Goal: Task Accomplishment & Management: Use online tool/utility

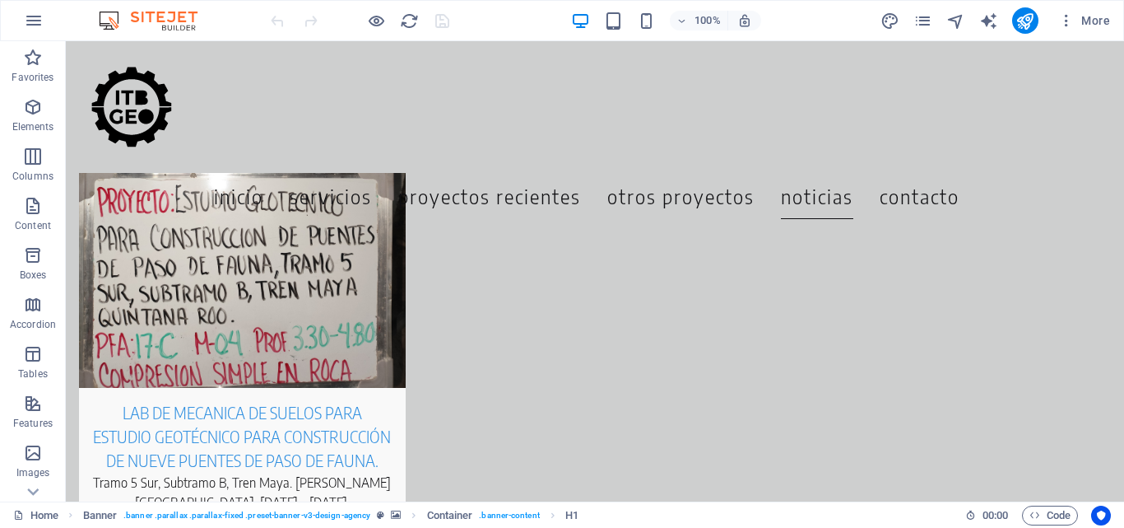
scroll to position [6883, 0]
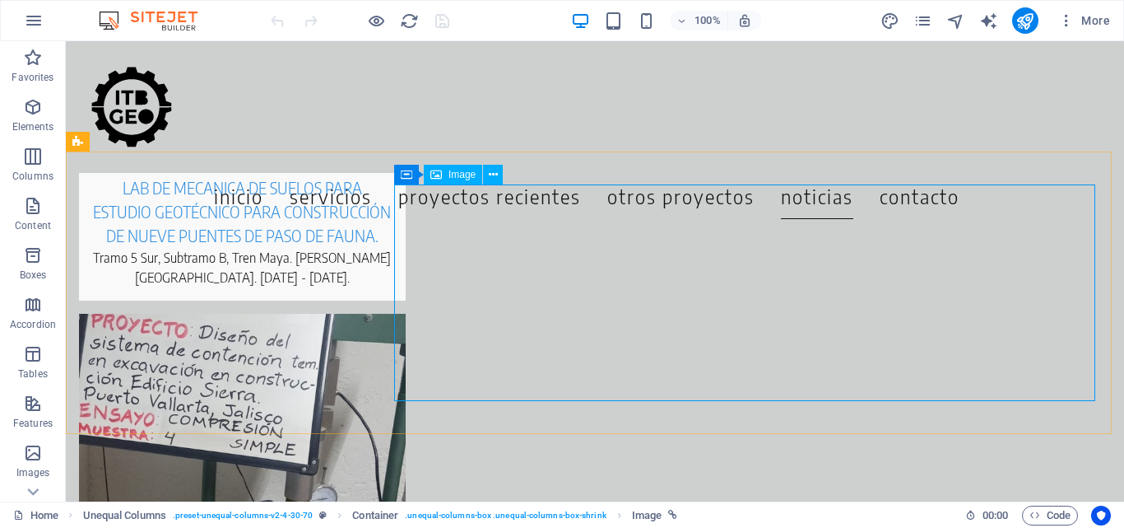
click at [458, 172] on span "Image" at bounding box center [462, 175] width 27 height 10
click at [498, 175] on button at bounding box center [493, 175] width 20 height 20
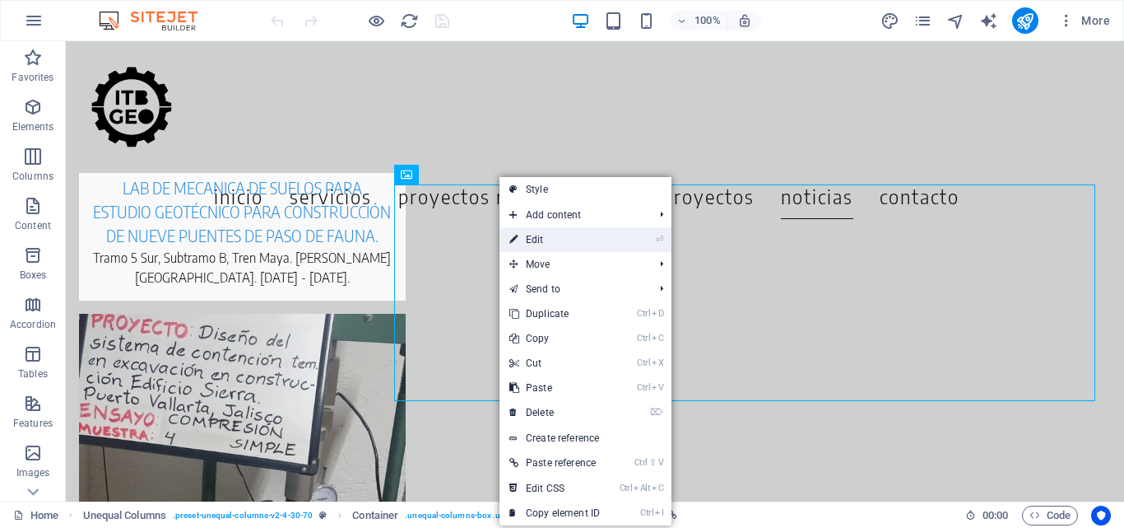
click at [542, 243] on link "⏎ Edit" at bounding box center [555, 239] width 110 height 25
select select "px"
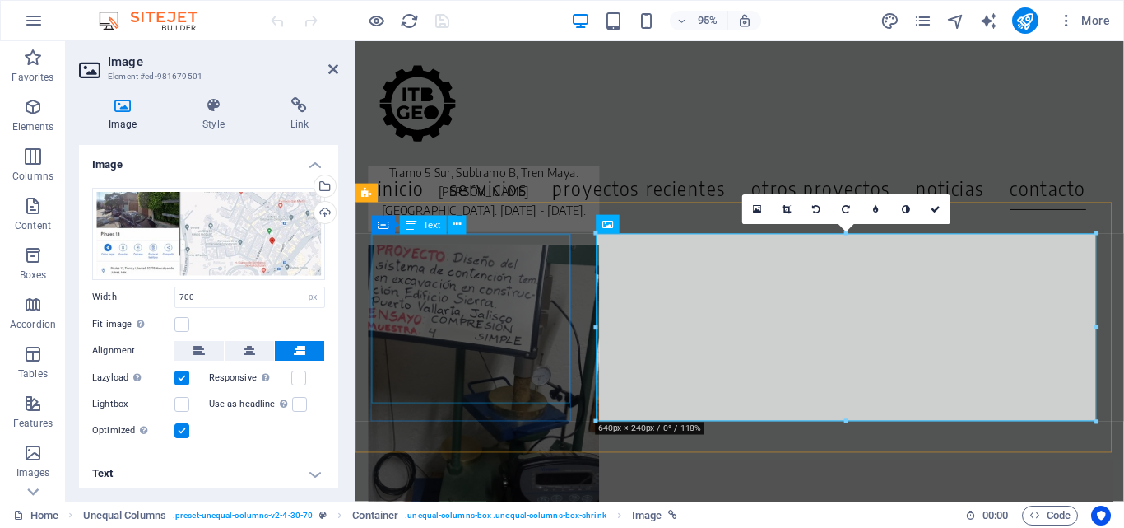
scroll to position [6931, 0]
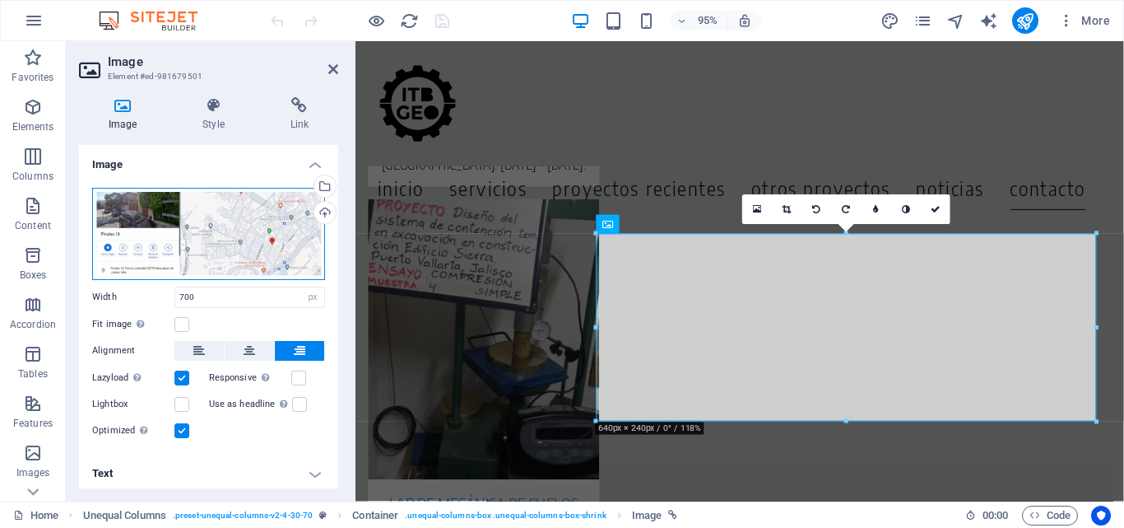
click at [214, 228] on div "Drag files here, click to choose files or select files from Files or our free s…" at bounding box center [208, 234] width 233 height 92
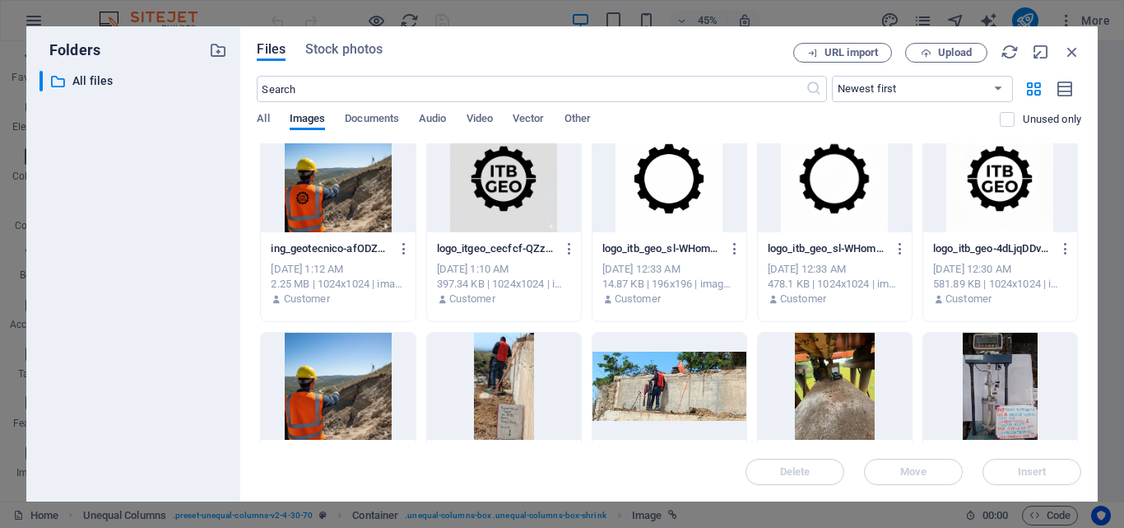
scroll to position [0, 0]
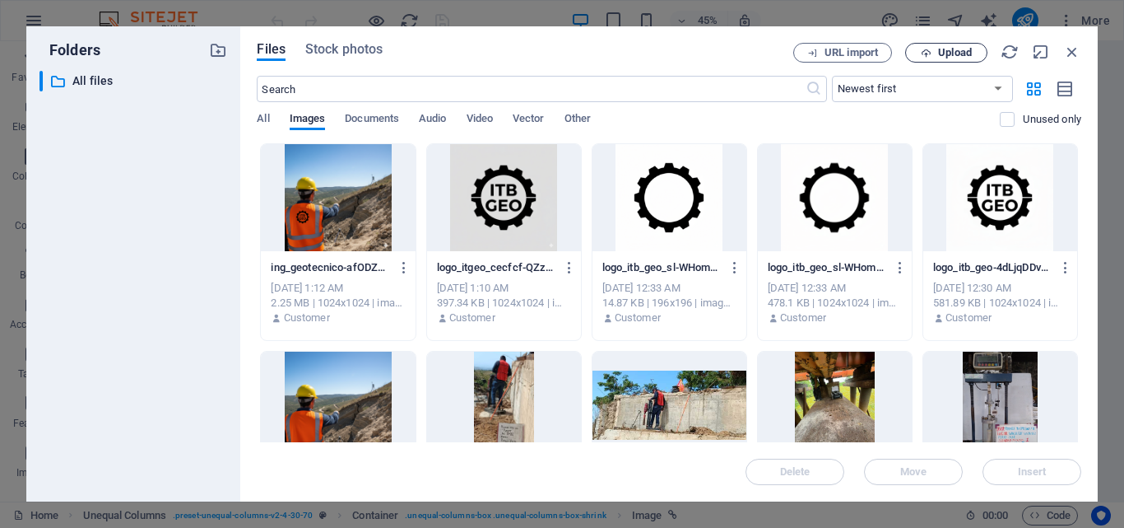
click at [919, 50] on span "Upload" at bounding box center [946, 53] width 67 height 11
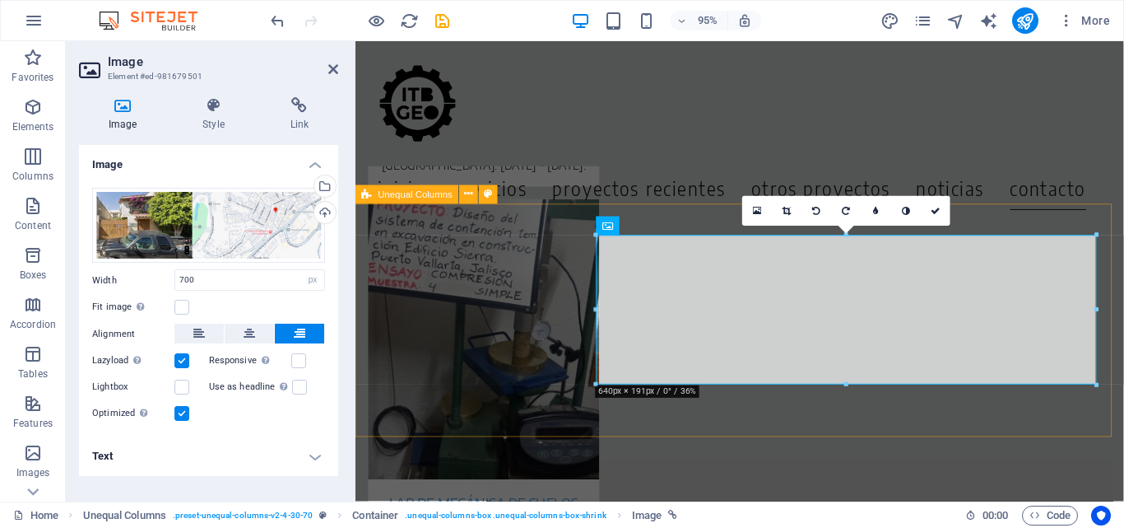
scroll to position [6929, 0]
click at [936, 212] on icon at bounding box center [936, 210] width 10 height 9
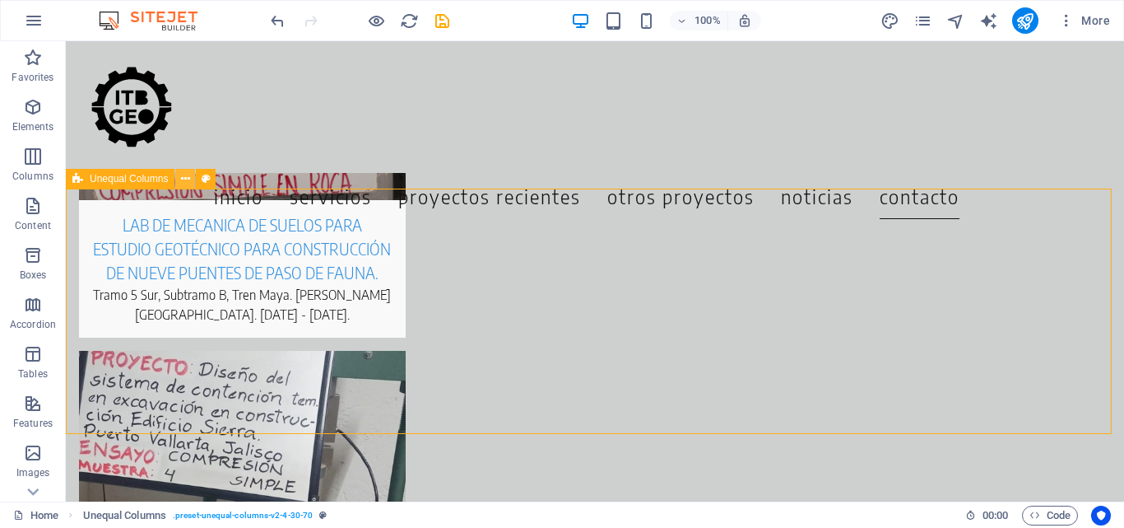
click at [181, 172] on icon at bounding box center [185, 178] width 9 height 17
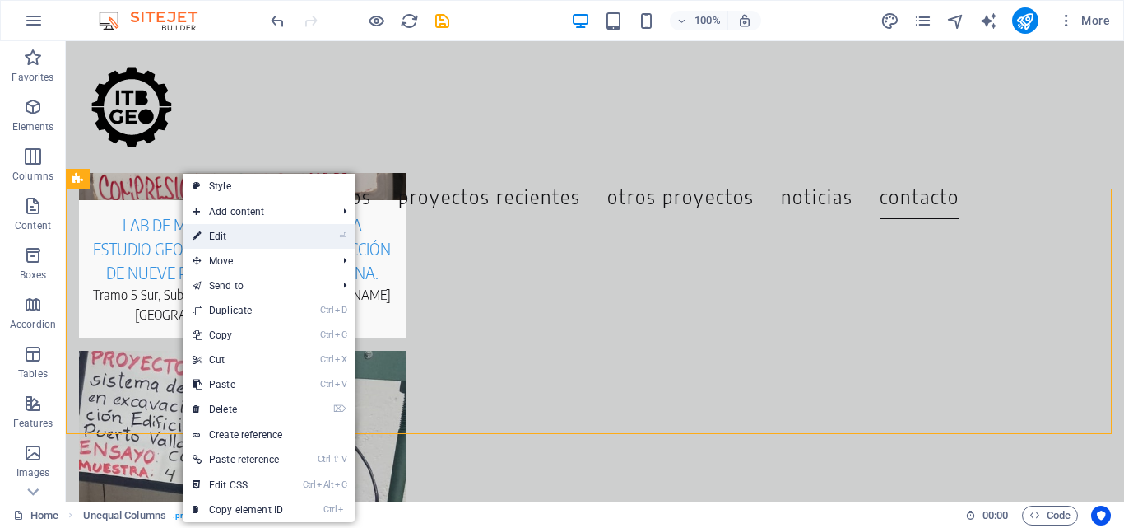
click at [216, 235] on link "⏎ Edit" at bounding box center [238, 236] width 110 height 25
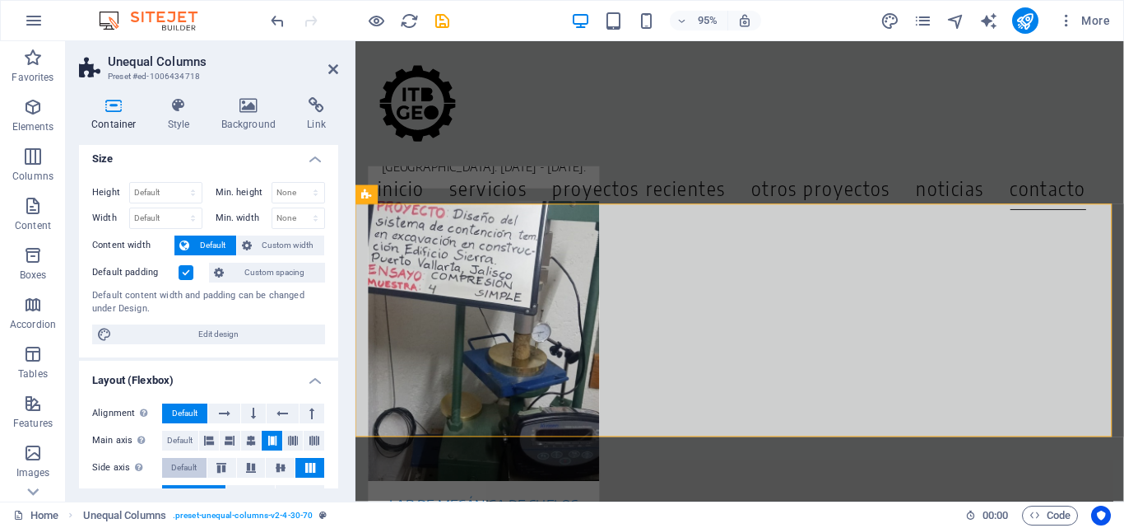
scroll to position [0, 0]
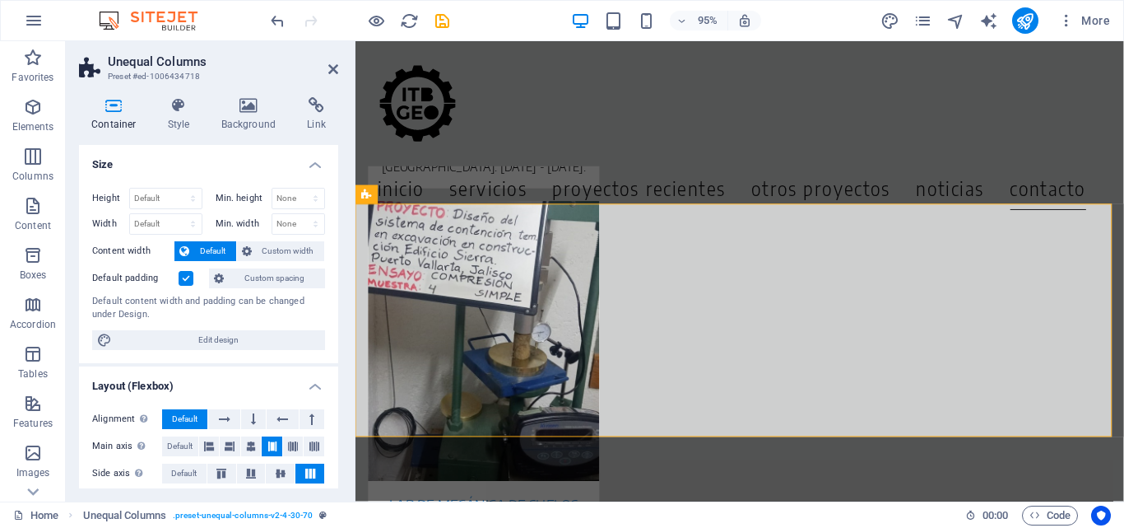
click at [100, 118] on h4 "Container" at bounding box center [117, 114] width 77 height 35
click at [111, 113] on icon at bounding box center [114, 105] width 70 height 16
click at [105, 112] on icon at bounding box center [114, 105] width 70 height 16
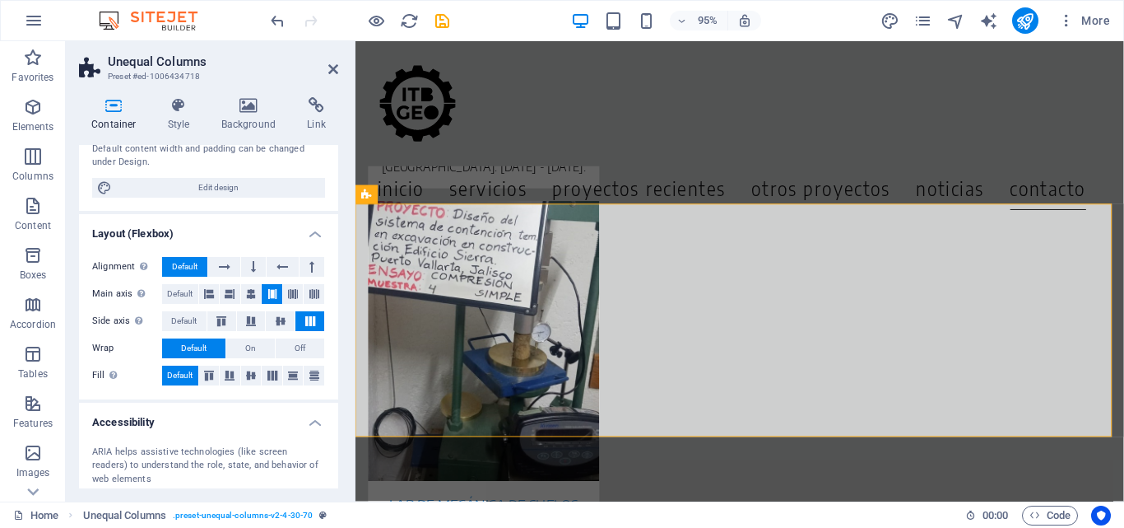
scroll to position [165, 0]
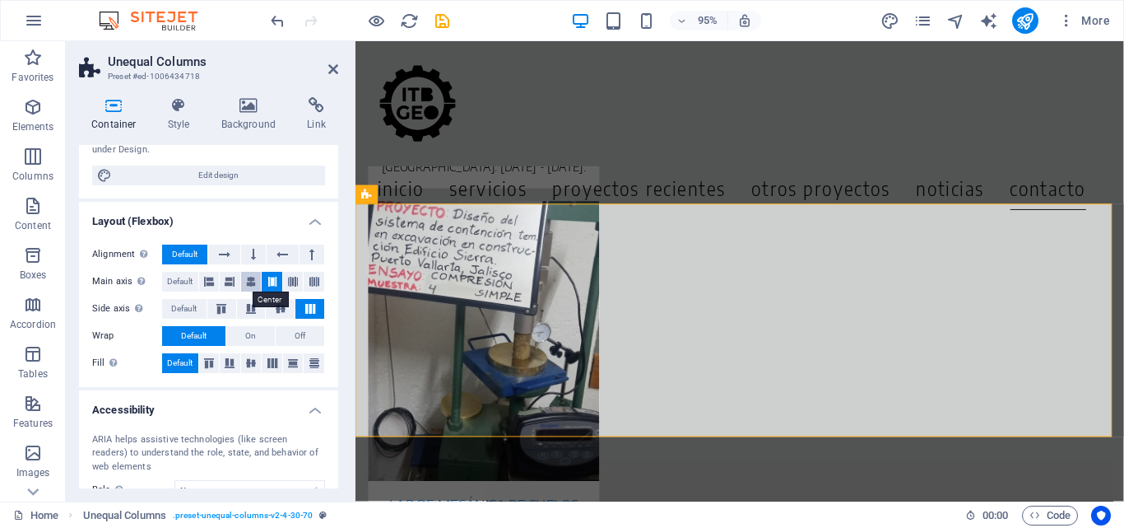
click at [251, 282] on icon at bounding box center [251, 282] width 10 height 20
click at [336, 63] on icon at bounding box center [333, 69] width 10 height 13
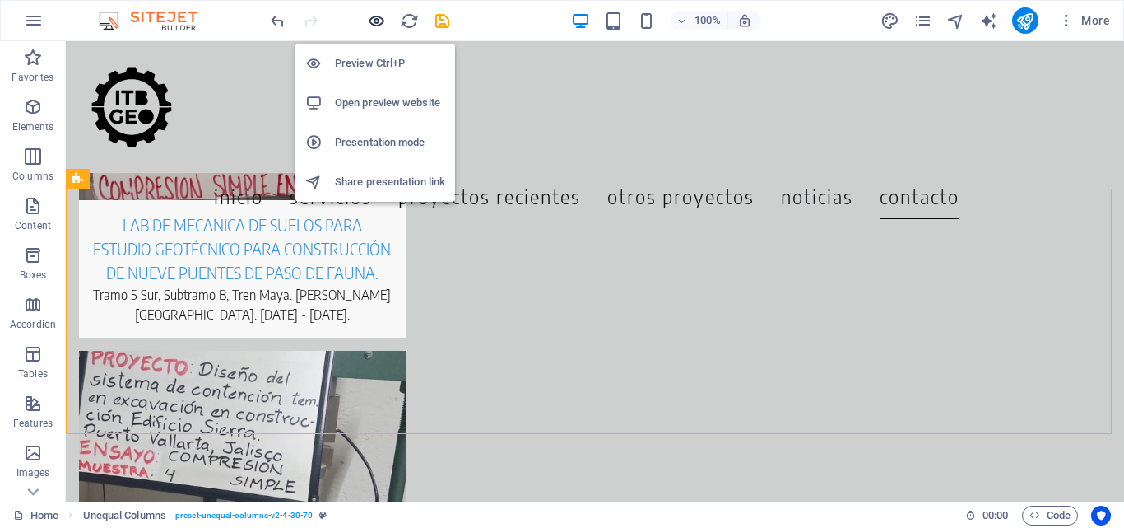
click at [372, 21] on icon "button" at bounding box center [376, 21] width 19 height 19
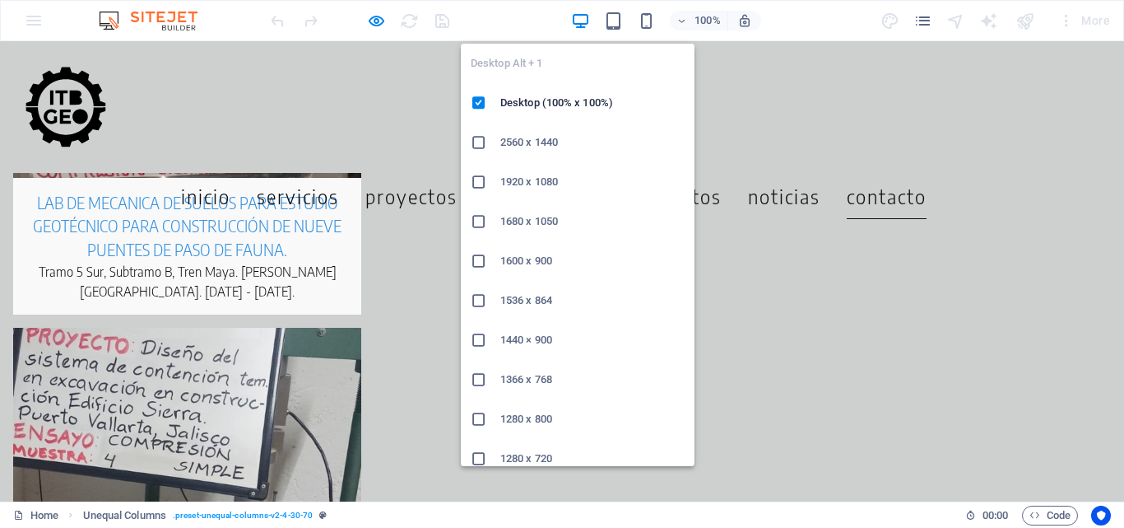
click at [561, 143] on h6 "2560 x 1440" at bounding box center [592, 143] width 184 height 20
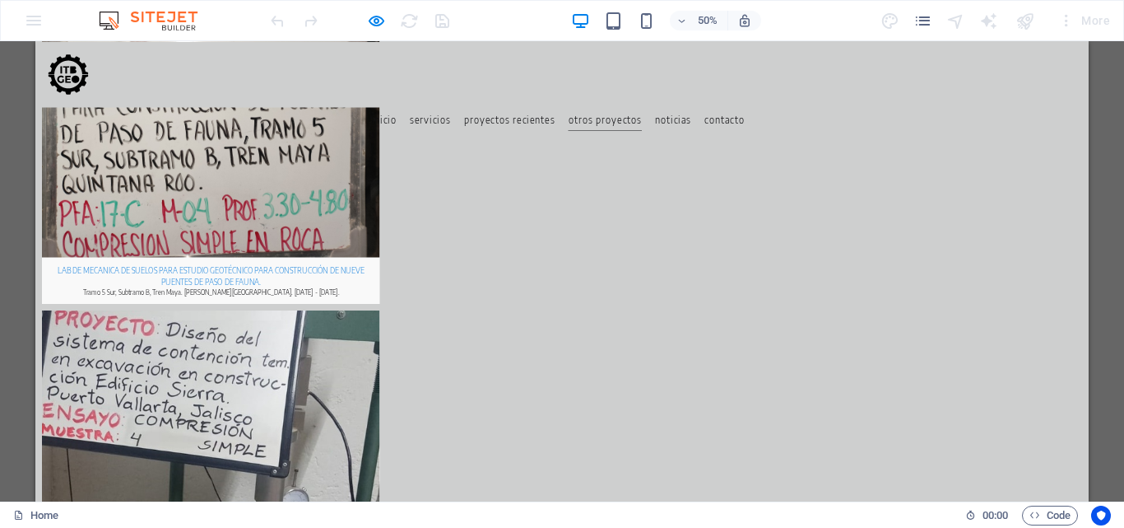
scroll to position [8246, 0]
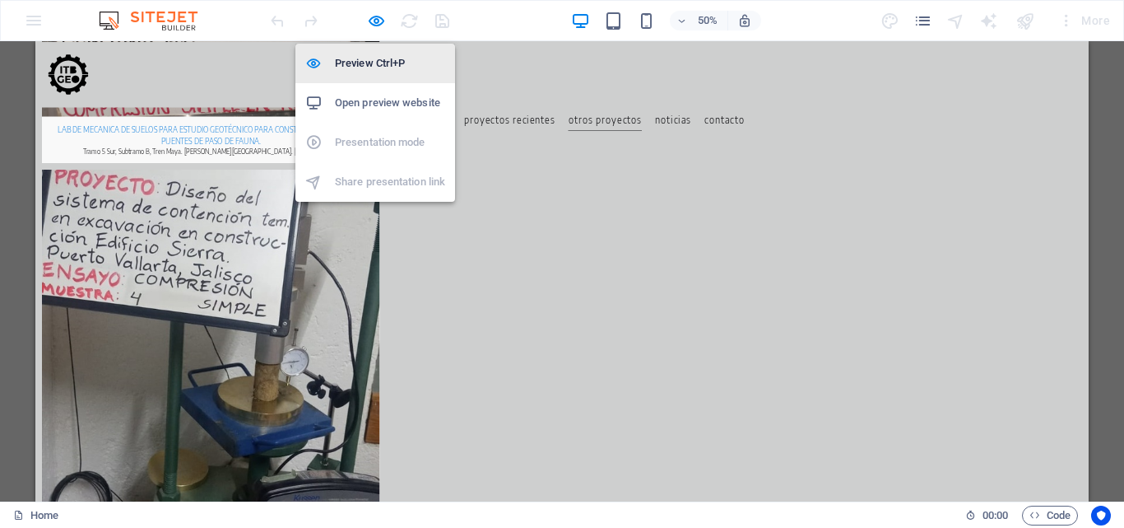
click at [343, 62] on h6 "Preview Ctrl+P" at bounding box center [390, 64] width 110 height 20
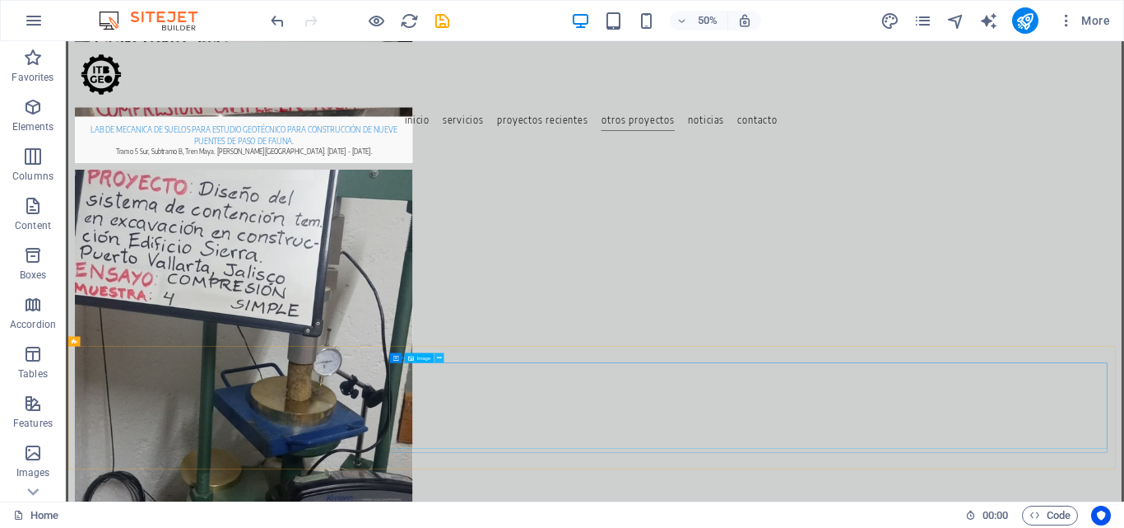
click at [439, 359] on icon at bounding box center [439, 357] width 5 height 9
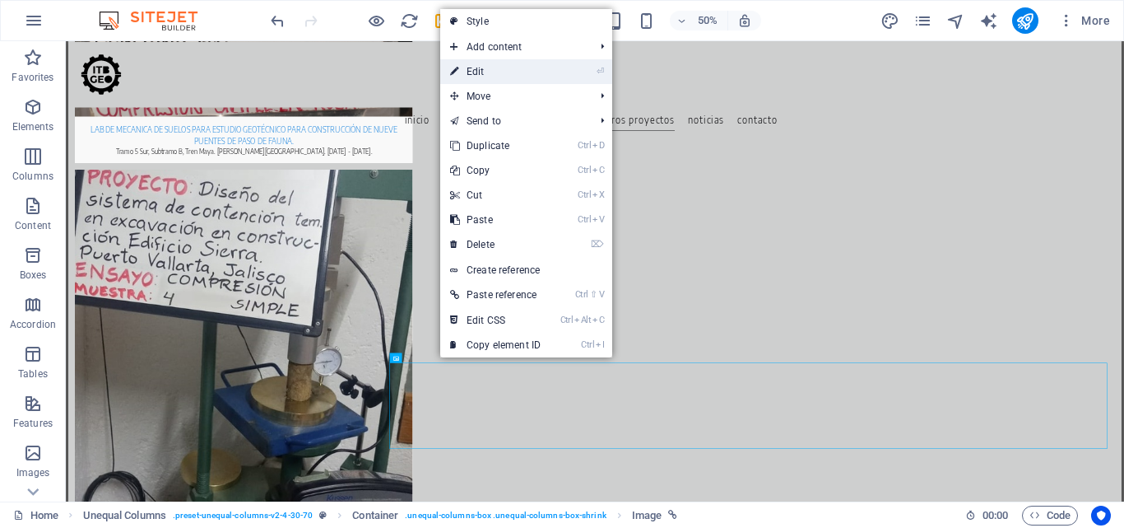
click at [505, 69] on link "⏎ Edit" at bounding box center [495, 71] width 110 height 25
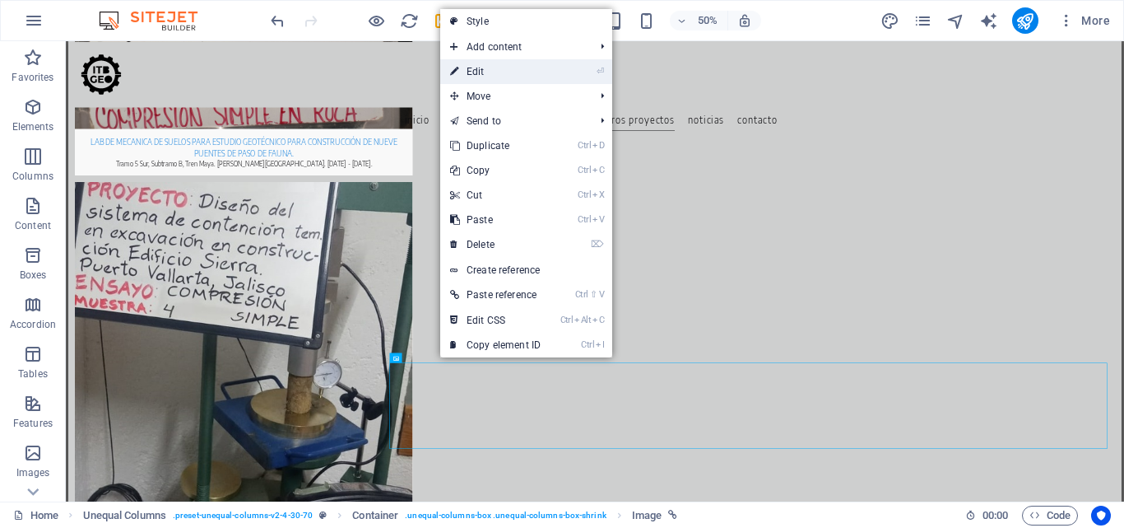
select select "px"
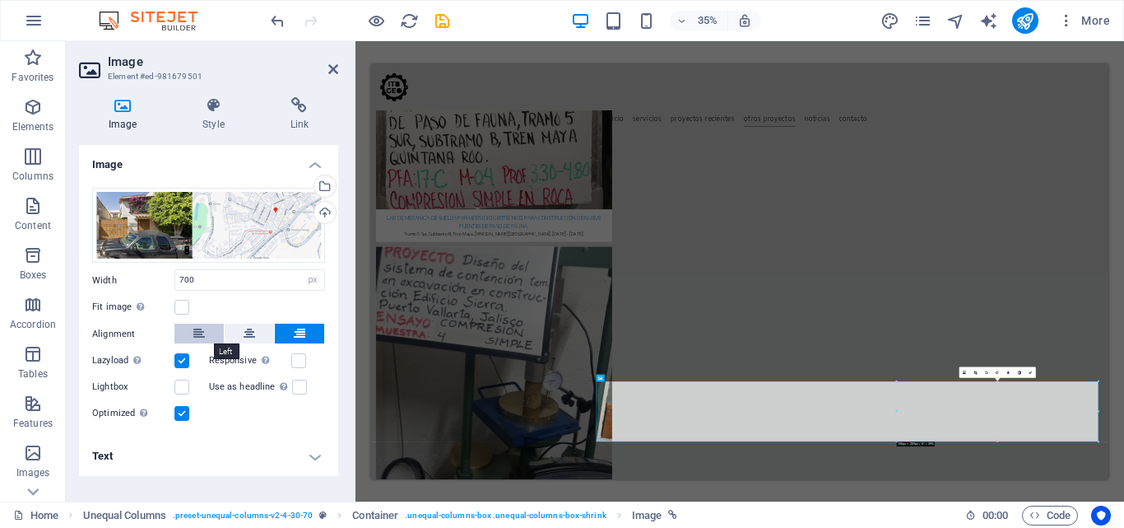
click at [205, 331] on button at bounding box center [199, 334] width 49 height 20
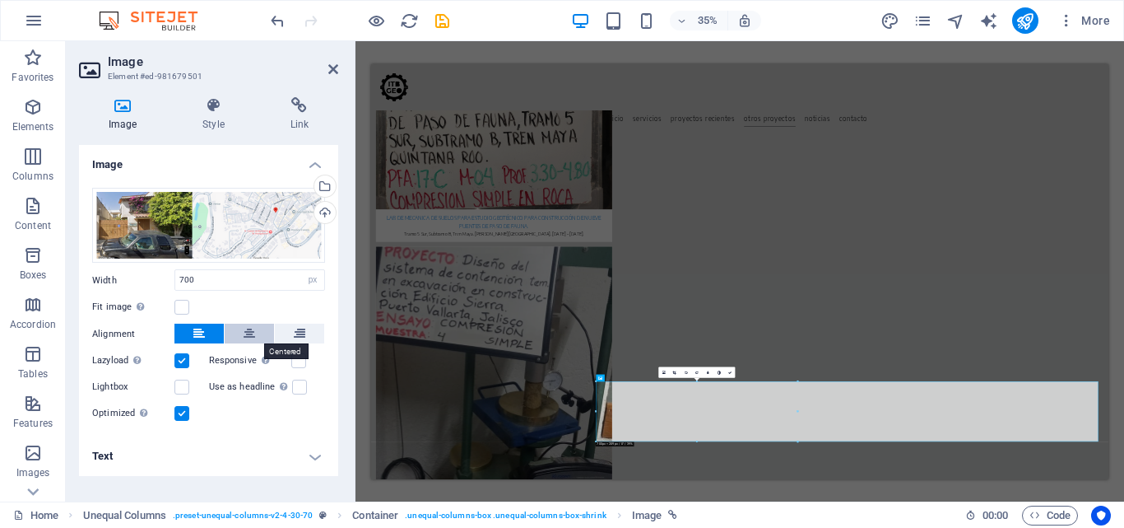
click at [255, 337] on button at bounding box center [249, 334] width 49 height 20
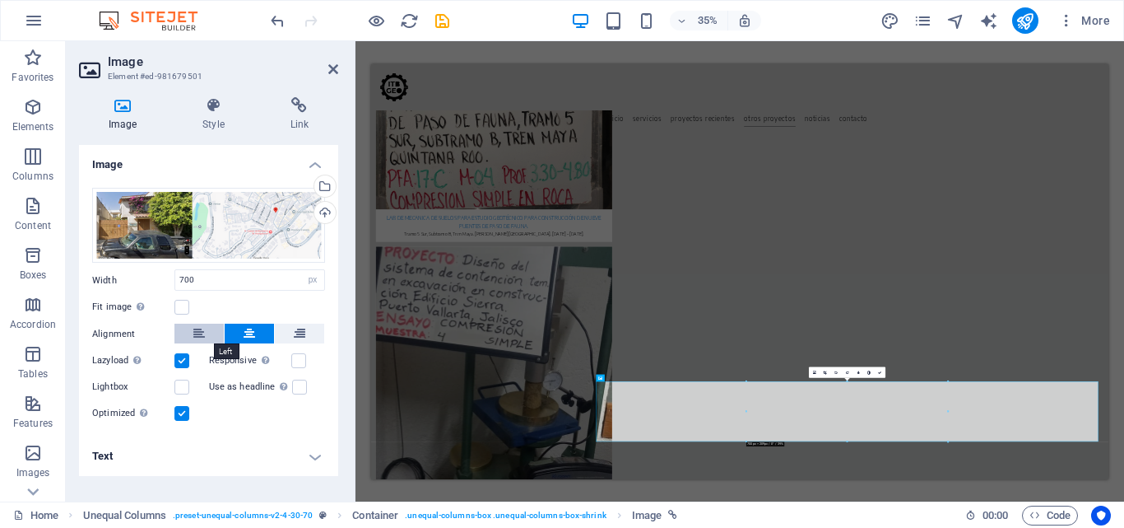
click at [206, 328] on button at bounding box center [199, 334] width 49 height 20
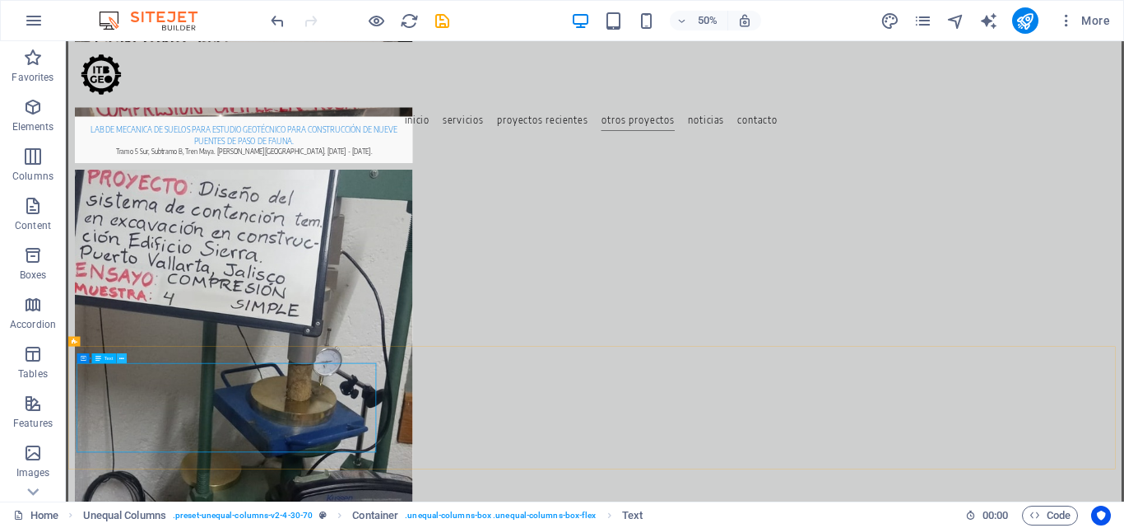
click at [125, 356] on button at bounding box center [122, 358] width 10 height 10
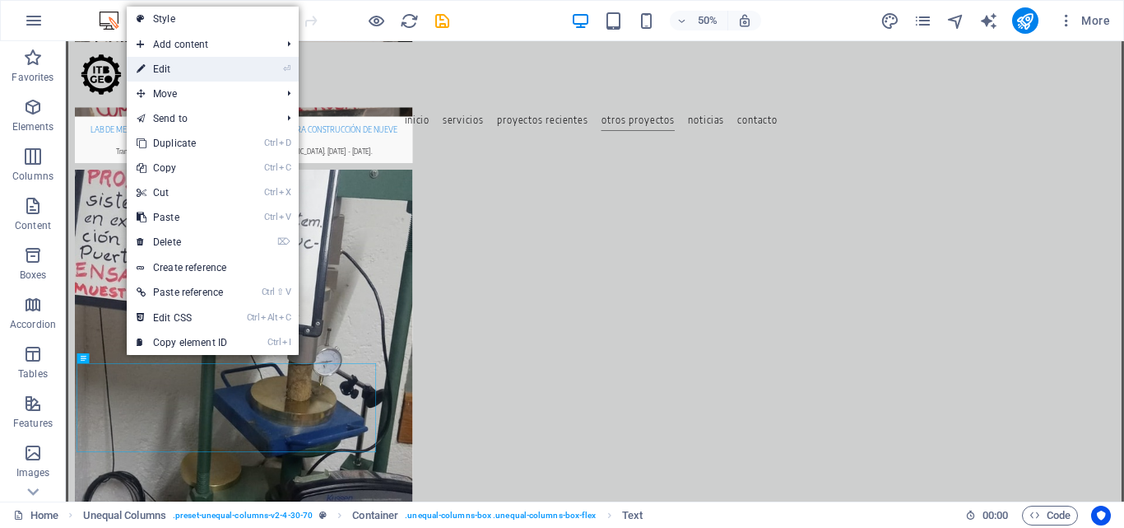
click at [179, 74] on link "⏎ Edit" at bounding box center [182, 69] width 110 height 25
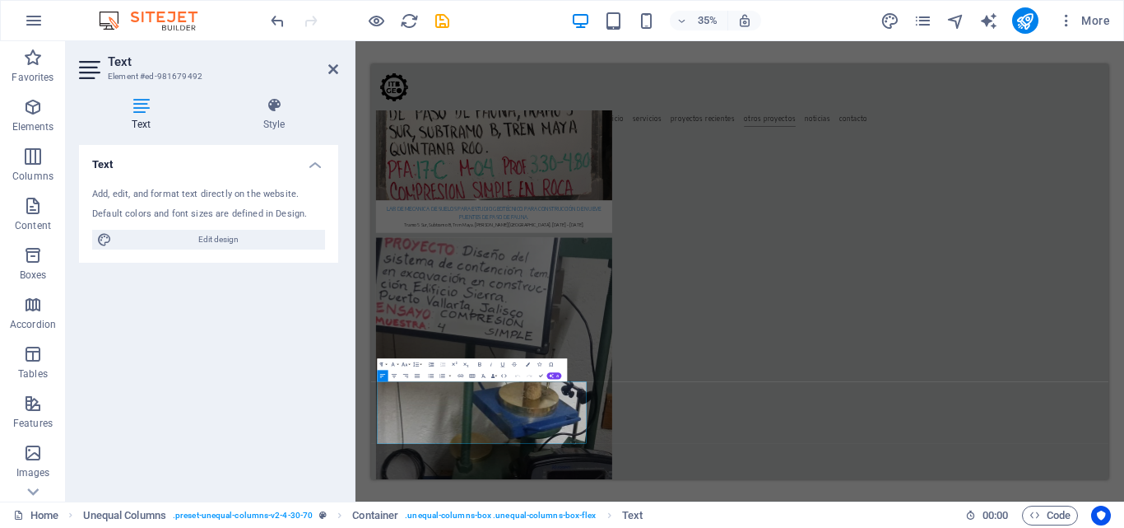
scroll to position [8221, 0]
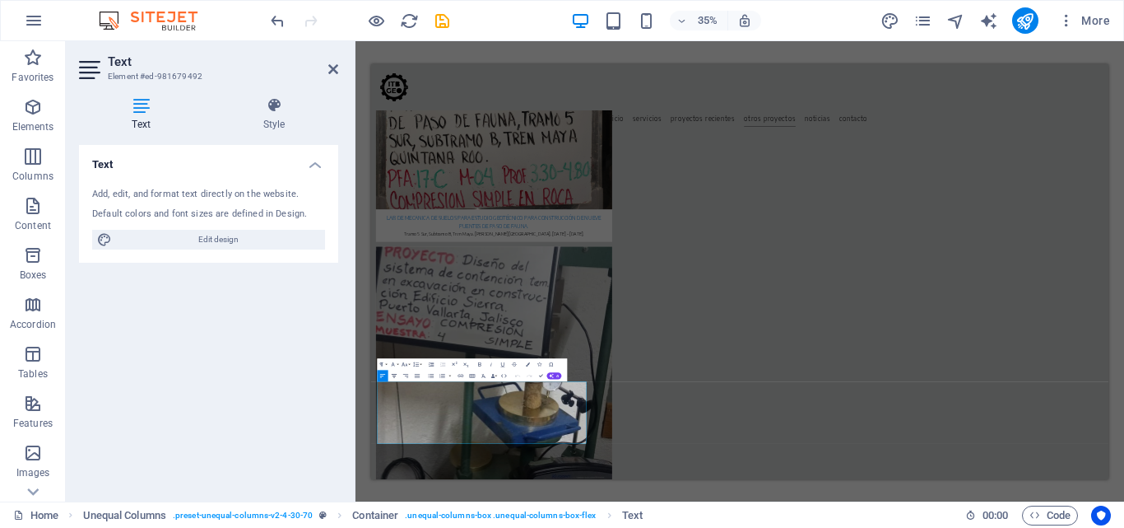
click at [394, 374] on icon "button" at bounding box center [394, 375] width 7 height 7
drag, startPoint x: 580, startPoint y: 1127, endPoint x: 740, endPoint y: 450, distance: 695.2
click at [395, 373] on button "Align Center" at bounding box center [394, 376] width 11 height 12
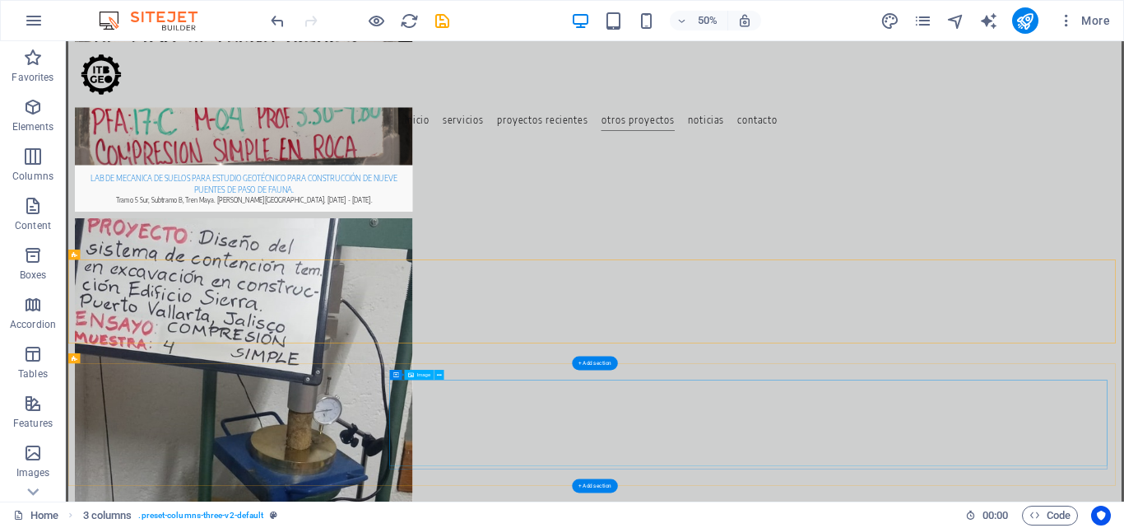
scroll to position [8247, 0]
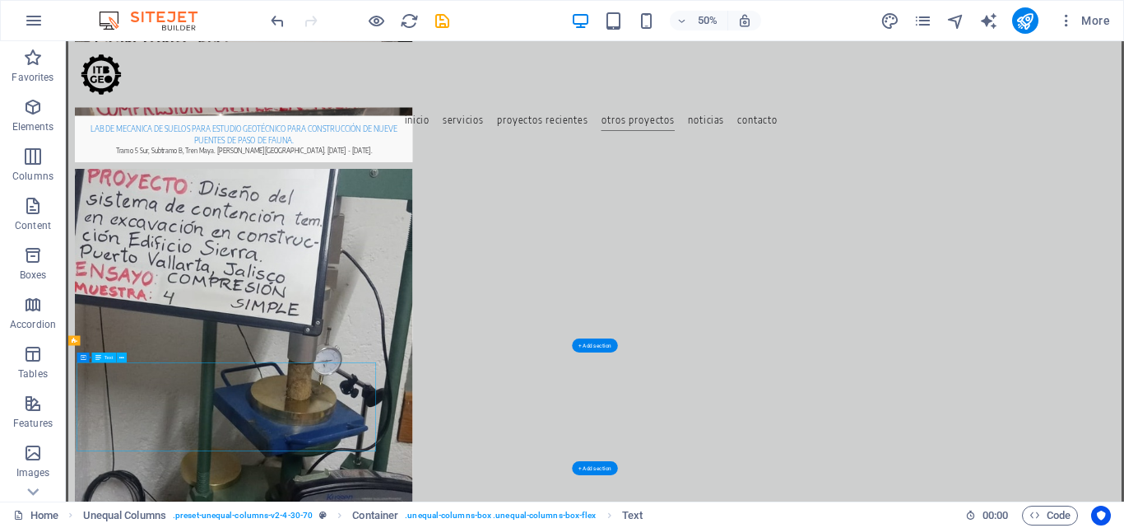
drag, startPoint x: 455, startPoint y: 846, endPoint x: 368, endPoint y: 795, distance: 101.1
click at [120, 356] on icon at bounding box center [121, 356] width 5 height 9
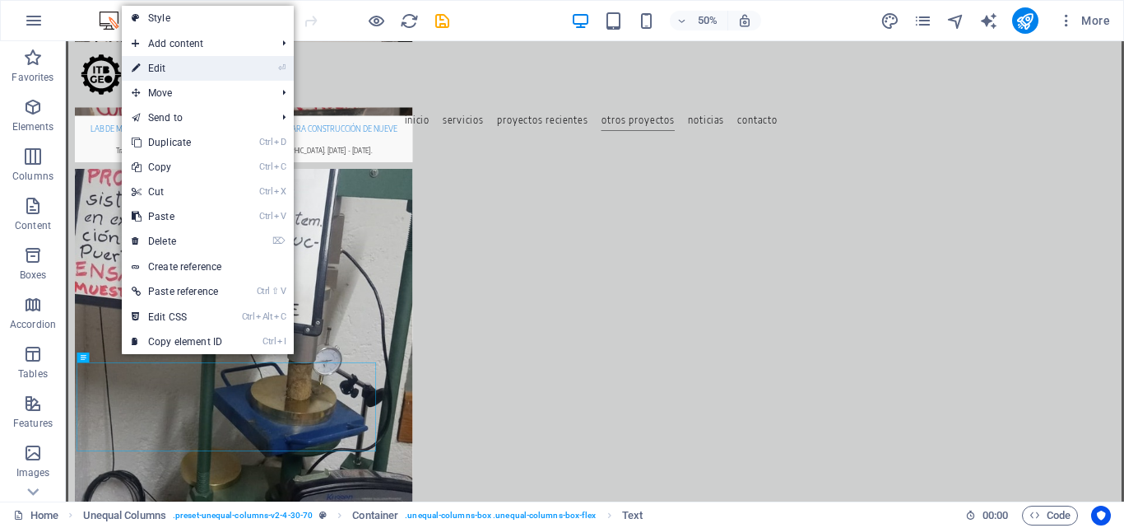
click at [167, 72] on link "⏎ Edit" at bounding box center [177, 68] width 110 height 25
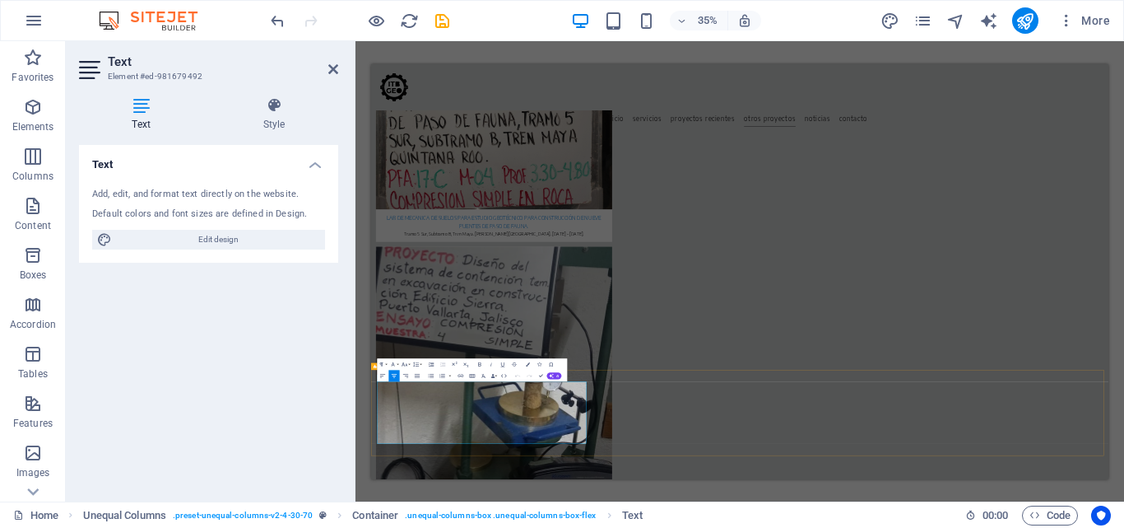
drag, startPoint x: 625, startPoint y: 975, endPoint x: 1003, endPoint y: 1170, distance: 426.0
click at [405, 373] on icon "button" at bounding box center [406, 375] width 7 height 7
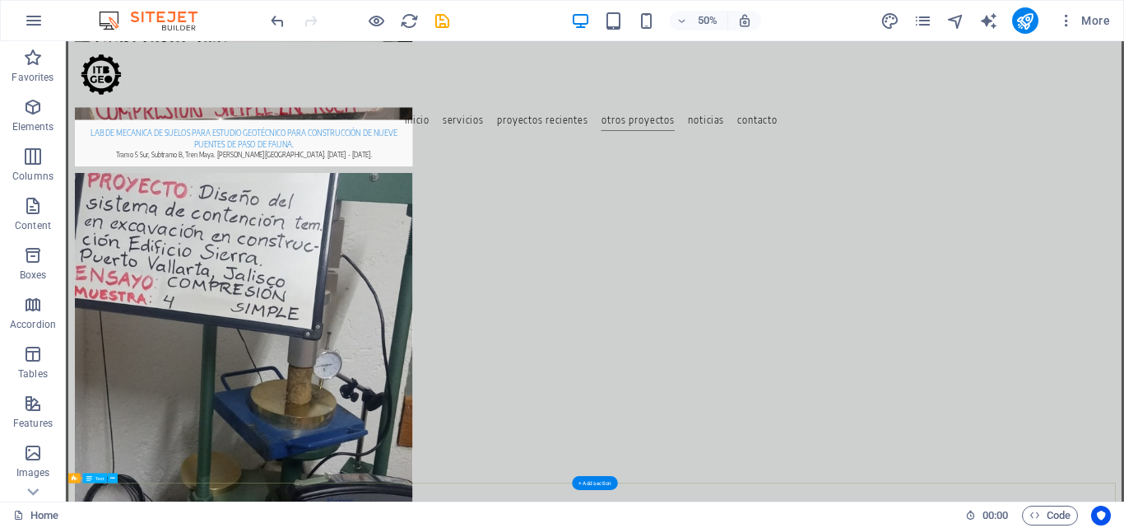
scroll to position [8247, 0]
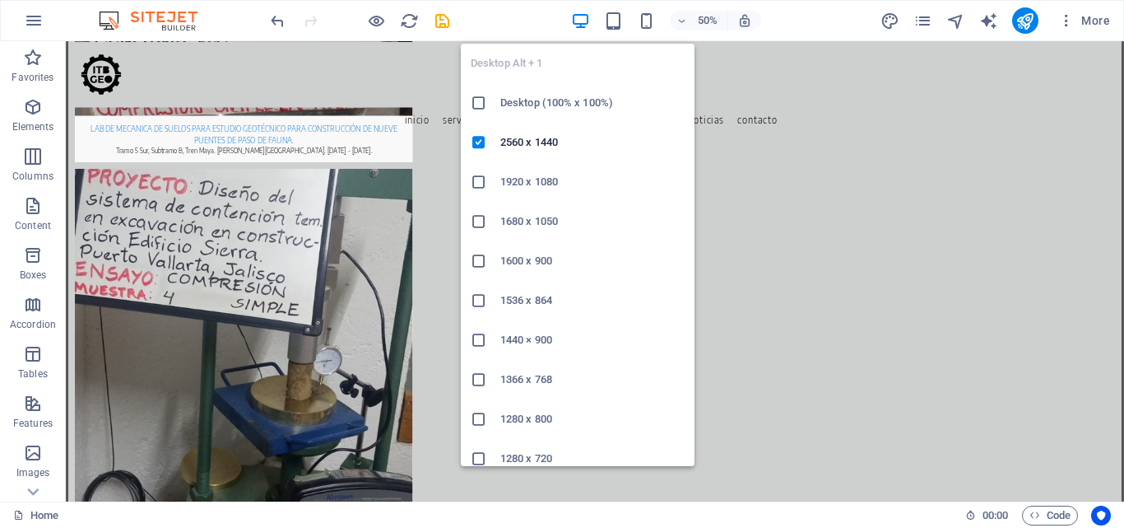
click at [578, 16] on icon "button" at bounding box center [580, 21] width 19 height 19
click at [563, 109] on h6 "Desktop (100% x 100%)" at bounding box center [592, 103] width 184 height 20
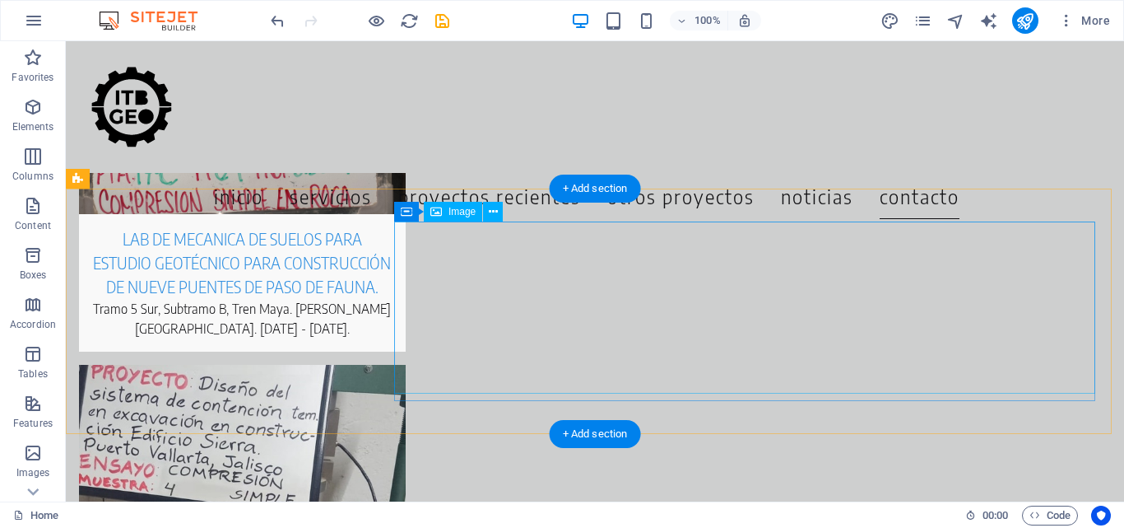
scroll to position [6846, 0]
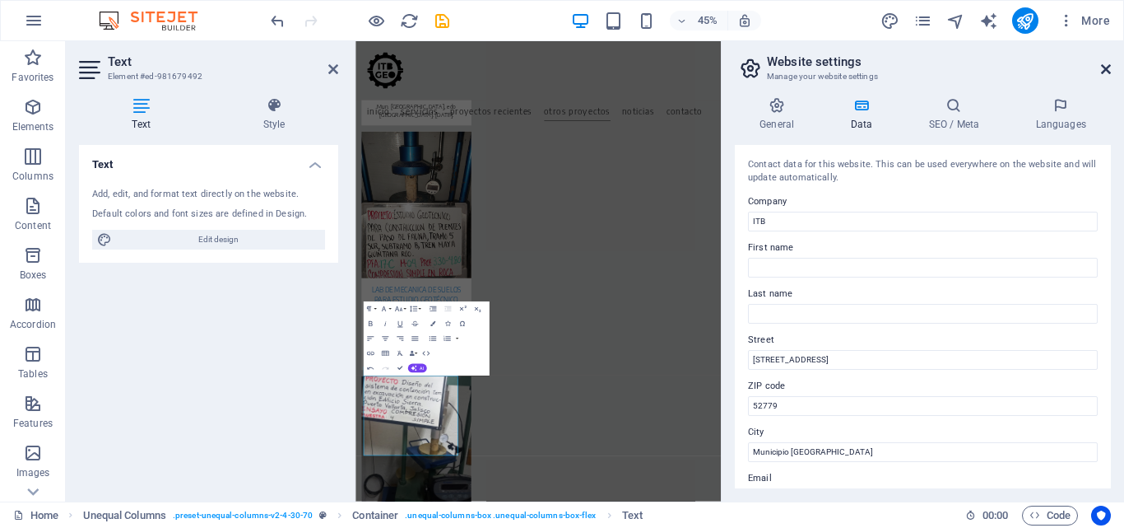
click at [1107, 72] on icon at bounding box center [1106, 69] width 10 height 13
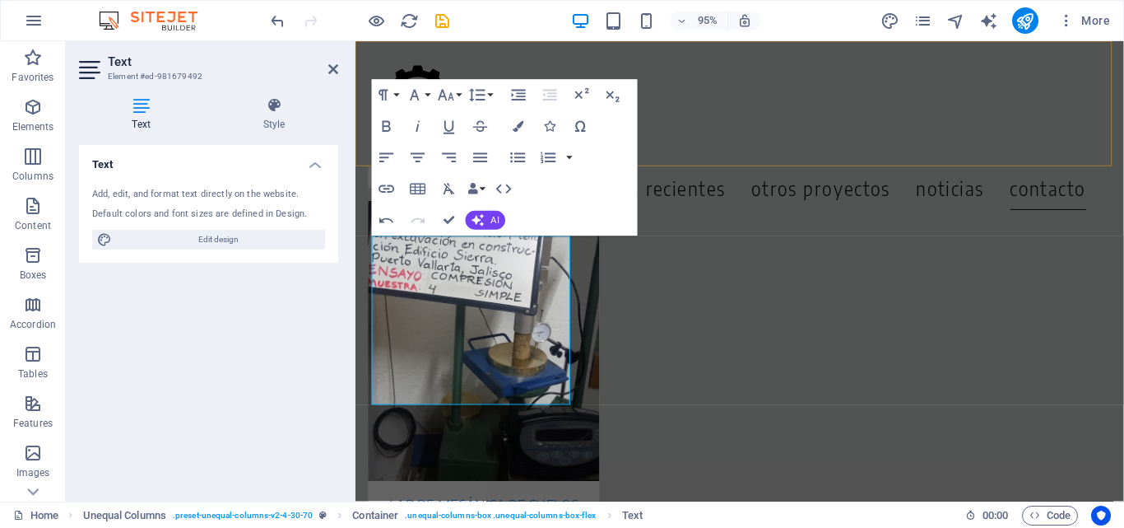
click at [1087, 81] on div "Menu Inicio Servicios Proyectos Recientes Otros Proyectos noticias contacto" at bounding box center [760, 107] width 809 height 132
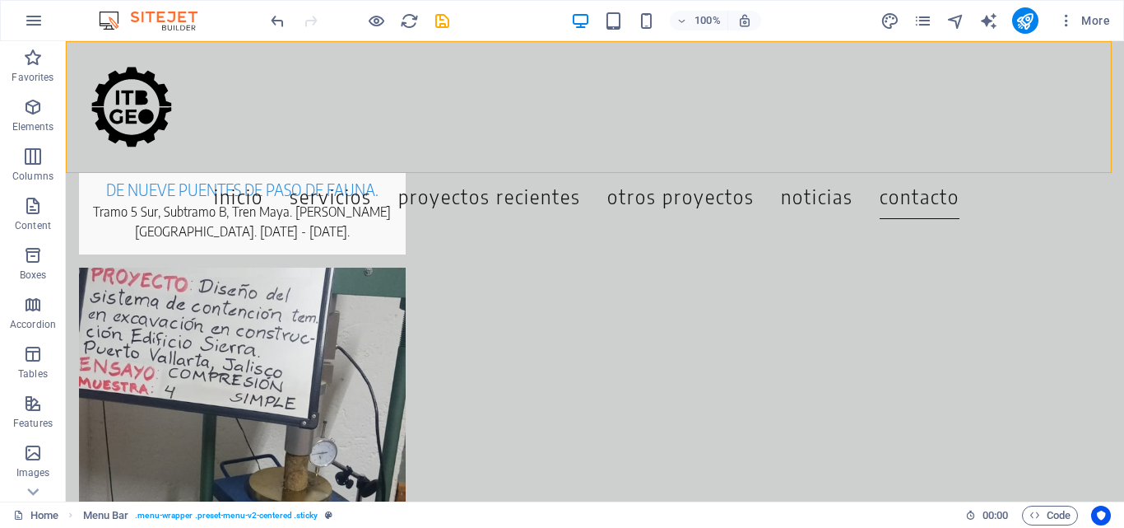
scroll to position [6846, 0]
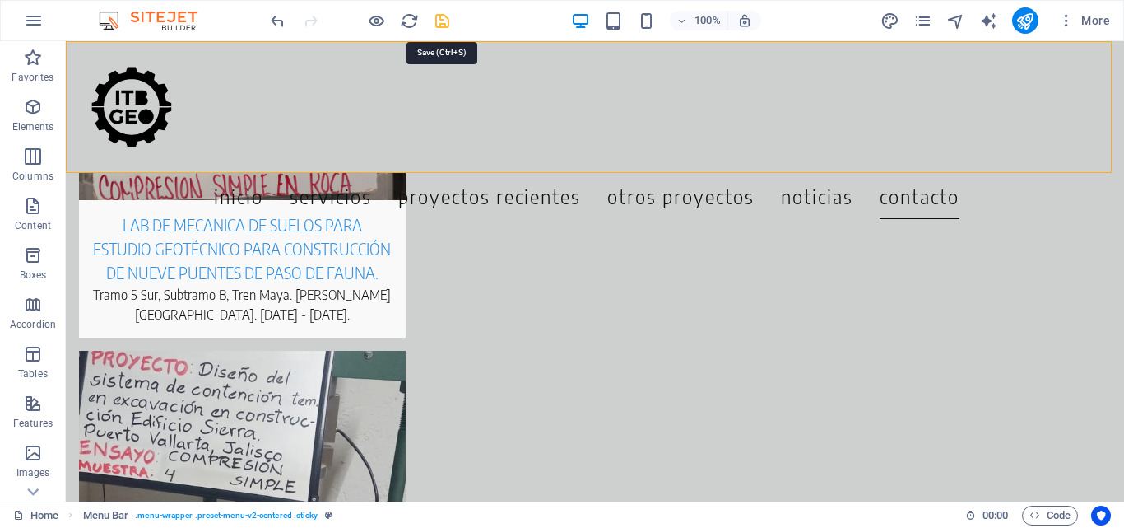
click at [444, 20] on icon "save" at bounding box center [442, 21] width 19 height 19
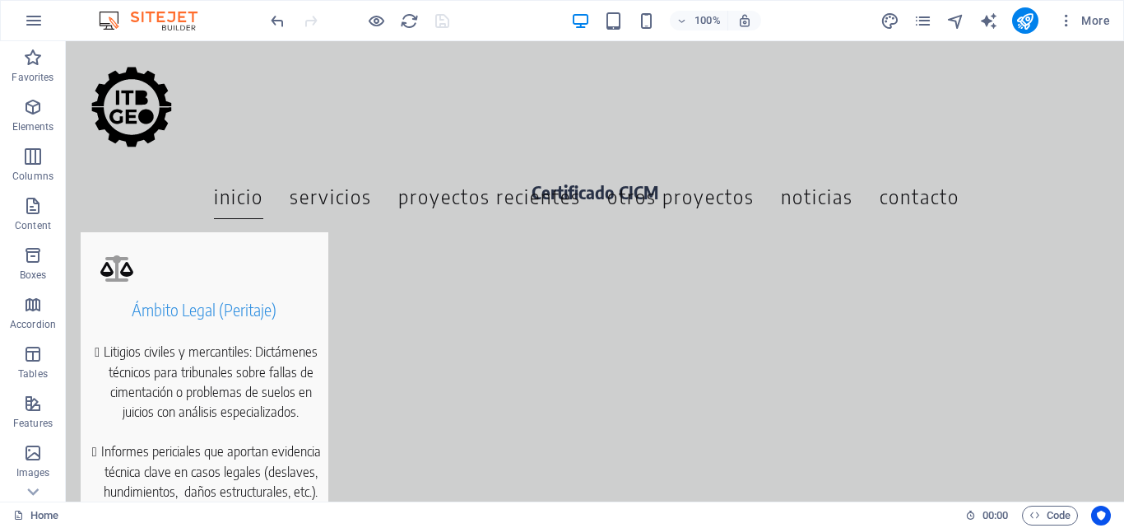
scroll to position [628, 0]
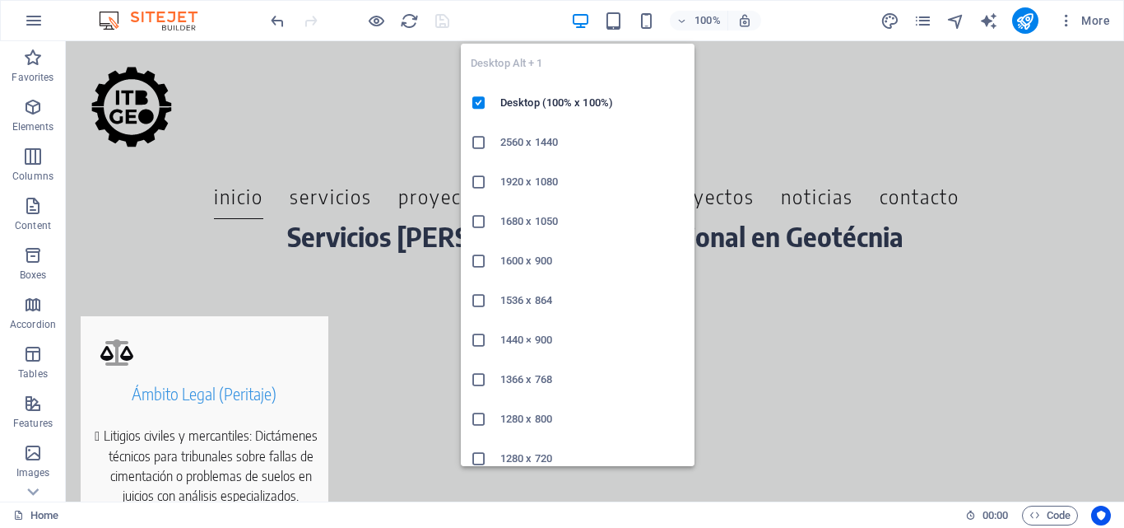
click at [584, 23] on icon "button" at bounding box center [580, 21] width 19 height 19
click at [526, 142] on h6 "2560 x 1440" at bounding box center [592, 143] width 184 height 20
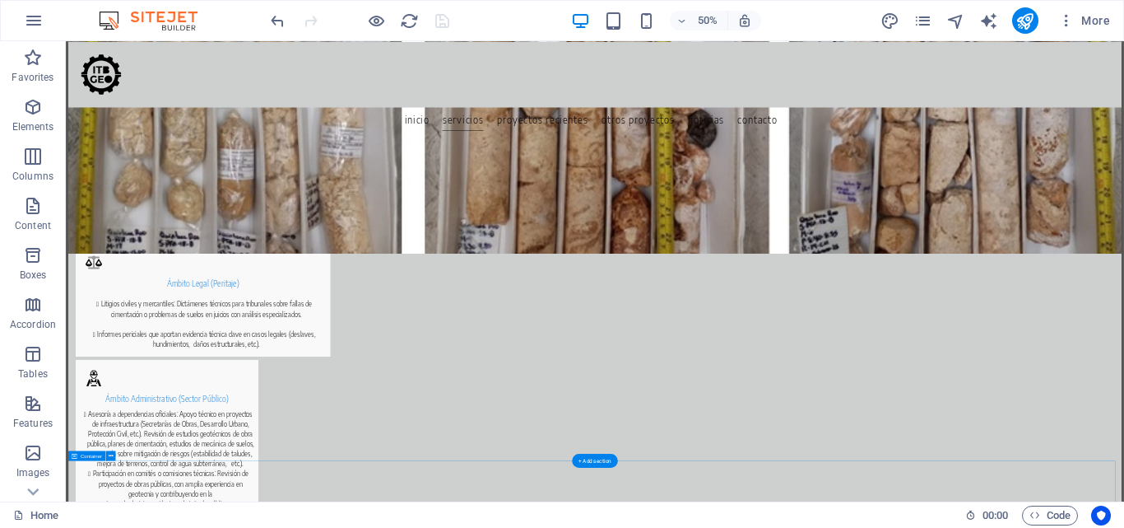
scroll to position [710, 0]
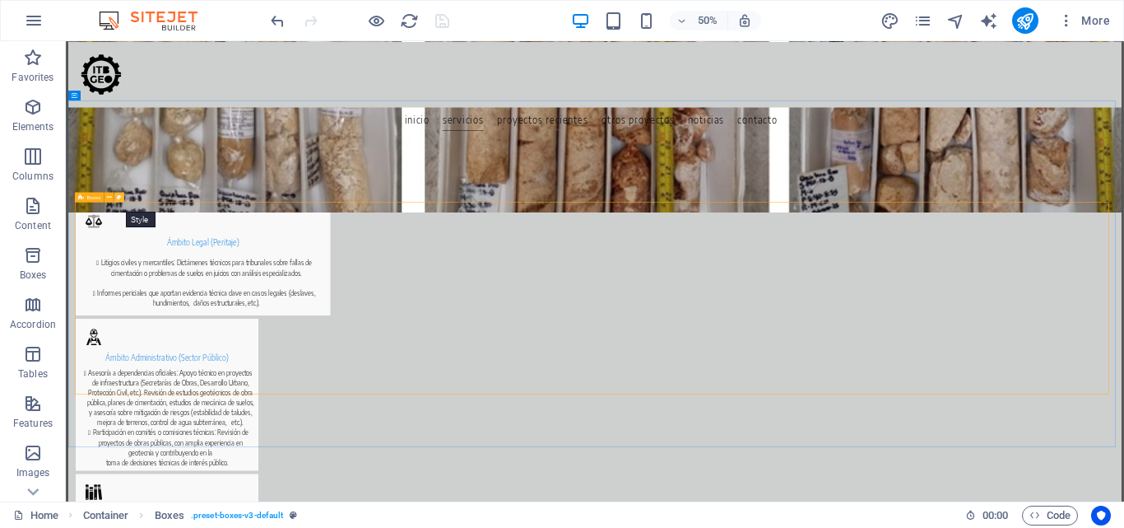
click at [119, 198] on icon at bounding box center [119, 197] width 5 height 9
select select "rem"
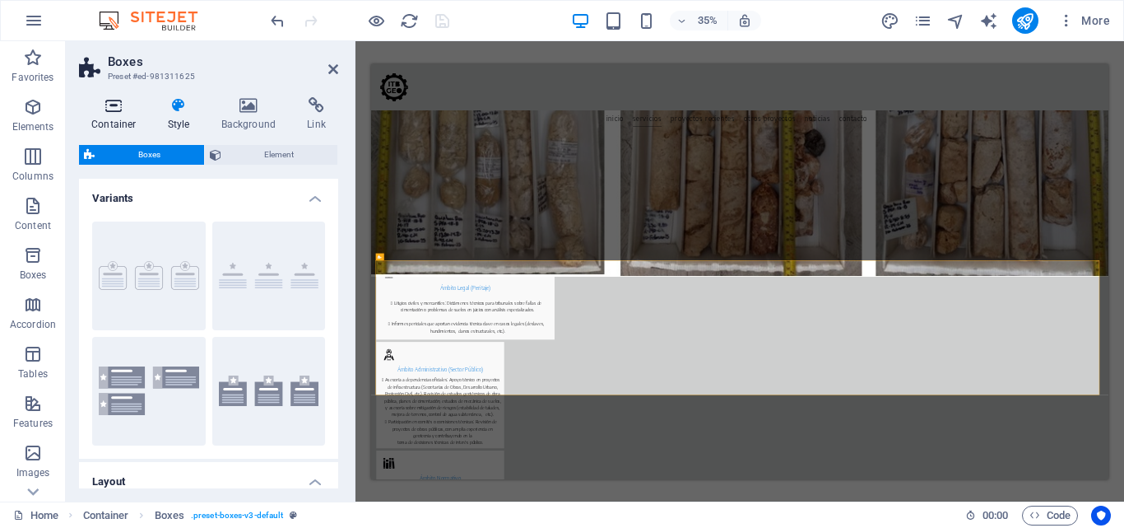
click at [103, 102] on icon at bounding box center [114, 105] width 70 height 16
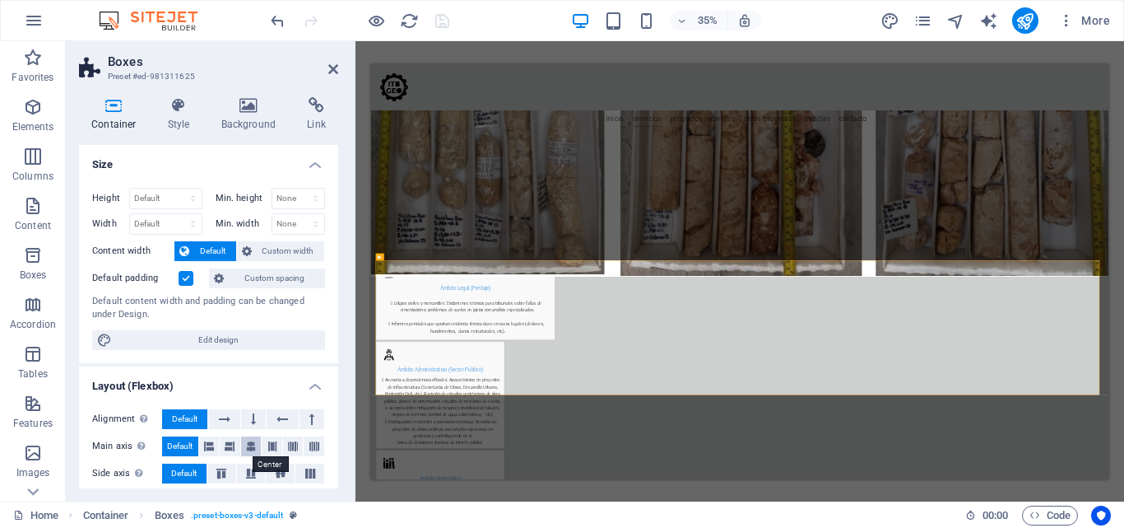
click at [253, 447] on icon at bounding box center [251, 446] width 10 height 20
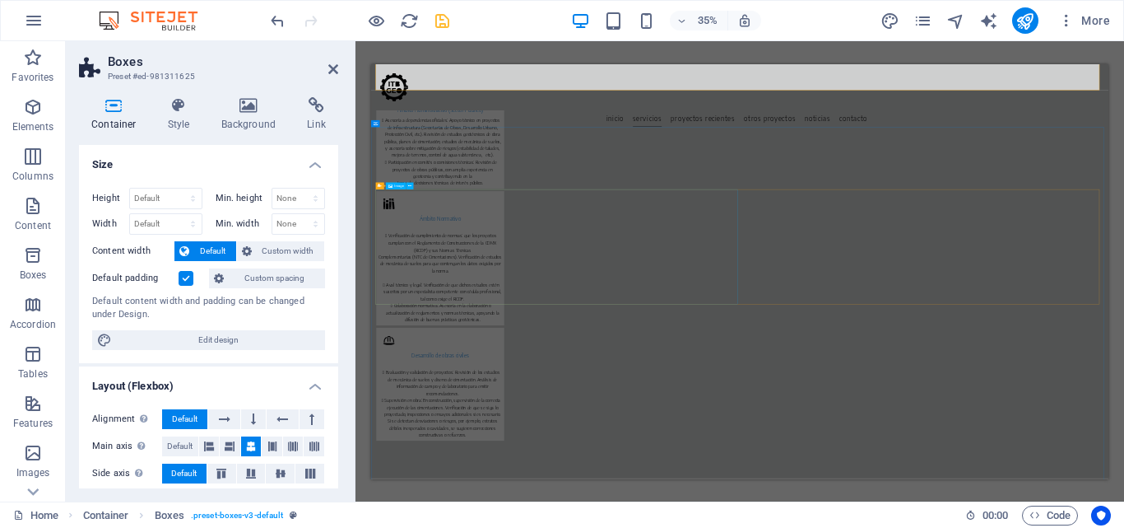
scroll to position [1616, 0]
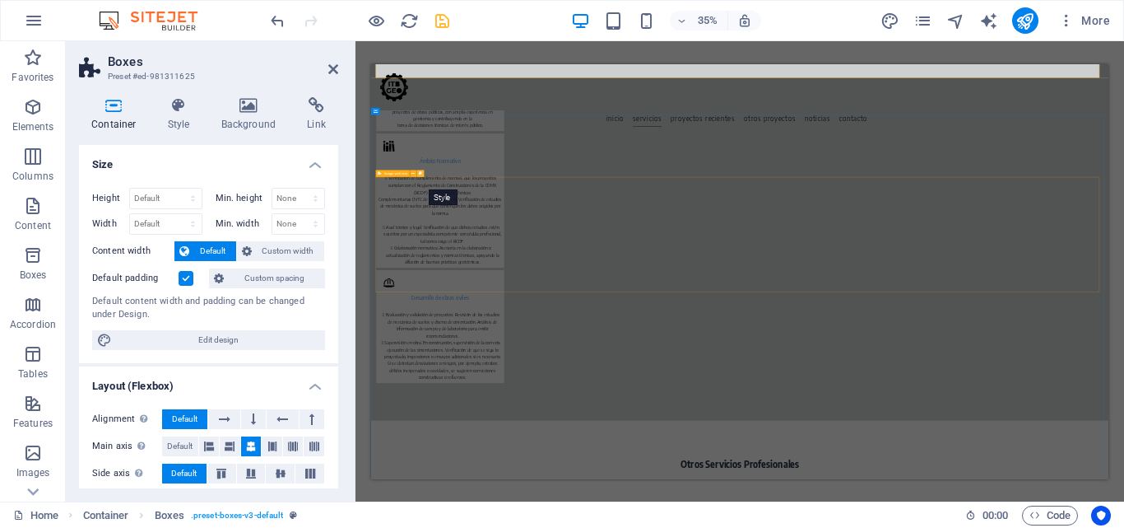
click at [421, 174] on icon at bounding box center [420, 173] width 3 height 6
select select "rem"
select select "px"
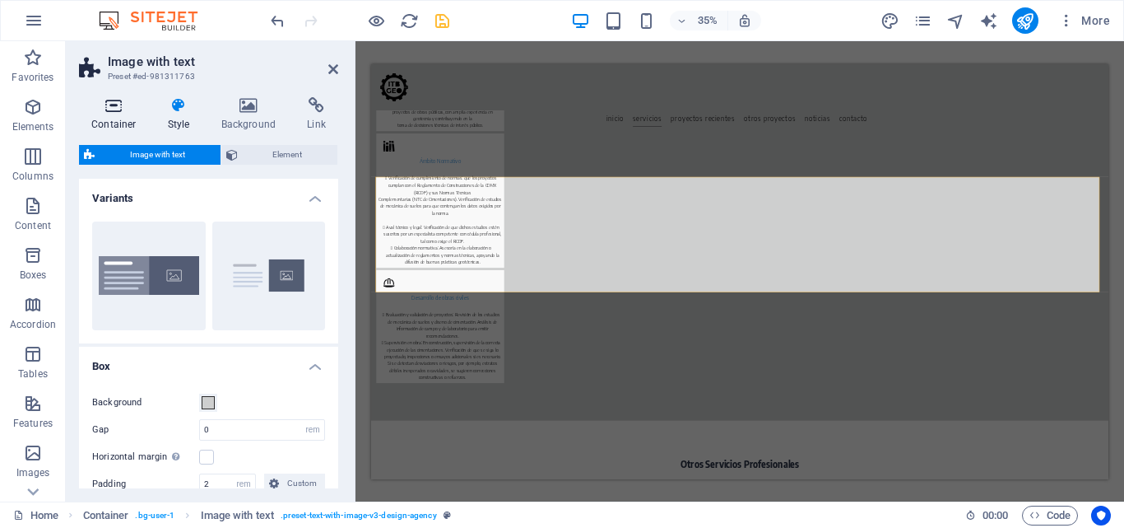
click at [122, 106] on icon at bounding box center [114, 105] width 70 height 16
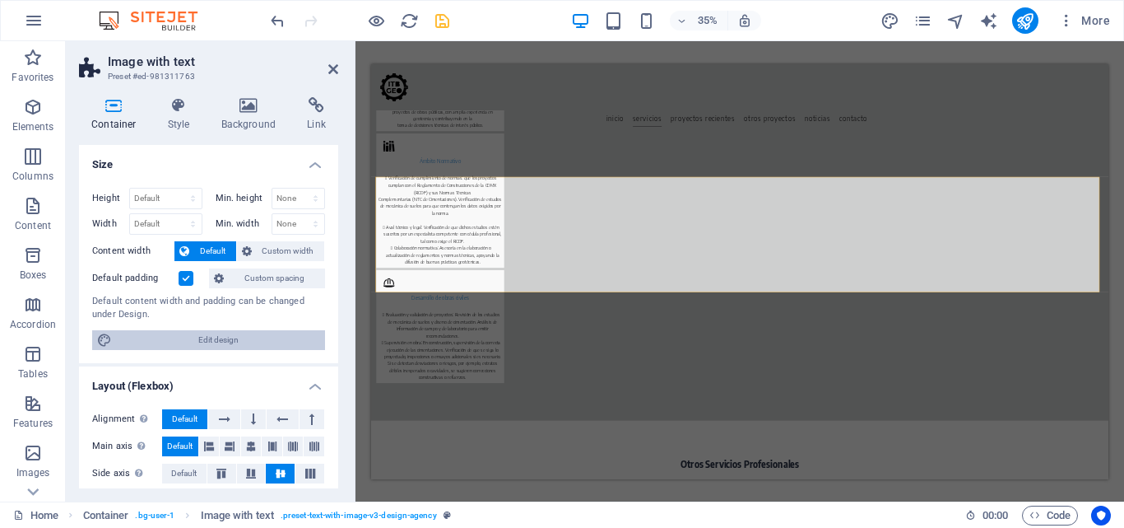
scroll to position [82, 0]
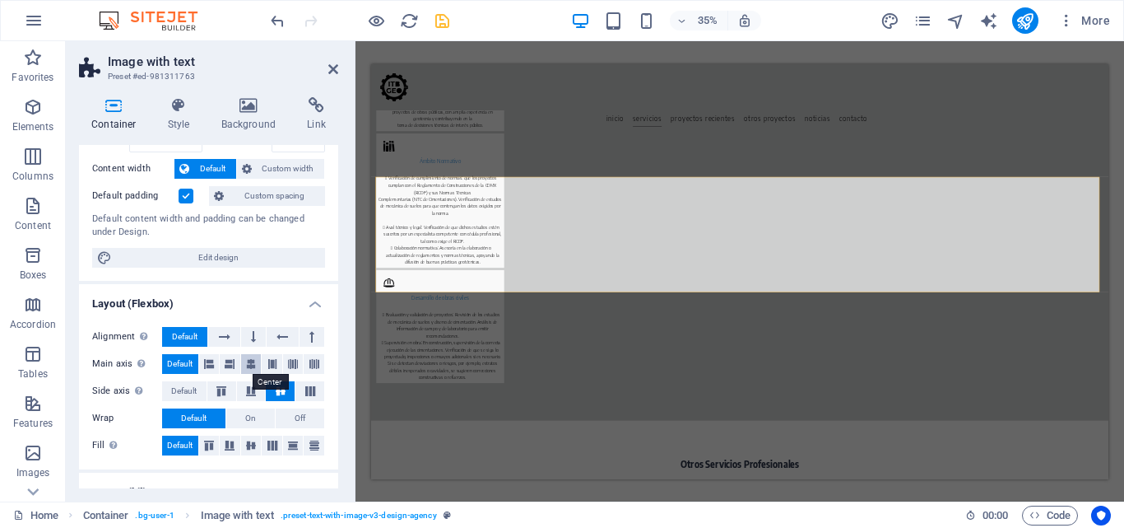
click at [247, 362] on icon at bounding box center [251, 364] width 10 height 20
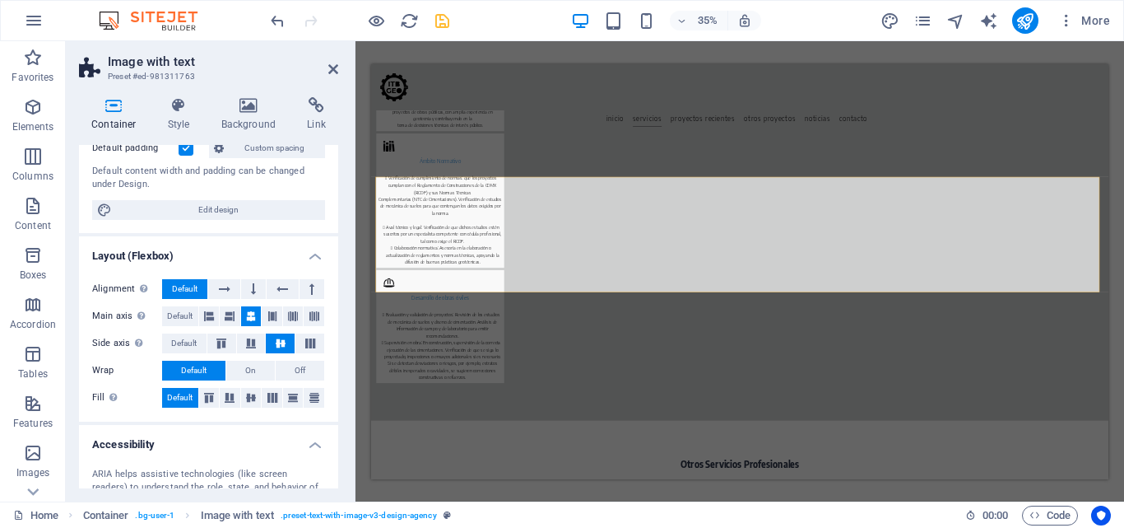
scroll to position [165, 0]
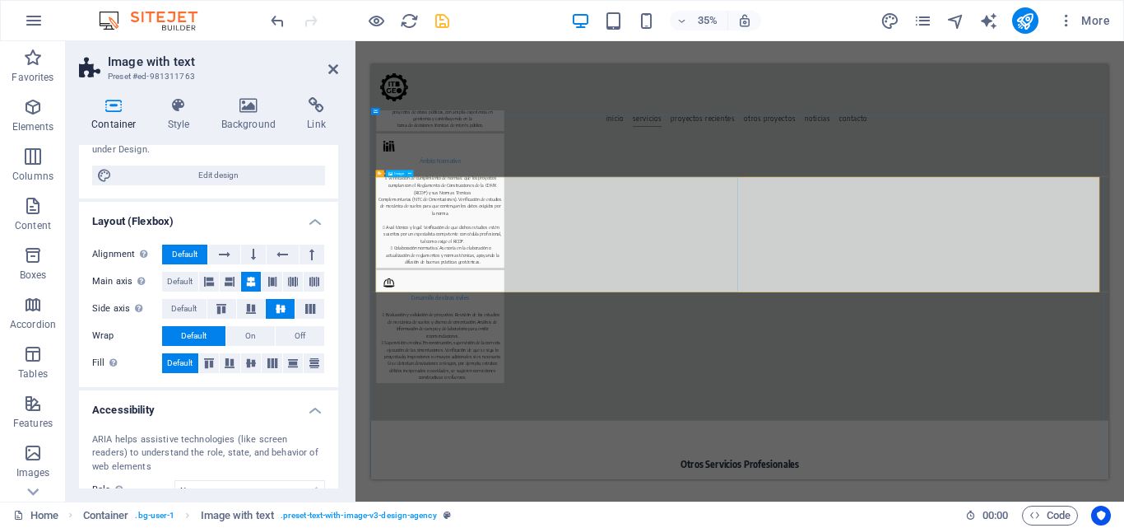
click at [412, 170] on button at bounding box center [410, 173] width 7 height 7
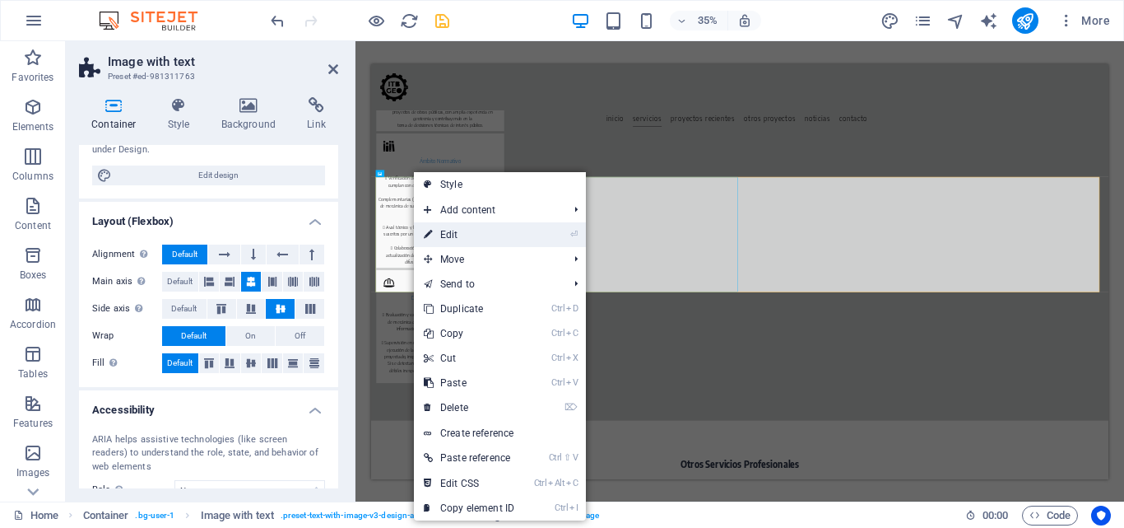
click at [442, 228] on link "⏎ Edit" at bounding box center [469, 234] width 110 height 25
select select "px"
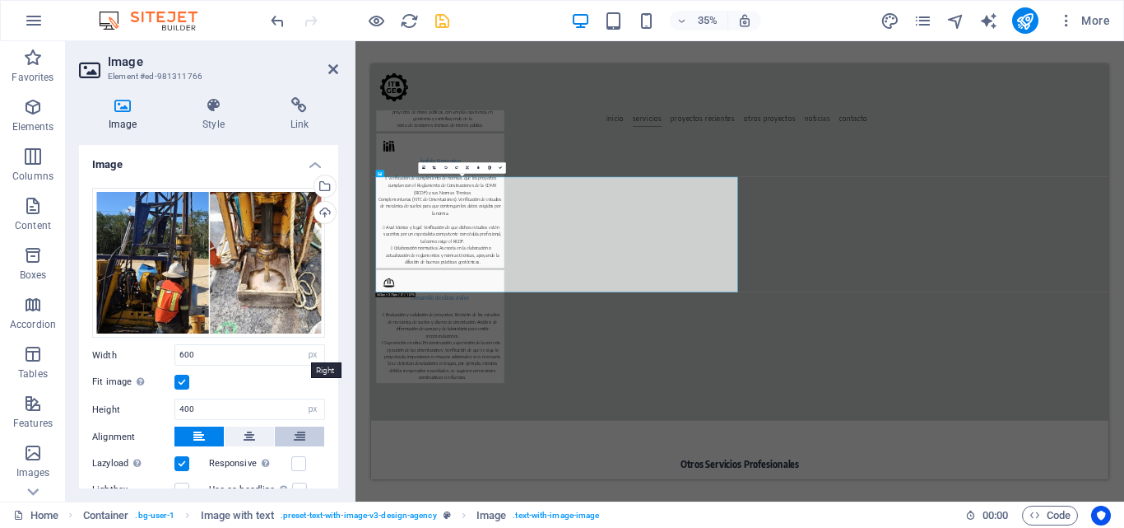
click at [300, 426] on icon at bounding box center [300, 436] width 12 height 20
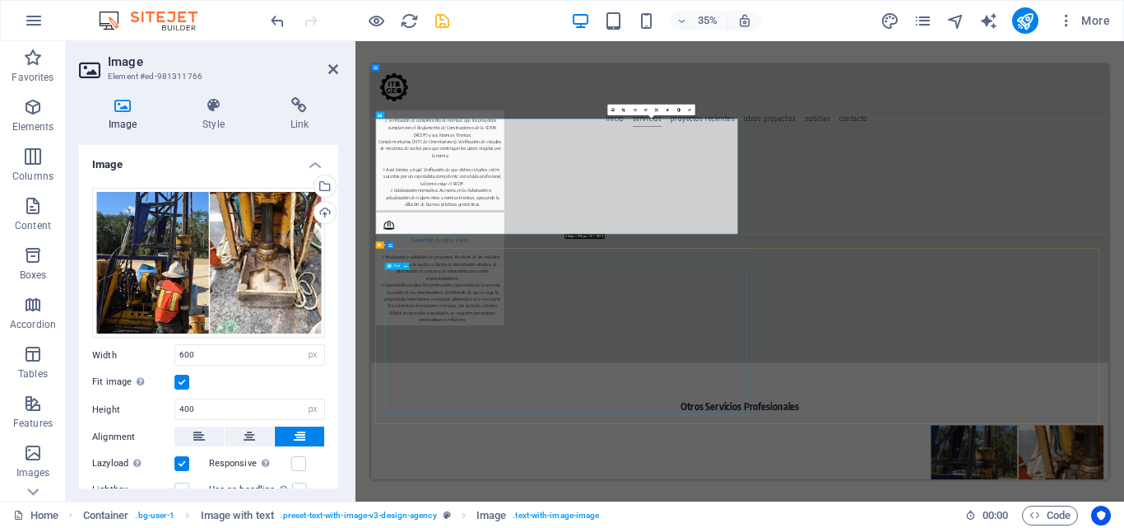
scroll to position [1863, 0]
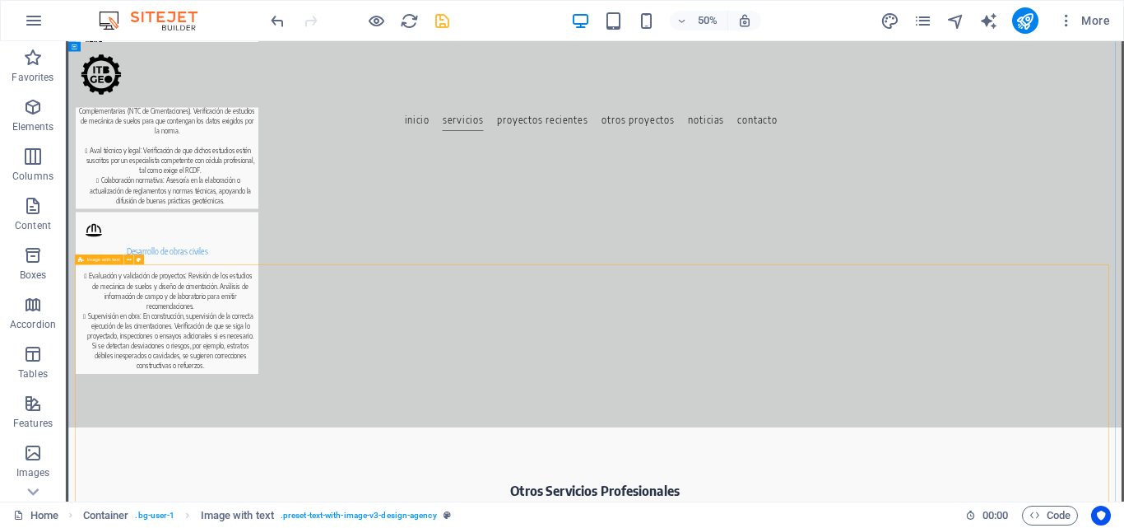
click at [139, 258] on icon at bounding box center [139, 258] width 5 height 9
select select "rem"
select select "px"
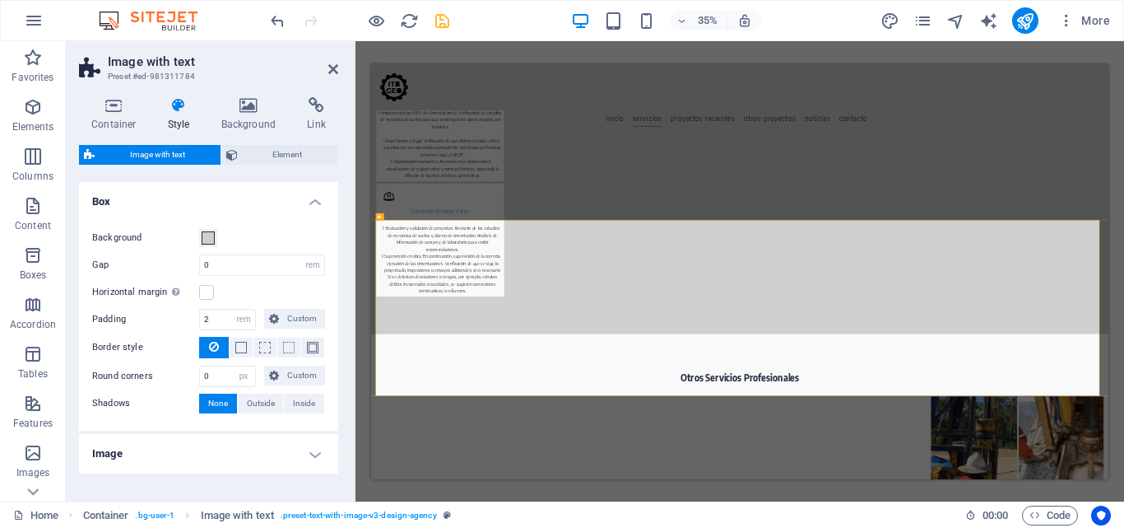
scroll to position [216, 0]
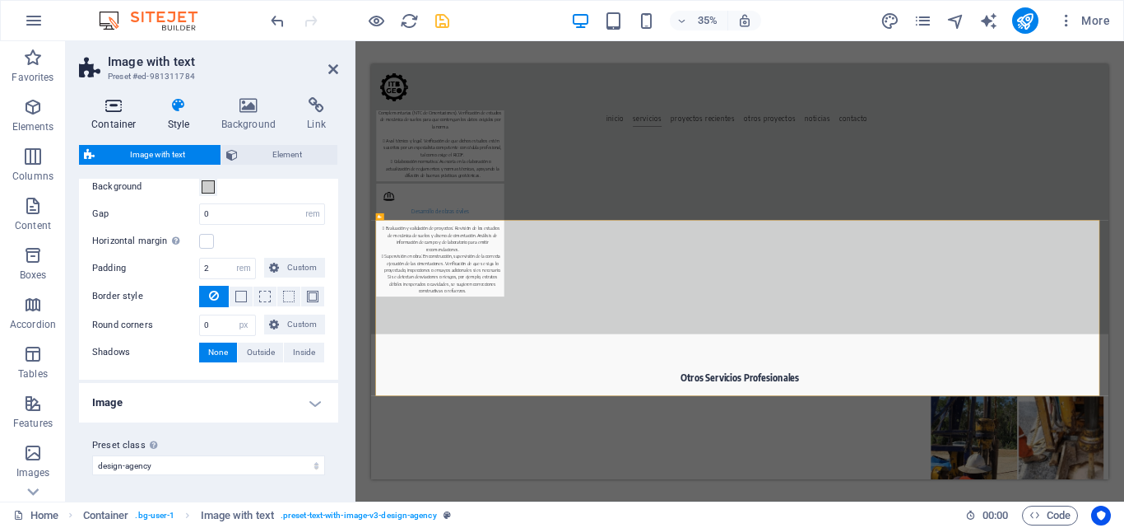
click at [119, 119] on h4 "Container" at bounding box center [117, 114] width 77 height 35
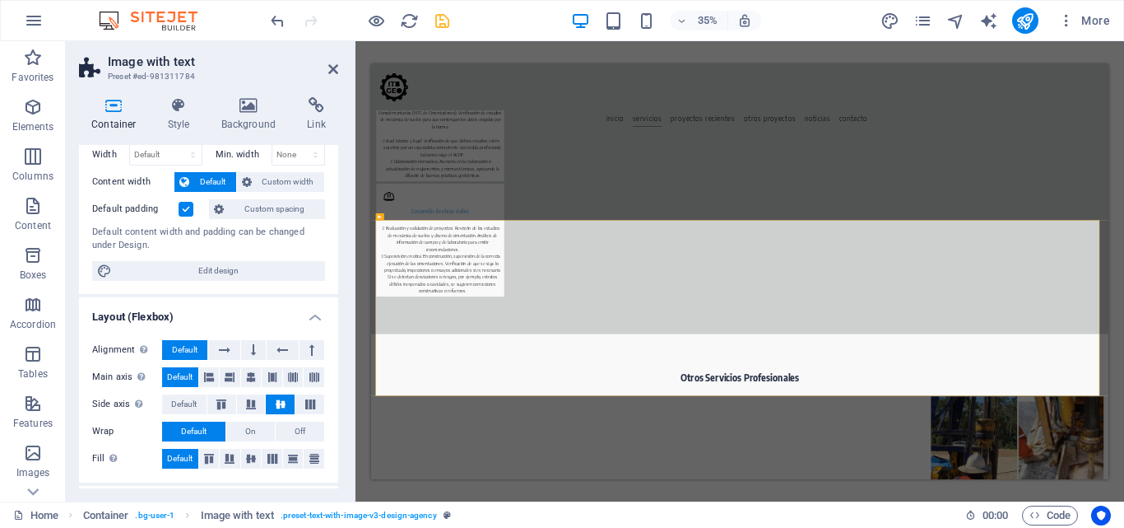
scroll to position [165, 0]
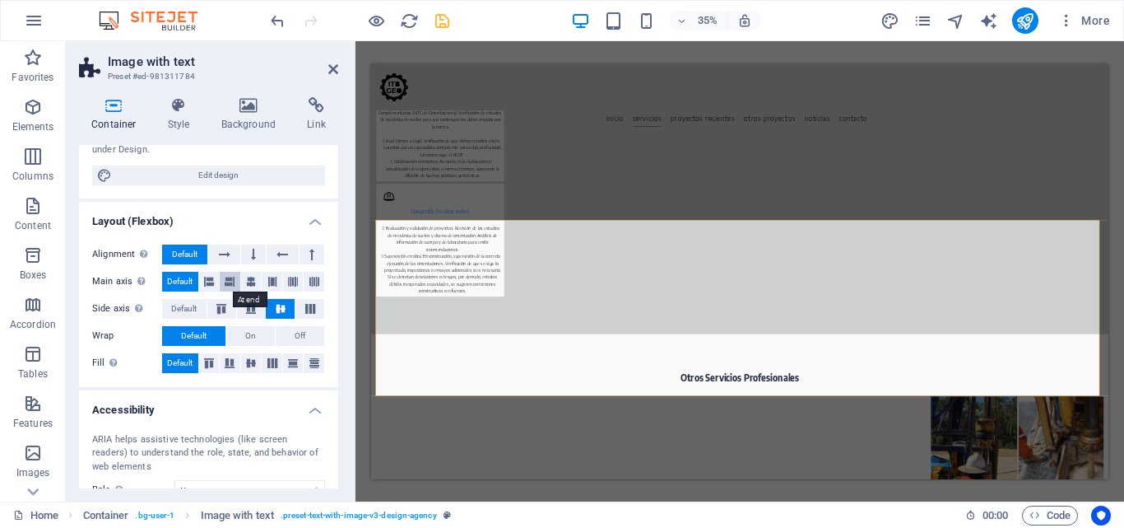
click at [229, 286] on icon at bounding box center [230, 282] width 10 height 20
click at [229, 285] on icon at bounding box center [230, 282] width 10 height 20
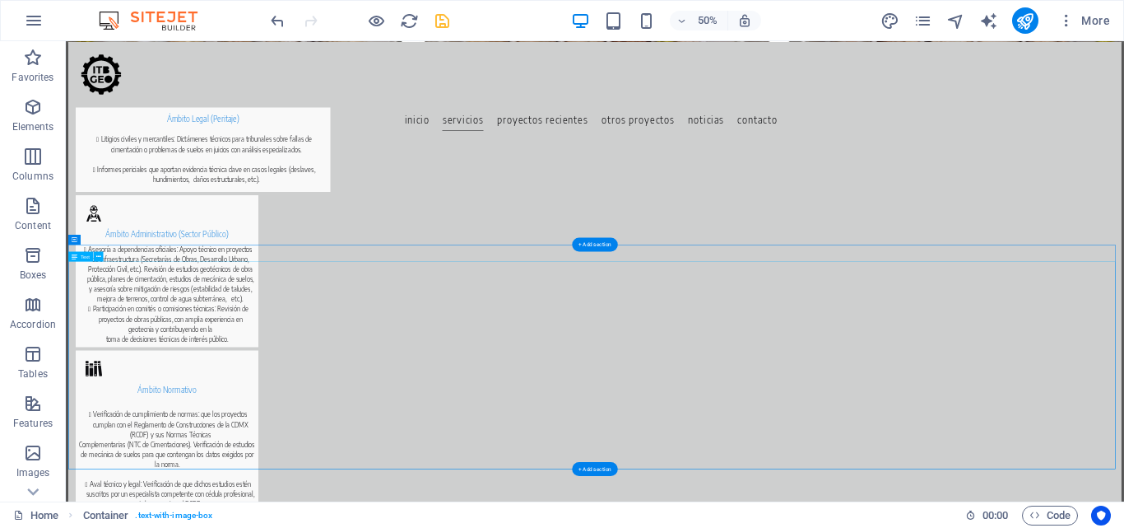
scroll to position [1203, 0]
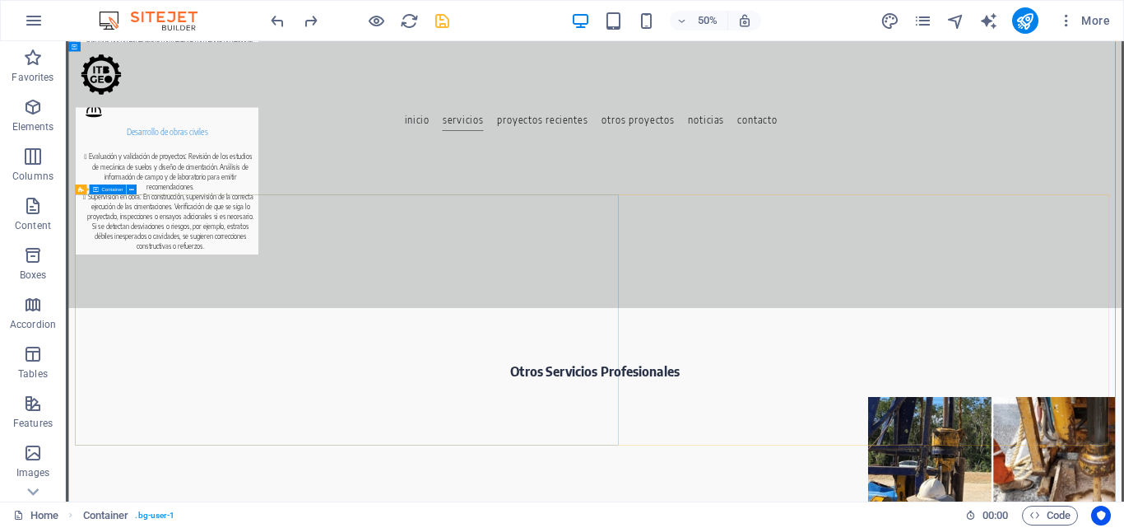
scroll to position [1697, 0]
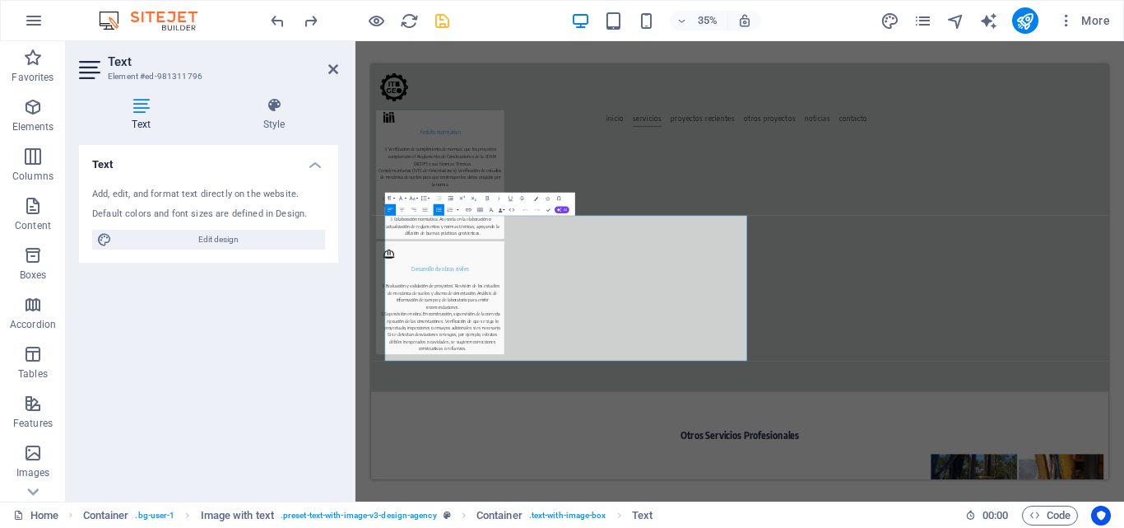
scroll to position [1936, 0]
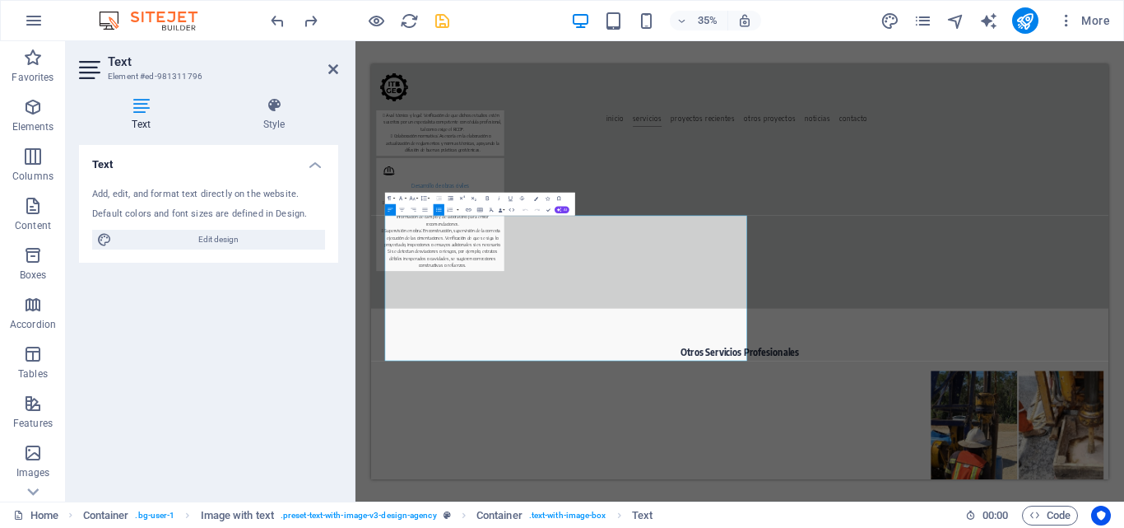
drag, startPoint x: 630, startPoint y: 901, endPoint x: 364, endPoint y: 356, distance: 607.1
click at [413, 206] on icon "button" at bounding box center [413, 209] width 7 height 7
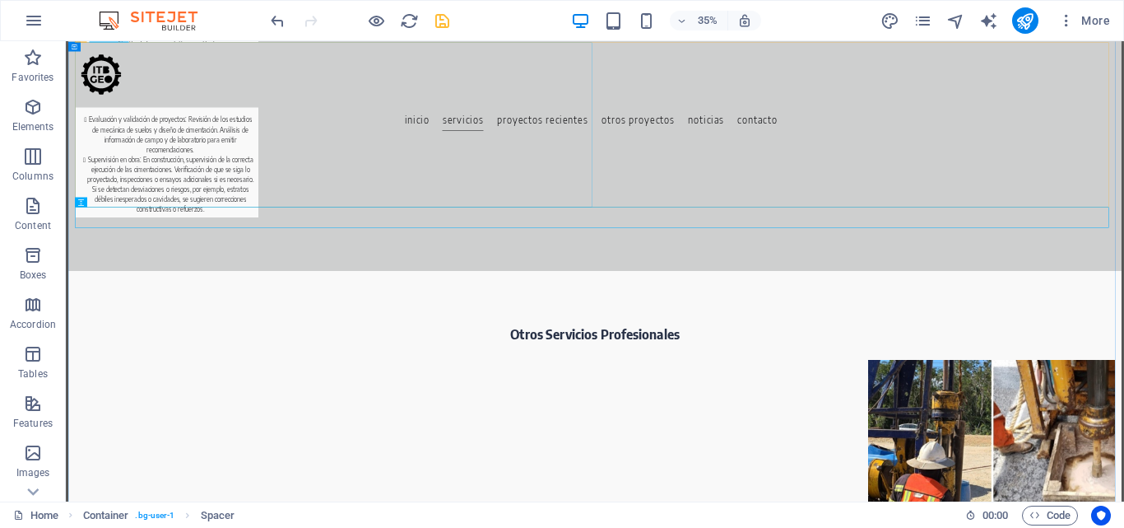
scroll to position [1697, 0]
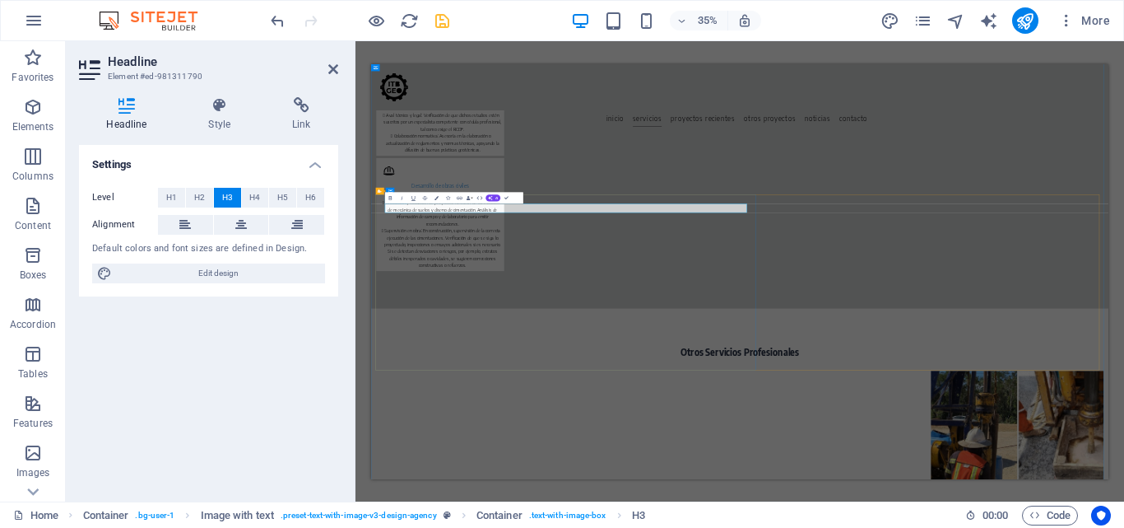
drag, startPoint x: 705, startPoint y: 481, endPoint x: 289, endPoint y: 481, distance: 415.7
click at [298, 221] on icon at bounding box center [297, 225] width 12 height 20
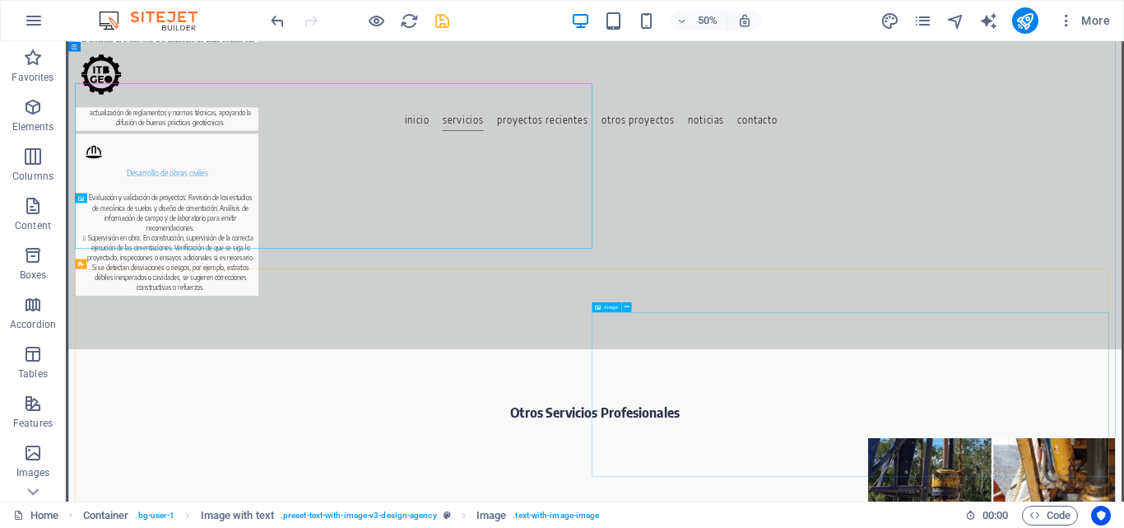
scroll to position [1615, 0]
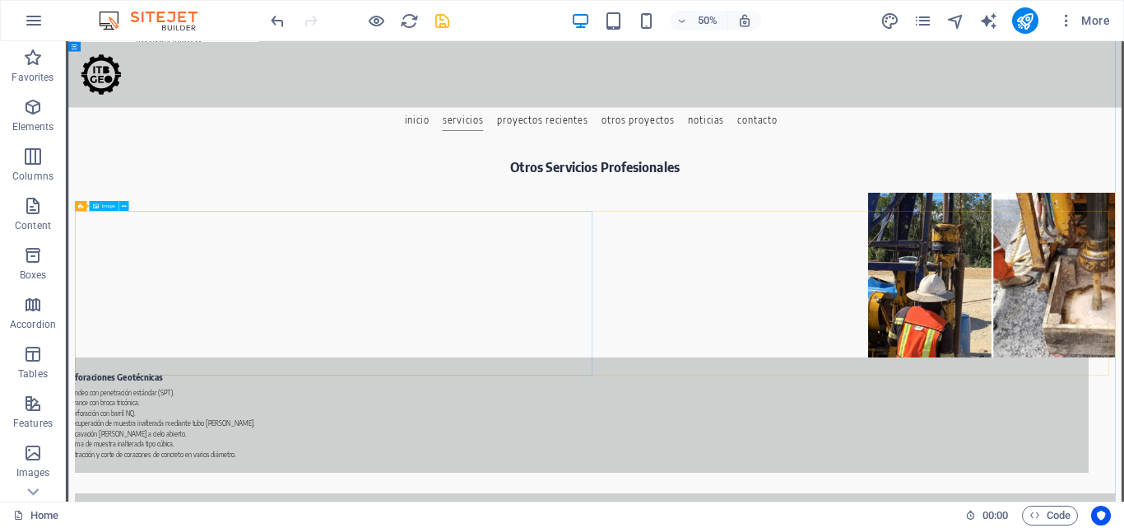
scroll to position [2274, 0]
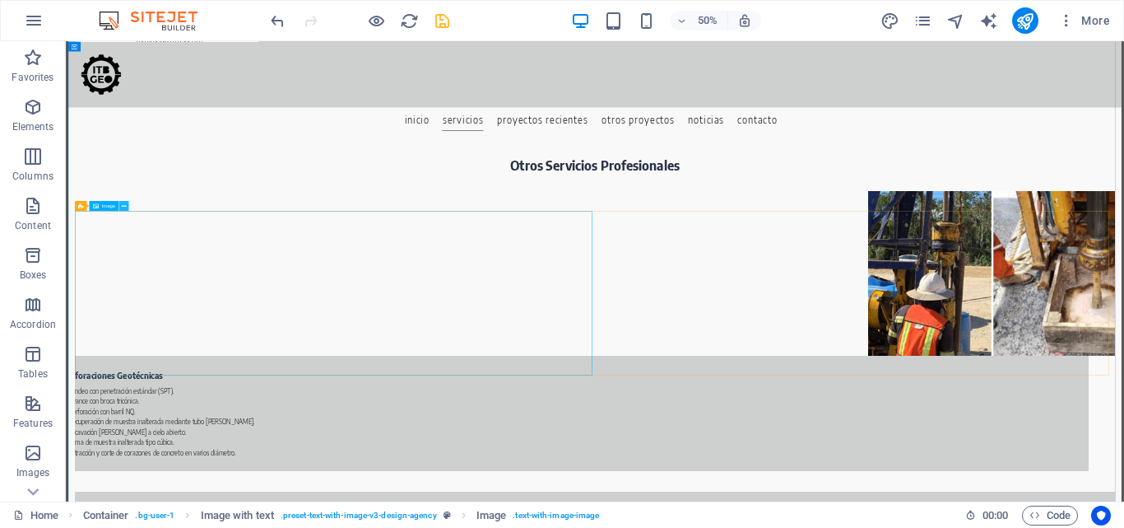
click at [122, 206] on icon at bounding box center [124, 205] width 5 height 9
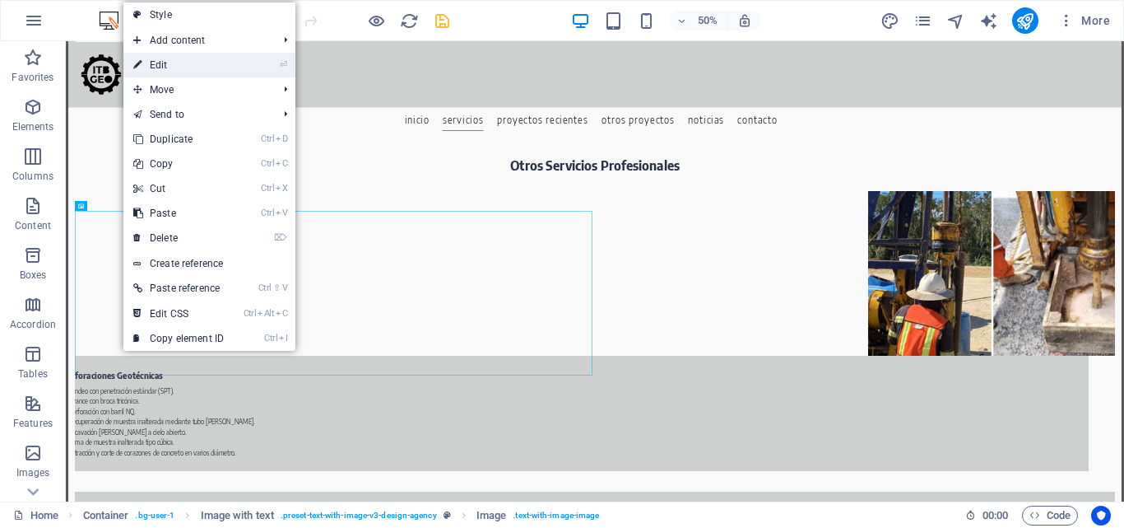
click at [197, 71] on link "⏎ Edit" at bounding box center [178, 65] width 110 height 25
select select "px"
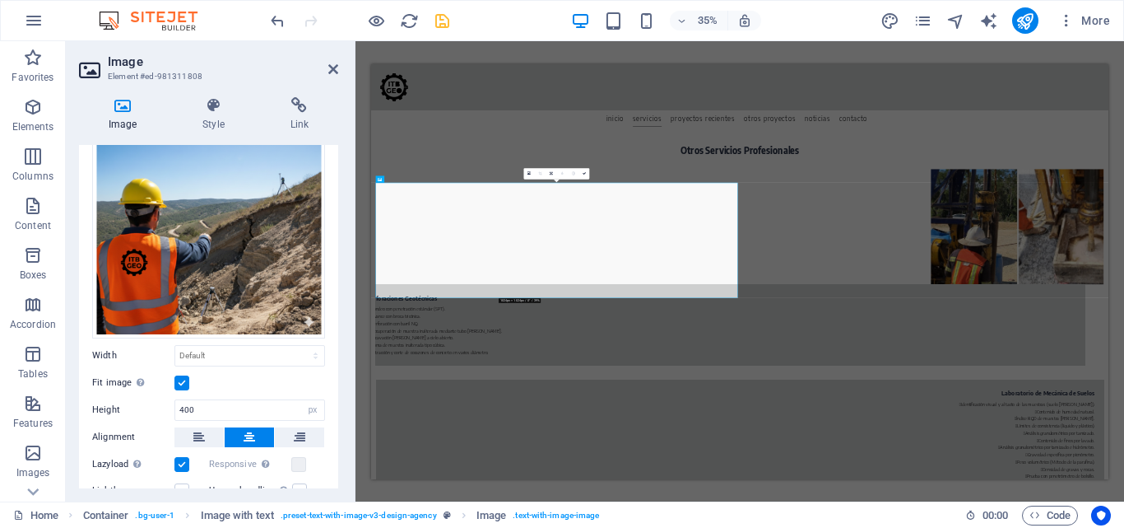
scroll to position [165, 0]
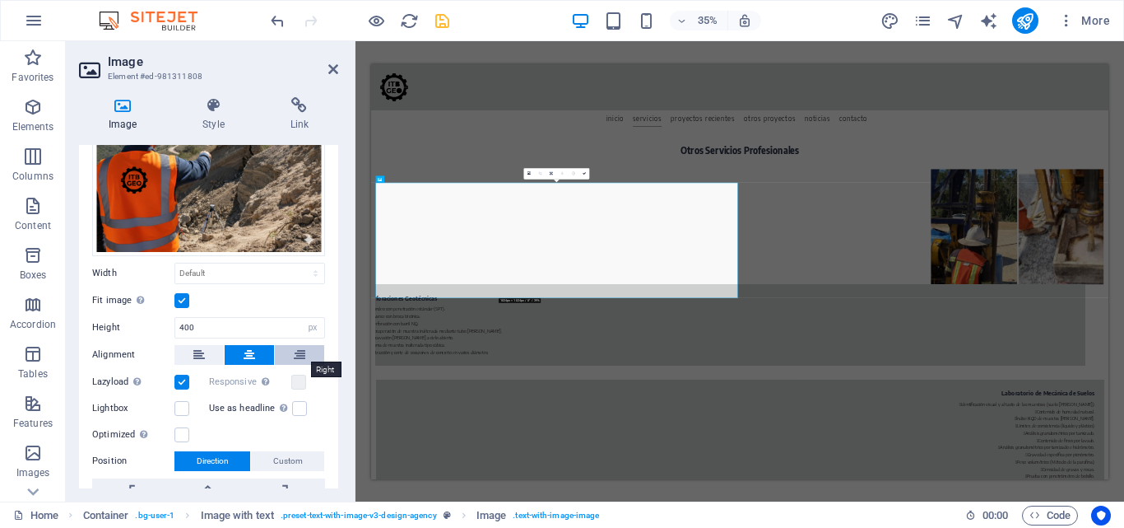
click at [300, 352] on icon at bounding box center [300, 355] width 12 height 20
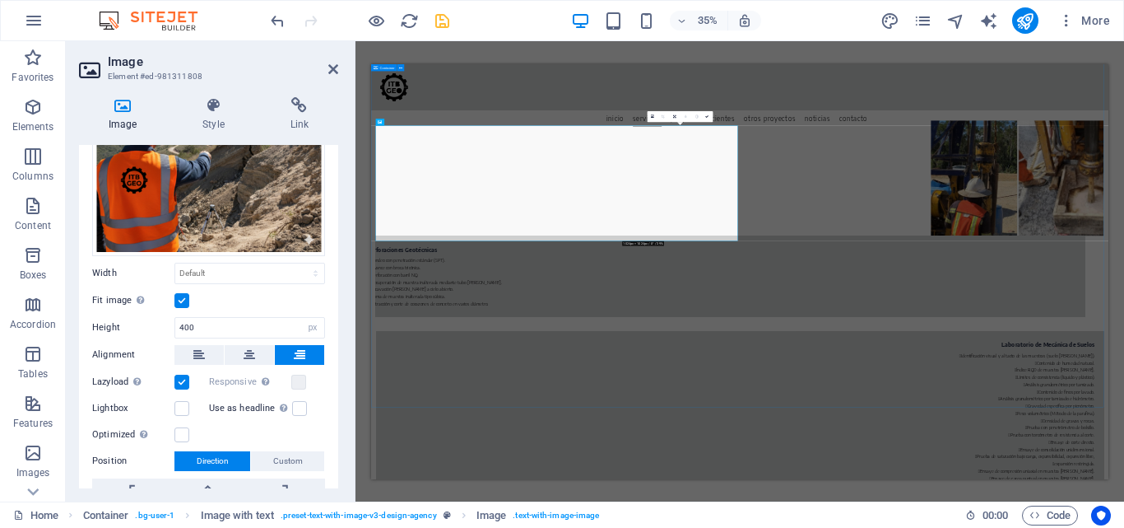
scroll to position [2677, 0]
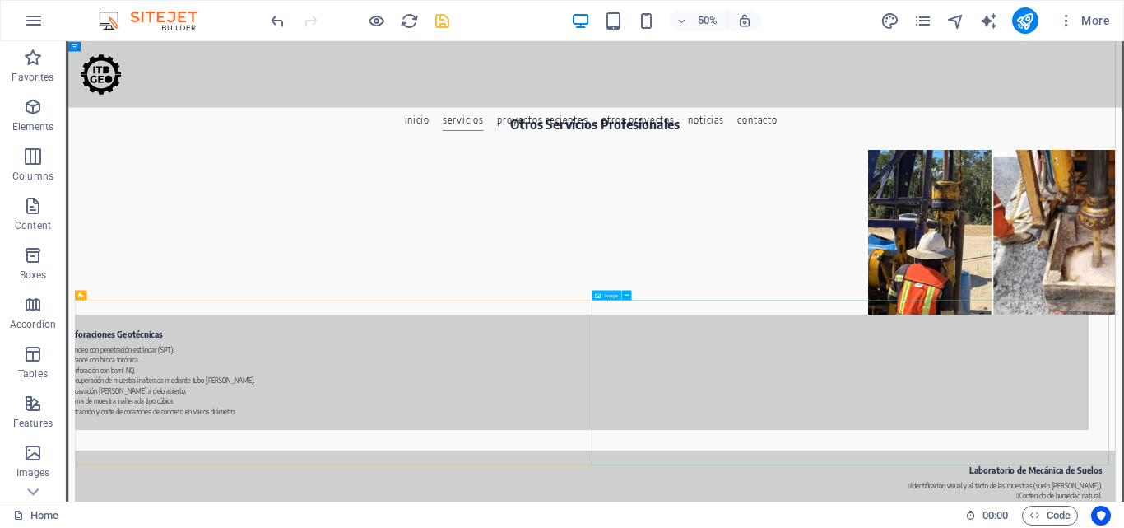
scroll to position [2521, 0]
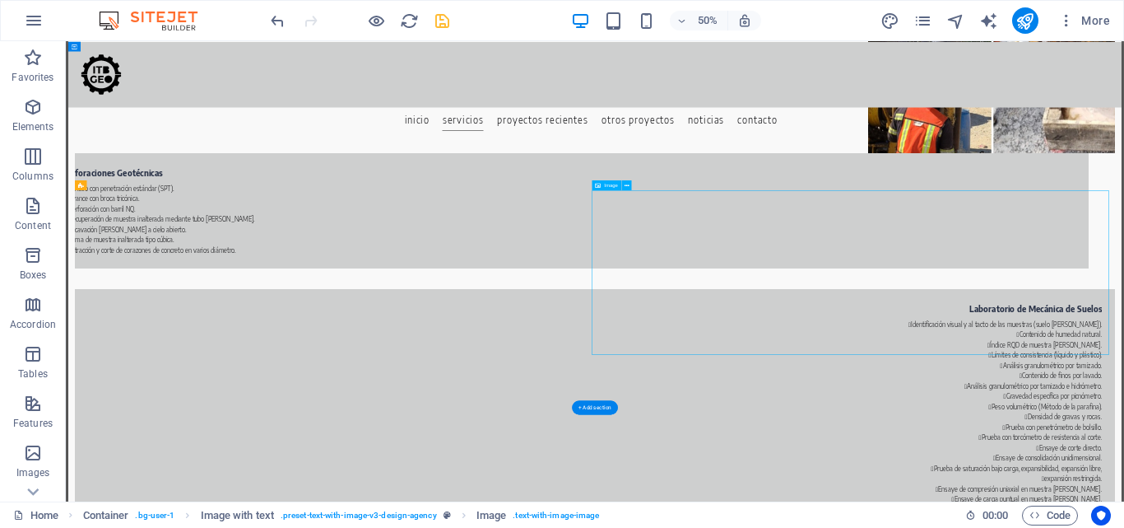
scroll to position [2685, 0]
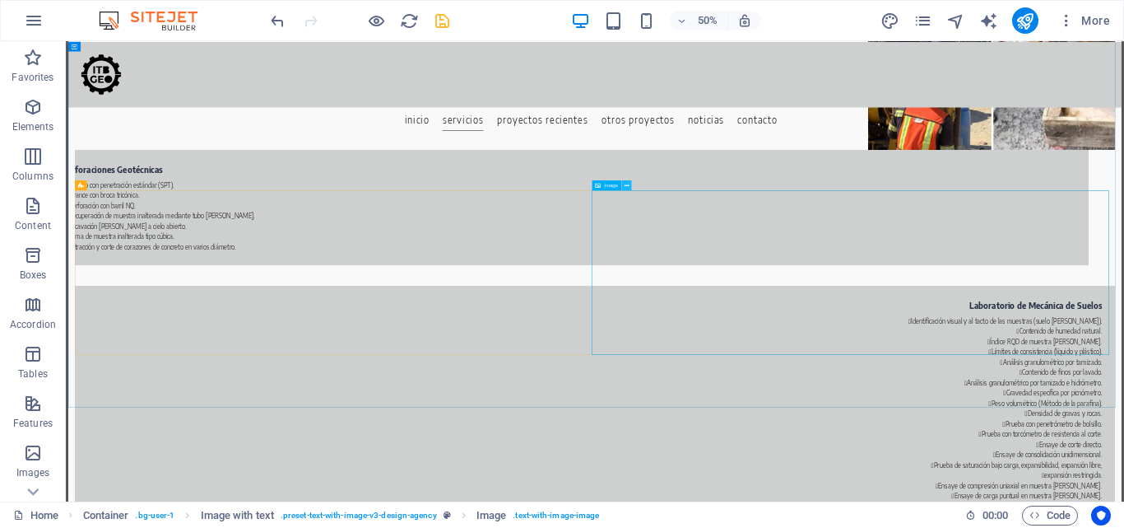
click at [627, 186] on icon at bounding box center [627, 184] width 5 height 9
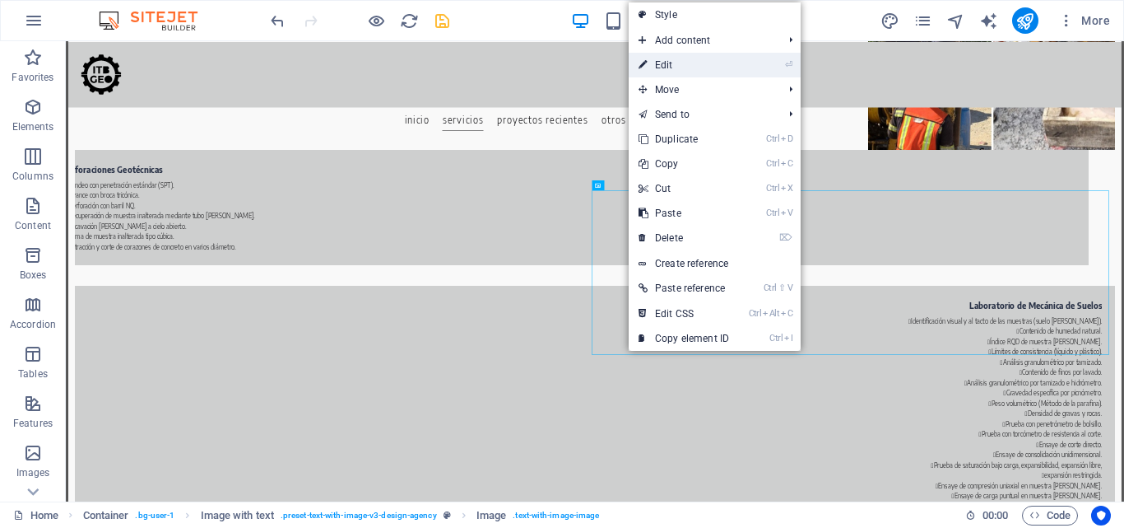
click at [656, 63] on link "⏎ Edit" at bounding box center [684, 65] width 110 height 25
select select "px"
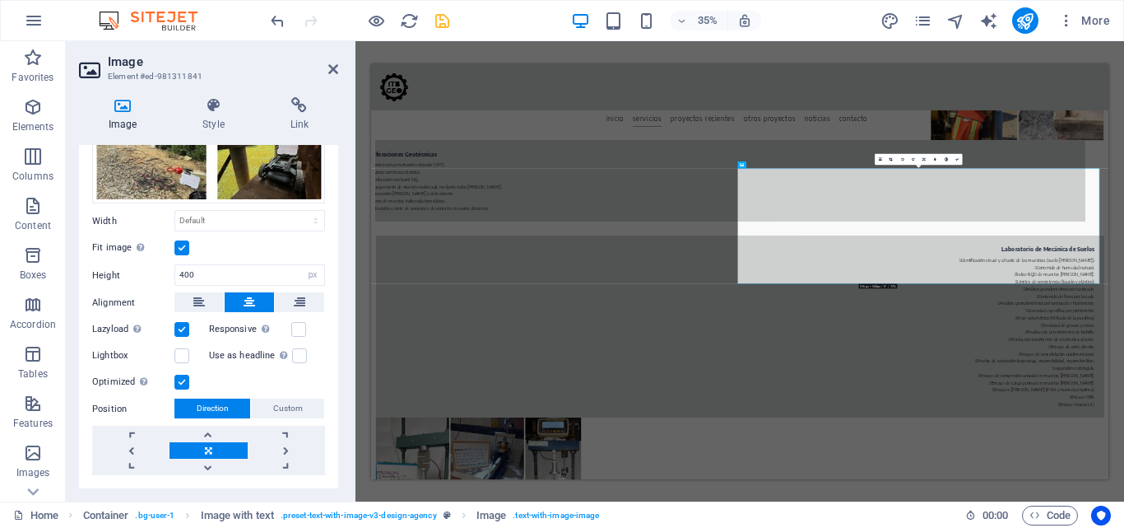
scroll to position [247, 0]
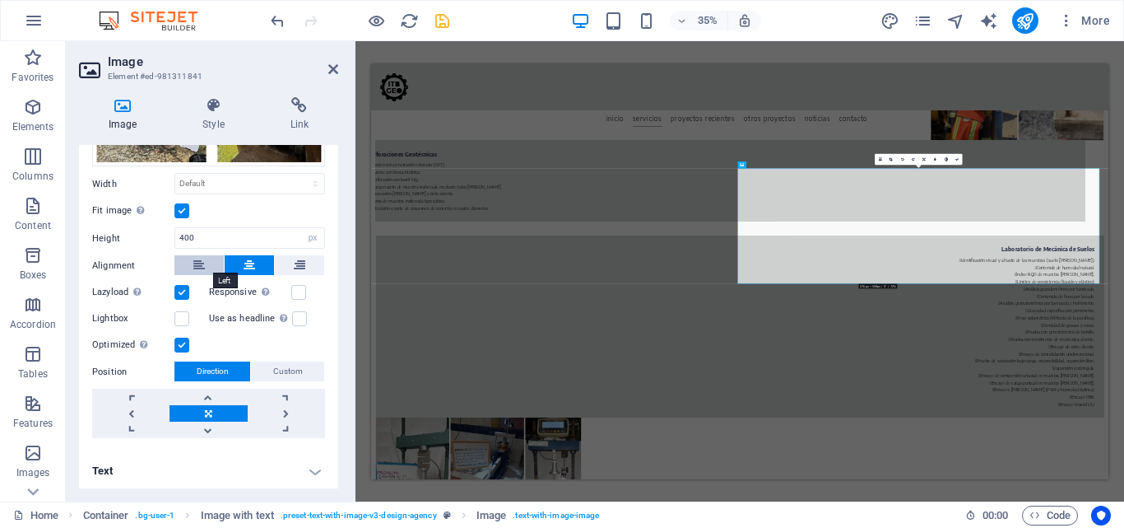
click at [199, 268] on icon at bounding box center [199, 265] width 12 height 20
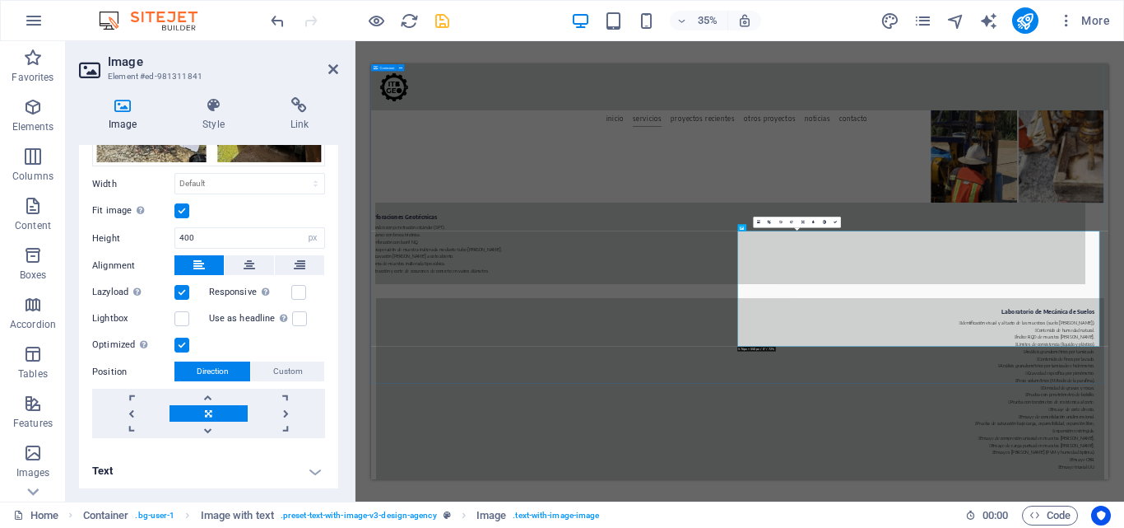
scroll to position [2759, 0]
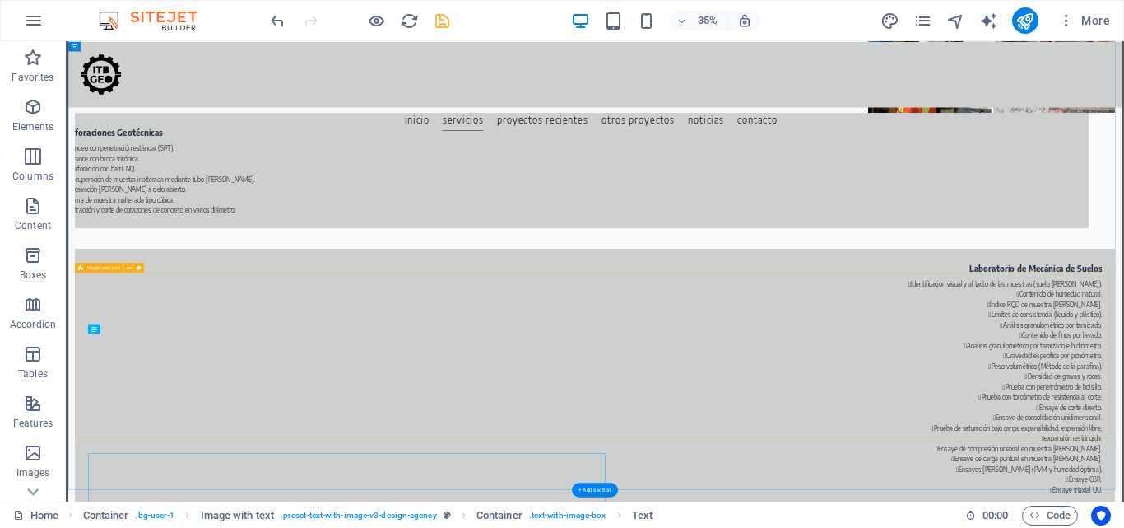
scroll to position [2521, 0]
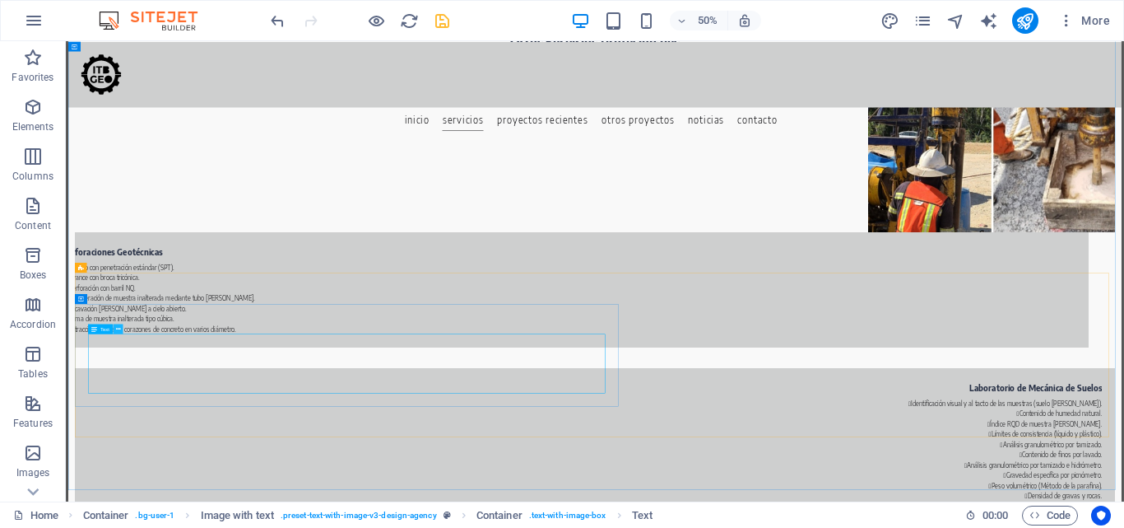
click at [116, 330] on icon at bounding box center [118, 328] width 5 height 9
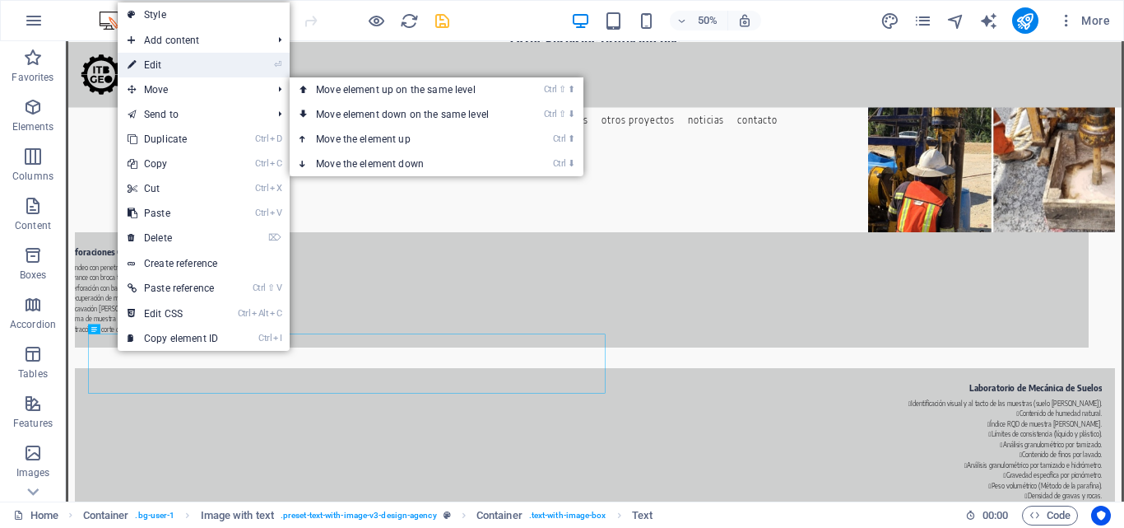
click at [174, 68] on link "⏎ Edit" at bounding box center [173, 65] width 110 height 25
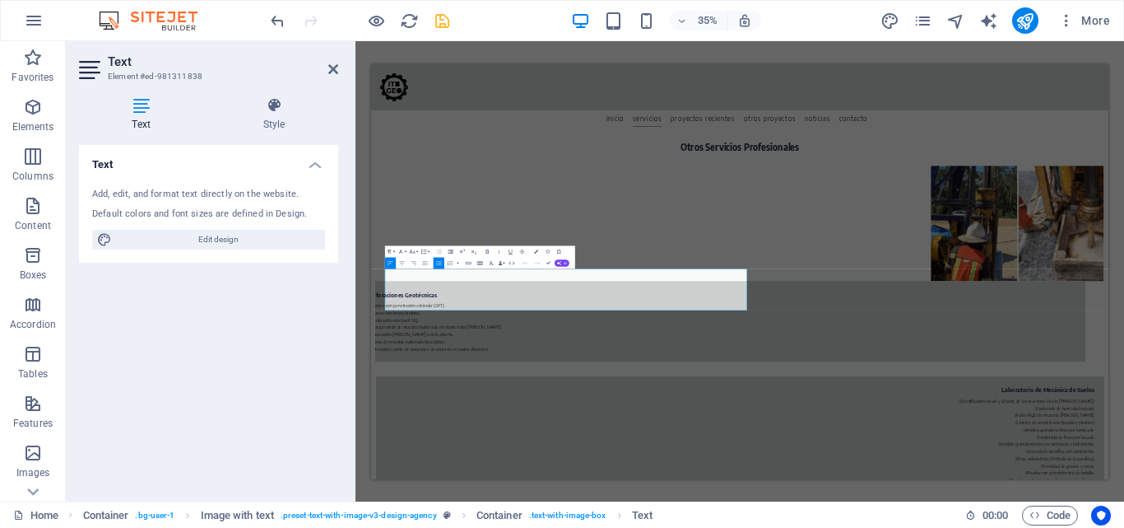
scroll to position [2759, 0]
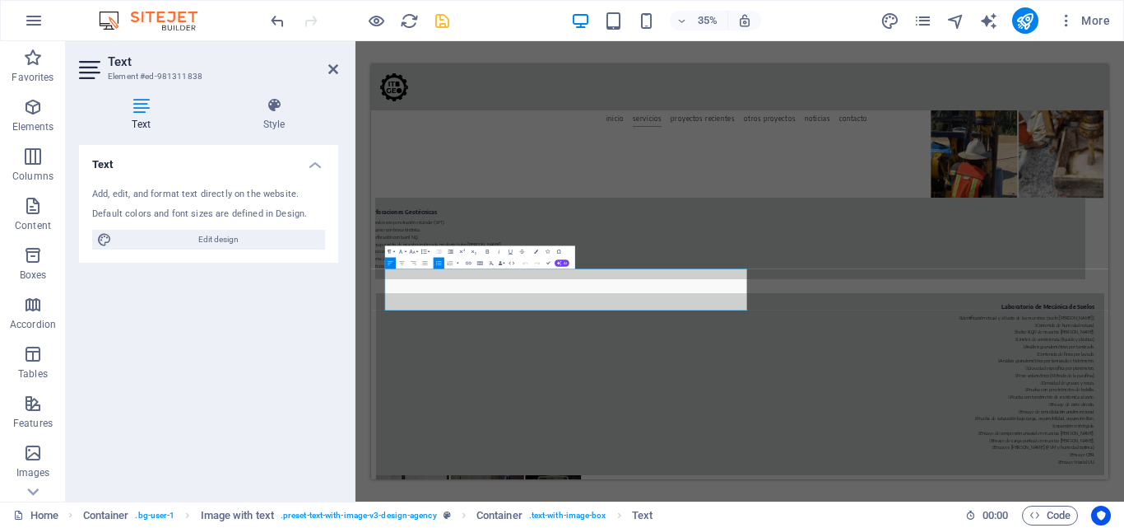
drag, startPoint x: 834, startPoint y: 747, endPoint x: 300, endPoint y: 624, distance: 547.3
click at [416, 264] on icon "button" at bounding box center [413, 262] width 5 height 3
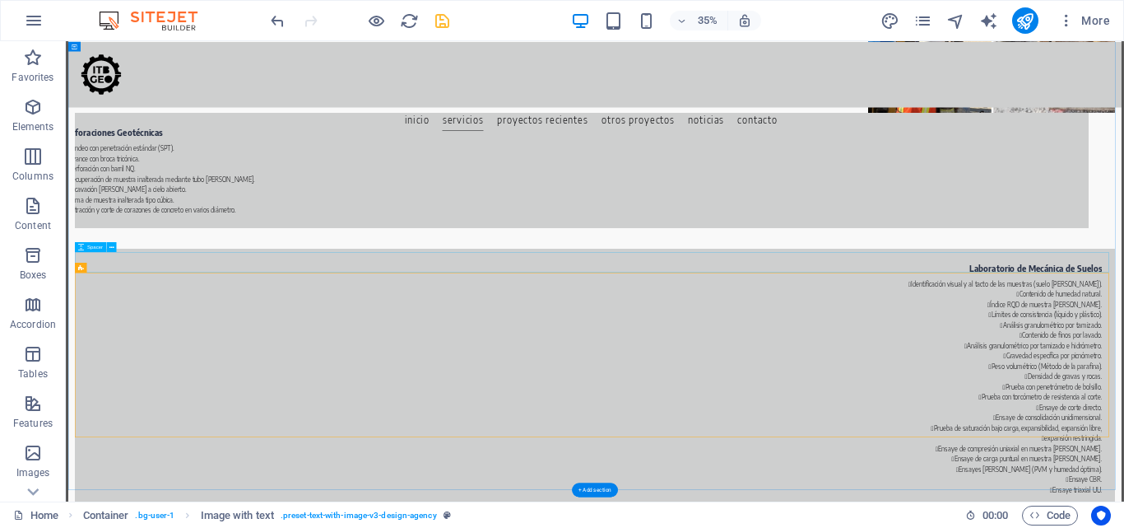
scroll to position [2521, 0]
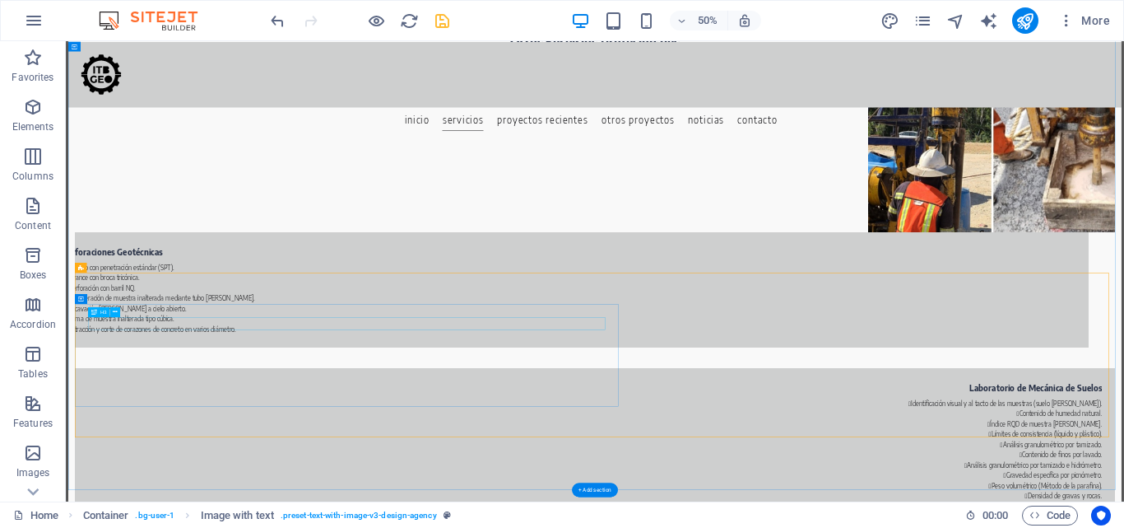
click at [117, 310] on icon at bounding box center [115, 311] width 5 height 9
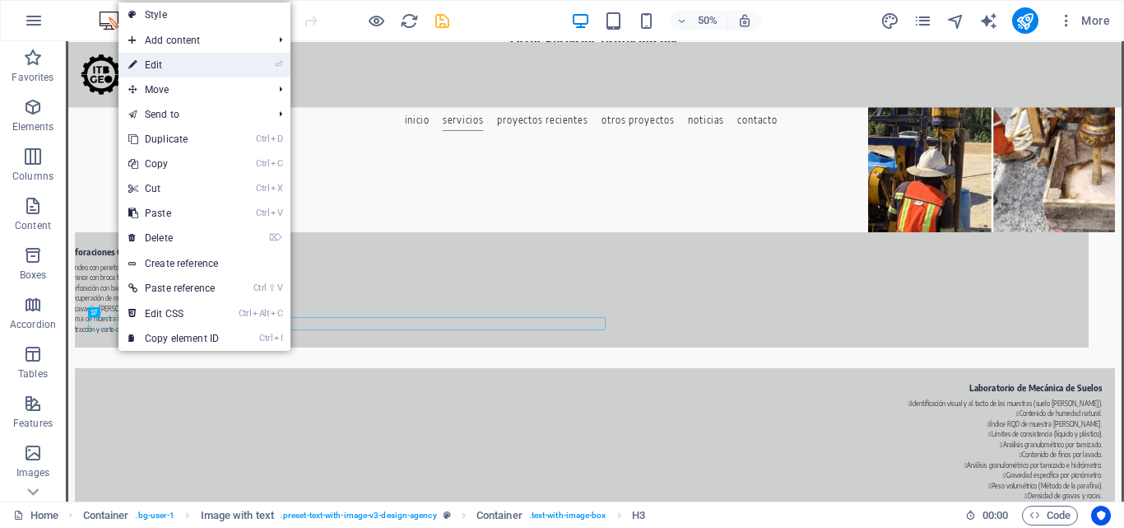
click at [171, 67] on link "⏎ Edit" at bounding box center [174, 65] width 110 height 25
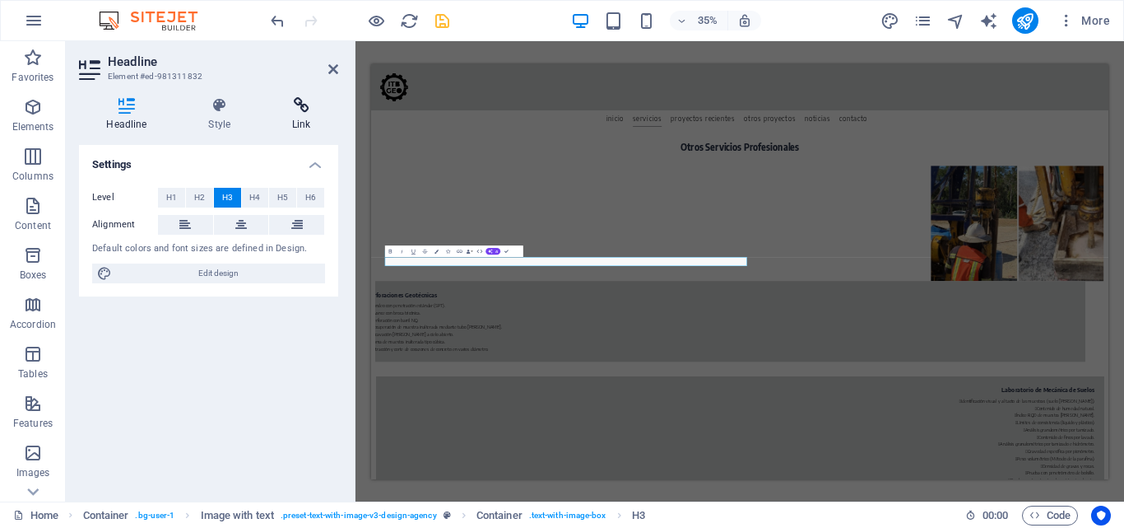
scroll to position [2759, 0]
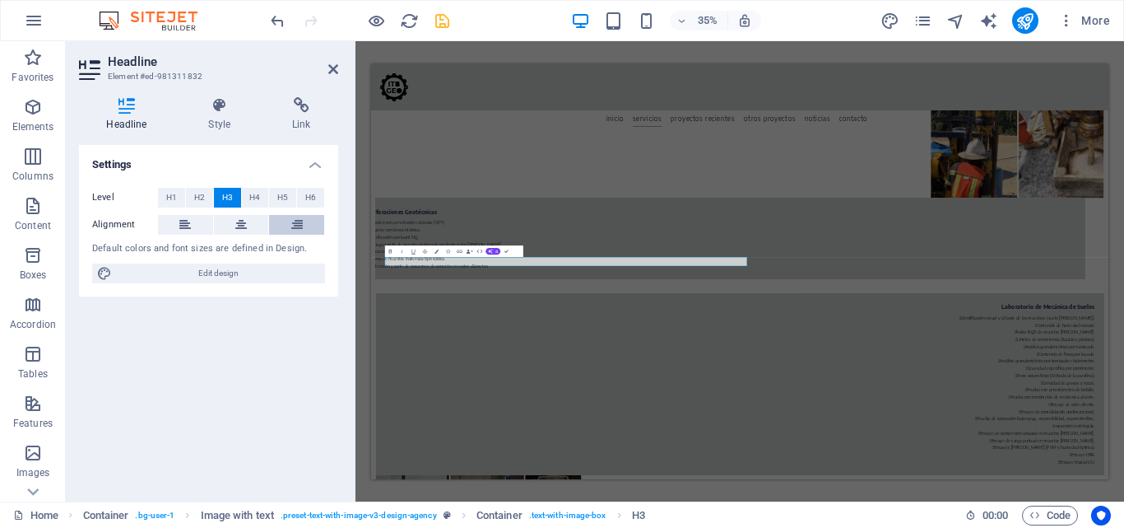
click at [299, 218] on icon at bounding box center [297, 225] width 12 height 20
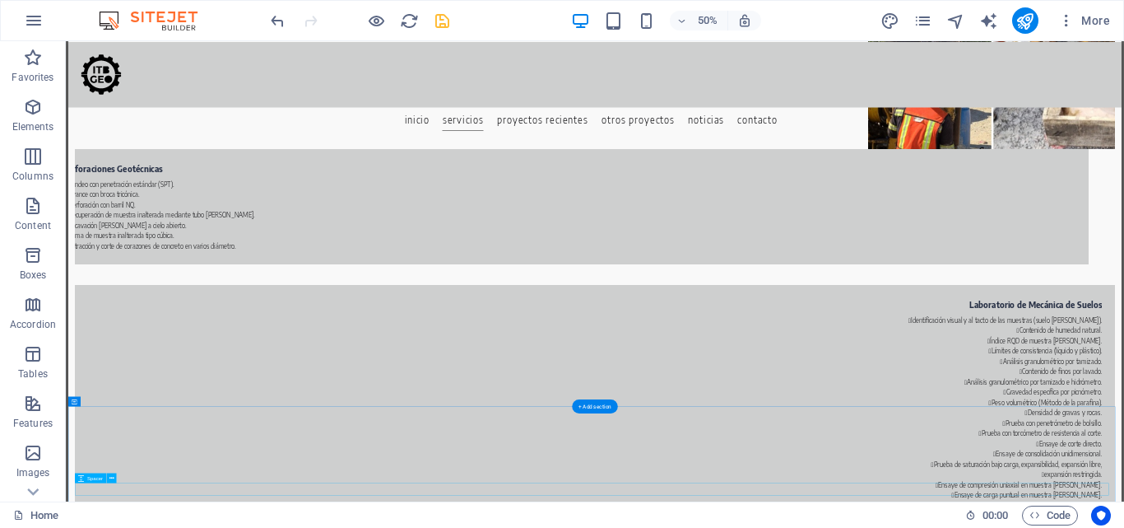
scroll to position [2685, 0]
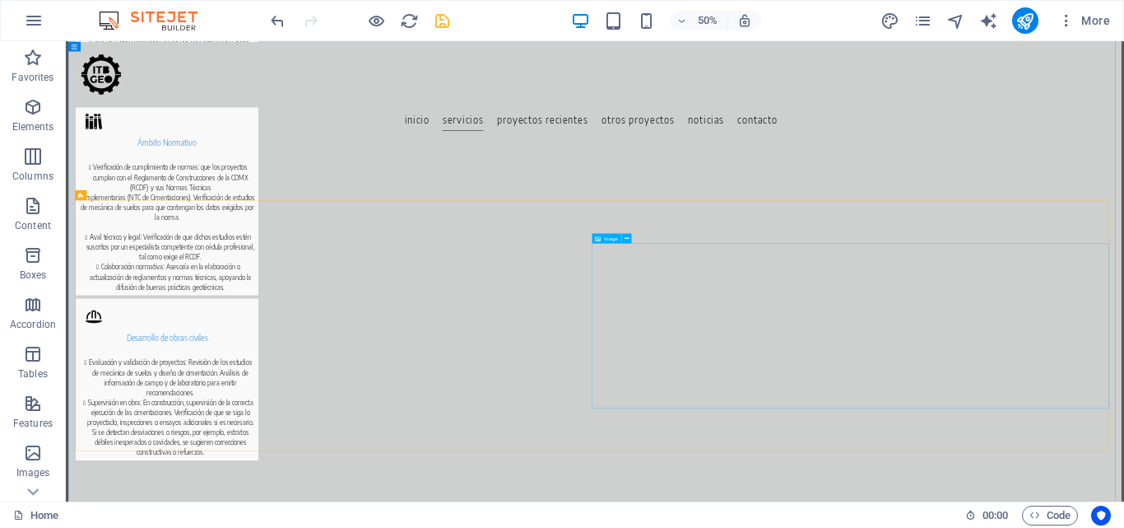
scroll to position [1780, 0]
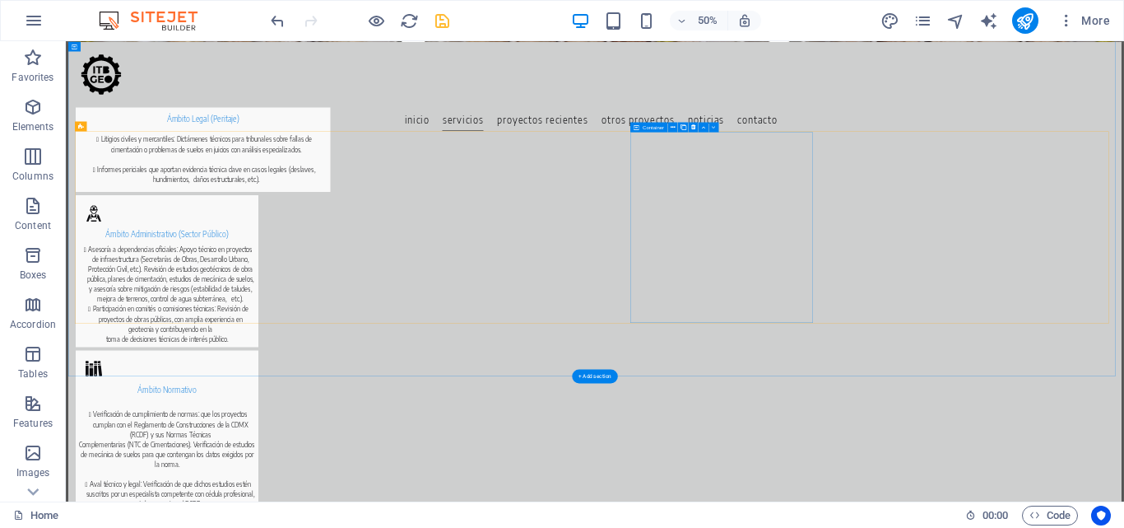
scroll to position [710, 0]
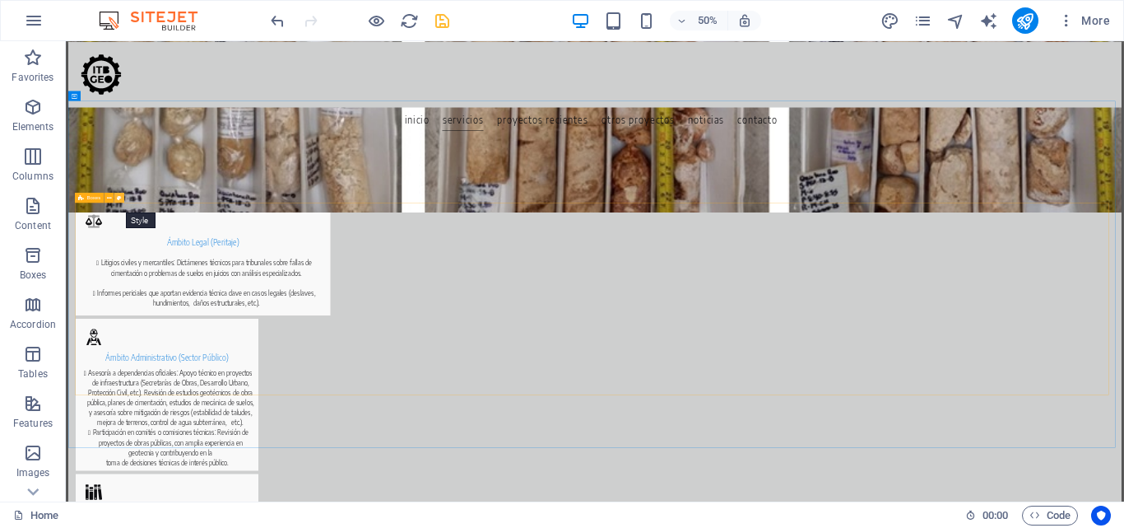
click at [118, 196] on icon at bounding box center [119, 197] width 5 height 9
select select "rem"
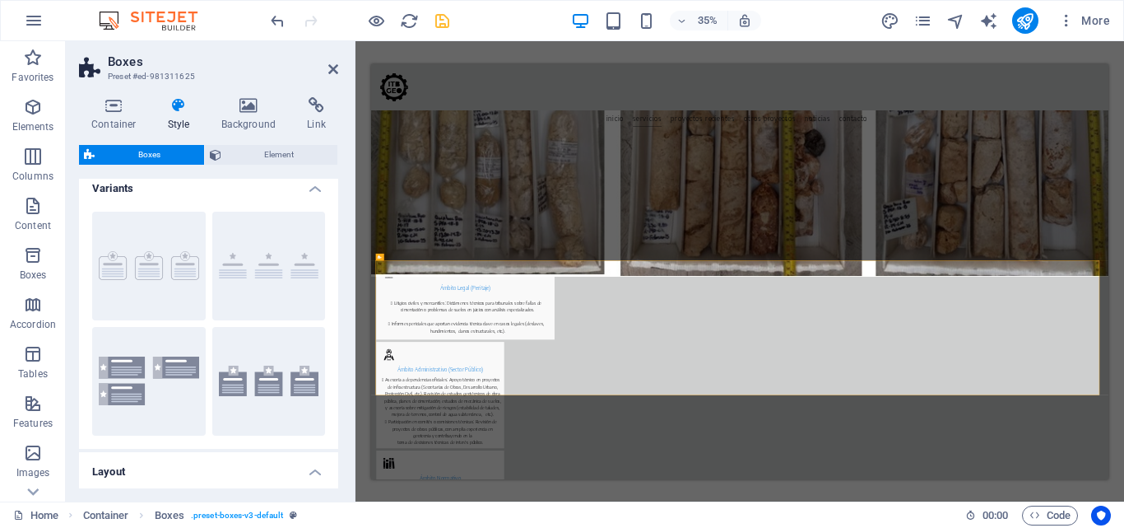
scroll to position [0, 0]
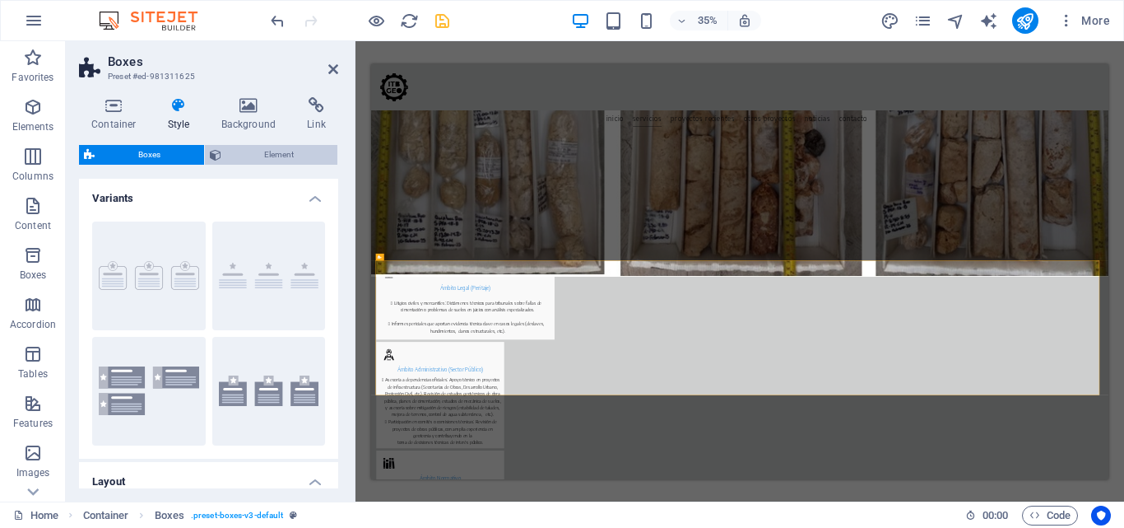
click at [311, 150] on span "Element" at bounding box center [279, 155] width 107 height 20
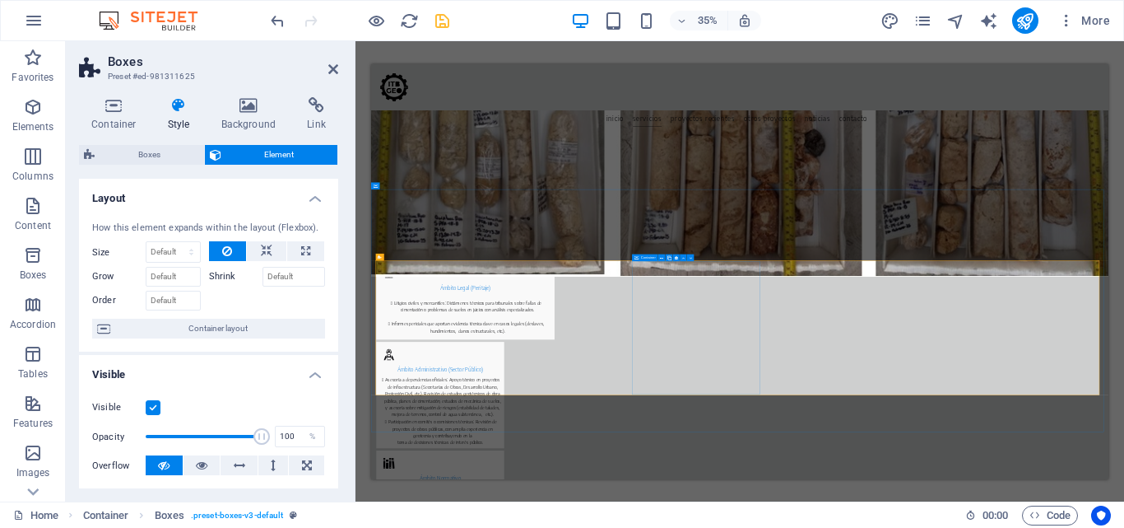
click at [334, 62] on header "Boxes Preset #ed-981311625" at bounding box center [208, 62] width 259 height 43
click at [335, 71] on icon at bounding box center [333, 69] width 10 height 13
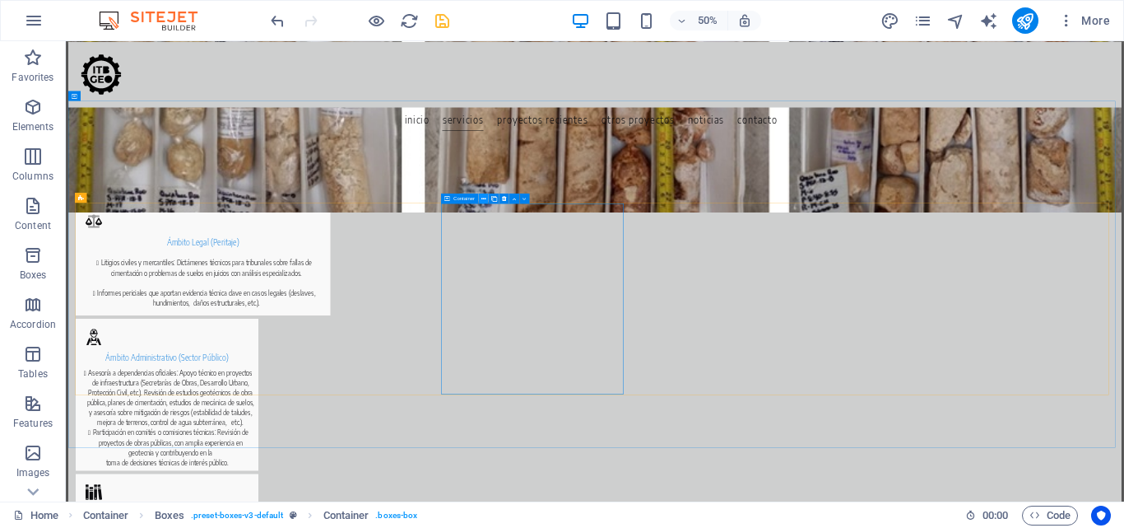
click at [485, 200] on icon at bounding box center [484, 197] width 5 height 9
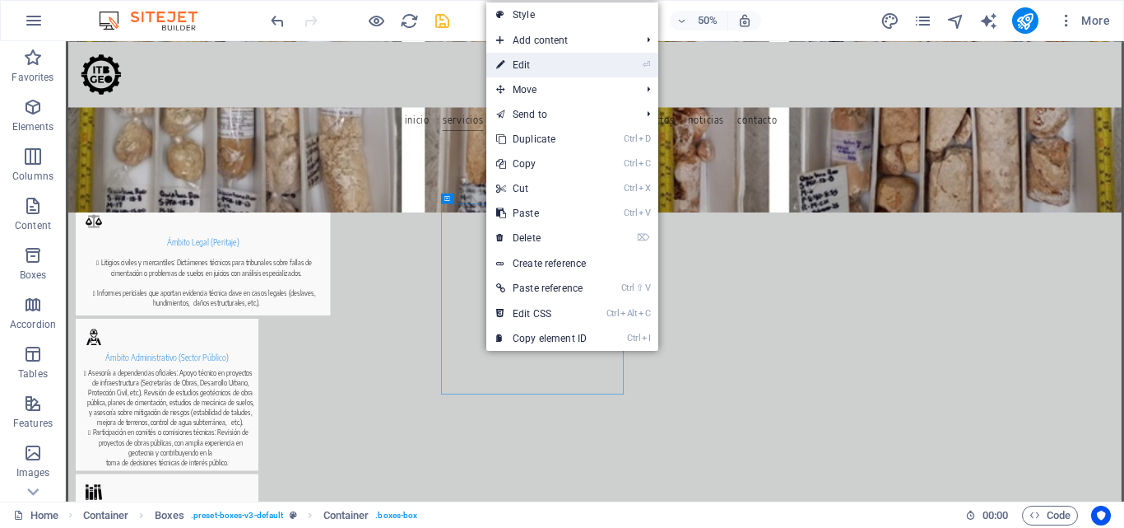
click at [519, 67] on link "⏎ Edit" at bounding box center [541, 65] width 110 height 25
select select "px"
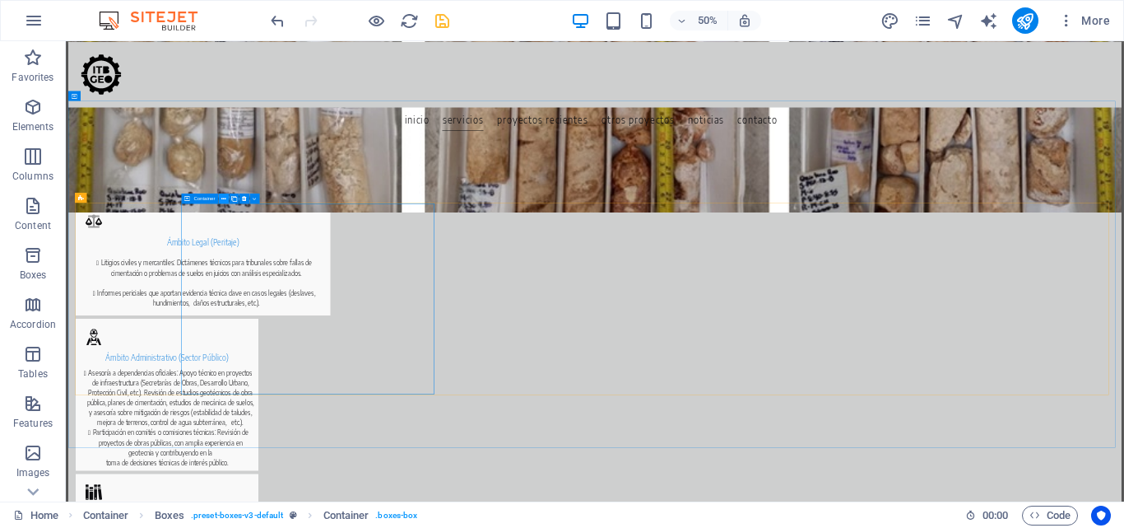
click at [224, 196] on icon at bounding box center [223, 197] width 5 height 9
click at [223, 199] on icon at bounding box center [223, 197] width 5 height 9
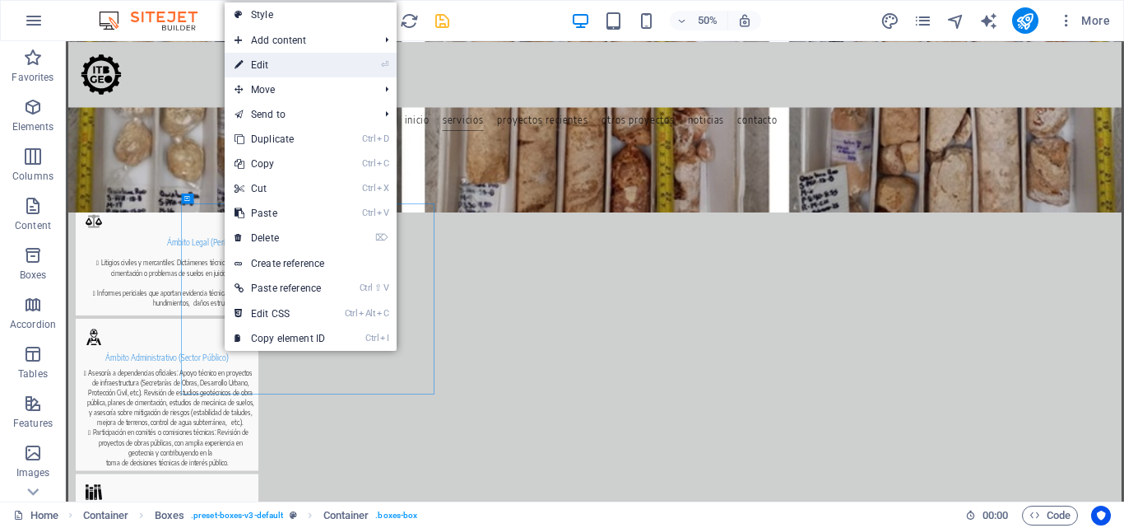
click at [258, 61] on link "⏎ Edit" at bounding box center [280, 65] width 110 height 25
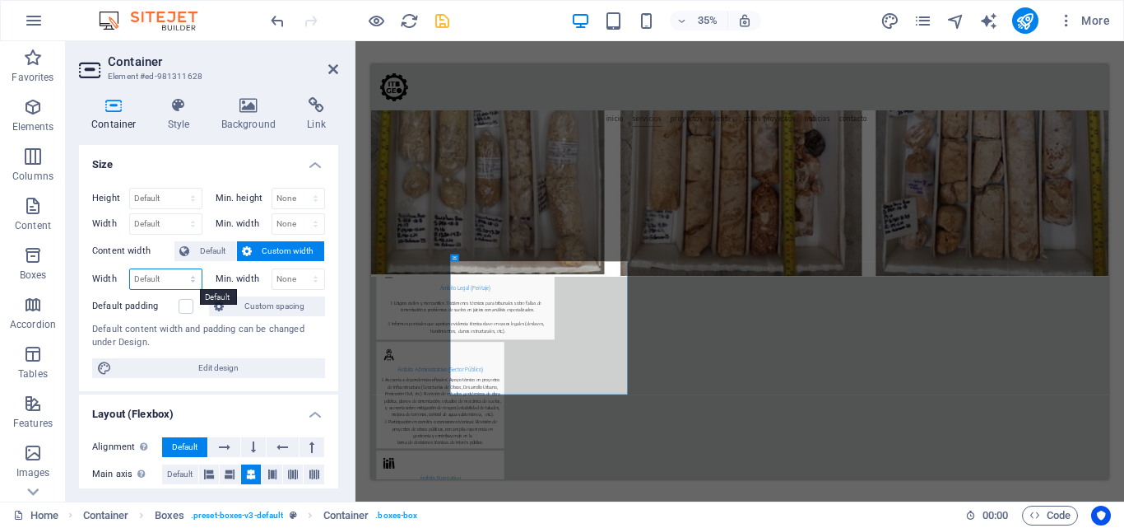
click at [161, 281] on select "Default px rem % em vh vw" at bounding box center [166, 279] width 72 height 20
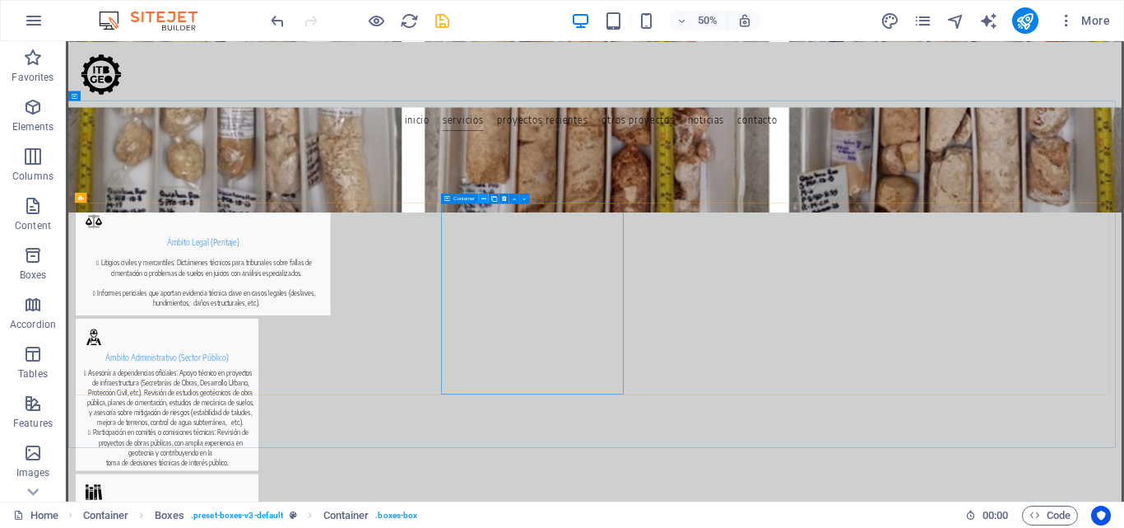
click at [482, 198] on icon at bounding box center [484, 197] width 5 height 9
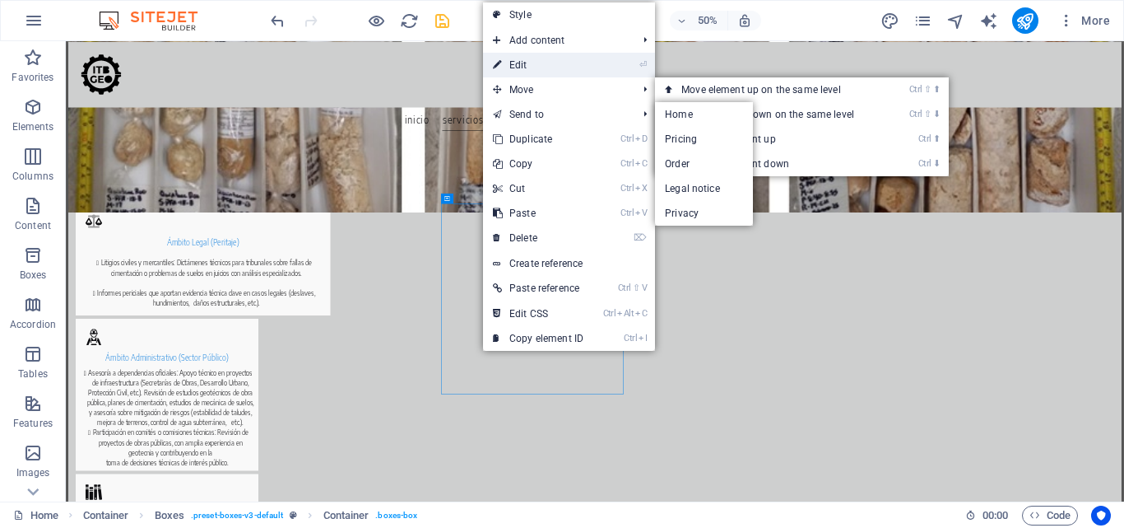
click at [532, 63] on link "⏎ Edit" at bounding box center [538, 65] width 110 height 25
select select "px"
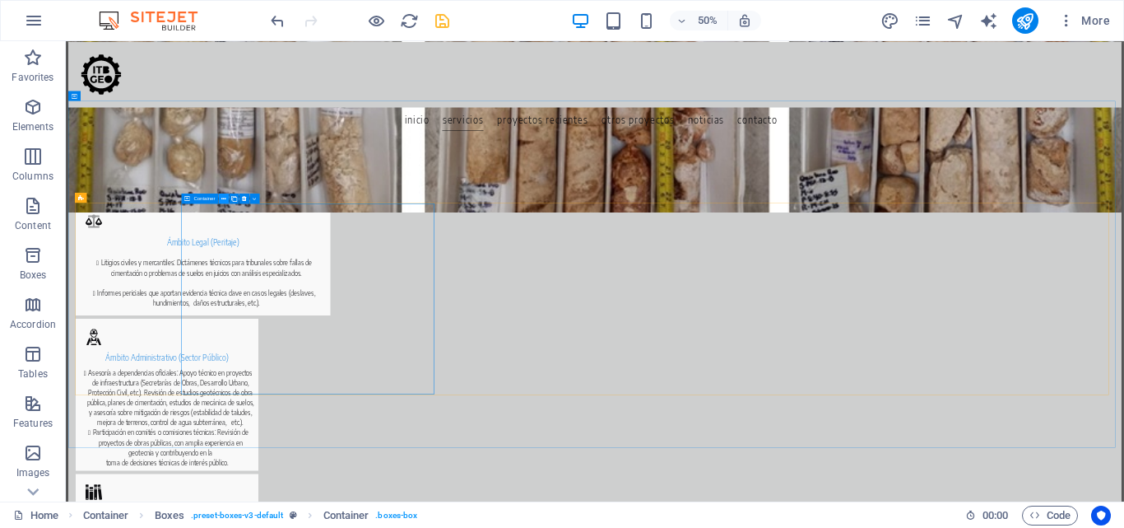
click at [226, 200] on icon at bounding box center [223, 197] width 5 height 9
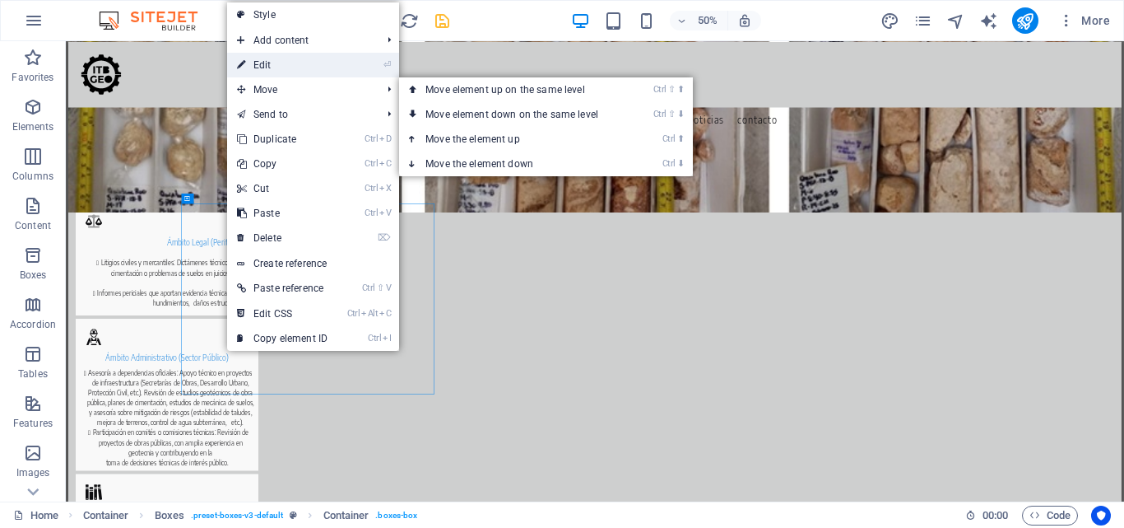
click at [273, 67] on link "⏎ Edit" at bounding box center [282, 65] width 110 height 25
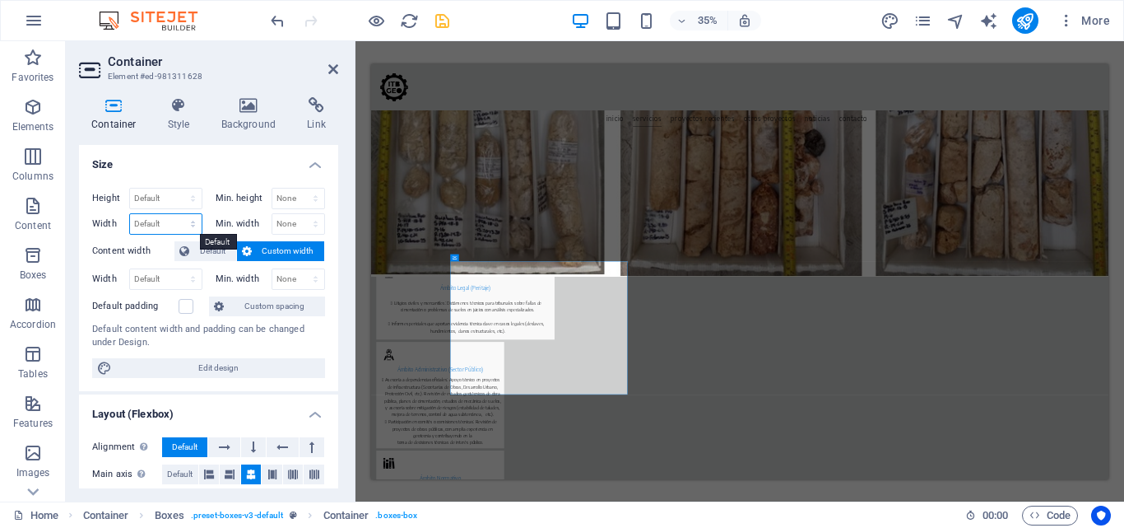
click at [180, 216] on select "Default px rem % em vh vw" at bounding box center [166, 224] width 72 height 20
select select "px"
click at [176, 214] on select "Default px rem % em vh vw" at bounding box center [166, 224] width 72 height 20
type input "444"
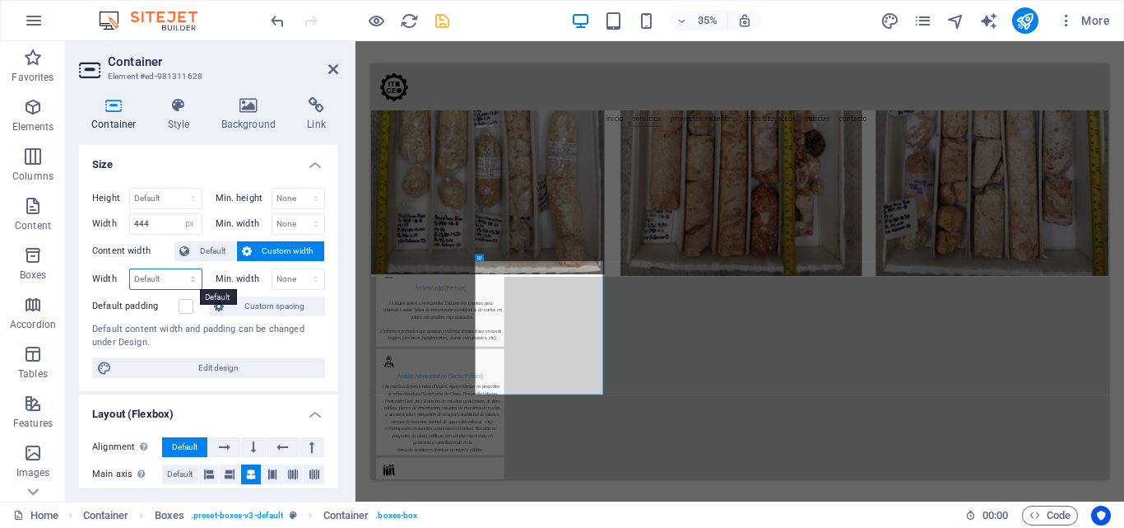
click at [184, 277] on select "Default px rem % em vh vw" at bounding box center [166, 279] width 72 height 20
select select "px"
click at [176, 269] on select "Default px rem % em vh vw" at bounding box center [166, 279] width 72 height 20
type input "444"
click at [171, 283] on input "444" at bounding box center [166, 279] width 72 height 20
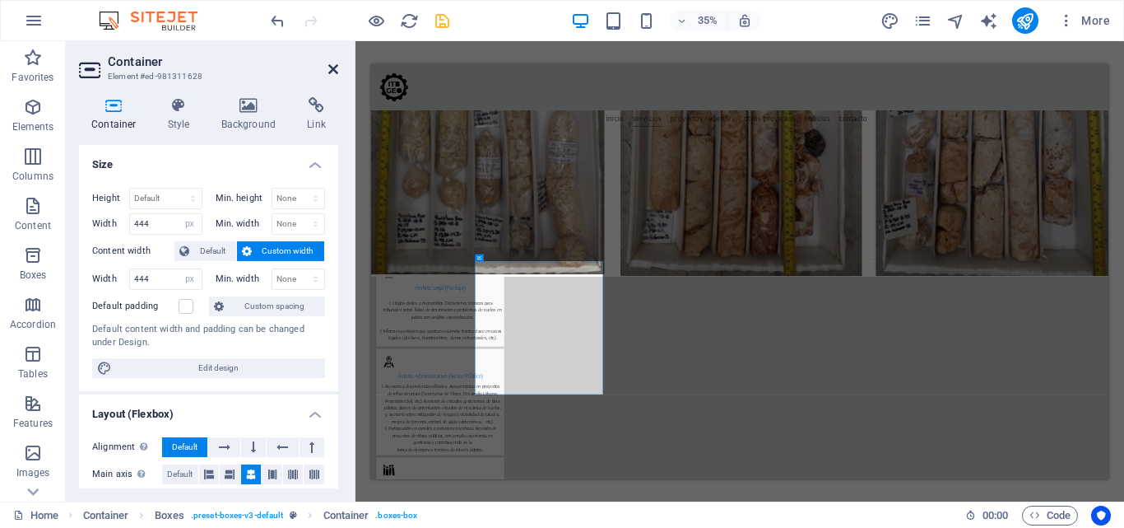
click at [332, 71] on icon at bounding box center [333, 69] width 10 height 13
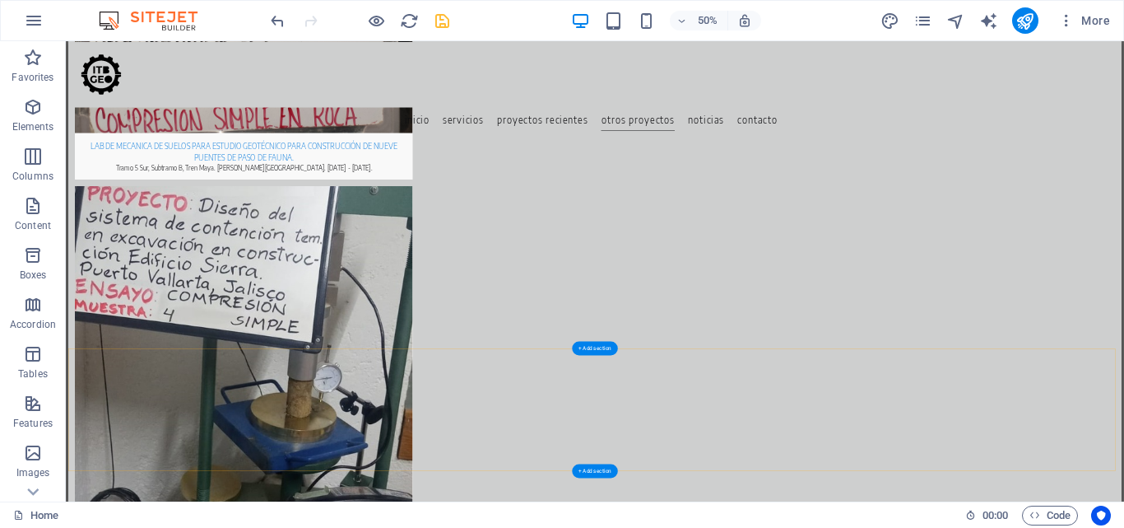
scroll to position [8247, 0]
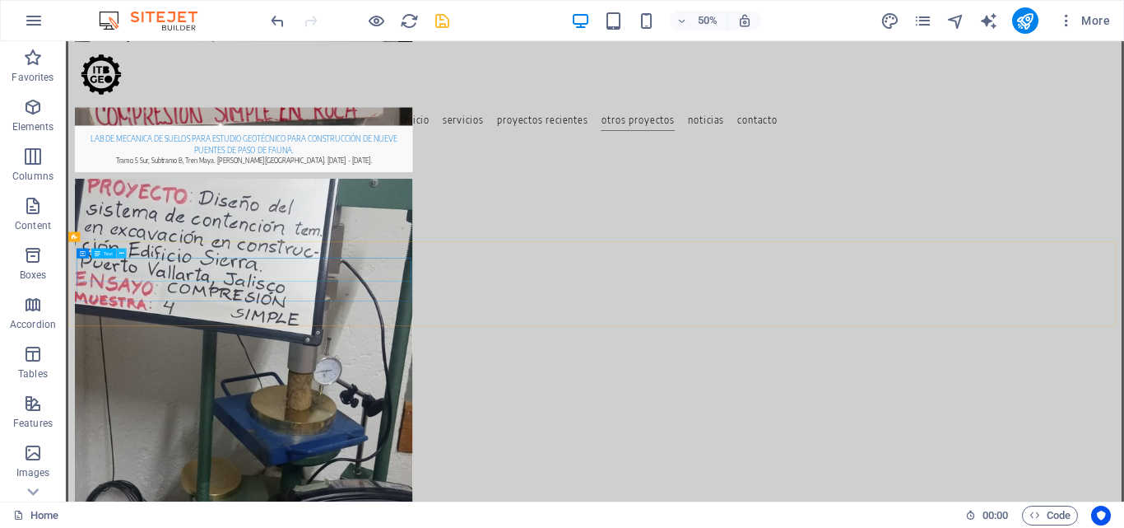
click at [123, 254] on icon at bounding box center [121, 253] width 5 height 9
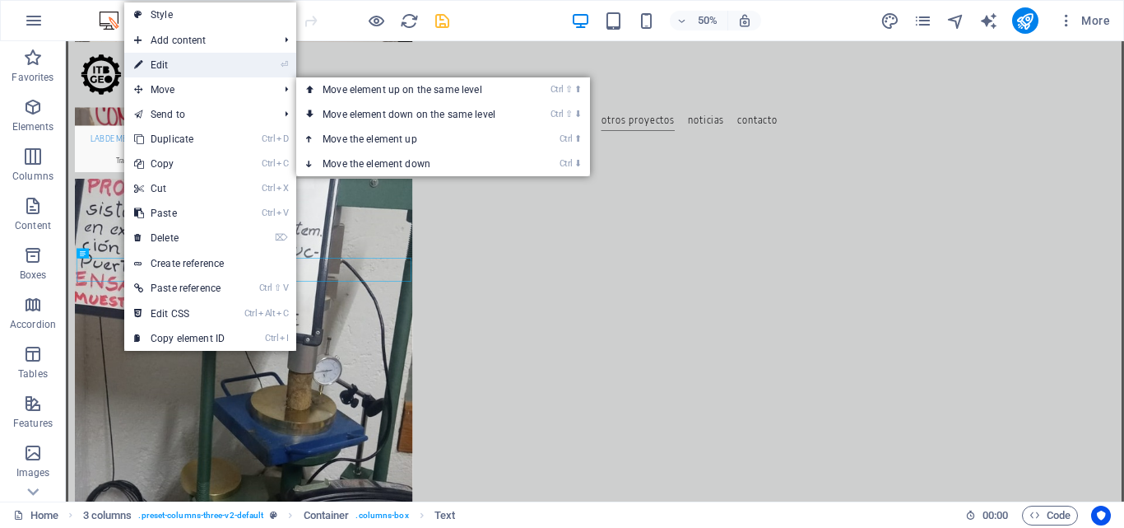
click at [166, 60] on link "⏎ Edit" at bounding box center [179, 65] width 110 height 25
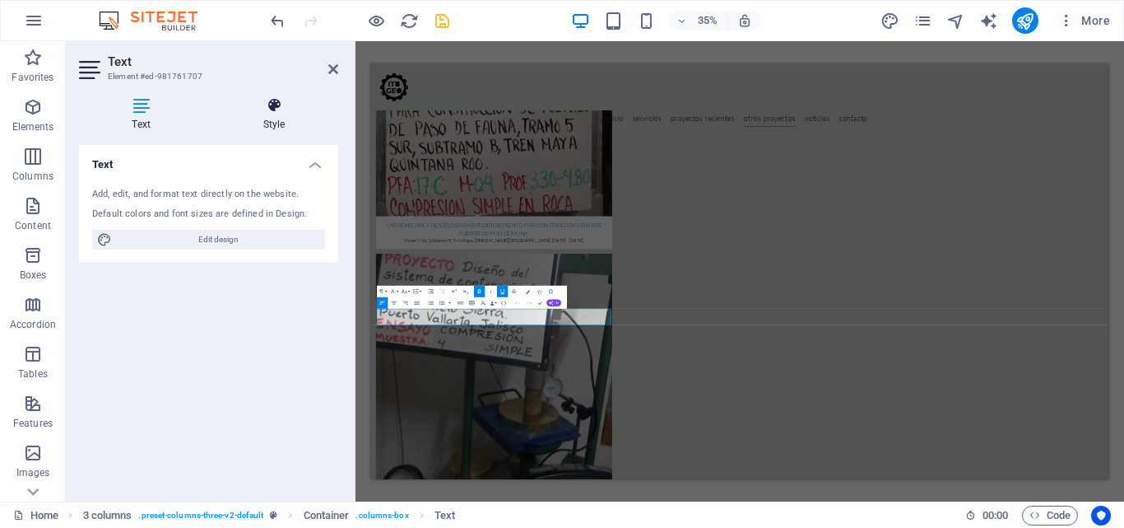
click at [275, 106] on icon at bounding box center [274, 105] width 128 height 16
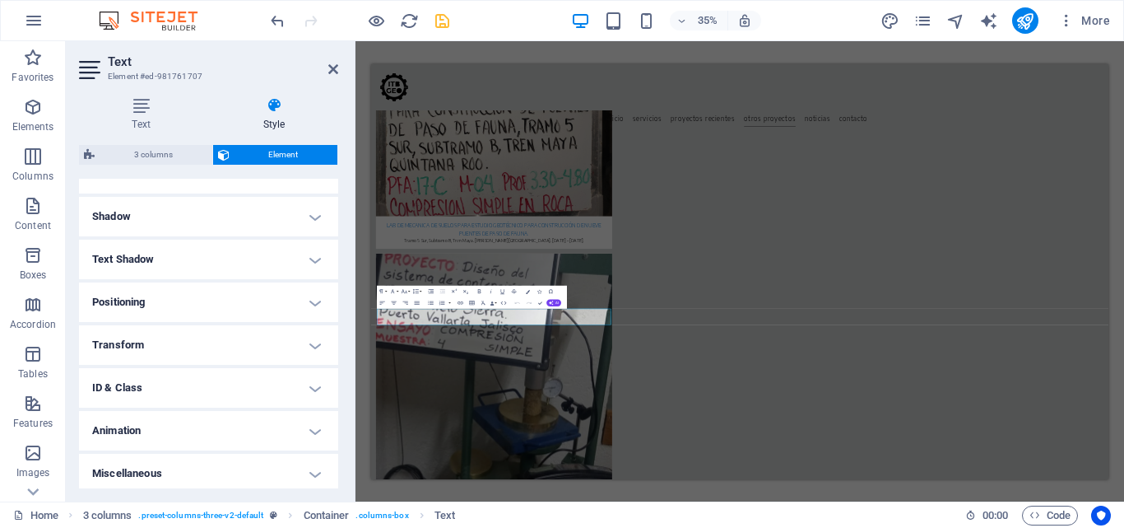
scroll to position [386, 0]
click at [272, 387] on h4 "ID & Class" at bounding box center [208, 383] width 259 height 40
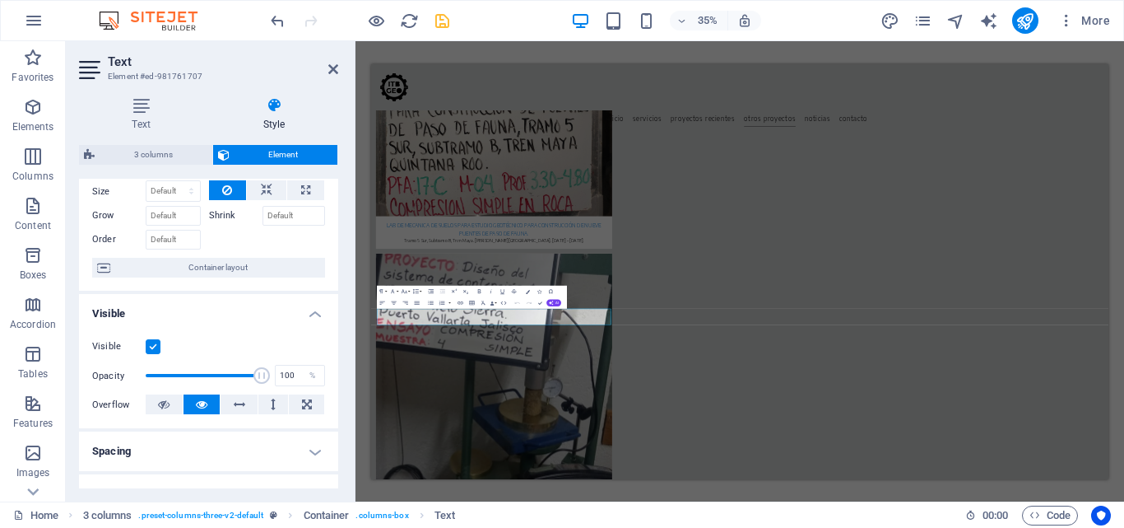
scroll to position [0, 0]
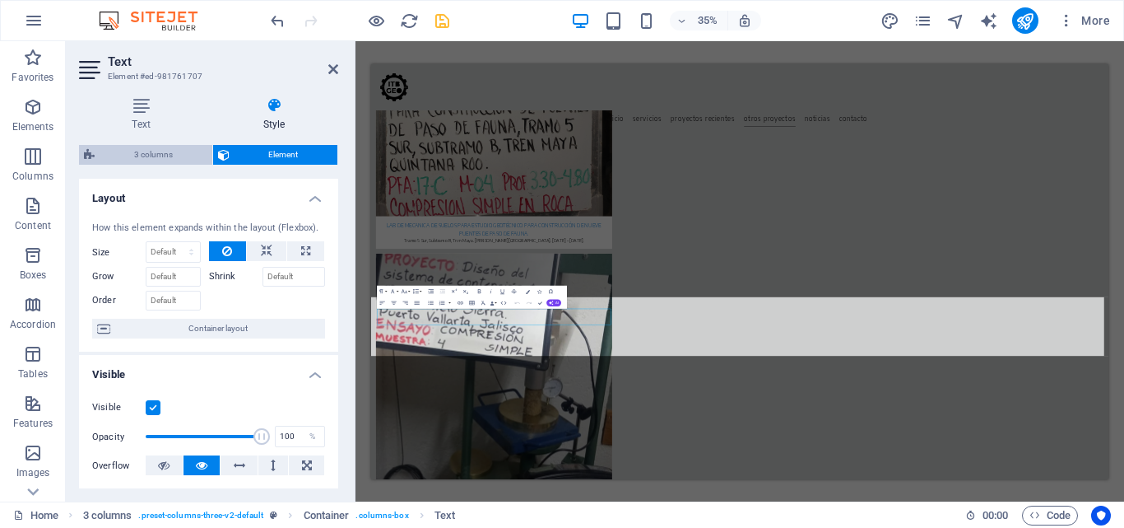
click at [154, 156] on span "3 columns" at bounding box center [154, 155] width 108 height 20
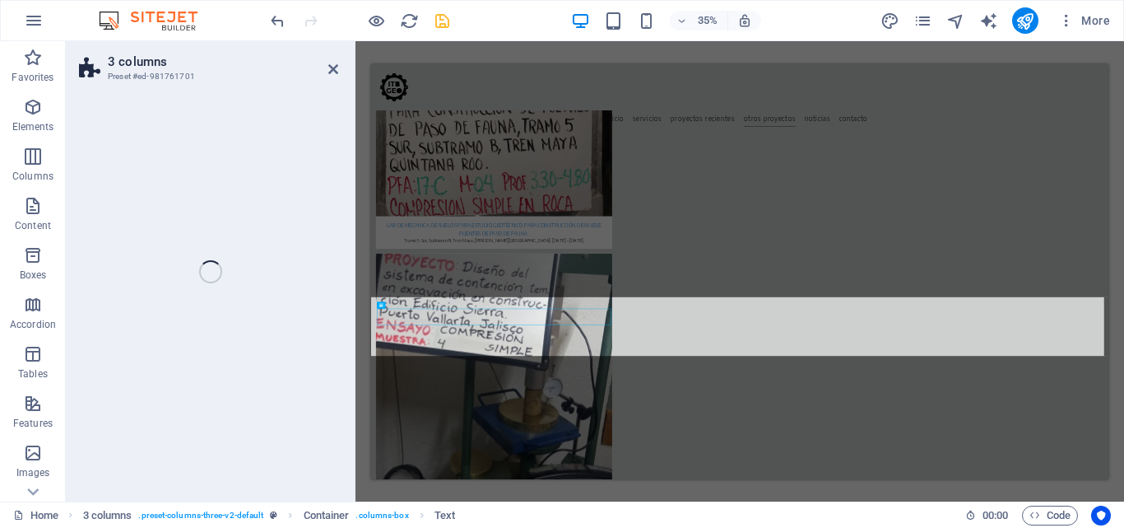
select select "rem"
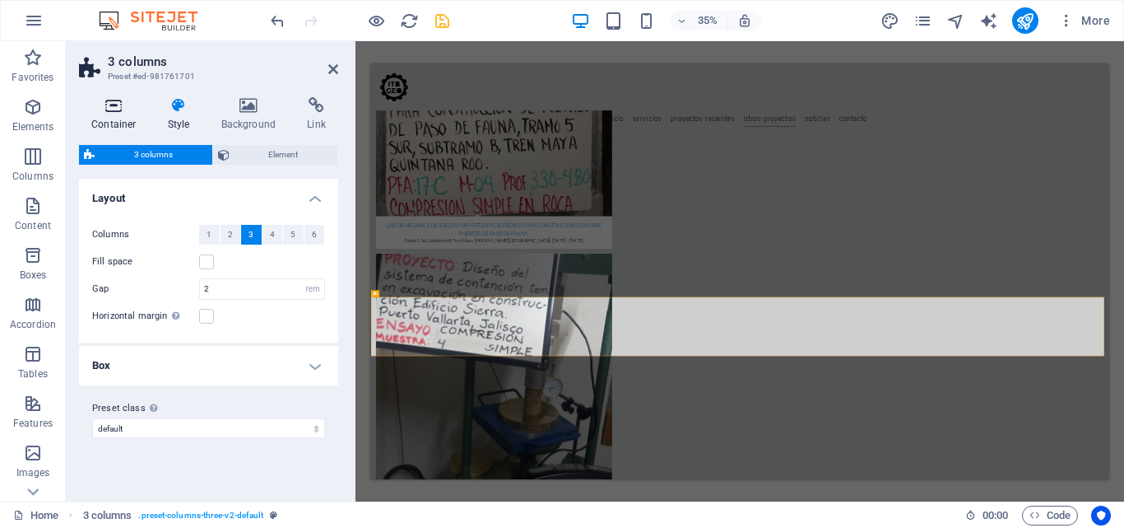
click at [123, 114] on h4 "Container" at bounding box center [117, 114] width 77 height 35
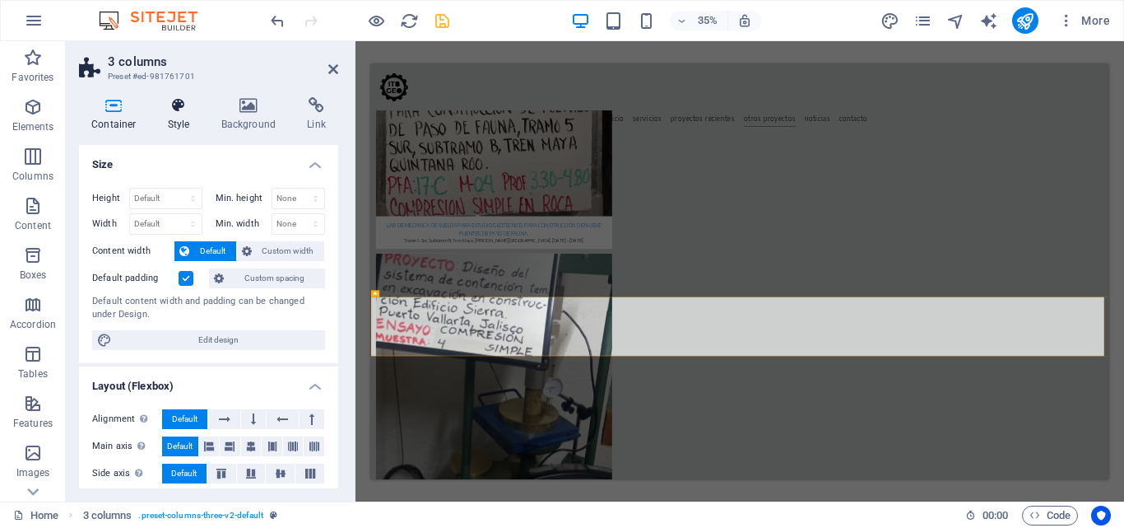
click at [167, 114] on h4 "Style" at bounding box center [183, 114] width 54 height 35
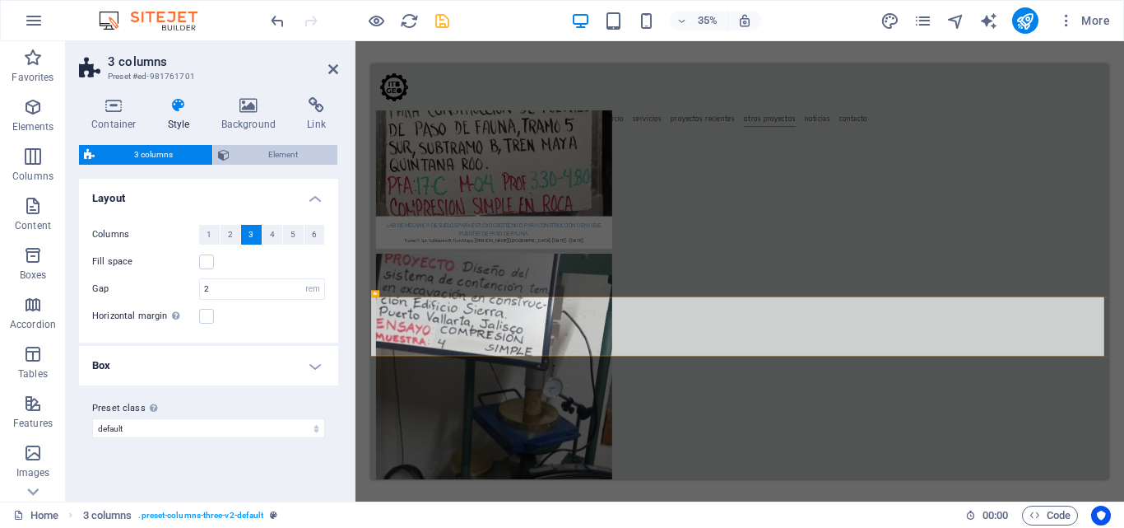
click at [298, 153] on span "Element" at bounding box center [284, 155] width 99 height 20
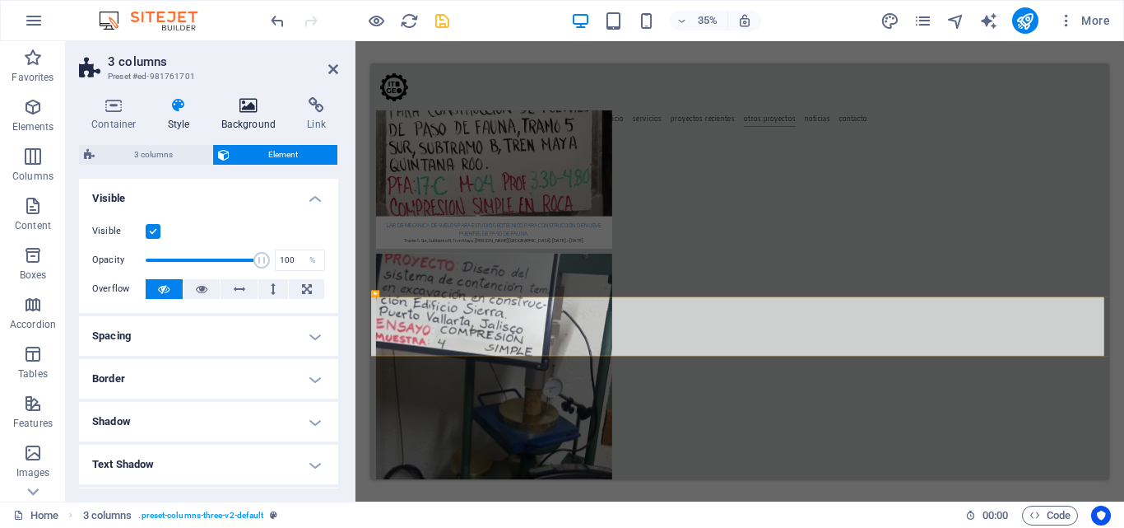
click at [231, 109] on icon at bounding box center [249, 105] width 80 height 16
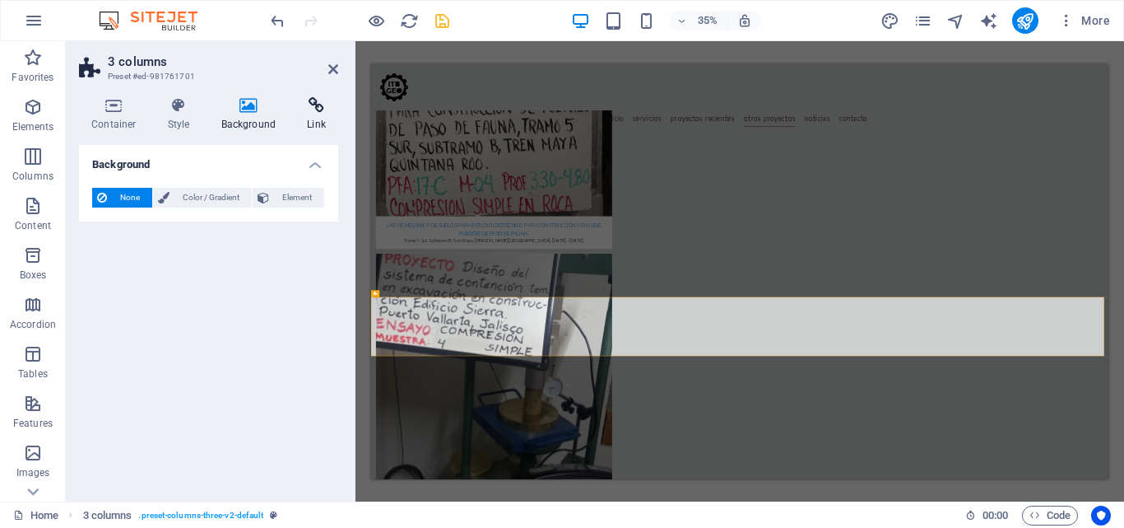
click at [303, 110] on icon at bounding box center [317, 105] width 44 height 16
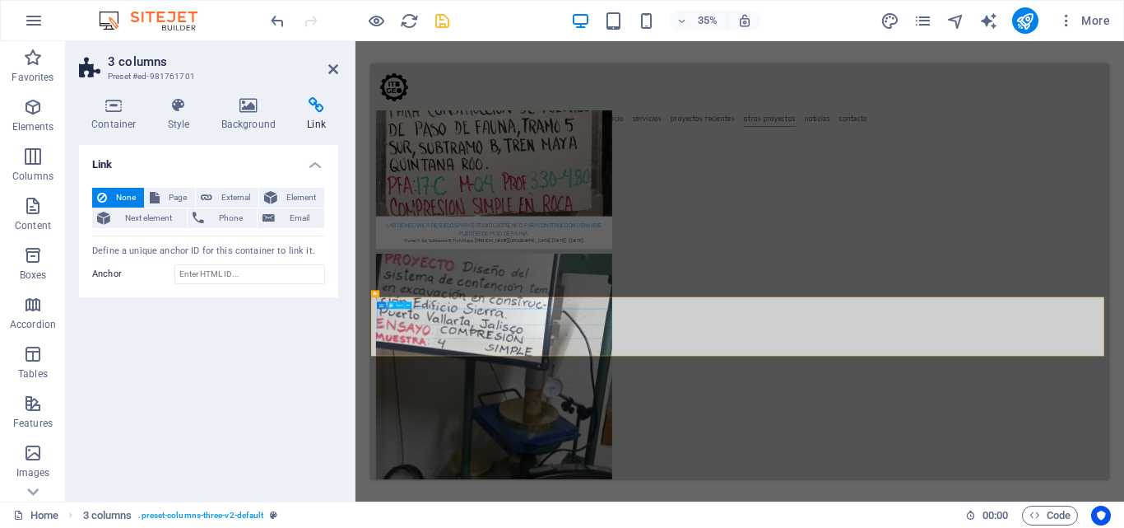
click at [409, 304] on icon at bounding box center [408, 304] width 3 height 6
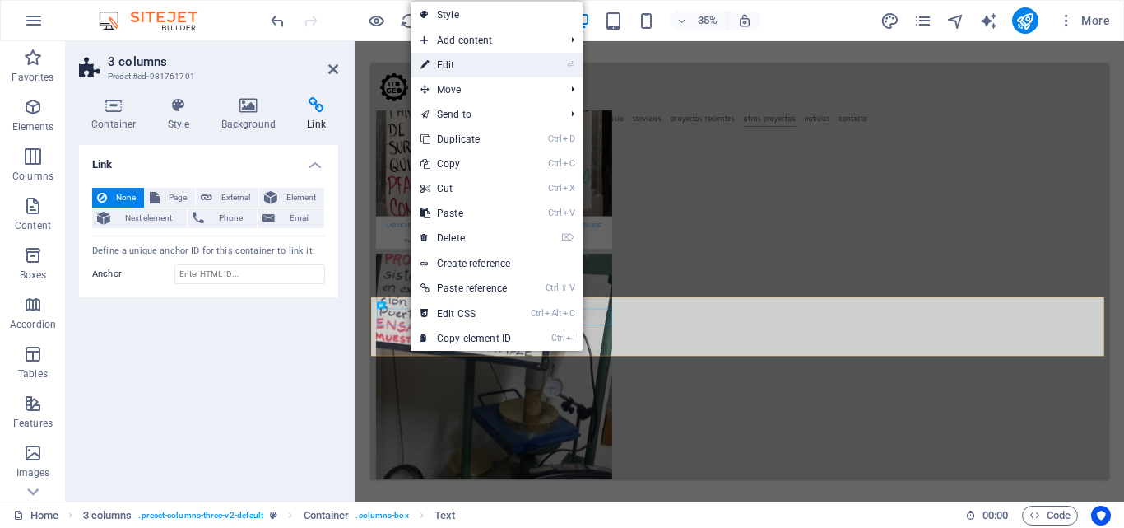
click at [438, 66] on link "⏎ Edit" at bounding box center [466, 65] width 110 height 25
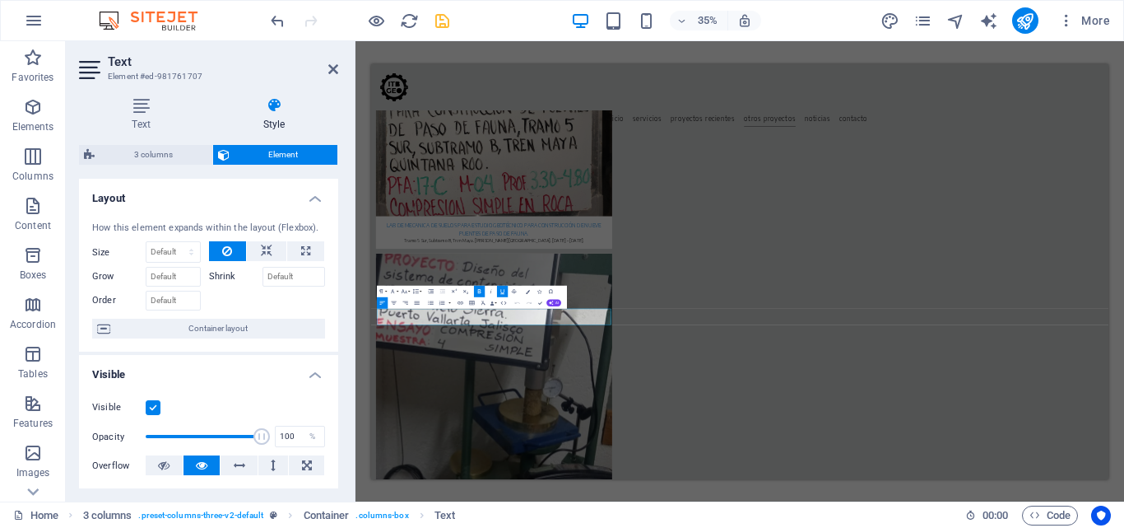
drag, startPoint x: 877, startPoint y: 789, endPoint x: 359, endPoint y: 758, distance: 518.7
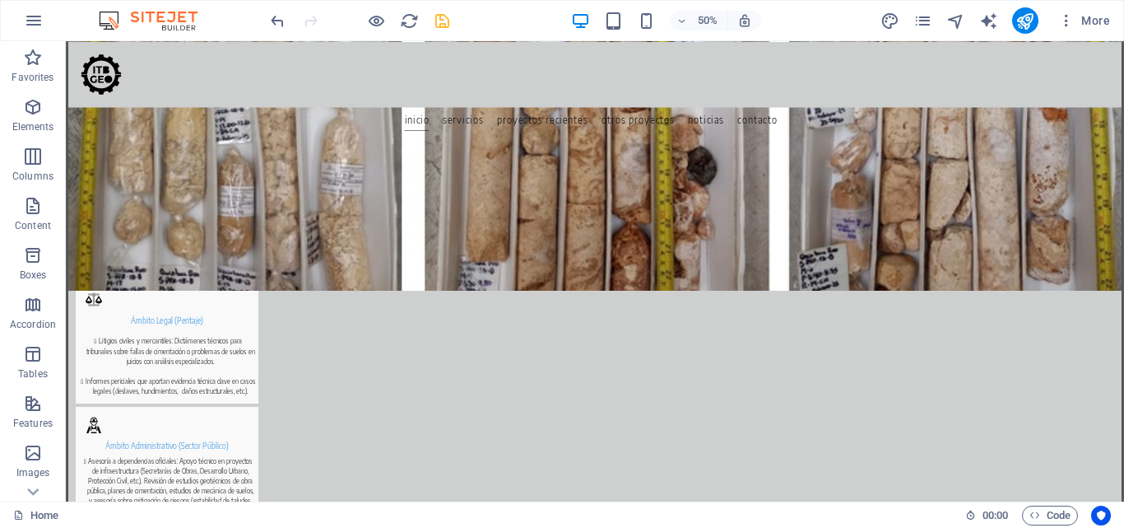
scroll to position [892, 0]
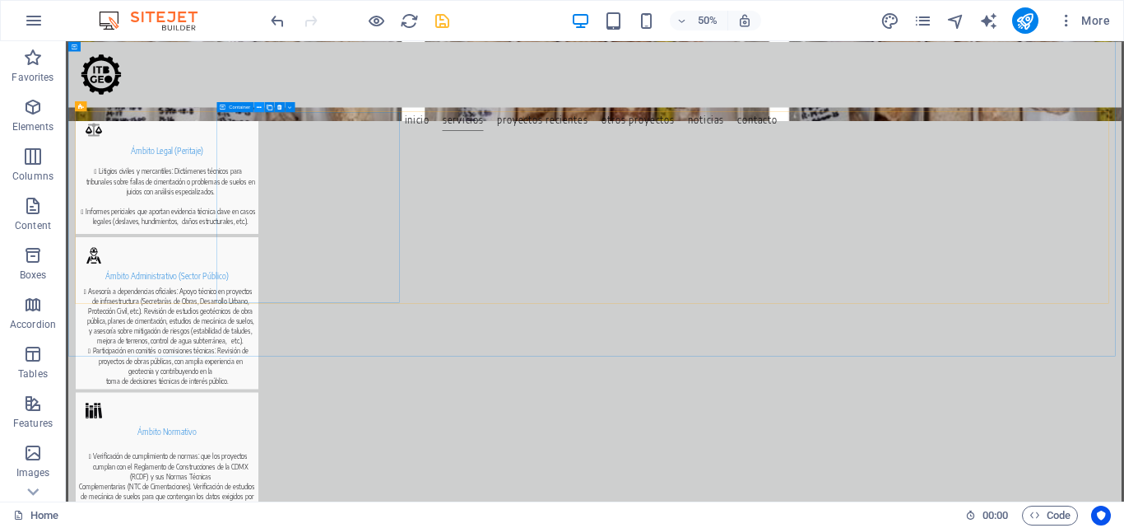
click at [261, 109] on icon at bounding box center [259, 106] width 5 height 9
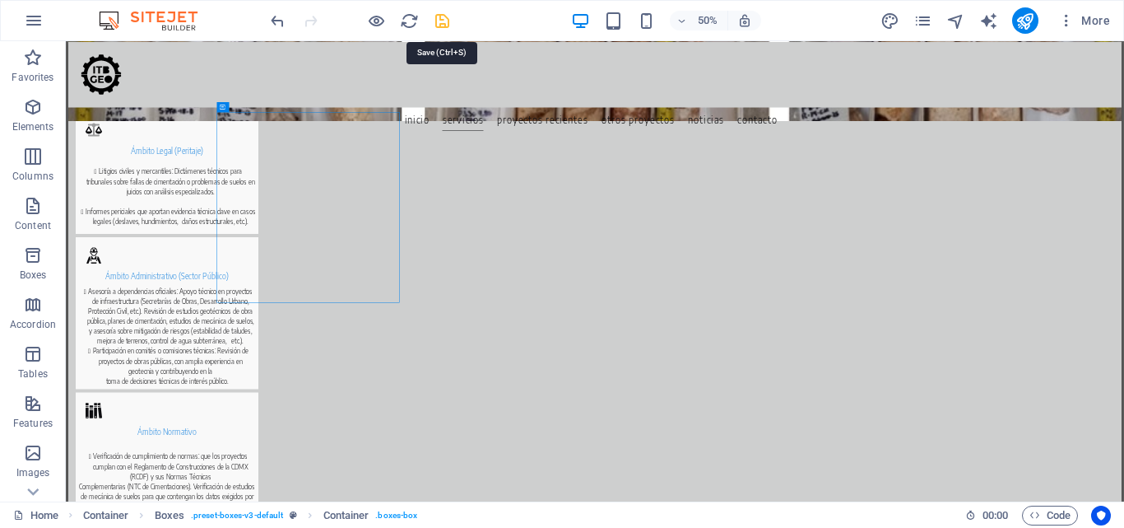
click at [440, 18] on icon "save" at bounding box center [442, 21] width 19 height 19
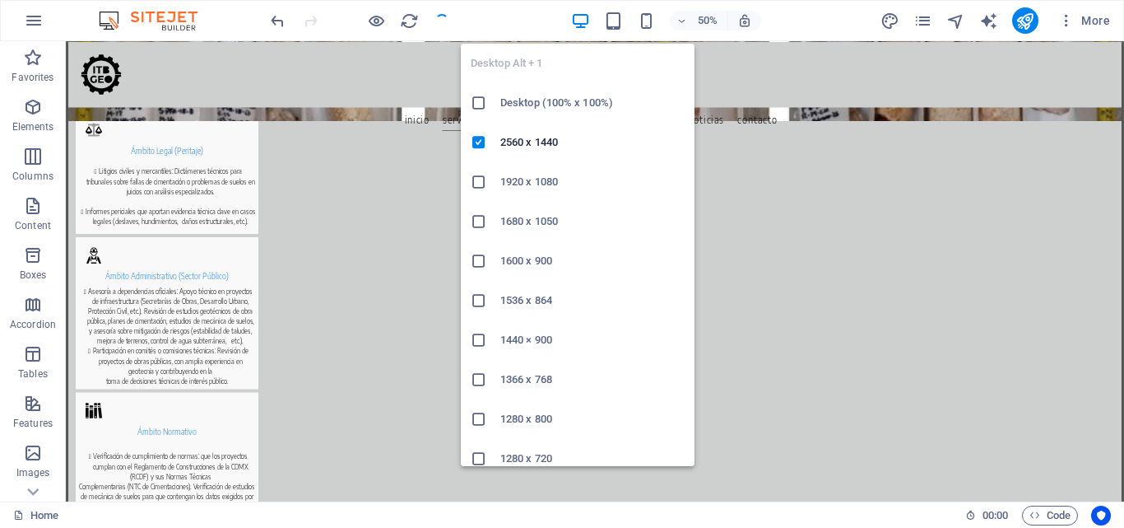
click at [579, 16] on icon "button" at bounding box center [580, 21] width 19 height 19
click at [548, 99] on h6 "Desktop (100% x 100%)" at bounding box center [592, 103] width 184 height 20
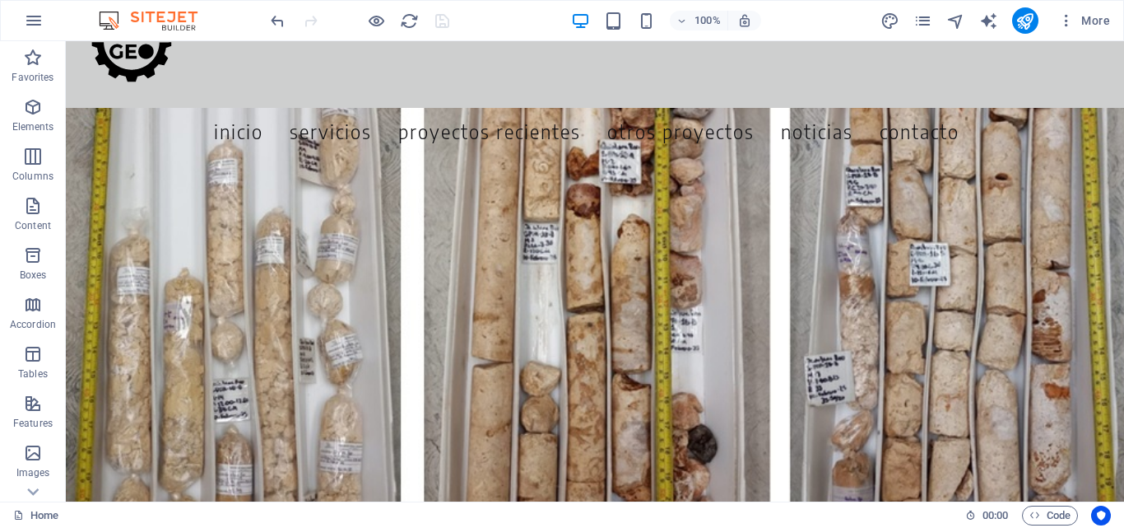
scroll to position [0, 0]
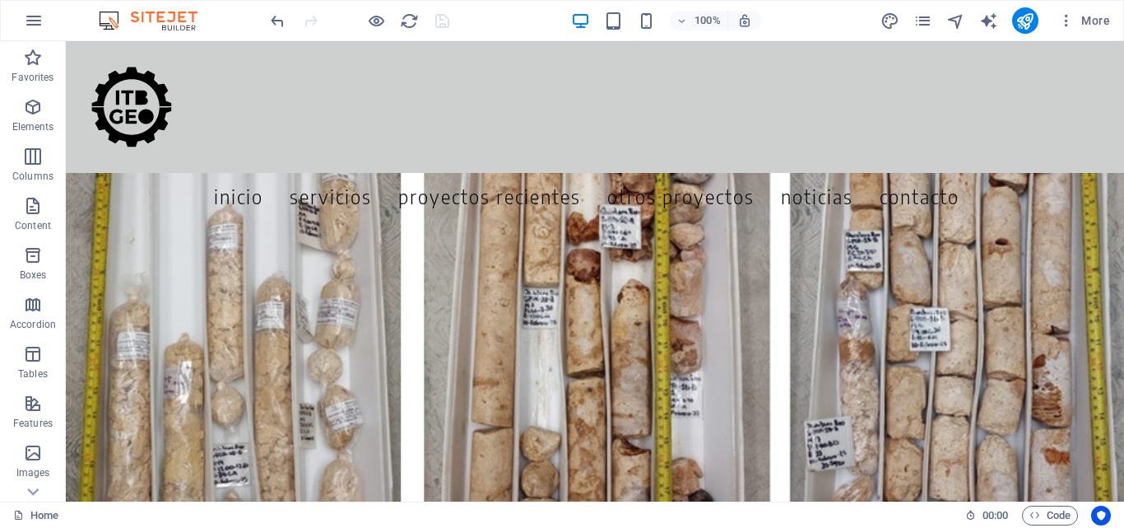
drag, startPoint x: 1119, startPoint y: 277, endPoint x: 1035, endPoint y: 77, distance: 217.3
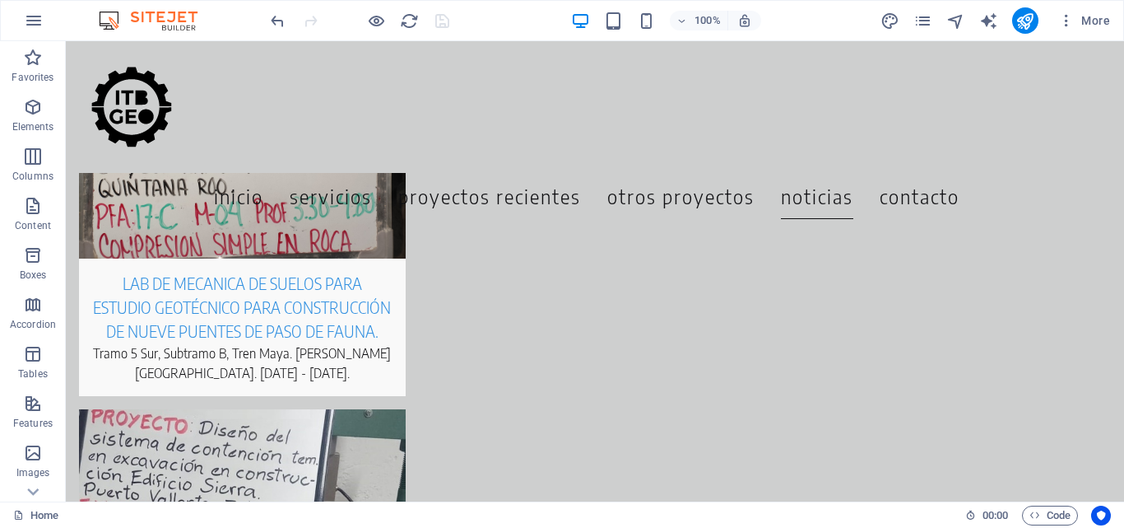
scroll to position [6790, 0]
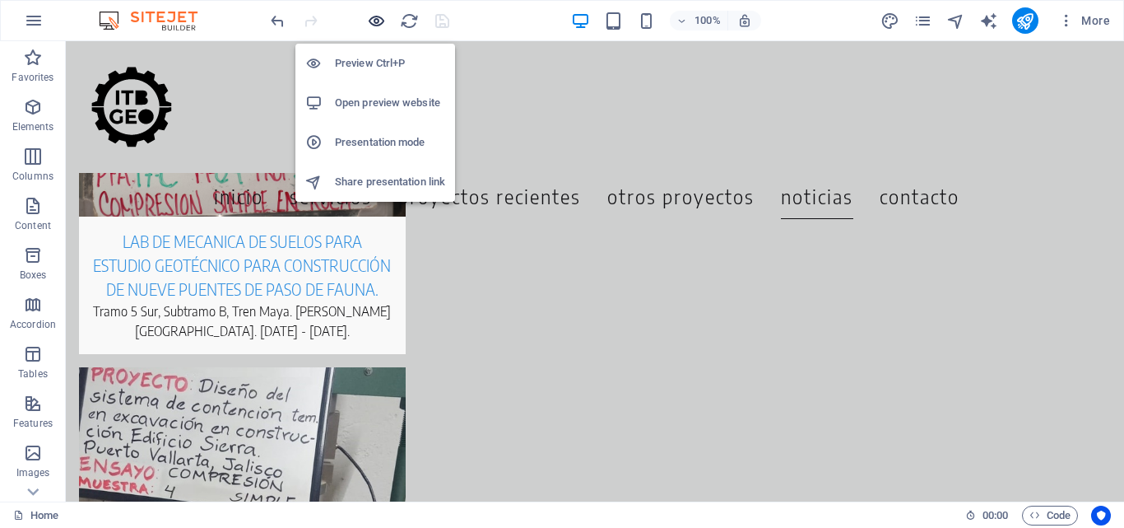
click at [379, 20] on icon "button" at bounding box center [376, 21] width 19 height 19
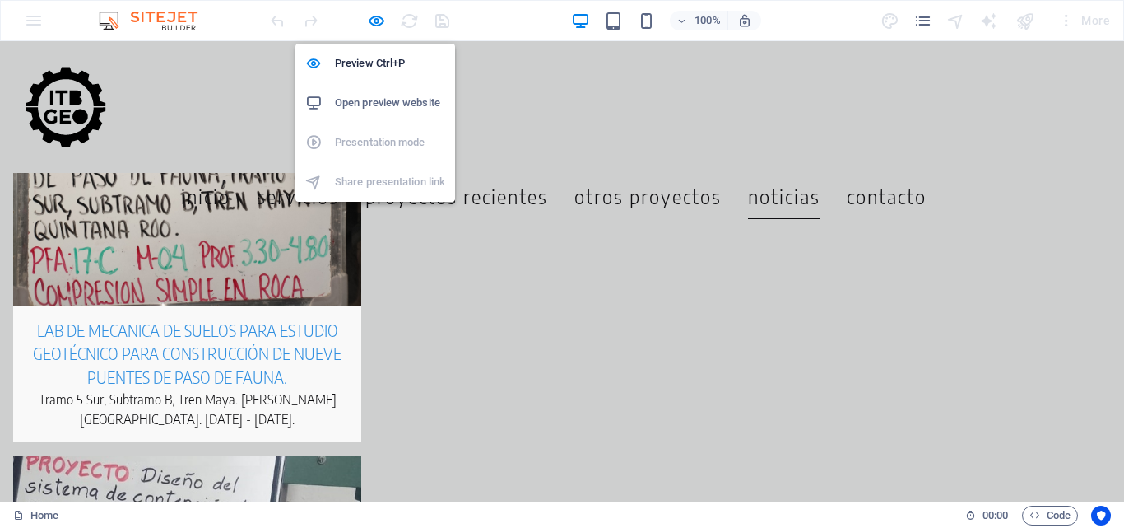
scroll to position [6903, 0]
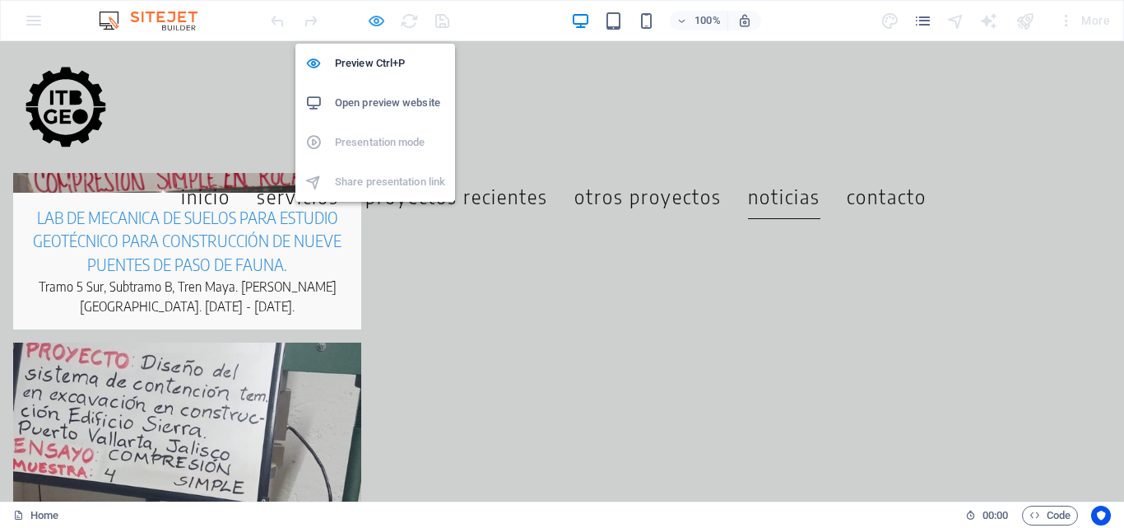
click at [376, 21] on icon "button" at bounding box center [376, 21] width 19 height 19
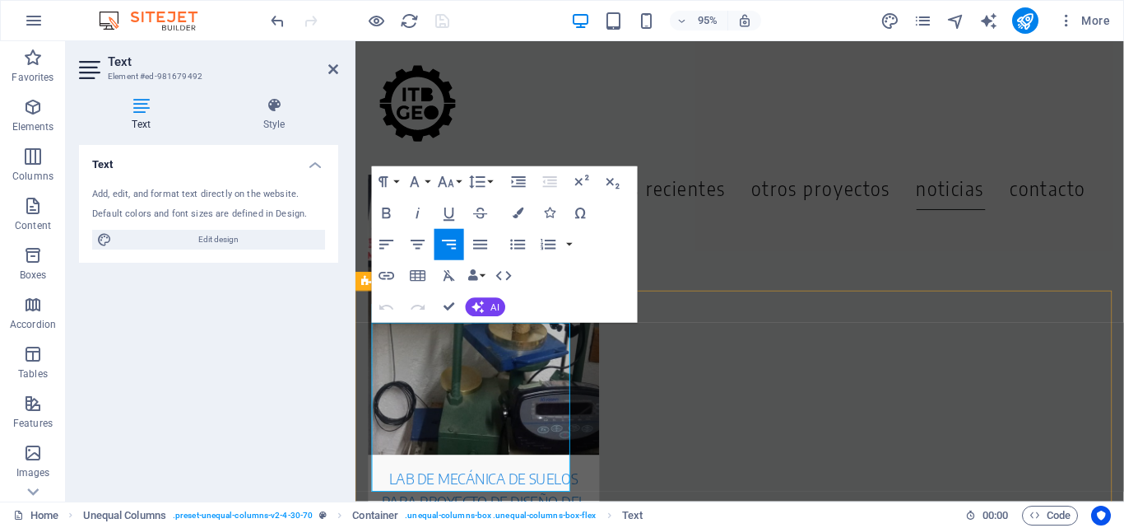
drag, startPoint x: 486, startPoint y: 409, endPoint x: 585, endPoint y: 408, distance: 99.6
click at [384, 271] on icon "button" at bounding box center [387, 275] width 19 height 19
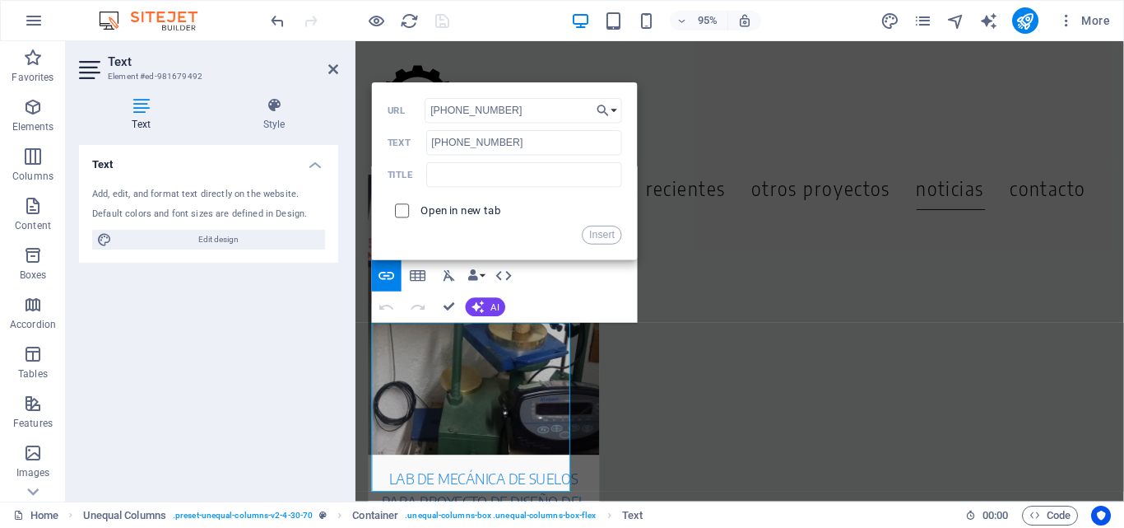
type input "[PHONE_NUMBER]"
click at [401, 211] on input "checkbox" at bounding box center [400, 208] width 14 height 14
checkbox input "true"
click at [604, 235] on button "Insert" at bounding box center [603, 235] width 40 height 19
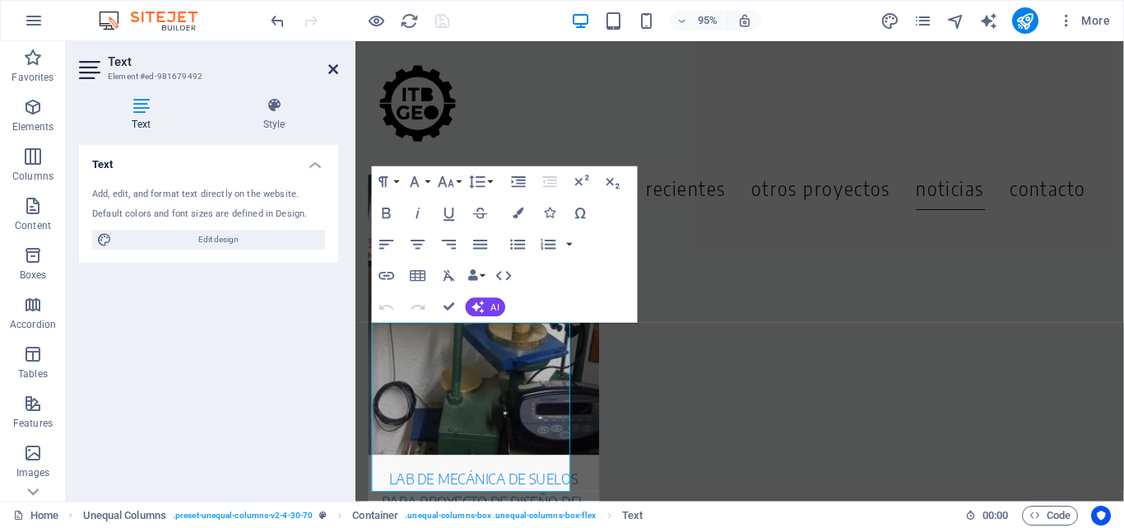
click at [336, 68] on icon at bounding box center [333, 69] width 10 height 13
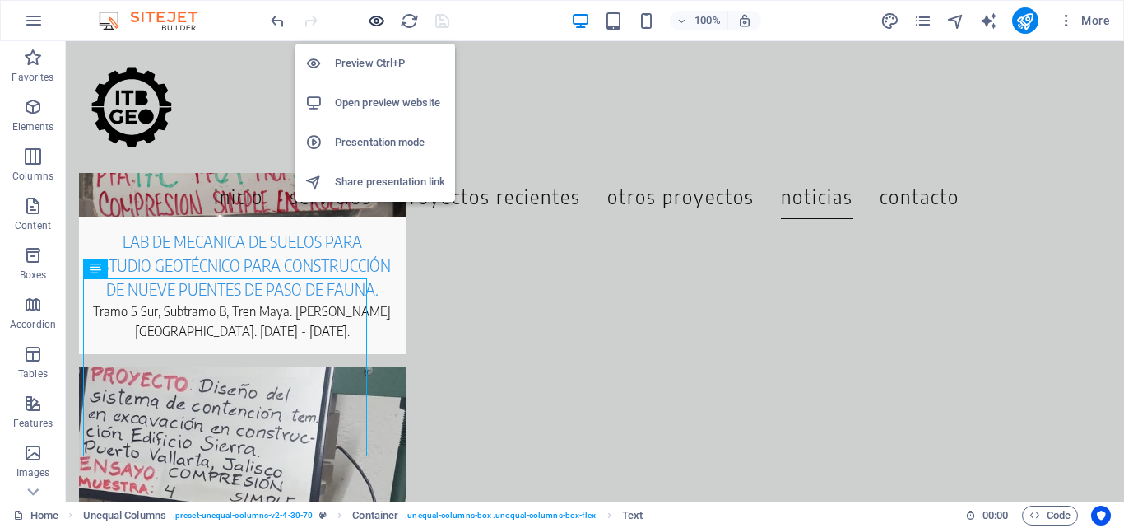
click at [370, 21] on icon "button" at bounding box center [376, 21] width 19 height 19
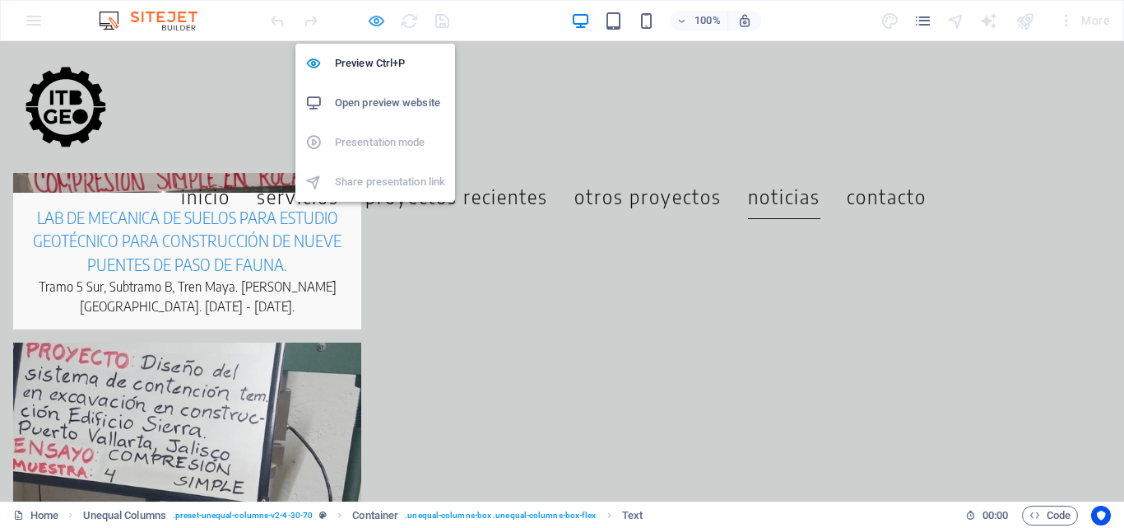
click at [372, 18] on icon "button" at bounding box center [376, 21] width 19 height 19
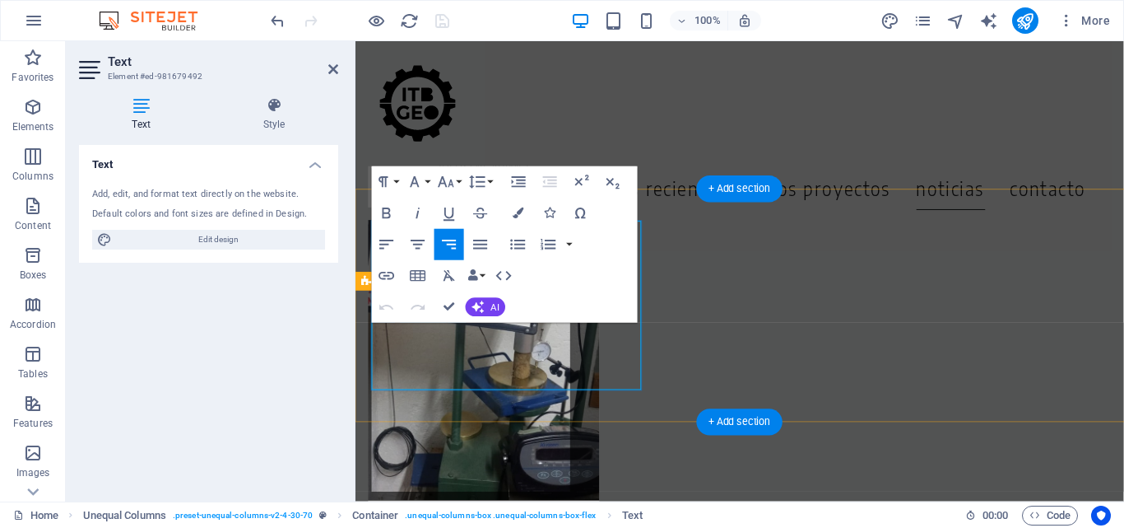
scroll to position [6838, 0]
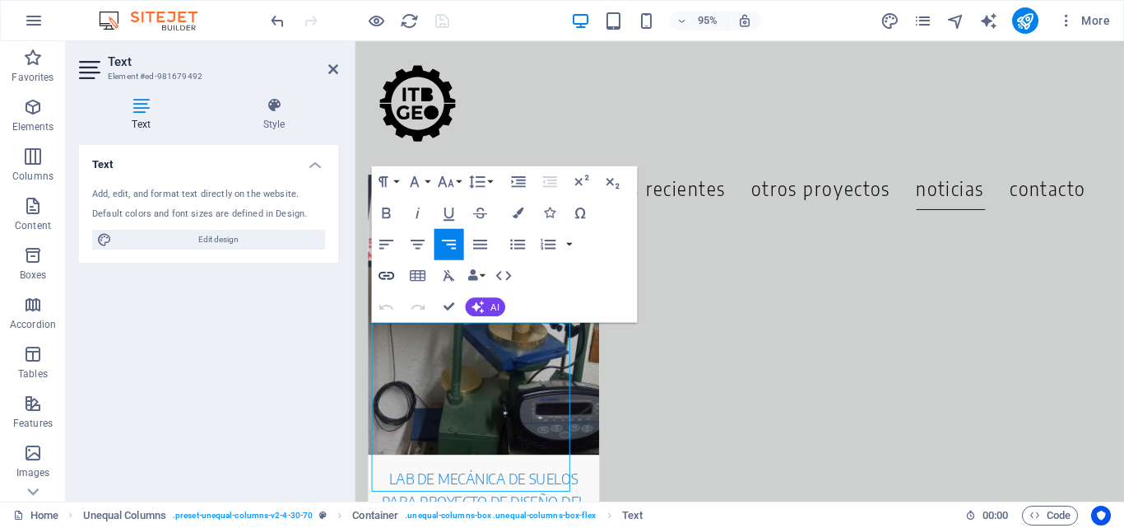
click at [378, 275] on icon "button" at bounding box center [387, 275] width 19 height 19
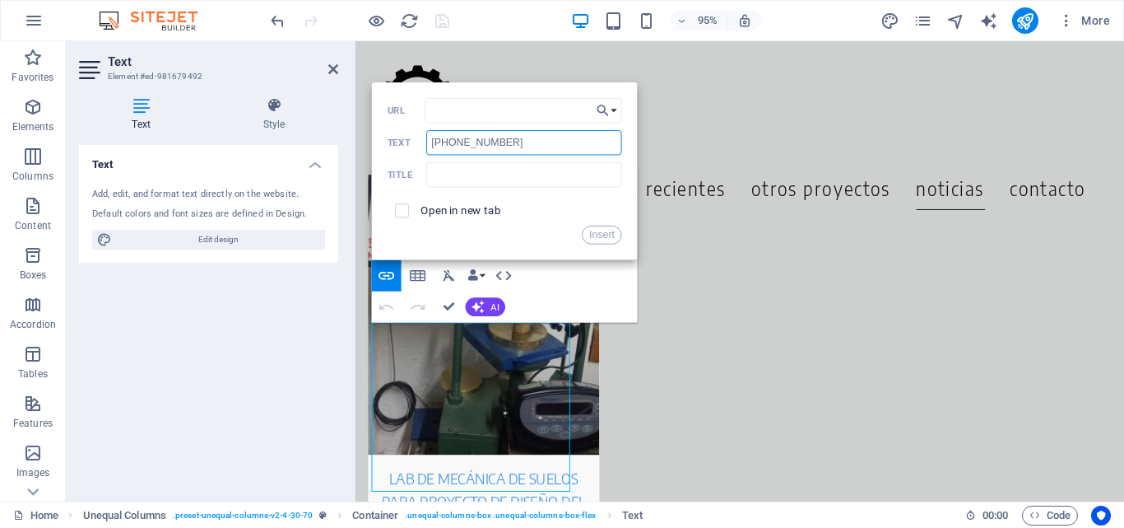
drag, startPoint x: 519, startPoint y: 142, endPoint x: 384, endPoint y: 140, distance: 135.0
click at [384, 140] on div "Back Choose Link Home Pricing Order Legal notice Privacy Choose file ... URL +5…" at bounding box center [505, 171] width 266 height 178
click at [468, 109] on input "URL" at bounding box center [524, 110] width 197 height 25
paste input "[PHONE_NUMBER]"
type input "[PHONE_NUMBER]"
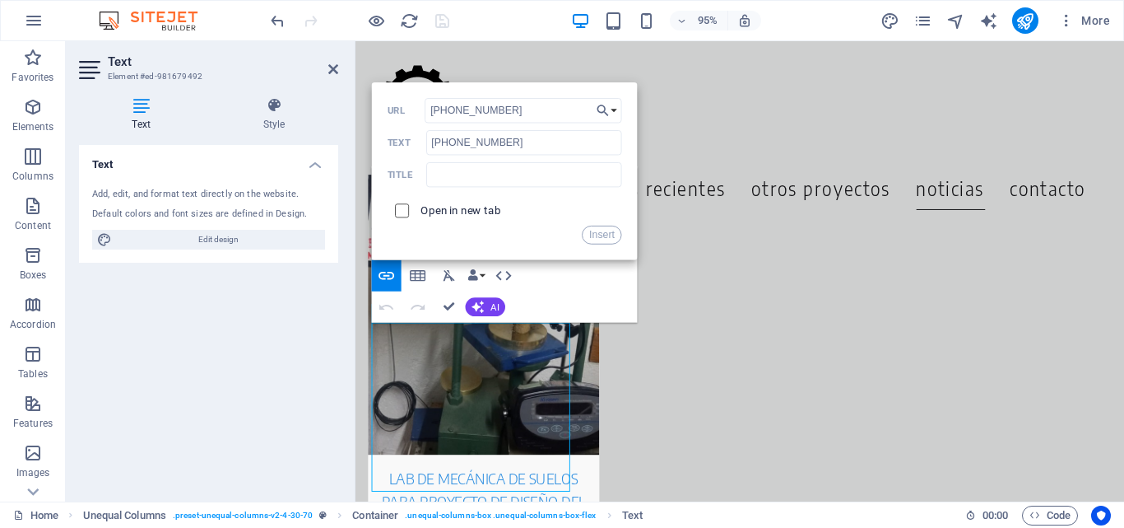
click at [405, 213] on input "checkbox" at bounding box center [400, 208] width 14 height 14
checkbox input "true"
click at [605, 236] on button "Insert" at bounding box center [603, 235] width 40 height 19
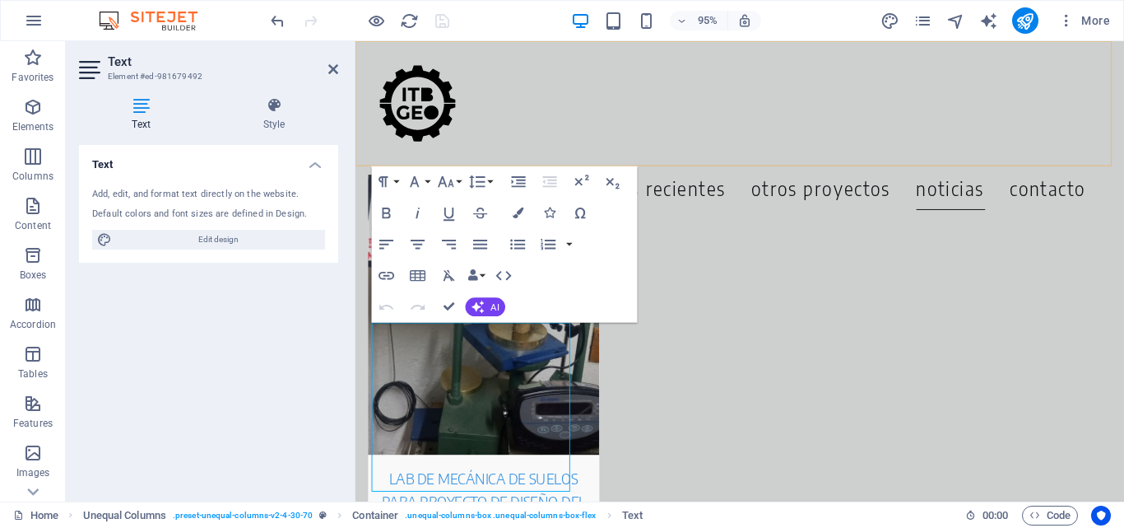
click at [605, 93] on div "Menu Inicio Servicios Proyectos Recientes Otros Proyectos noticias contacto" at bounding box center [760, 107] width 809 height 132
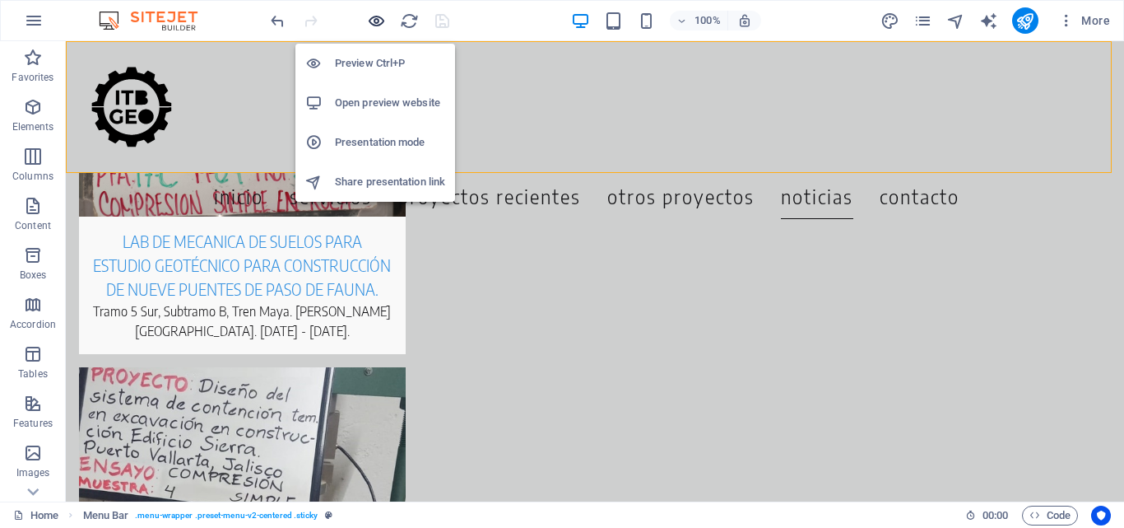
click at [378, 26] on icon "button" at bounding box center [376, 21] width 19 height 19
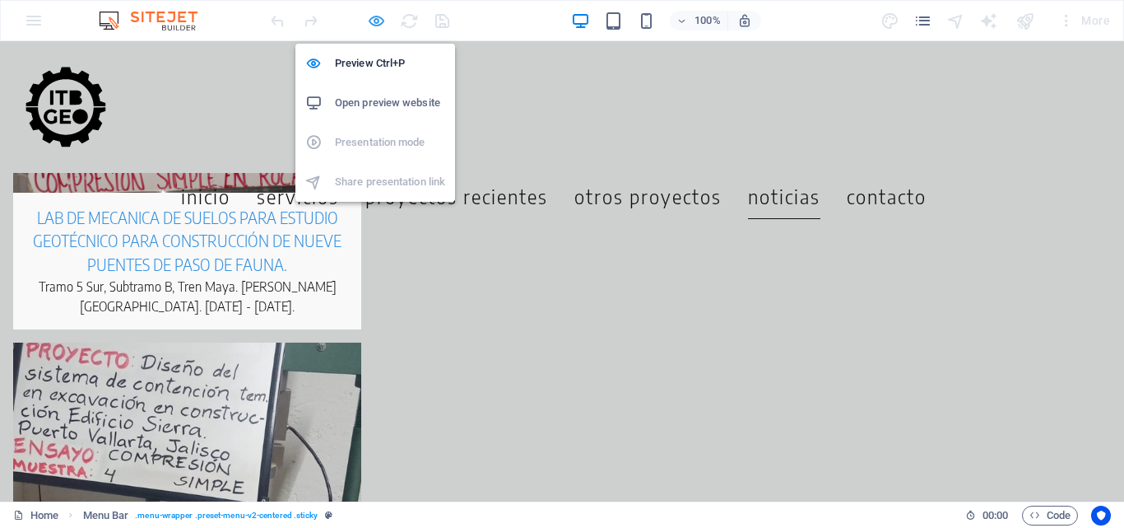
click at [371, 17] on icon "button" at bounding box center [376, 21] width 19 height 19
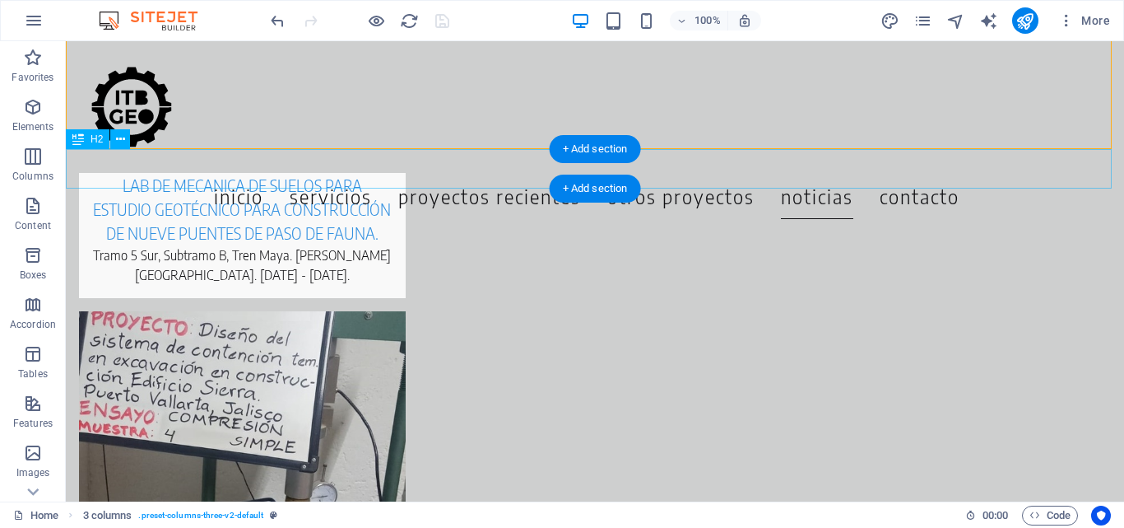
scroll to position [6599, 0]
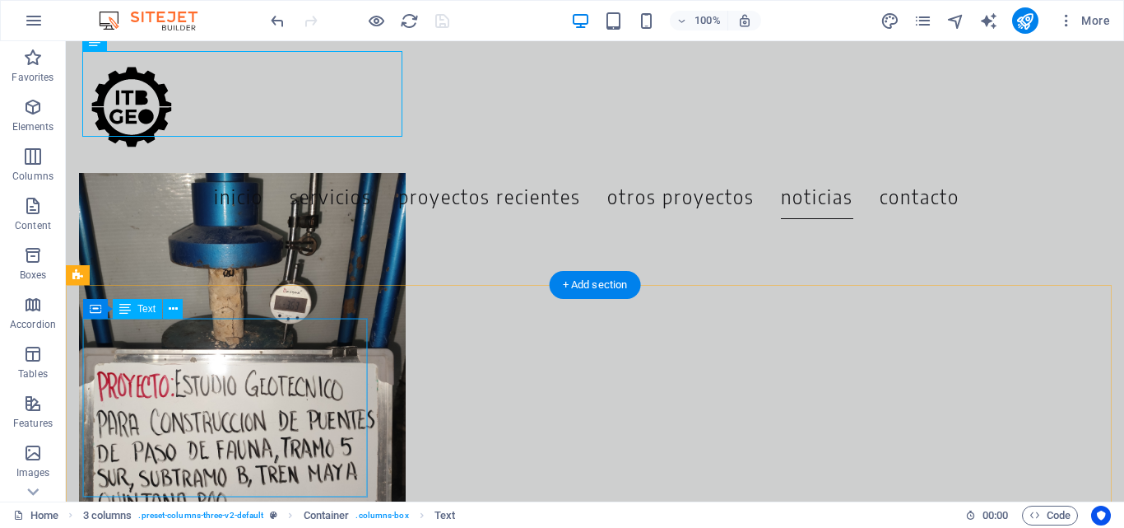
scroll to position [6764, 0]
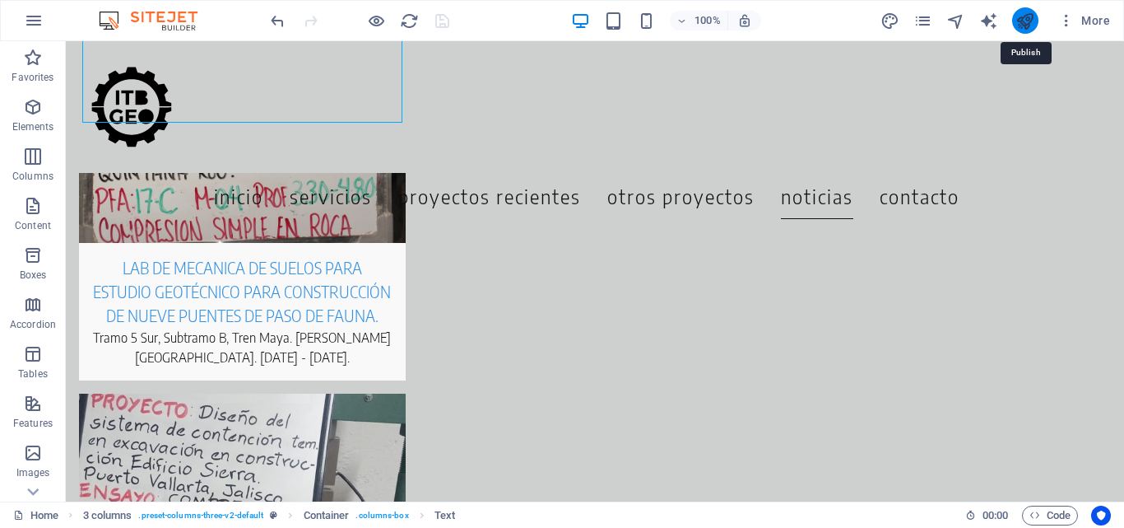
click at [1022, 20] on icon "publish" at bounding box center [1025, 21] width 19 height 19
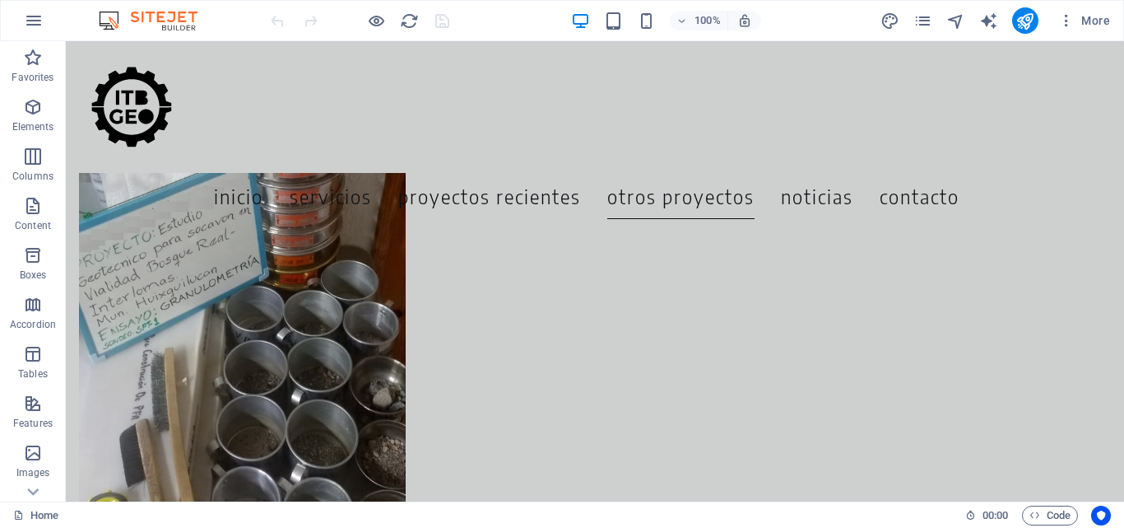
scroll to position [5830, 0]
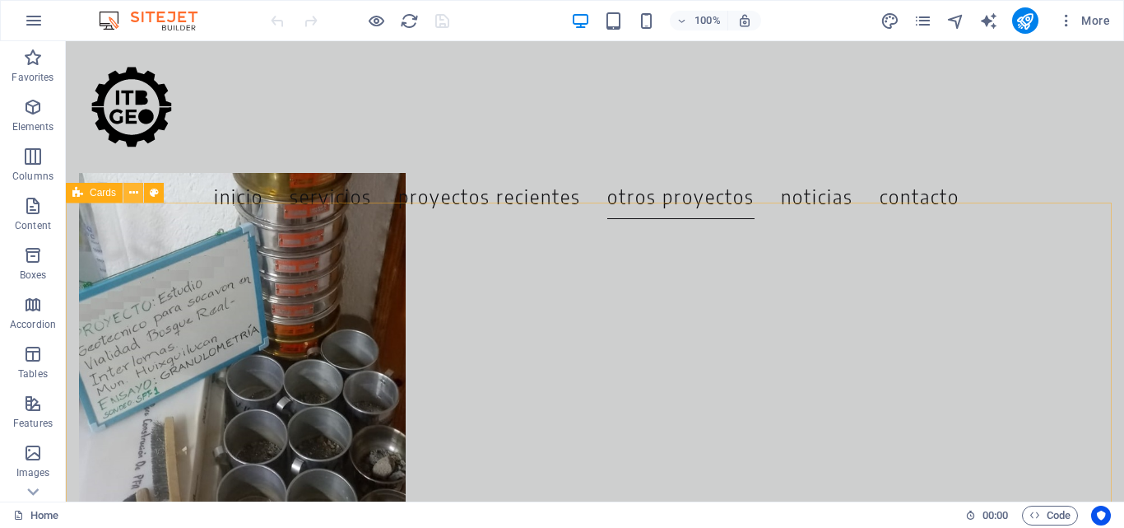
click at [130, 193] on icon at bounding box center [133, 192] width 9 height 17
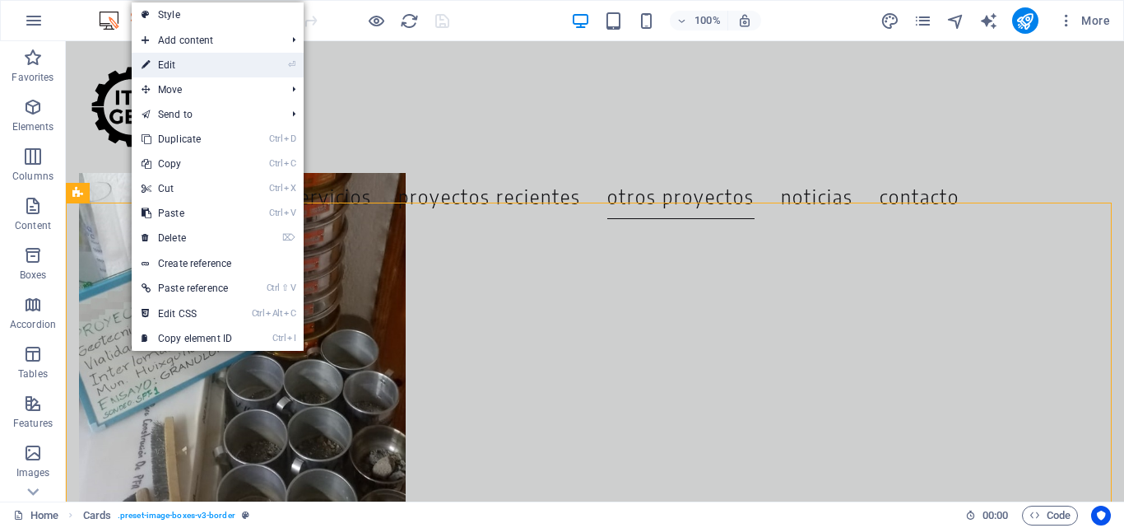
click at [165, 65] on link "⏎ Edit" at bounding box center [187, 65] width 110 height 25
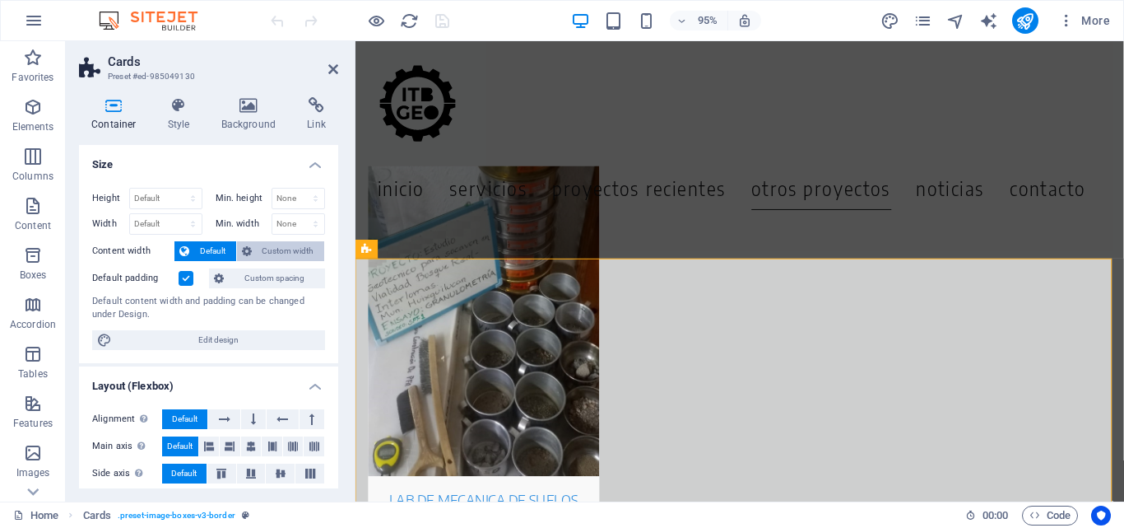
scroll to position [5785, 0]
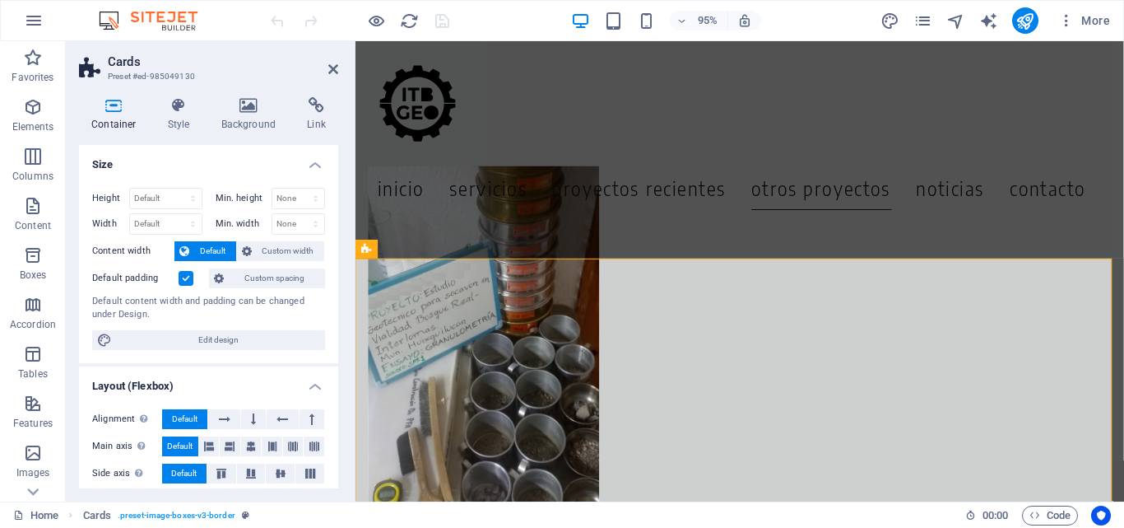
click at [113, 121] on h4 "Container" at bounding box center [117, 114] width 77 height 35
click at [110, 99] on icon at bounding box center [114, 105] width 70 height 16
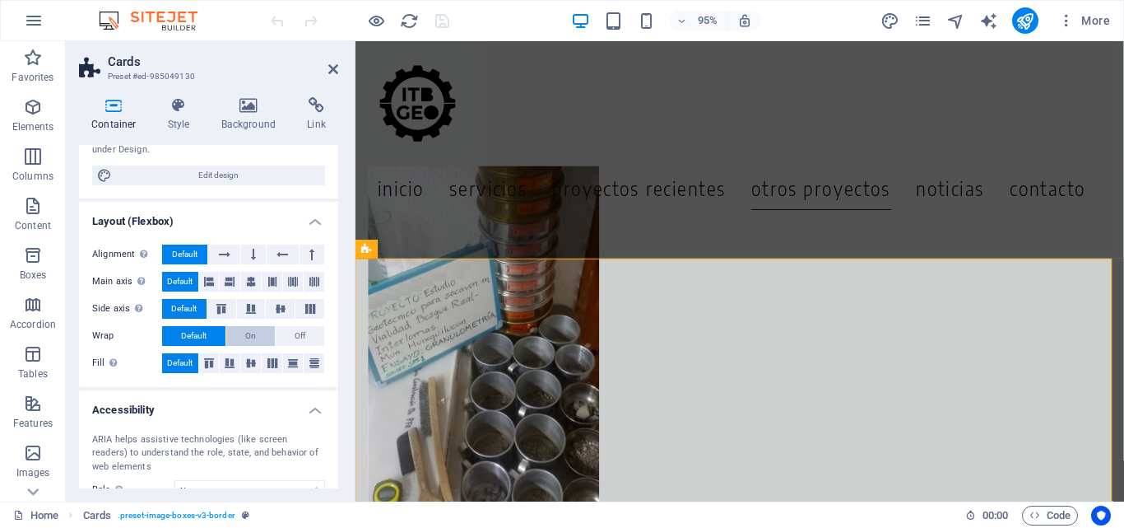
scroll to position [0, 0]
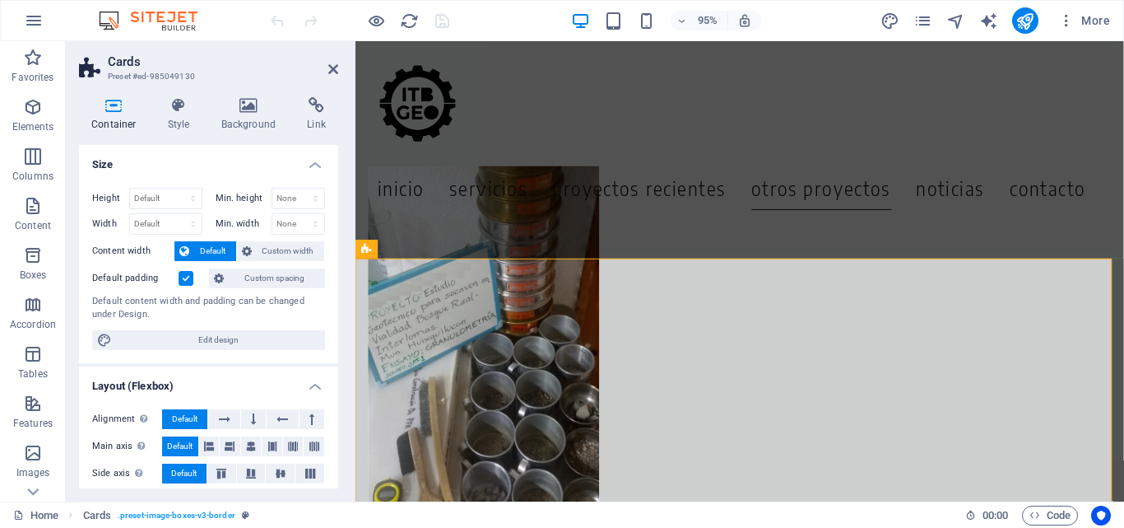
click at [207, 251] on span "Default" at bounding box center [212, 251] width 37 height 20
click at [211, 247] on span "Default" at bounding box center [212, 251] width 37 height 20
click at [279, 247] on span "Custom width" at bounding box center [288, 251] width 63 height 20
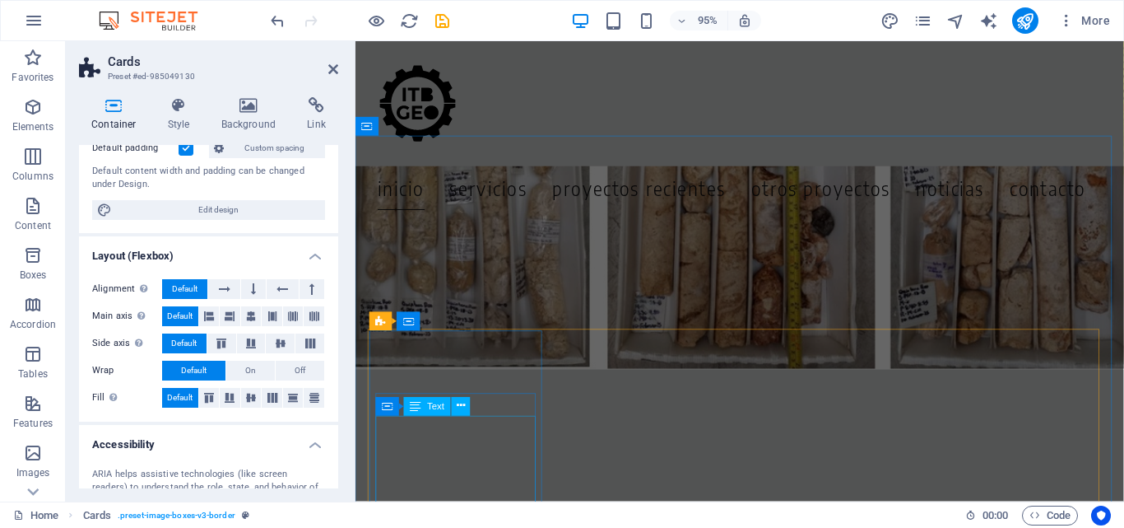
scroll to position [682, 0]
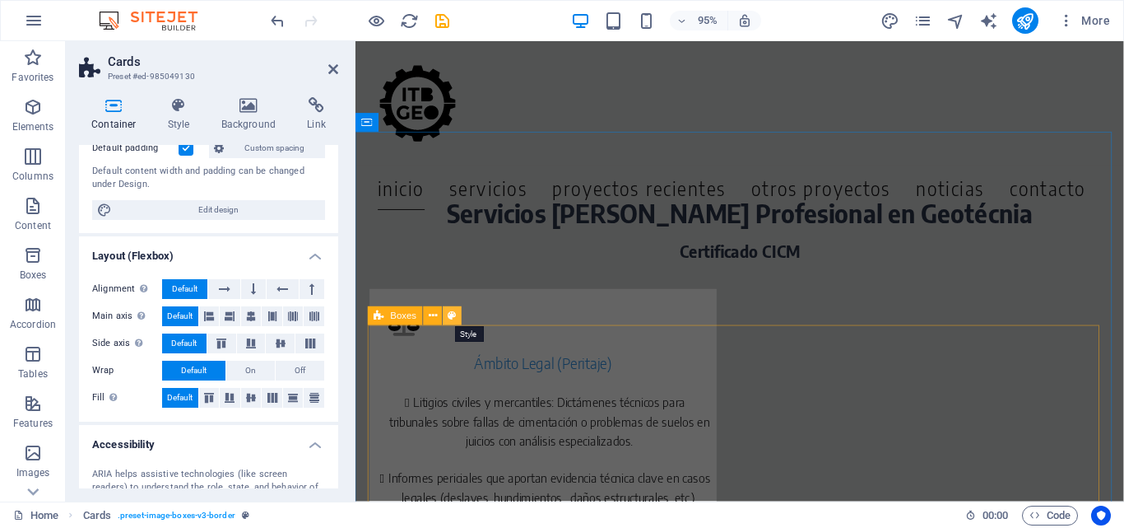
click at [449, 312] on icon at bounding box center [453, 316] width 8 height 16
select select "rem"
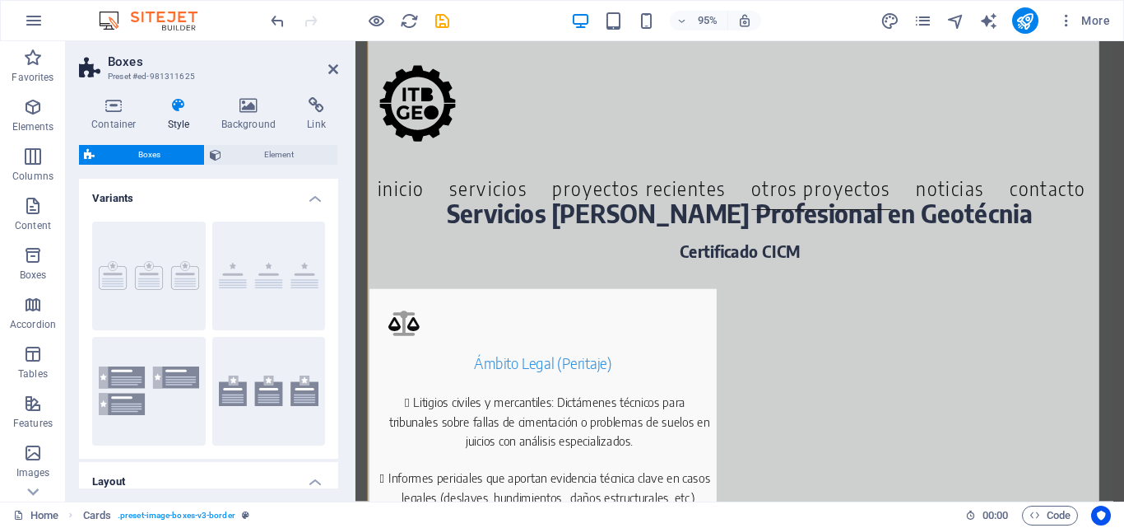
scroll to position [1050, 0]
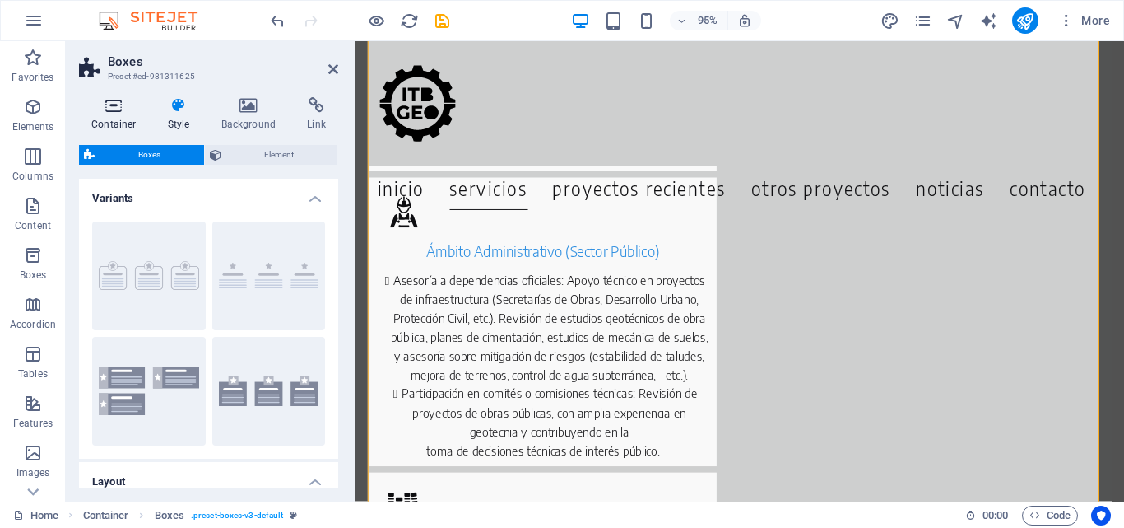
click at [129, 116] on h4 "Container" at bounding box center [117, 114] width 77 height 35
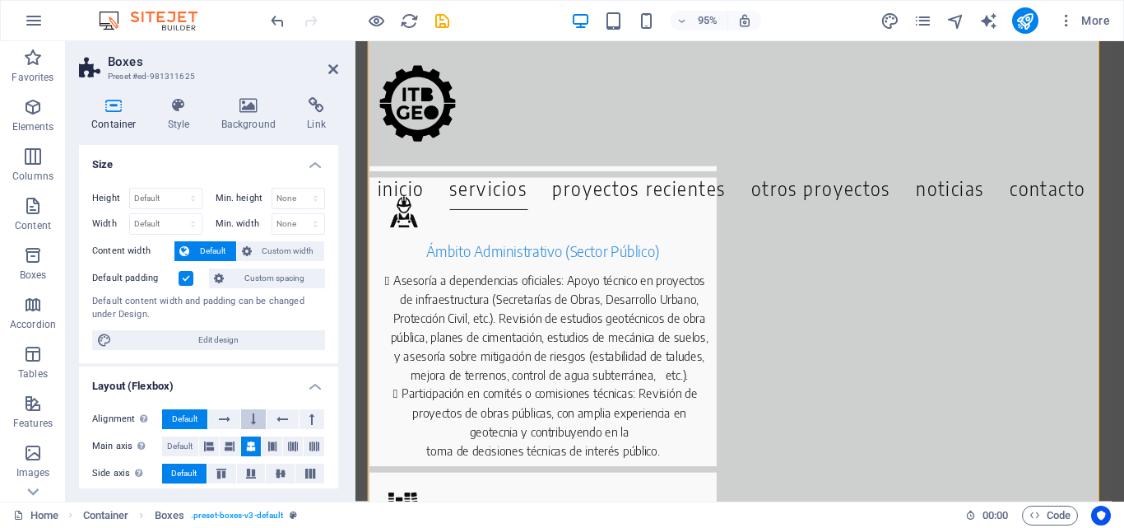
scroll to position [247, 0]
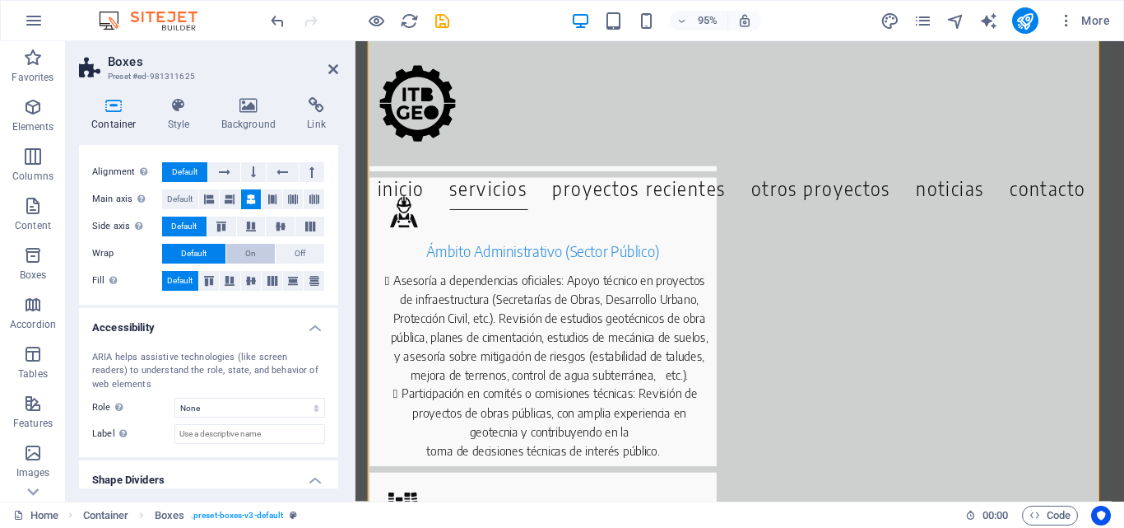
click at [243, 249] on button "On" at bounding box center [250, 254] width 49 height 20
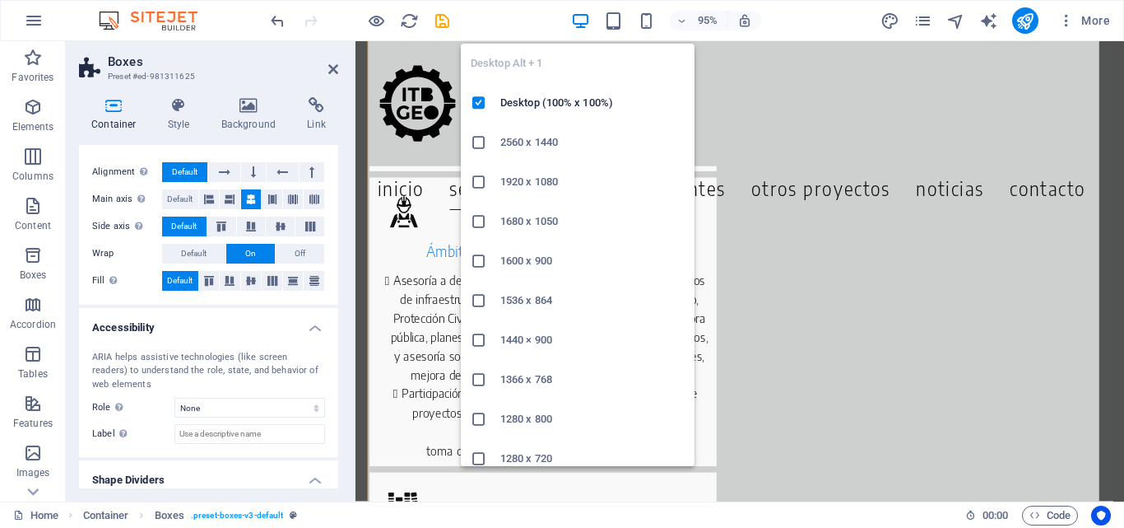
click at [557, 146] on h6 "2560 x 1440" at bounding box center [592, 143] width 184 height 20
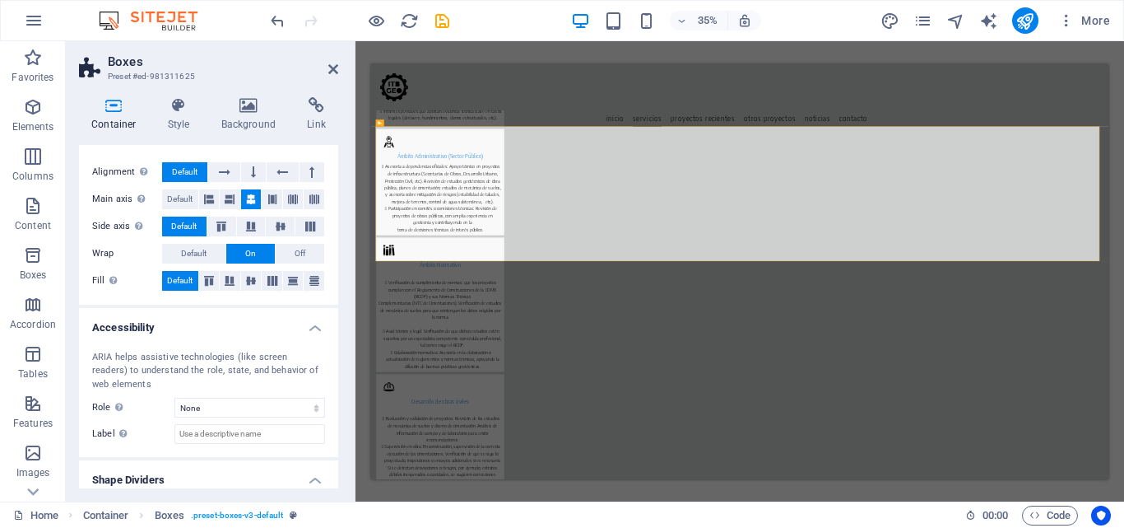
scroll to position [1092, 0]
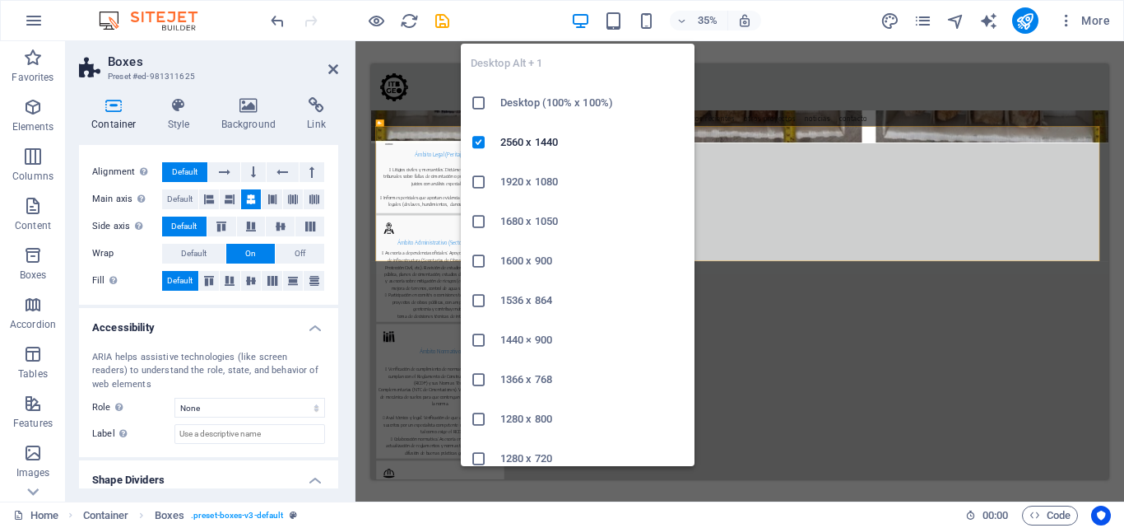
click at [578, 22] on icon "button" at bounding box center [580, 21] width 19 height 19
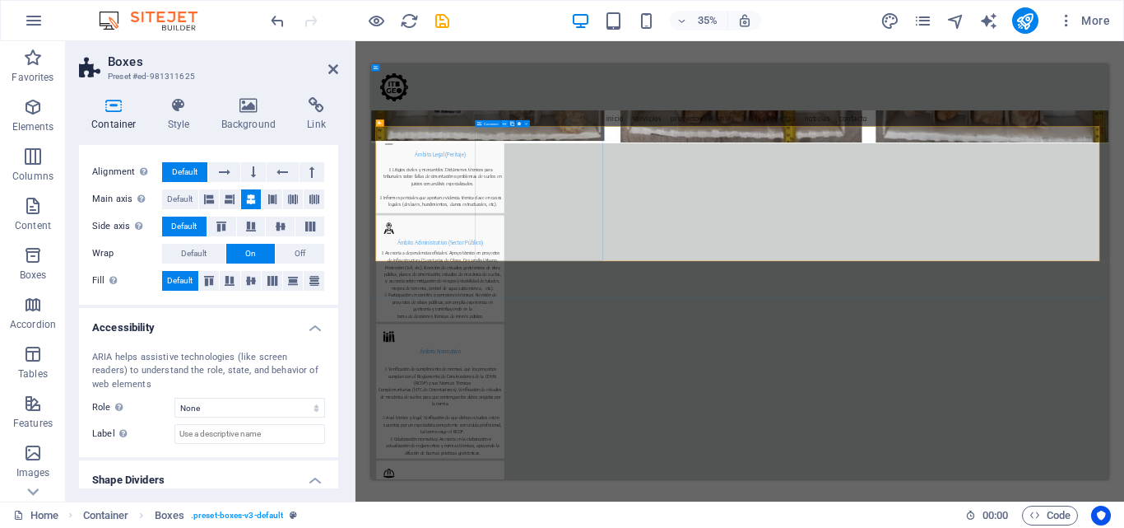
click at [505, 124] on icon at bounding box center [504, 123] width 3 height 6
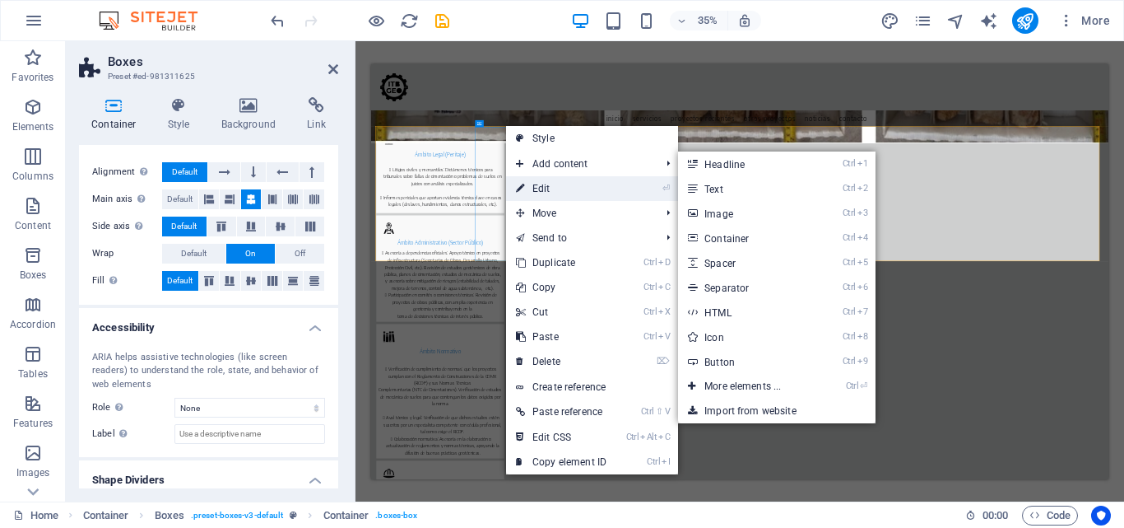
click at [521, 185] on icon at bounding box center [520, 188] width 8 height 25
select select "px"
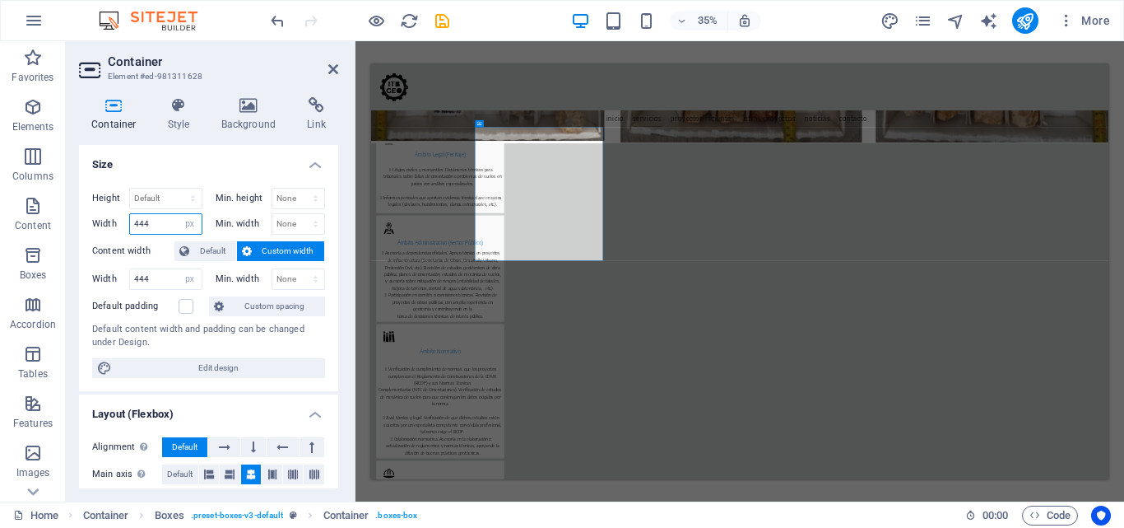
drag, startPoint x: 159, startPoint y: 221, endPoint x: 81, endPoint y: 207, distance: 79.3
click at [81, 207] on div "Height Default px rem % vh vw Min. height None px rem % vh vw Width 444 Default…" at bounding box center [208, 283] width 259 height 216
type input "500"
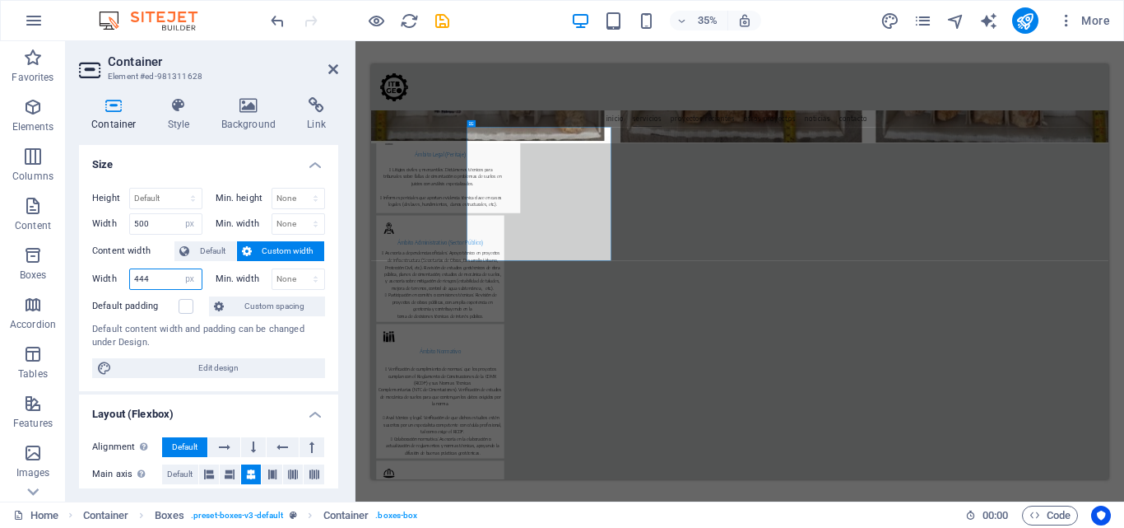
drag, startPoint x: 163, startPoint y: 279, endPoint x: 94, endPoint y: 278, distance: 69.2
click at [94, 278] on div "Width 444 Default px rem % em vh vw" at bounding box center [147, 278] width 110 height 21
type input "500"
click at [645, 121] on icon at bounding box center [645, 123] width 3 height 6
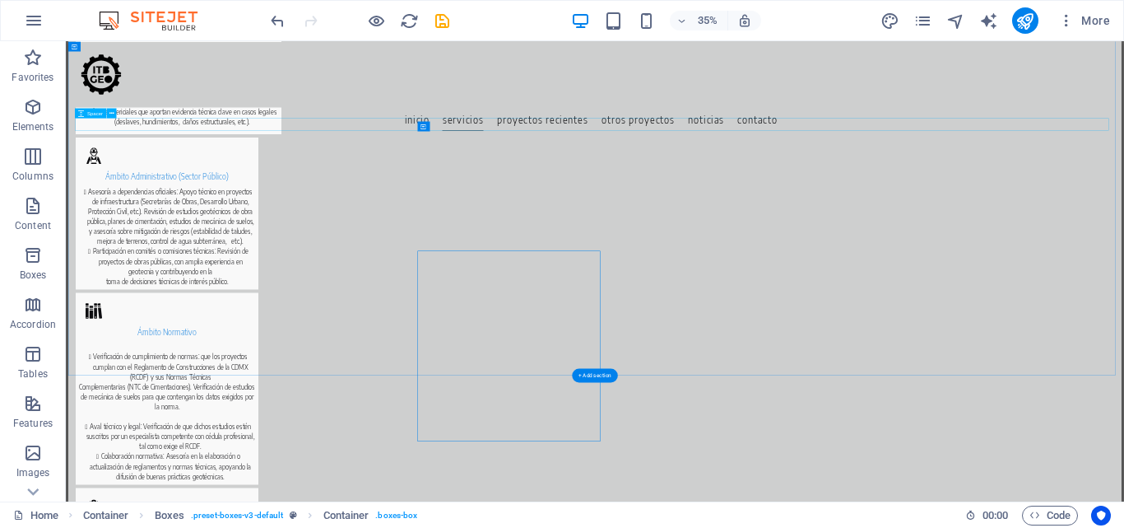
scroll to position [854, 0]
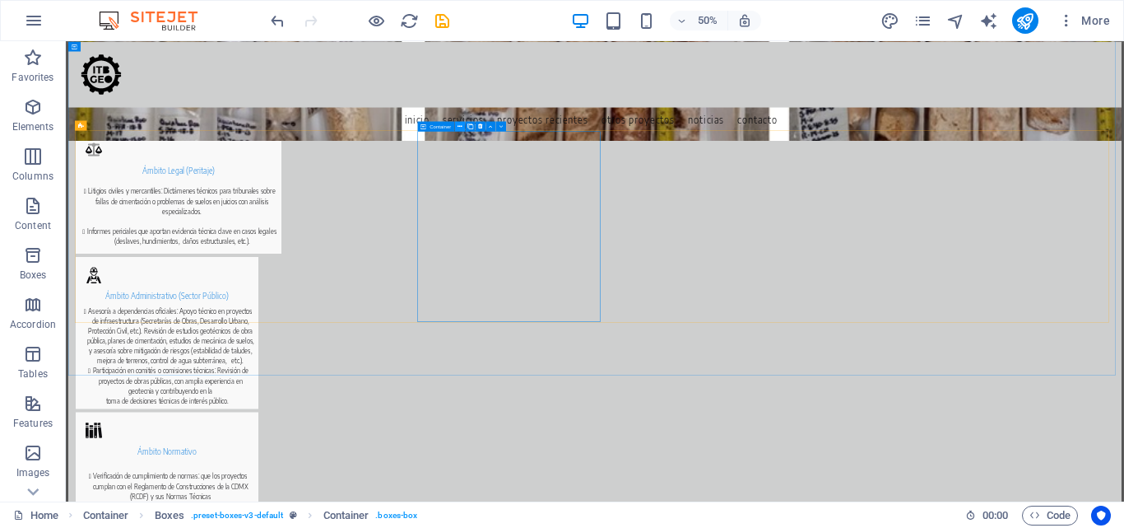
click at [462, 130] on icon at bounding box center [460, 126] width 5 height 9
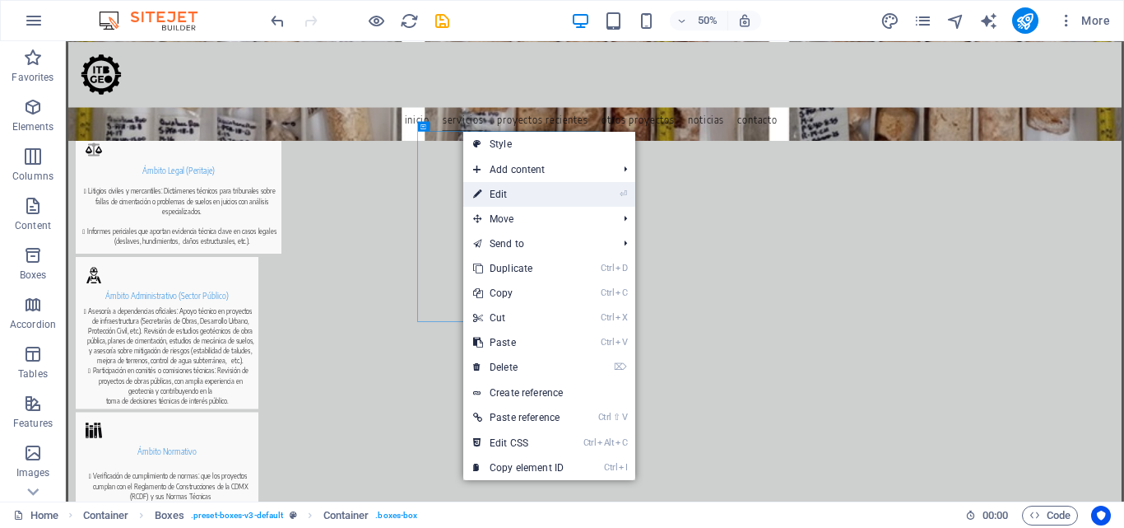
click at [502, 192] on link "⏎ Edit" at bounding box center [518, 194] width 110 height 25
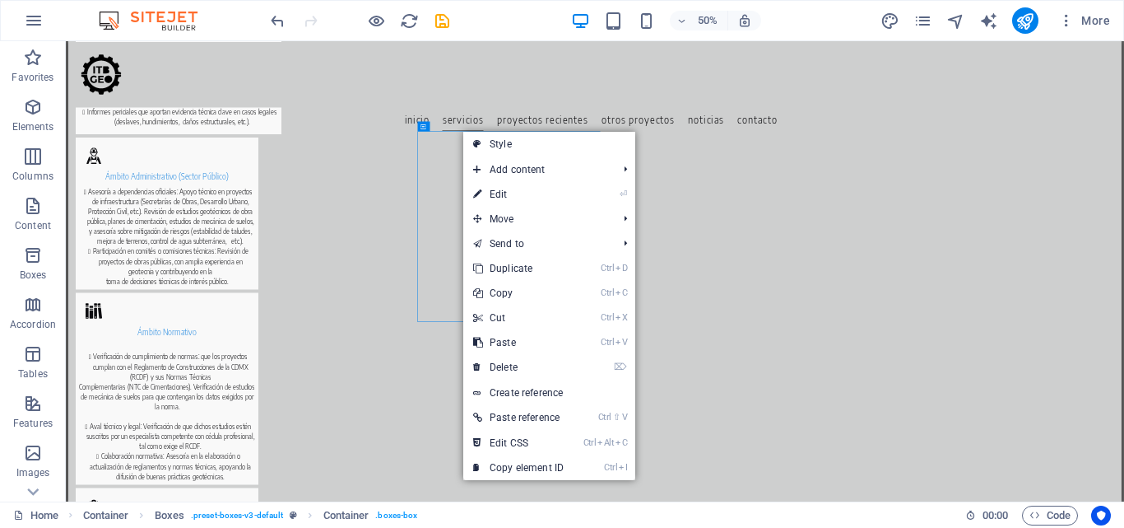
select select "px"
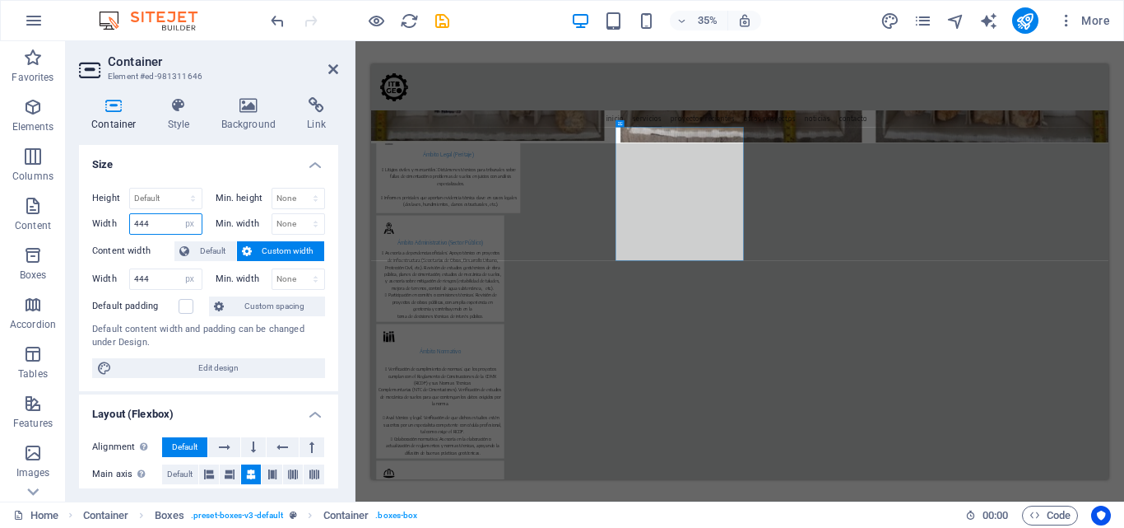
drag, startPoint x: 153, startPoint y: 221, endPoint x: 85, endPoint y: 221, distance: 68.3
click at [85, 221] on div "Height Default px rem % vh vw Min. height None px rem % vh vw Width 444 Default…" at bounding box center [208, 283] width 259 height 216
type input "500"
click at [165, 277] on input "444" at bounding box center [166, 279] width 72 height 20
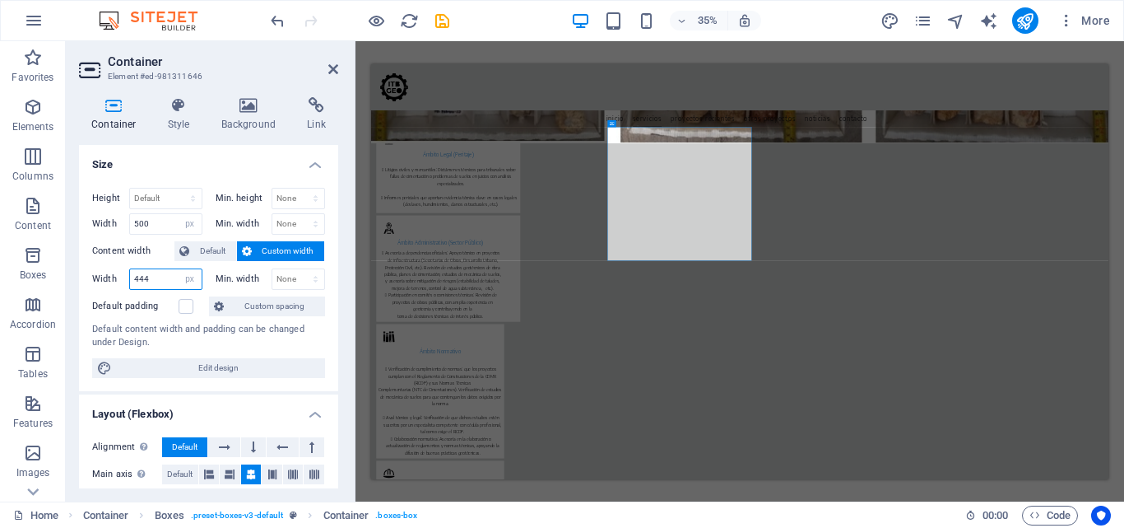
drag, startPoint x: 170, startPoint y: 277, endPoint x: 109, endPoint y: 281, distance: 61.8
click at [109, 281] on div "Width 444 Default px rem % em vh vw" at bounding box center [147, 278] width 110 height 21
type input "500"
click at [788, 122] on button at bounding box center [786, 122] width 7 height 7
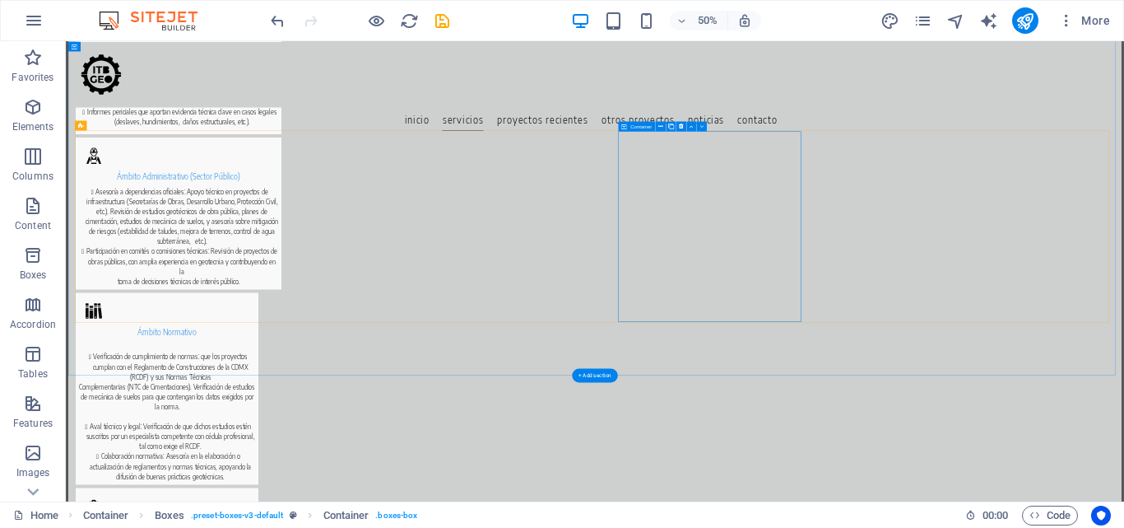
scroll to position [854, 0]
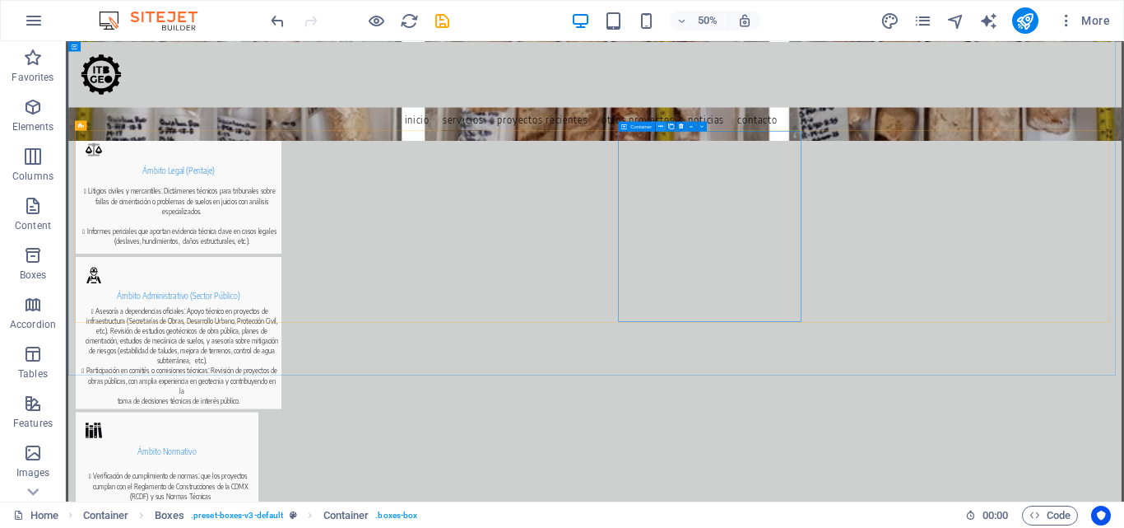
click at [663, 127] on icon at bounding box center [661, 126] width 5 height 9
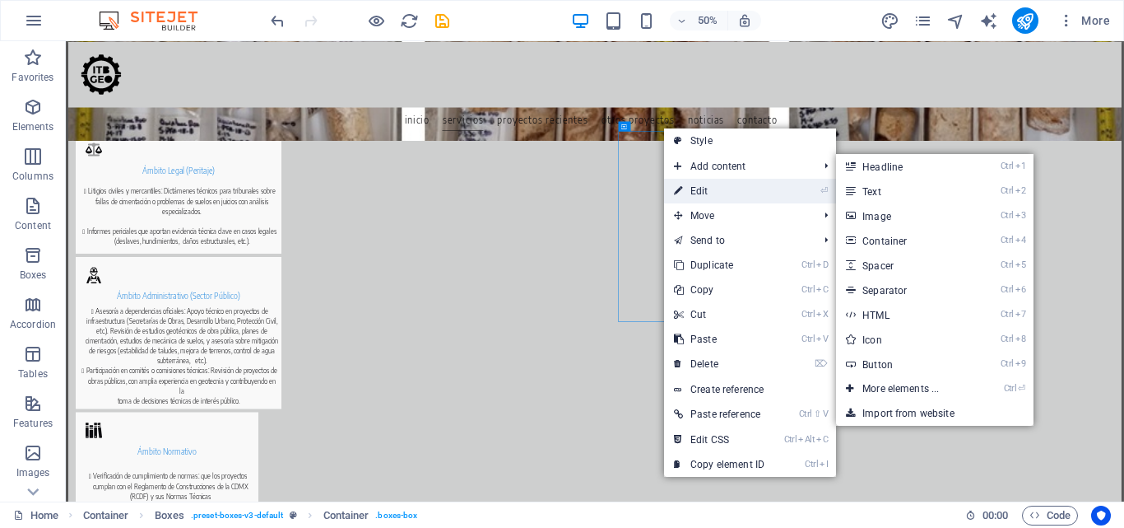
drag, startPoint x: 681, startPoint y: 184, endPoint x: 578, endPoint y: 436, distance: 272.1
click at [681, 184] on icon at bounding box center [678, 191] width 8 height 25
select select "px"
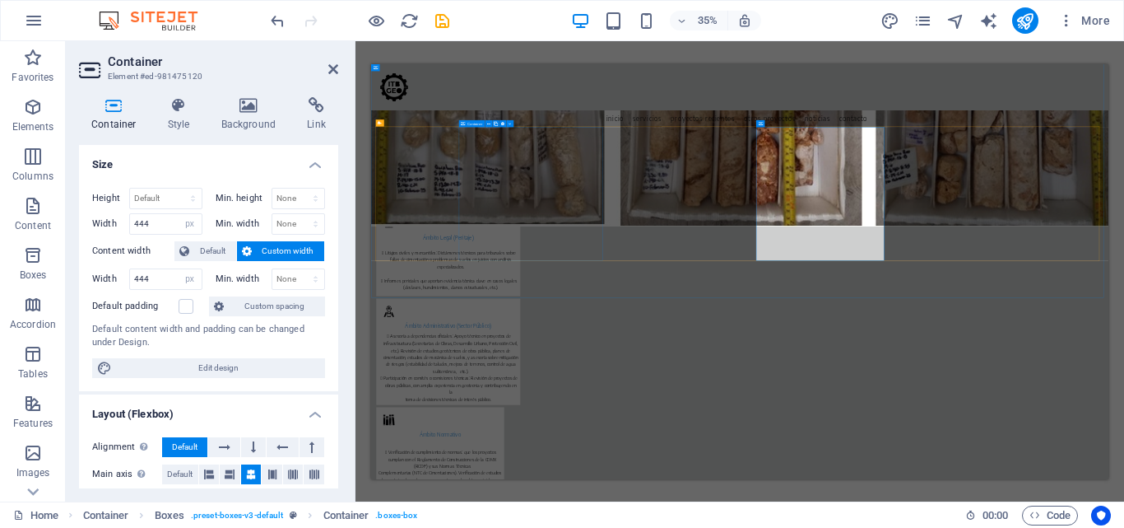
scroll to position [1092, 0]
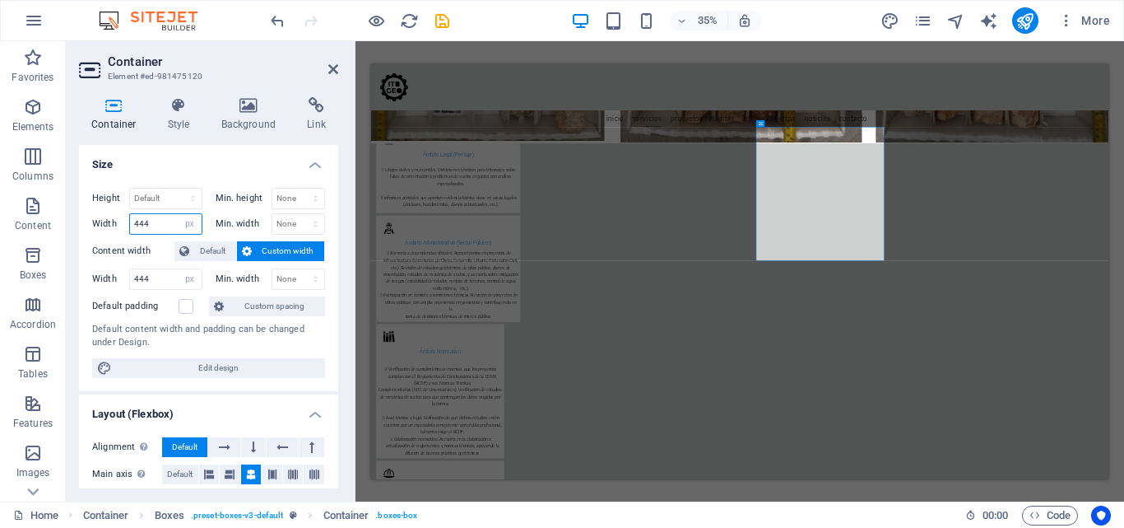
drag, startPoint x: 150, startPoint y: 225, endPoint x: 103, endPoint y: 229, distance: 47.1
click at [103, 229] on div "Width 444 Default px rem % em vh vw" at bounding box center [147, 223] width 110 height 21
type input "500"
click at [163, 272] on input "444" at bounding box center [166, 279] width 72 height 20
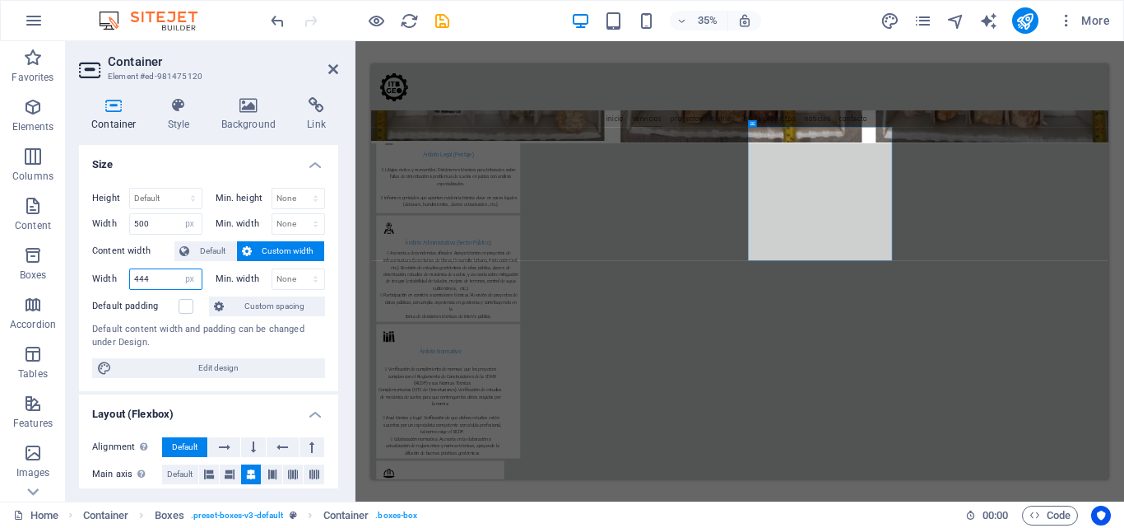
drag, startPoint x: 163, startPoint y: 275, endPoint x: 128, endPoint y: 279, distance: 34.8
click at [128, 279] on div "Width 444 Default px rem % em vh vw" at bounding box center [147, 278] width 110 height 21
type input "500"
click at [268, 164] on h4 "Size" at bounding box center [208, 160] width 259 height 30
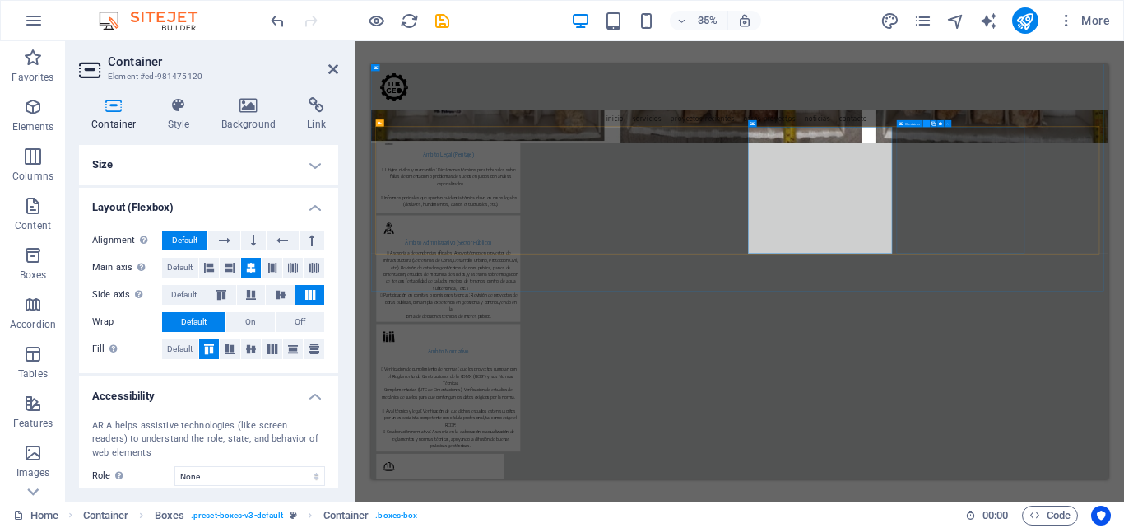
click at [929, 119] on button at bounding box center [926, 122] width 7 height 7
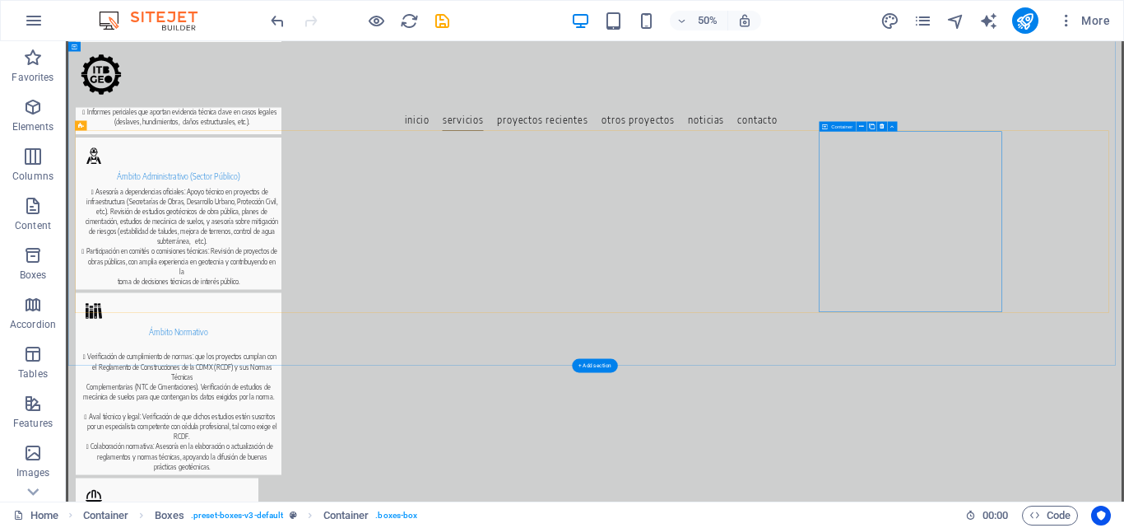
scroll to position [854, 0]
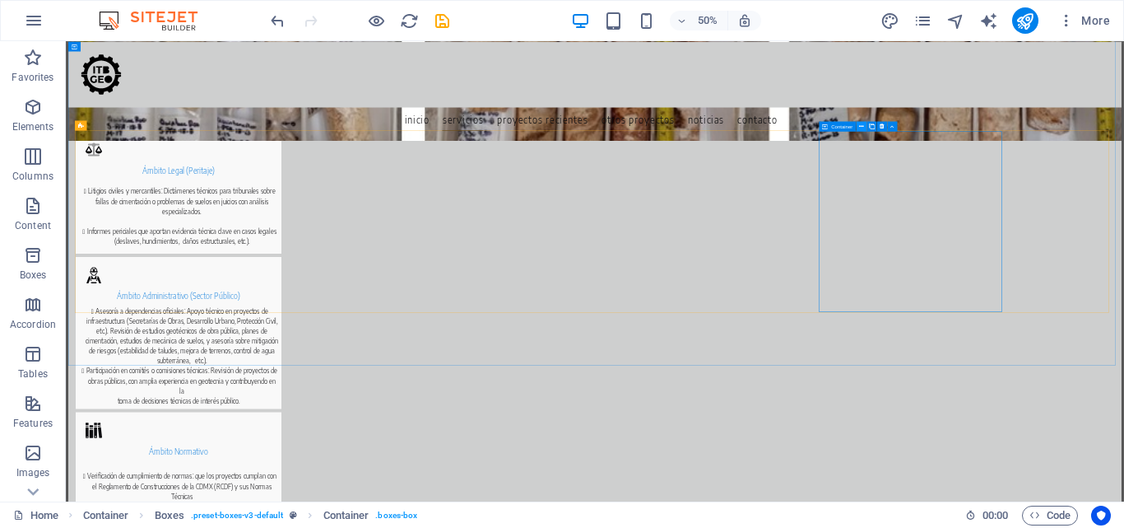
click at [863, 127] on icon at bounding box center [861, 126] width 5 height 9
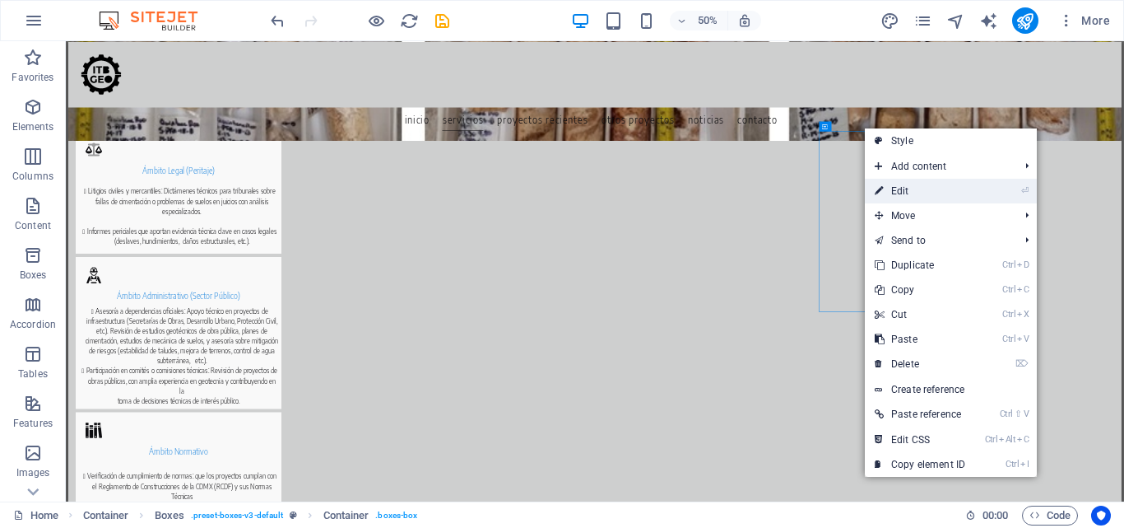
drag, startPoint x: 885, startPoint y: 185, endPoint x: 837, endPoint y: 509, distance: 327.0
click at [885, 185] on link "⏎ Edit" at bounding box center [920, 191] width 110 height 25
select select "px"
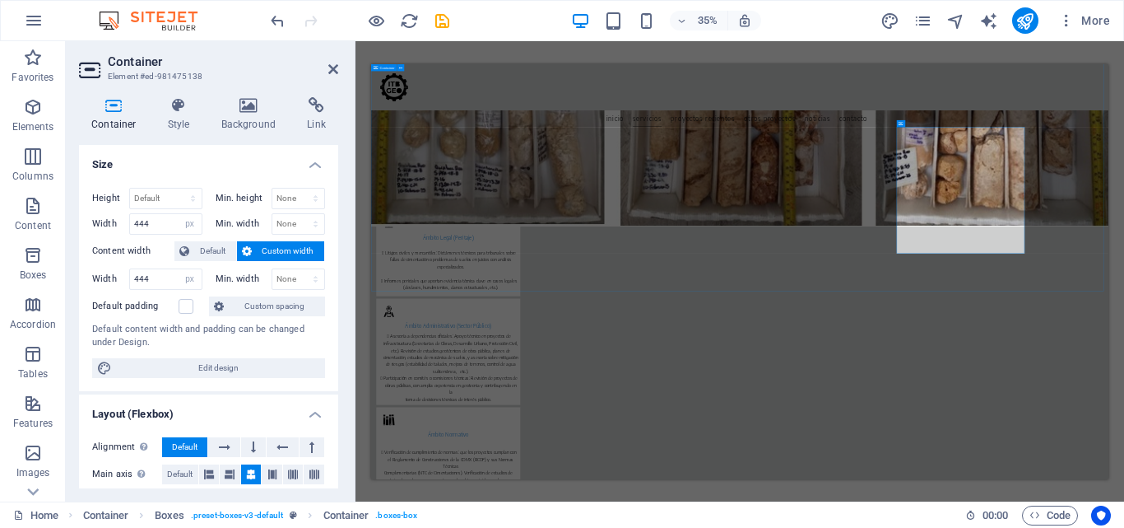
scroll to position [1092, 0]
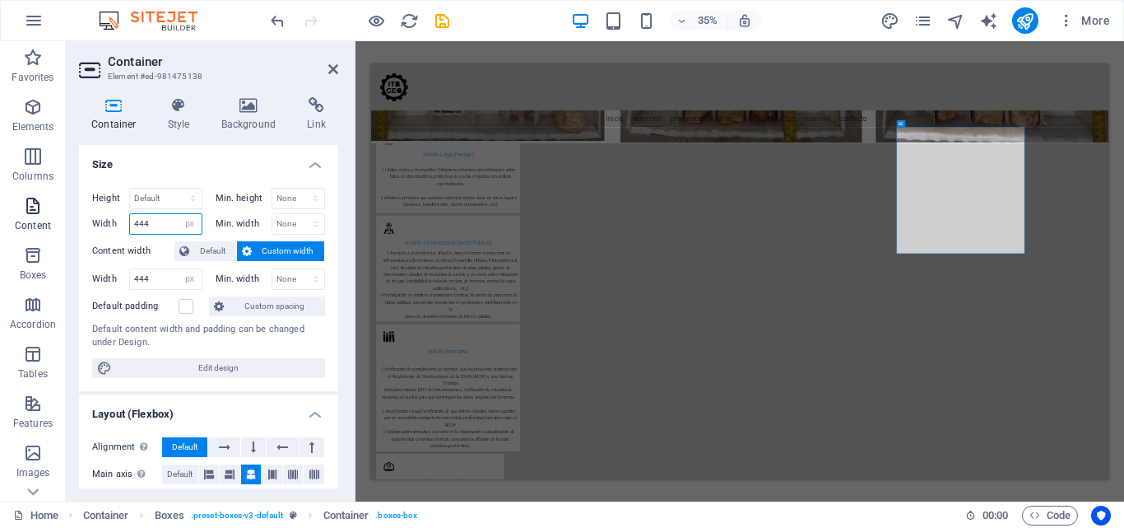
drag, startPoint x: 152, startPoint y: 221, endPoint x: 51, endPoint y: 232, distance: 101.8
click at [51, 232] on section "Favorites Elements Columns Content Boxes Accordion Tables Features Images Slide…" at bounding box center [562, 271] width 1124 height 460
type input "500"
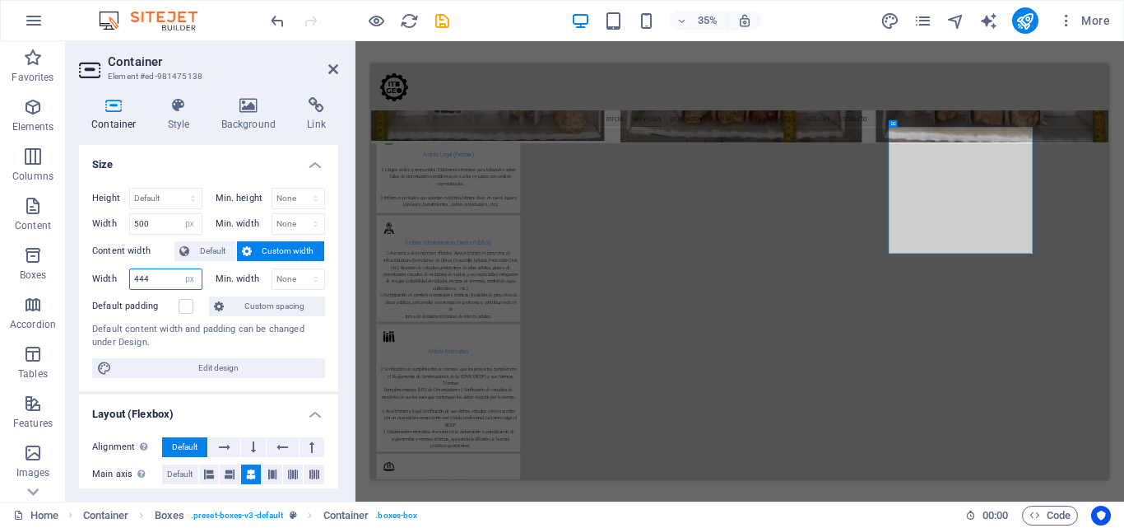
drag, startPoint x: 109, startPoint y: 286, endPoint x: 92, endPoint y: 289, distance: 17.5
click at [92, 289] on div "Width 444 Default px rem % em vh vw" at bounding box center [147, 278] width 110 height 21
type input "500"
click at [221, 168] on h4 "Size" at bounding box center [208, 160] width 259 height 30
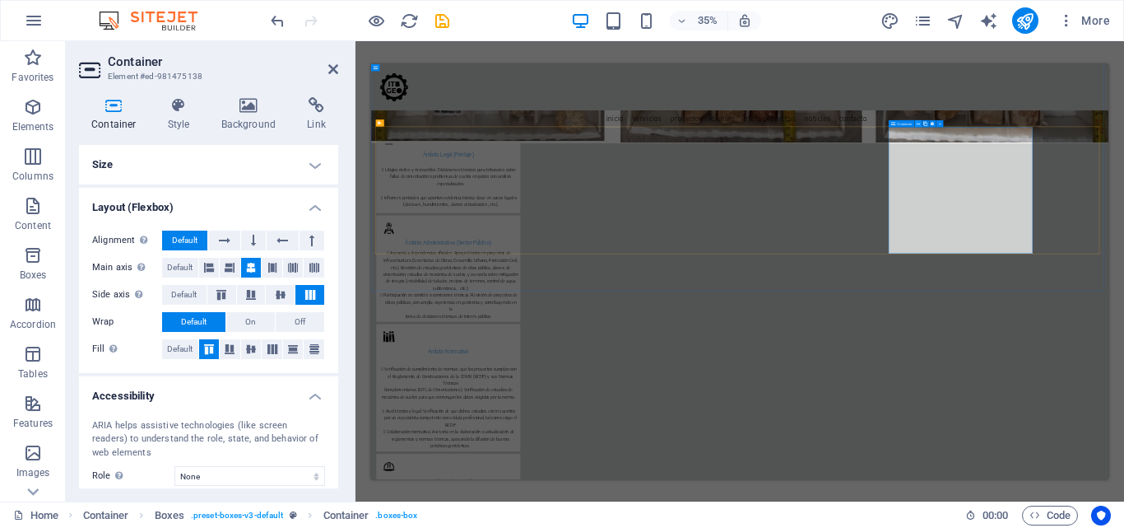
click at [920, 123] on button at bounding box center [918, 122] width 7 height 7
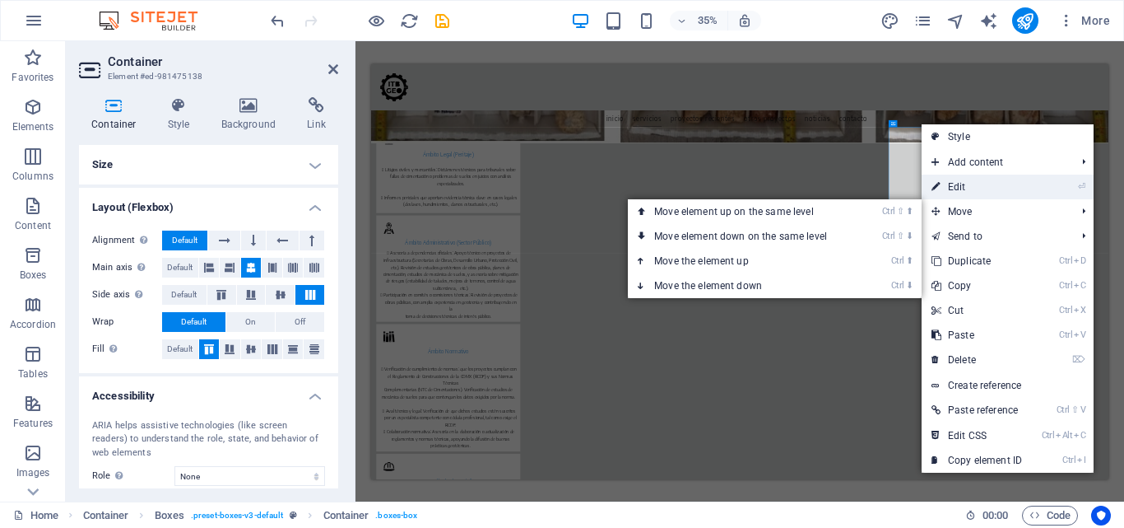
click at [957, 187] on link "⏎ Edit" at bounding box center [977, 187] width 110 height 25
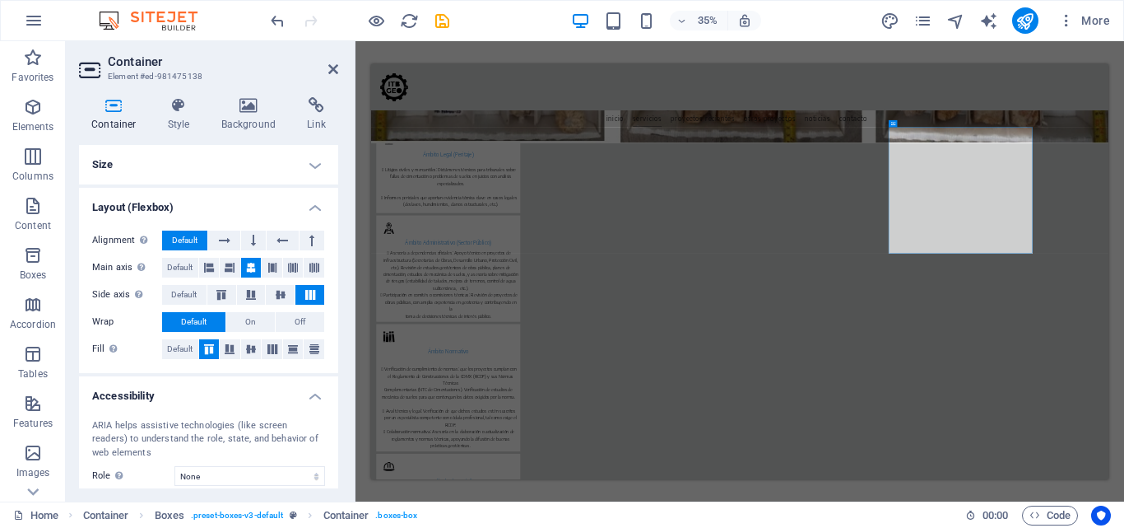
scroll to position [854, 0]
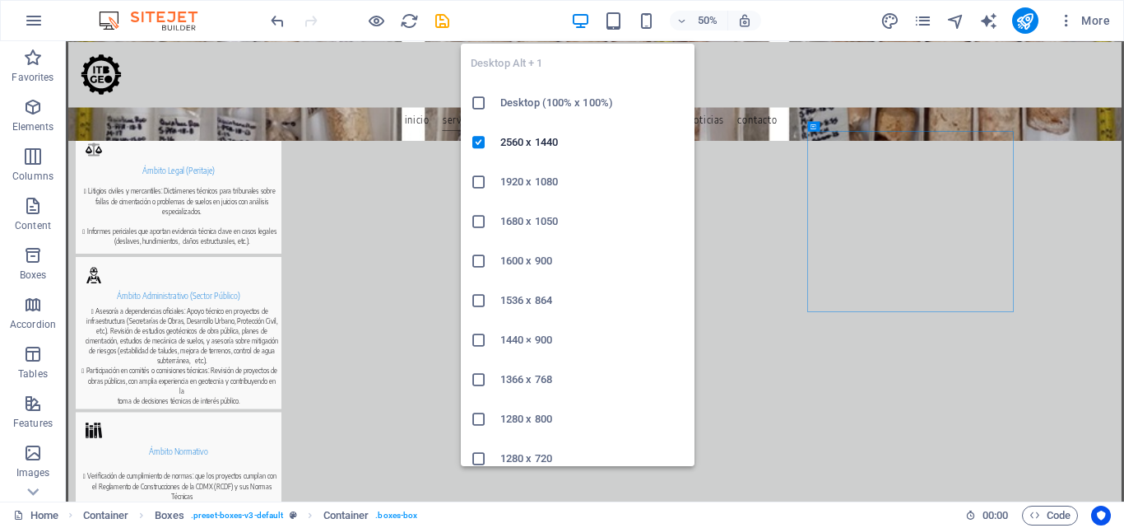
click at [536, 107] on h6 "Desktop (100% x 100%)" at bounding box center [592, 103] width 184 height 20
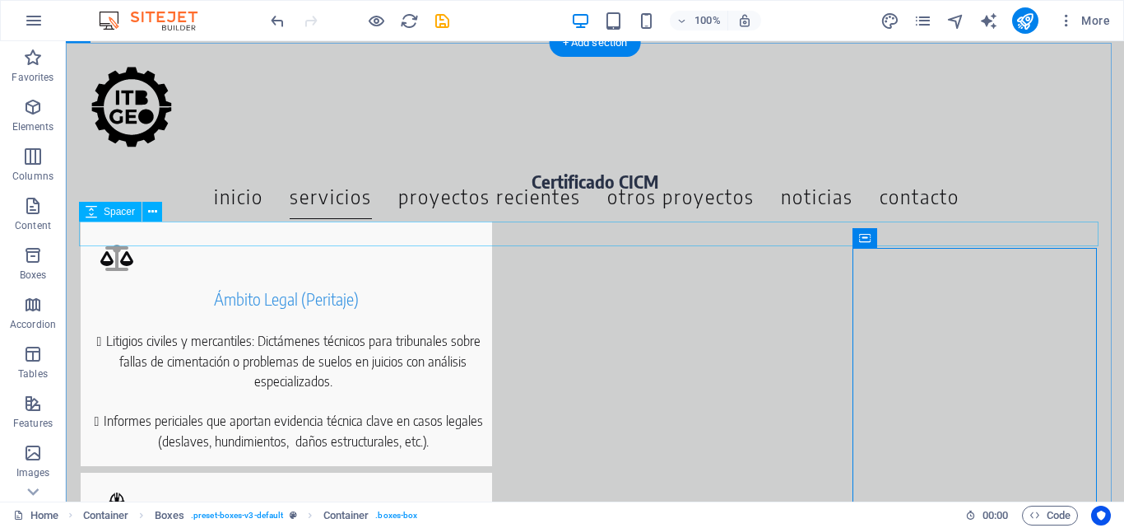
scroll to position [724, 0]
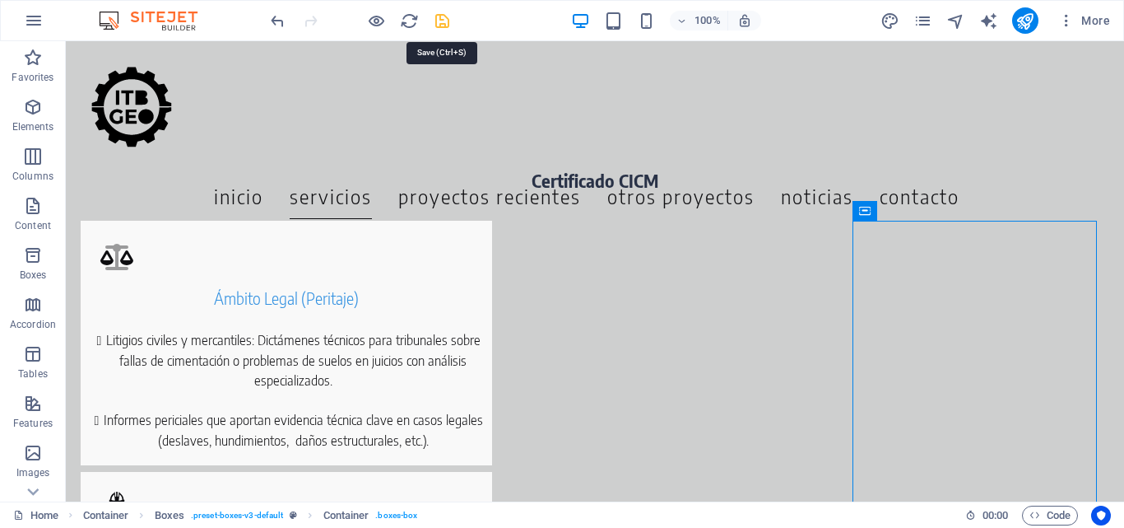
click at [442, 17] on icon "save" at bounding box center [442, 21] width 19 height 19
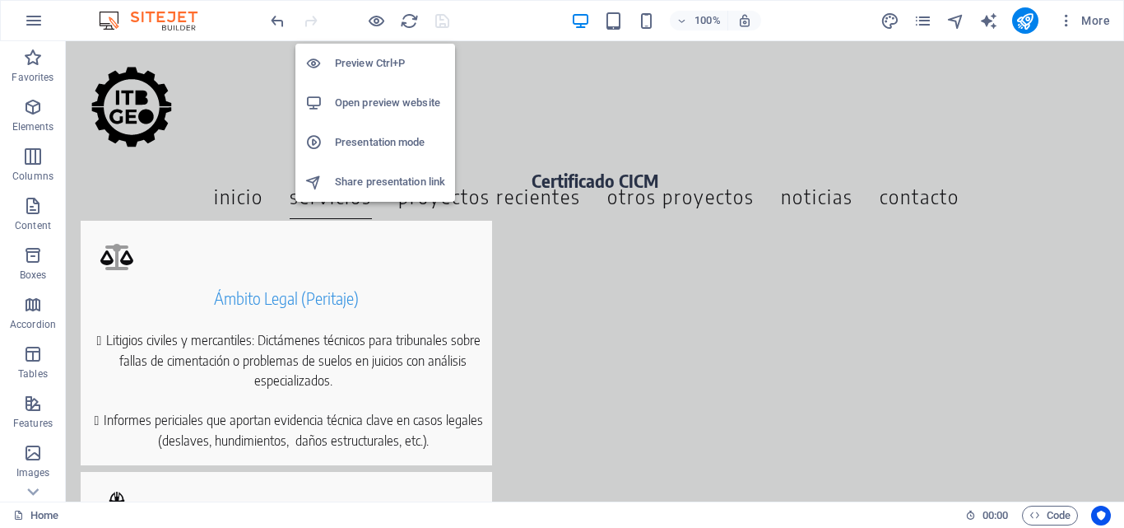
click at [369, 61] on h6 "Preview Ctrl+P" at bounding box center [390, 64] width 110 height 20
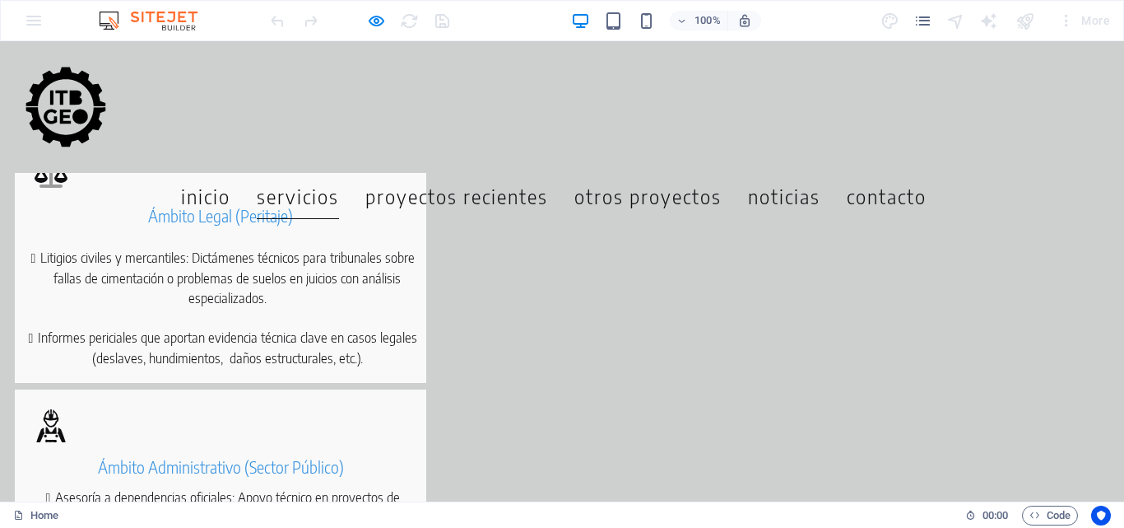
scroll to position [641, 0]
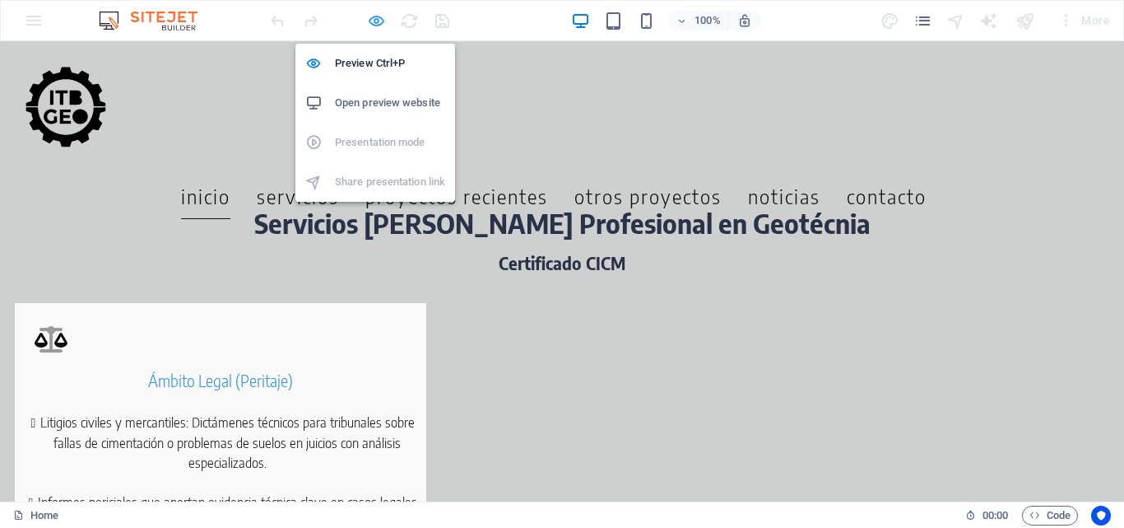
click at [367, 21] on icon "button" at bounding box center [376, 21] width 19 height 19
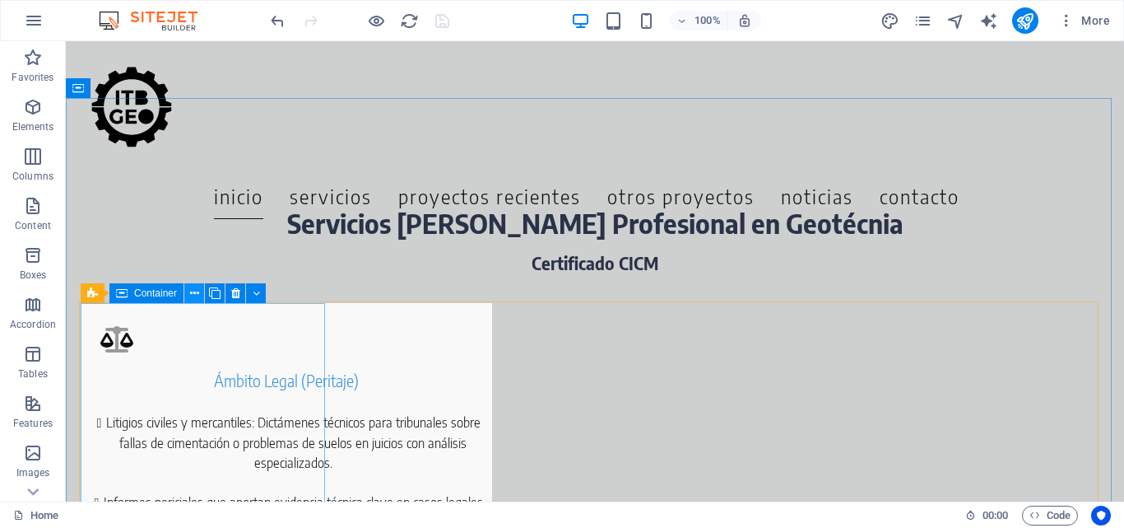
click at [198, 296] on icon at bounding box center [194, 293] width 9 height 17
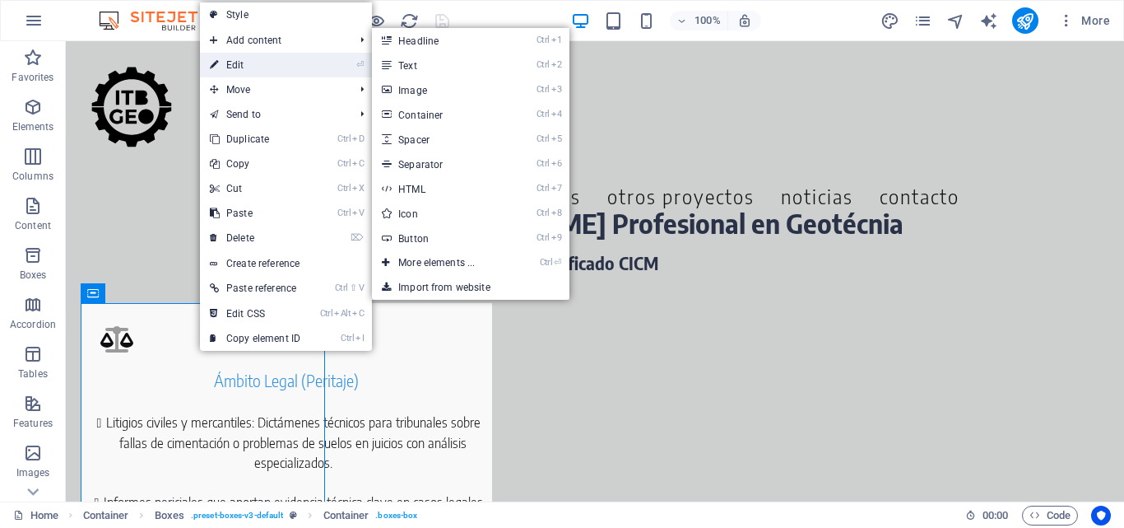
click at [226, 67] on link "⏎ Edit" at bounding box center [255, 65] width 110 height 25
select select "px"
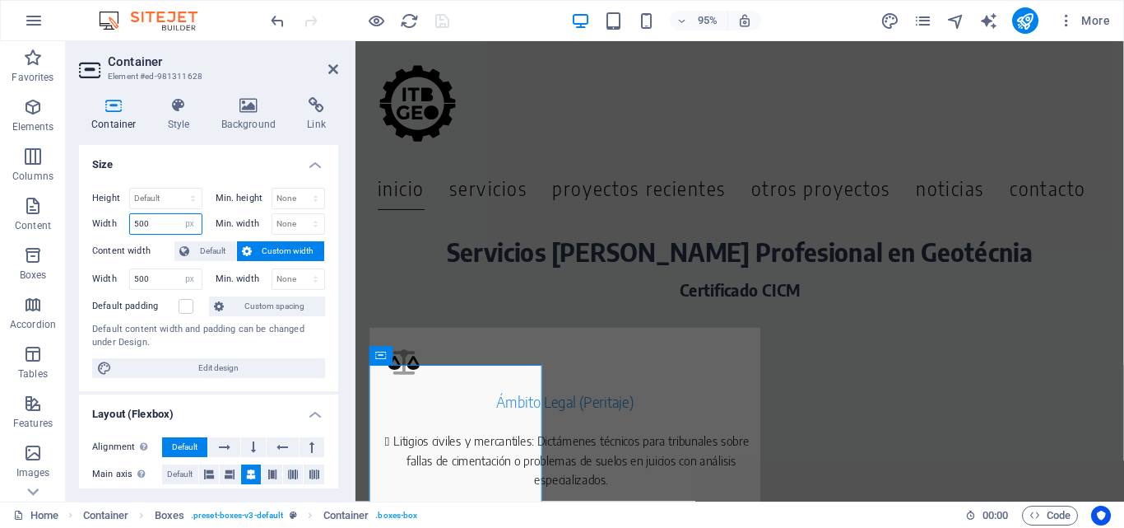
click at [142, 227] on input "500" at bounding box center [166, 224] width 72 height 20
click at [138, 230] on input "500" at bounding box center [166, 224] width 72 height 20
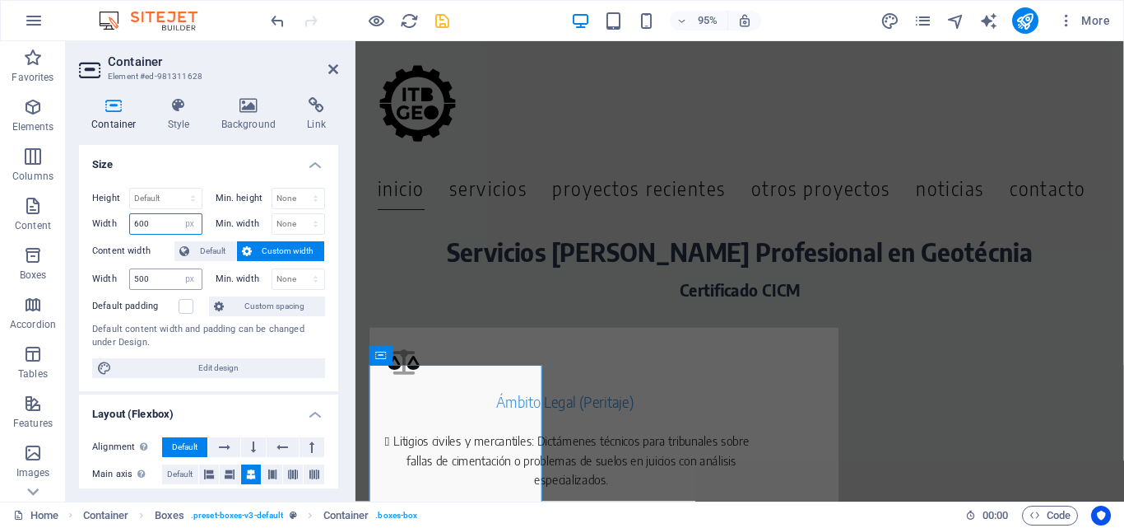
type input "600"
click at [137, 277] on input "500" at bounding box center [166, 279] width 72 height 20
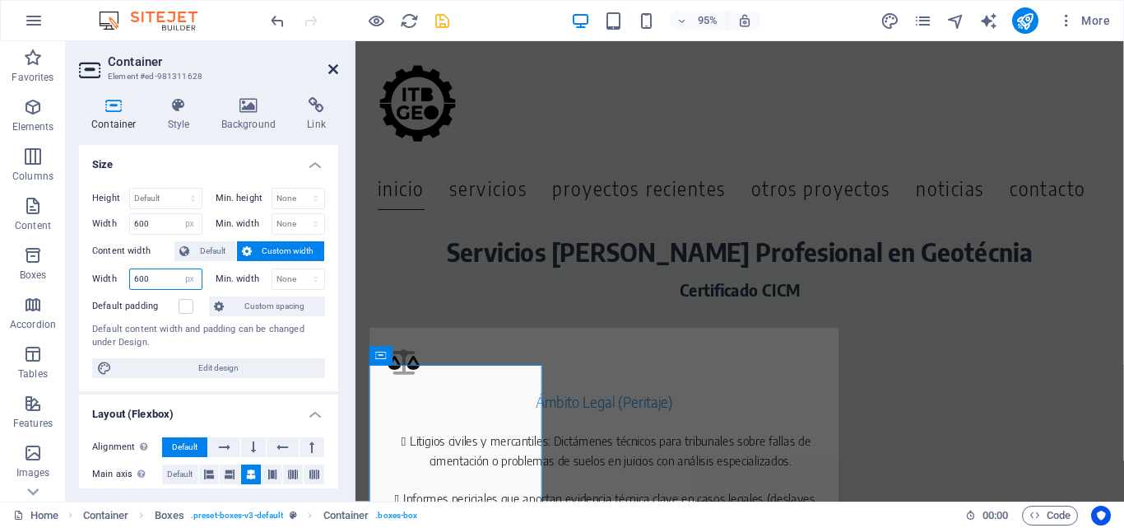
type input "600"
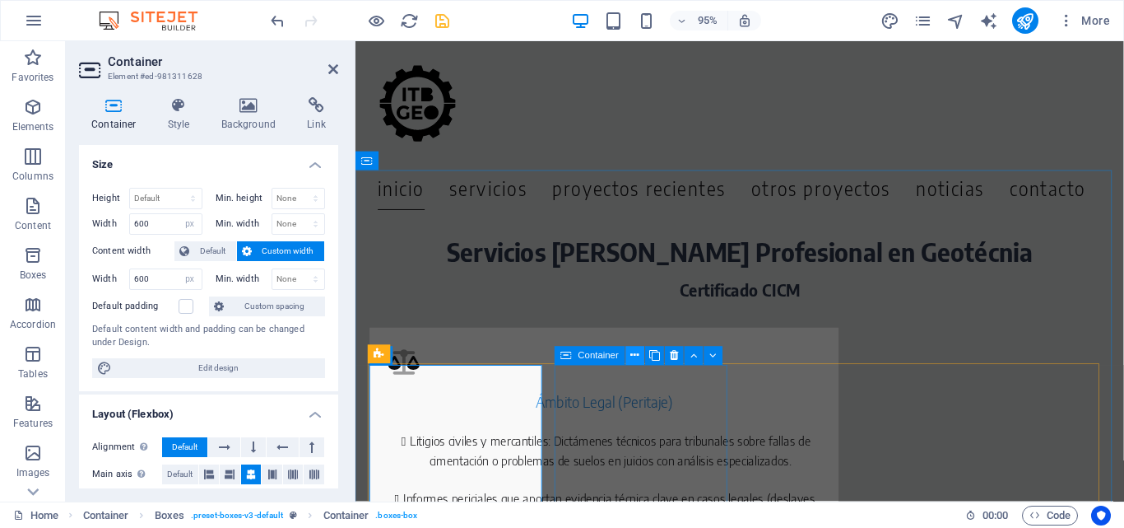
click at [639, 356] on icon at bounding box center [635, 355] width 8 height 16
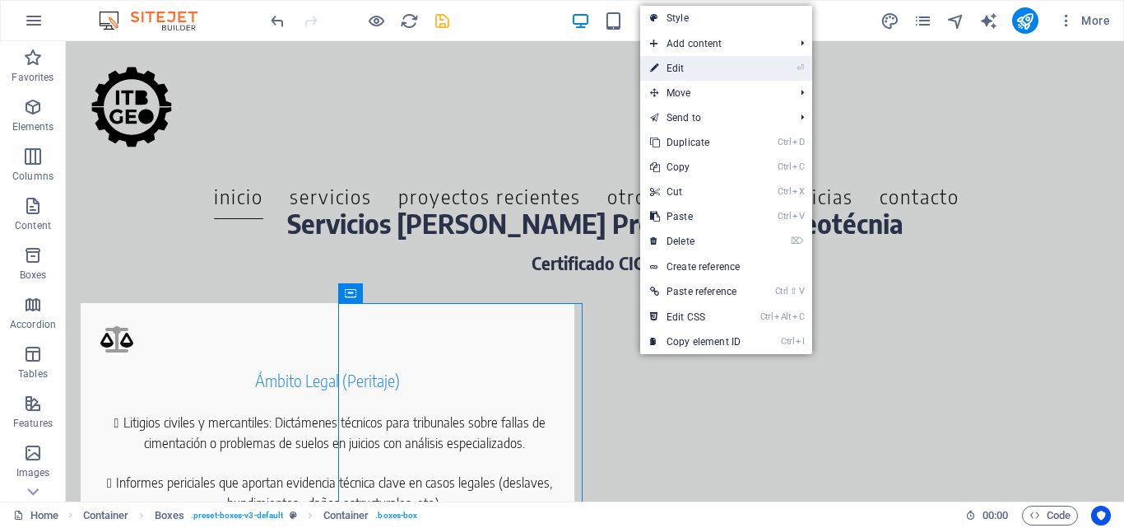
click at [670, 65] on link "⏎ Edit" at bounding box center [695, 68] width 110 height 25
select select "px"
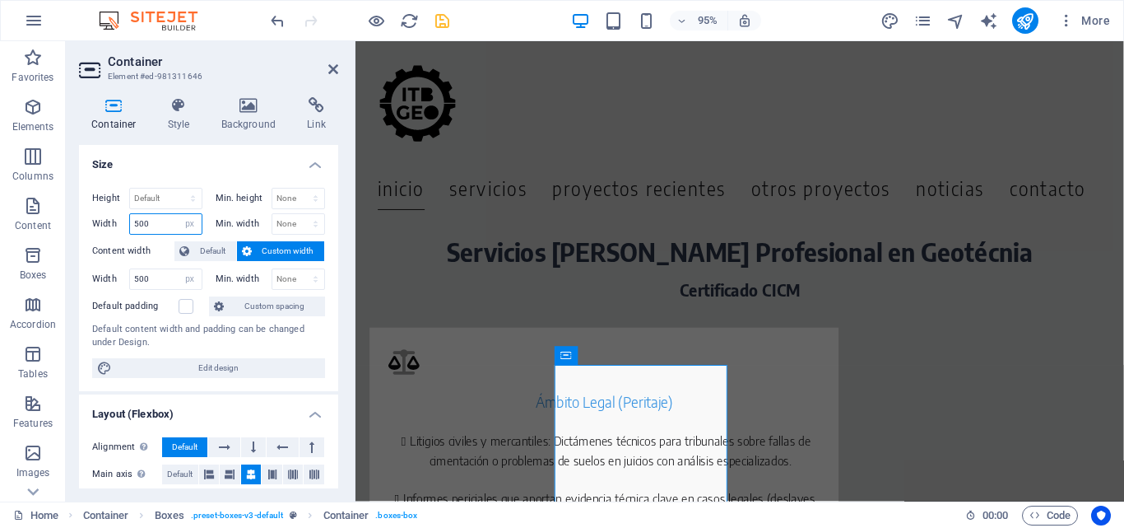
click at [139, 224] on input "500" at bounding box center [166, 224] width 72 height 20
type input "600"
click at [140, 281] on input "500" at bounding box center [166, 279] width 72 height 20
type input "600"
click at [330, 69] on icon at bounding box center [333, 69] width 10 height 13
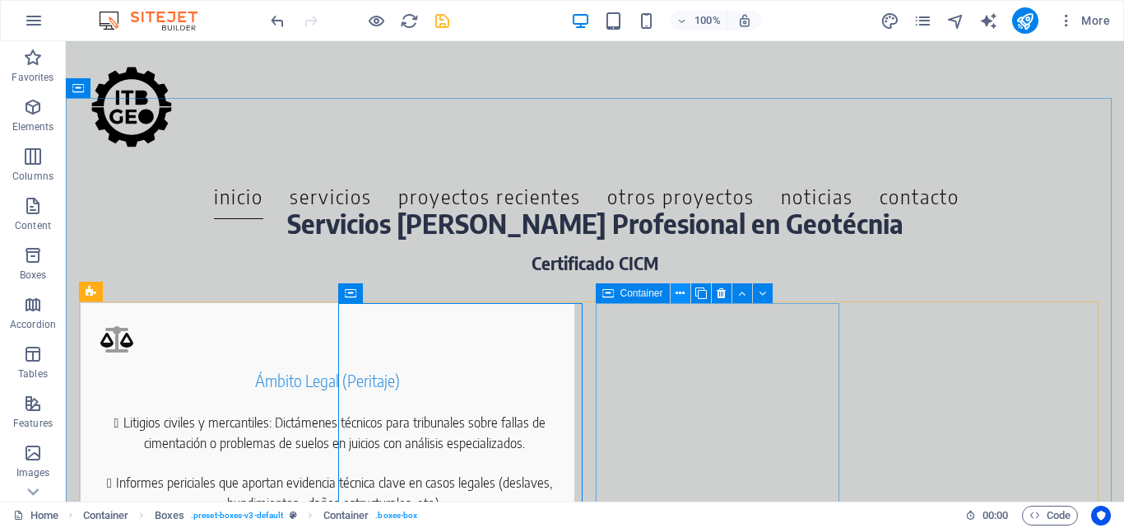
click at [679, 292] on icon at bounding box center [680, 293] width 9 height 17
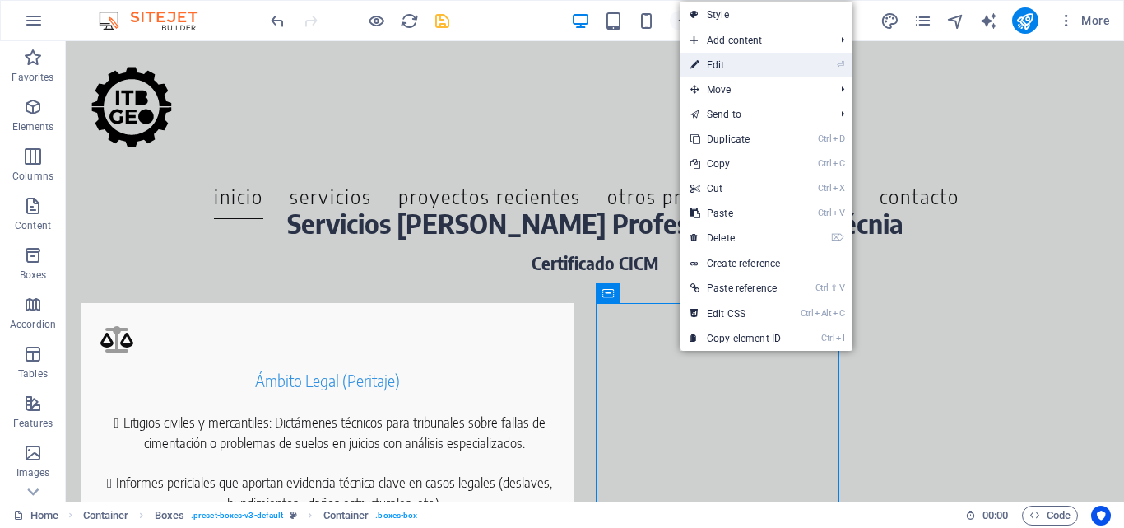
click at [724, 60] on link "⏎ Edit" at bounding box center [736, 65] width 110 height 25
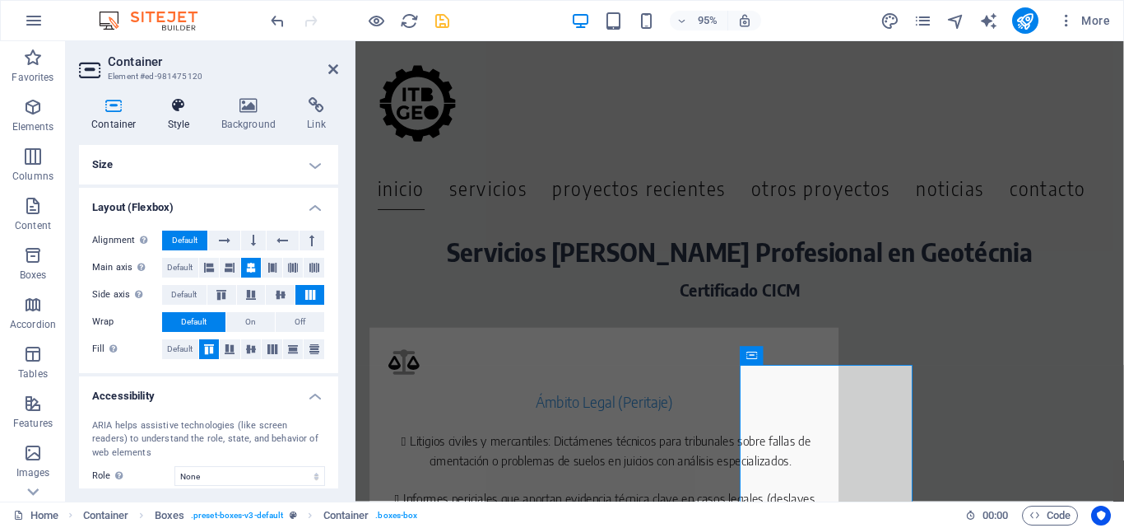
click at [186, 100] on icon at bounding box center [179, 105] width 47 height 16
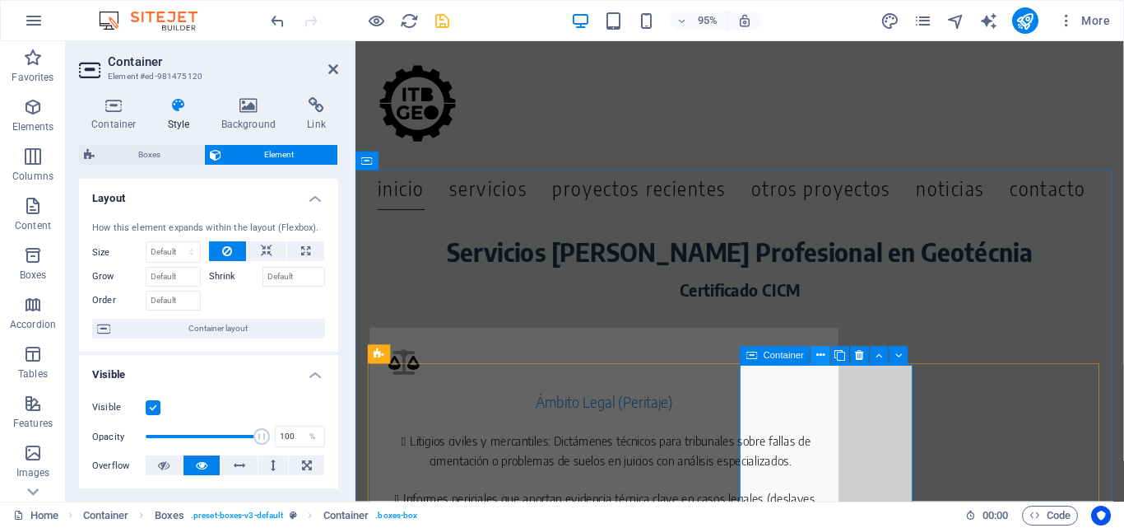
click at [817, 356] on icon at bounding box center [821, 355] width 8 height 16
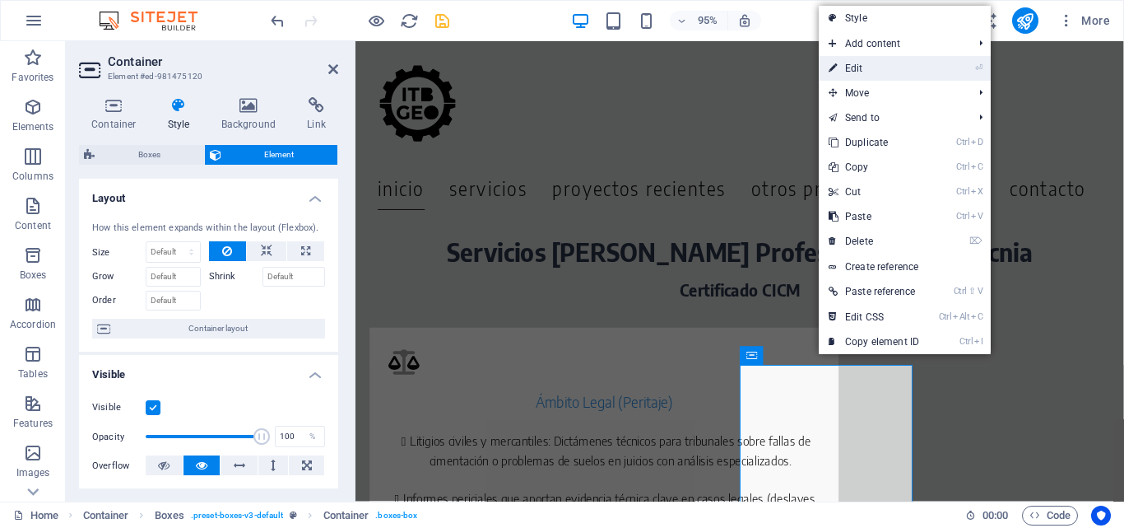
click at [857, 72] on link "⏎ Edit" at bounding box center [874, 68] width 110 height 25
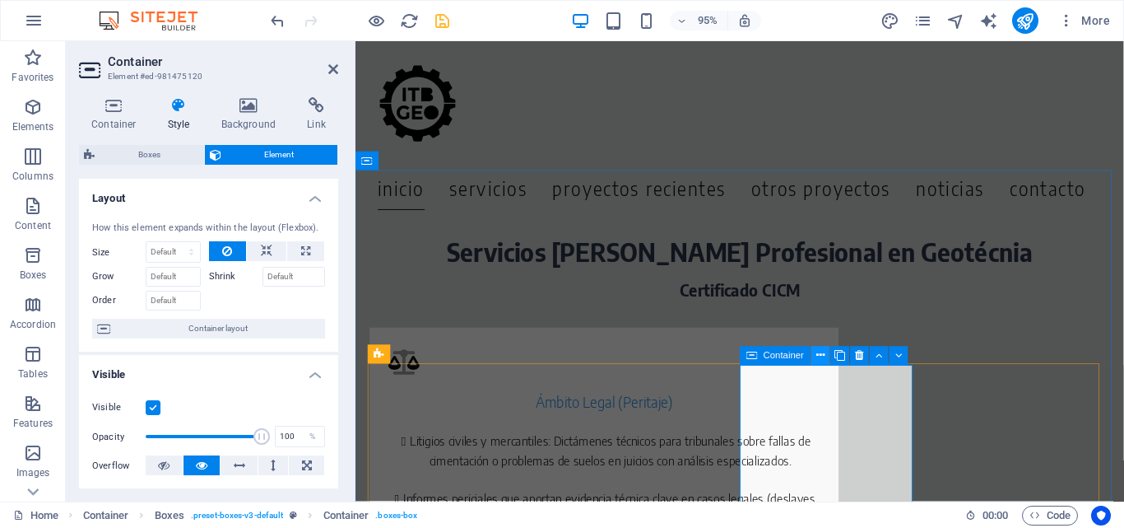
click at [821, 356] on icon at bounding box center [821, 355] width 8 height 16
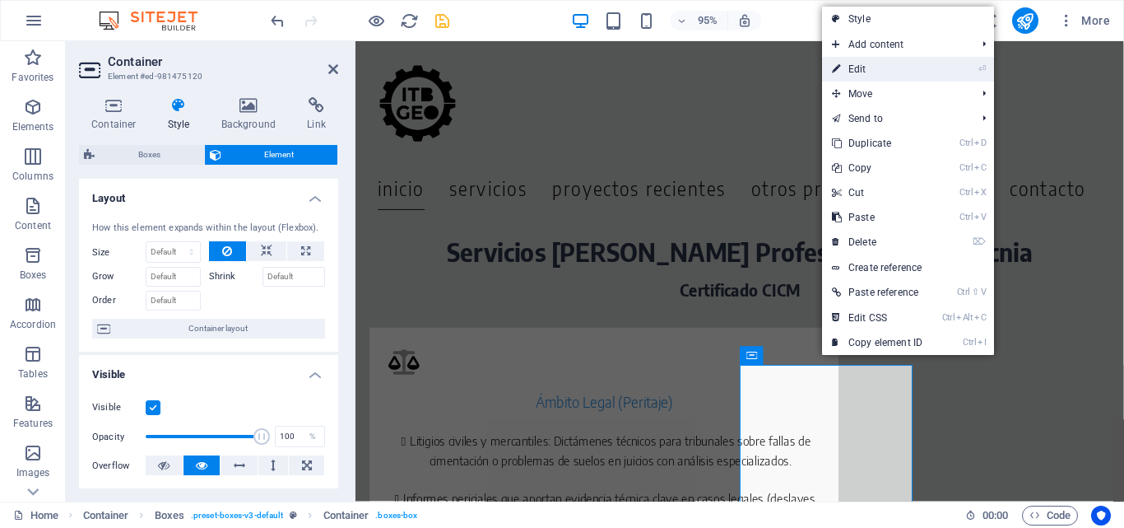
click at [872, 67] on link "⏎ Edit" at bounding box center [877, 69] width 110 height 25
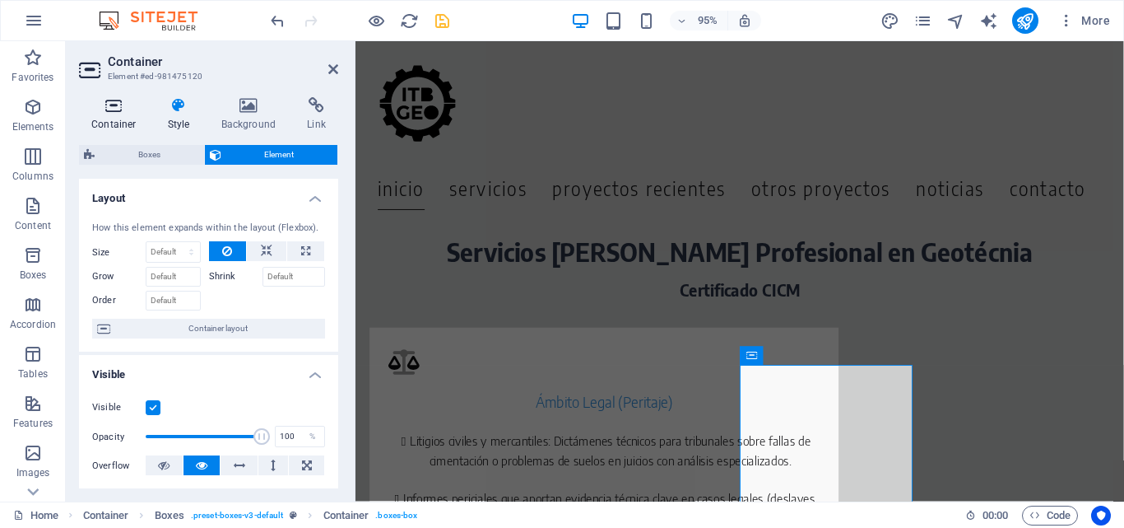
click at [125, 117] on h4 "Container" at bounding box center [117, 114] width 77 height 35
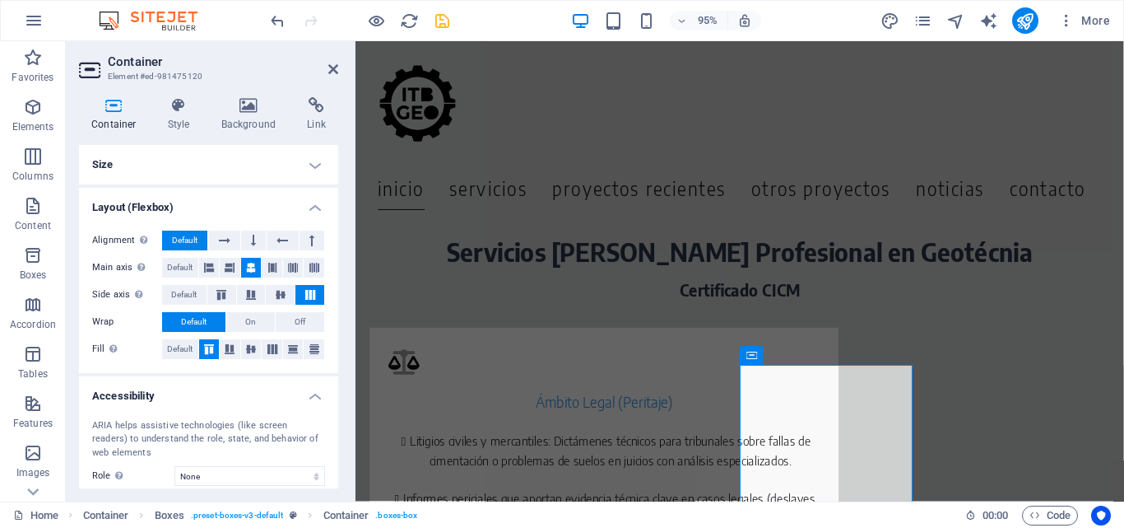
click at [170, 164] on h4 "Size" at bounding box center [208, 165] width 259 height 40
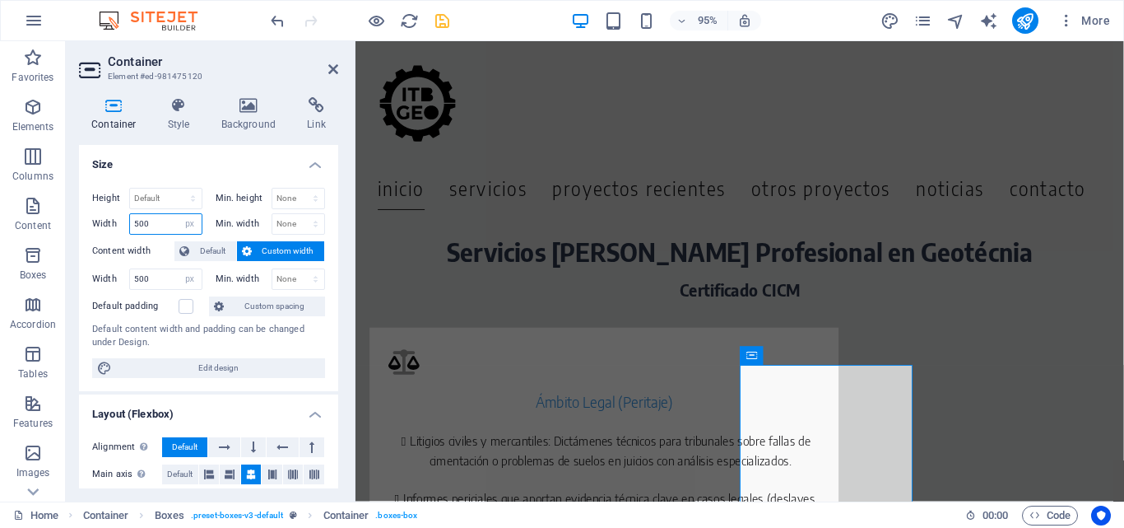
click at [140, 228] on input "500" at bounding box center [166, 224] width 72 height 20
type input "600"
click at [137, 284] on input "500" at bounding box center [166, 279] width 72 height 20
type input "600"
click at [336, 68] on icon at bounding box center [333, 69] width 10 height 13
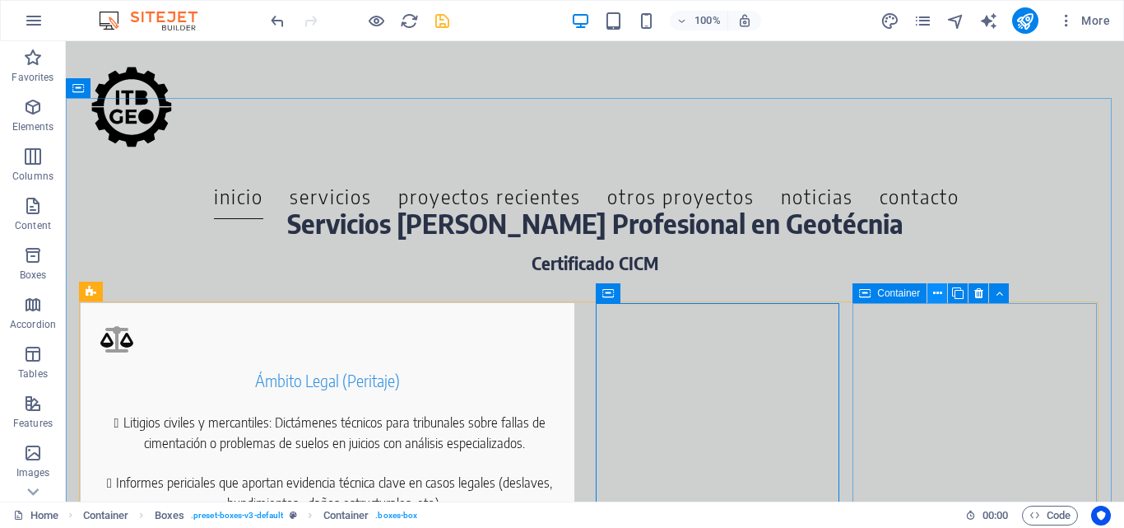
click at [943, 296] on icon at bounding box center [937, 293] width 9 height 17
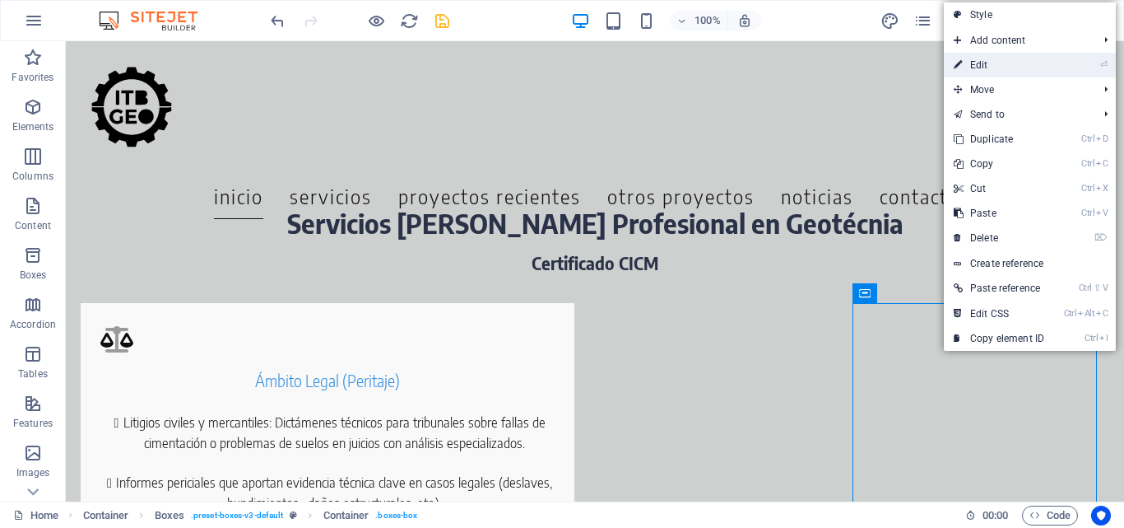
click at [1002, 65] on link "⏎ Edit" at bounding box center [999, 65] width 110 height 25
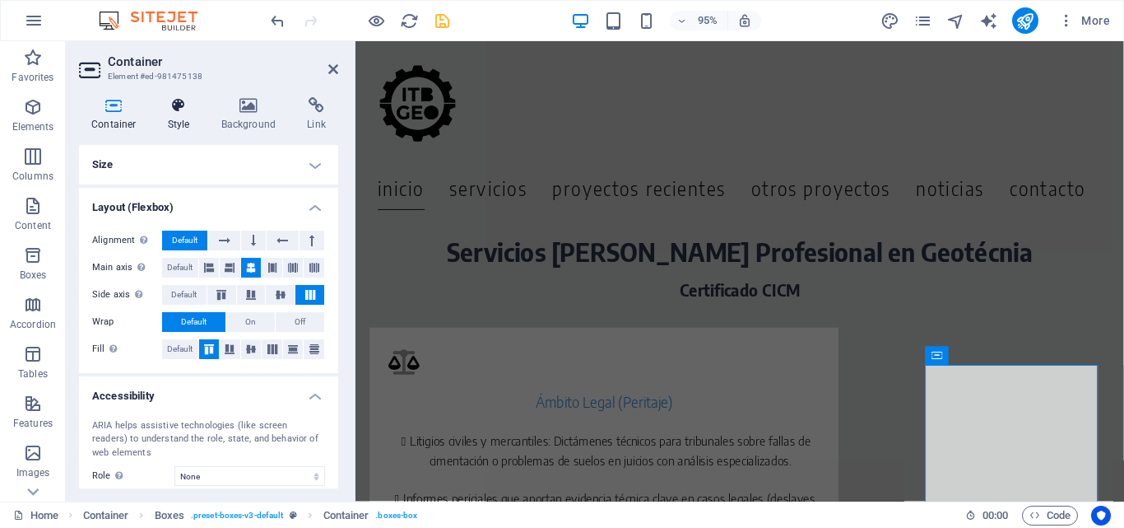
click at [177, 120] on h4 "Style" at bounding box center [183, 114] width 54 height 35
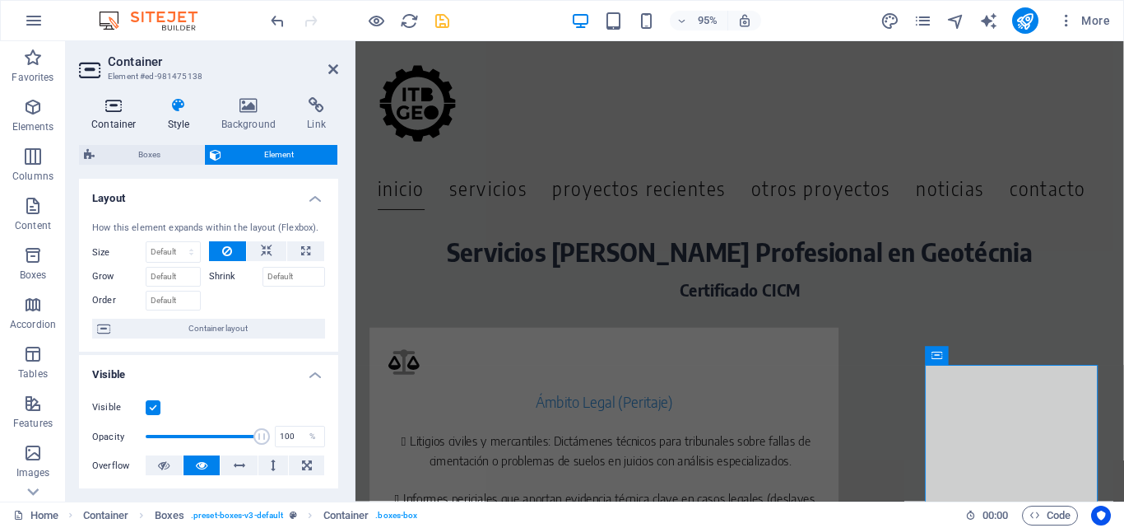
click at [107, 113] on icon at bounding box center [114, 105] width 70 height 16
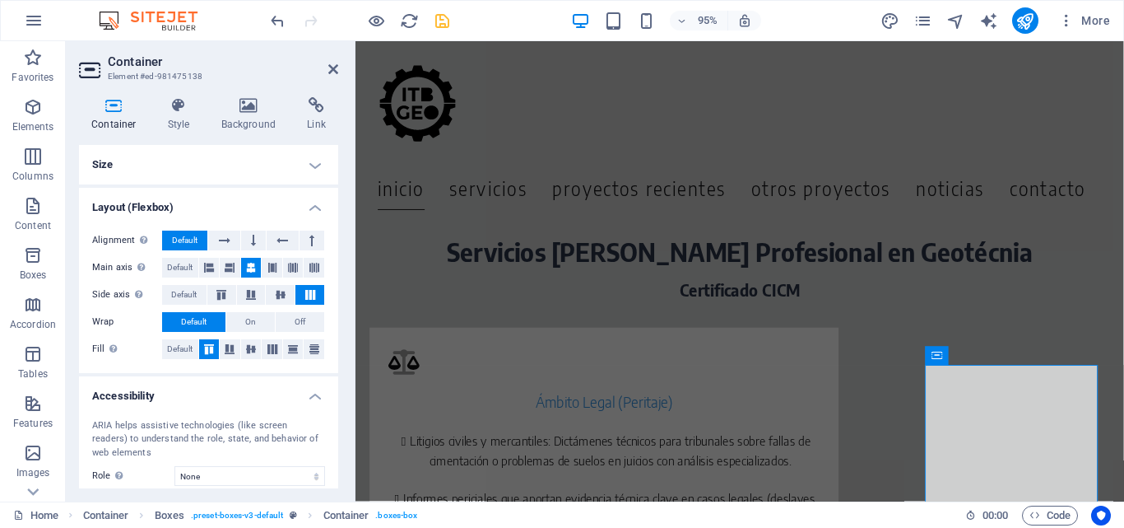
click at [158, 161] on h4 "Size" at bounding box center [208, 165] width 259 height 40
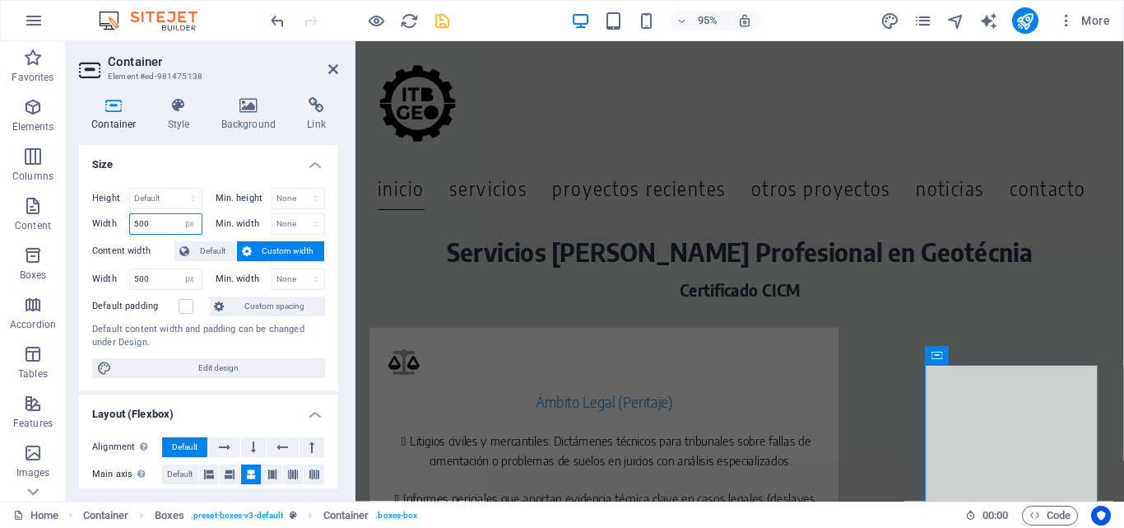
click at [137, 222] on input "500" at bounding box center [166, 224] width 72 height 20
type input "600"
click at [137, 281] on input "500" at bounding box center [166, 279] width 72 height 20
type input "600"
click at [333, 69] on icon at bounding box center [333, 69] width 10 height 13
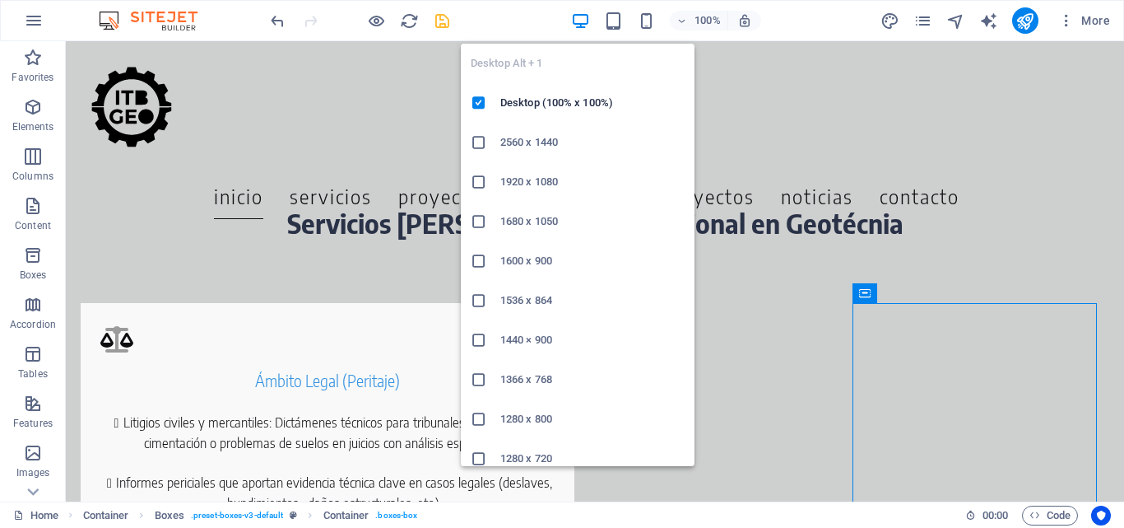
click at [538, 141] on h6 "2560 x 1440" at bounding box center [592, 143] width 184 height 20
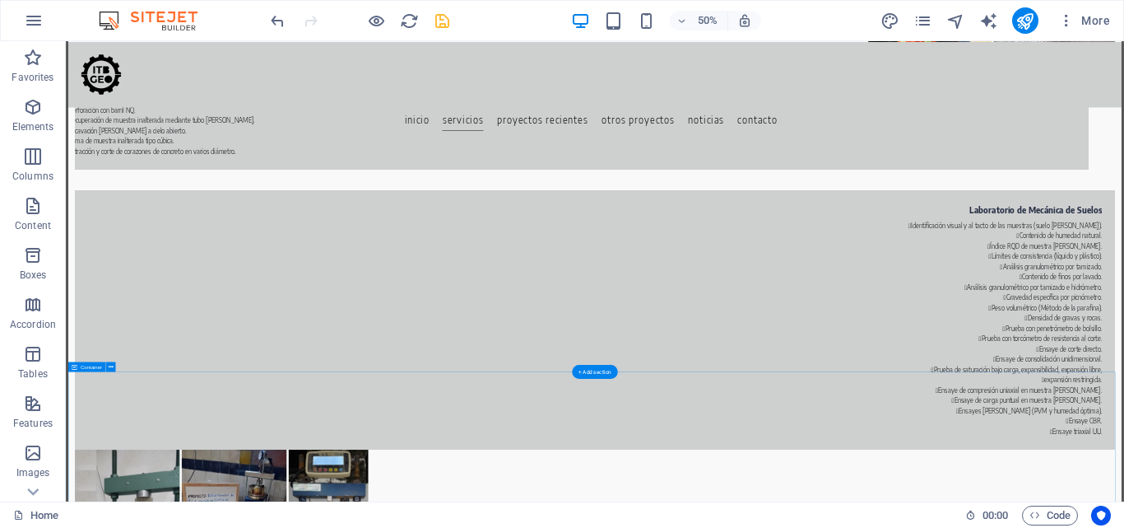
scroll to position [2535, 0]
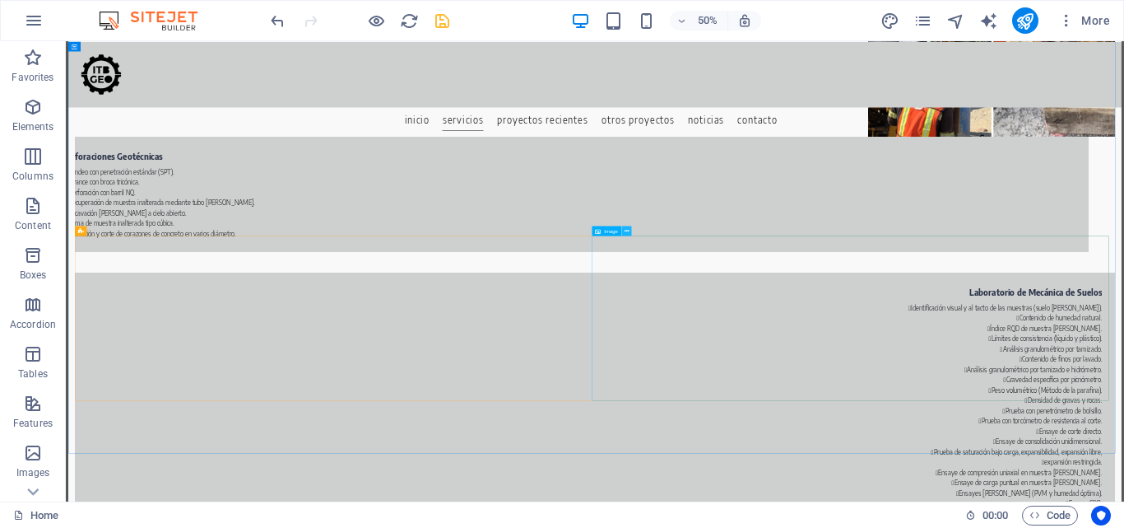
click at [628, 229] on icon at bounding box center [627, 230] width 5 height 9
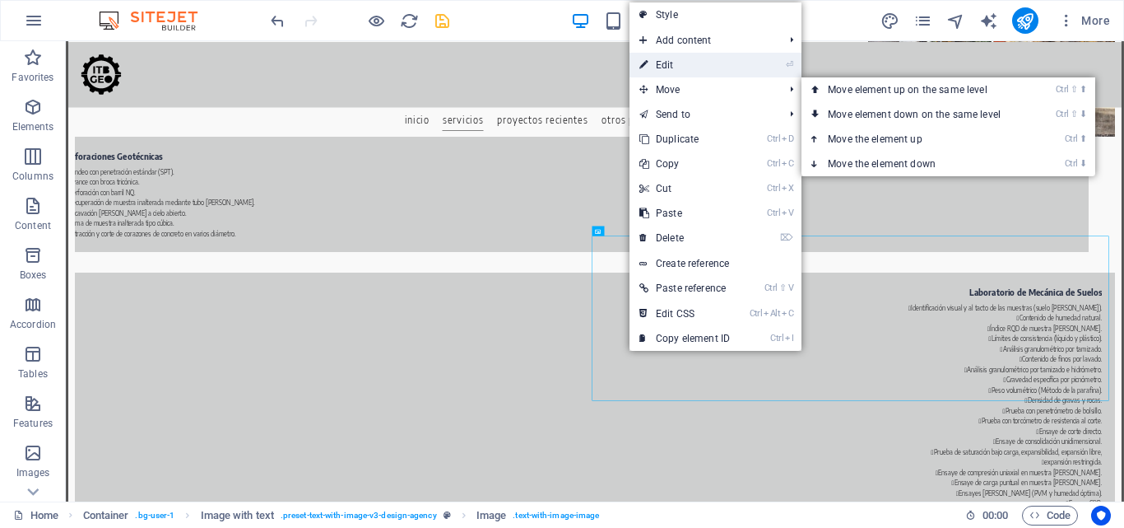
click at [681, 68] on link "⏎ Edit" at bounding box center [685, 65] width 110 height 25
select select "px"
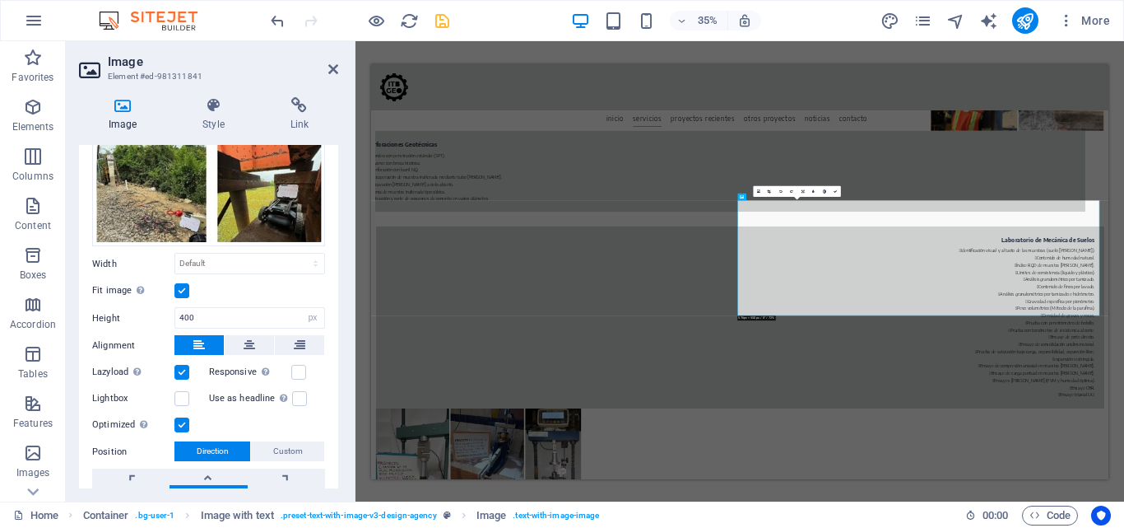
scroll to position [247, 0]
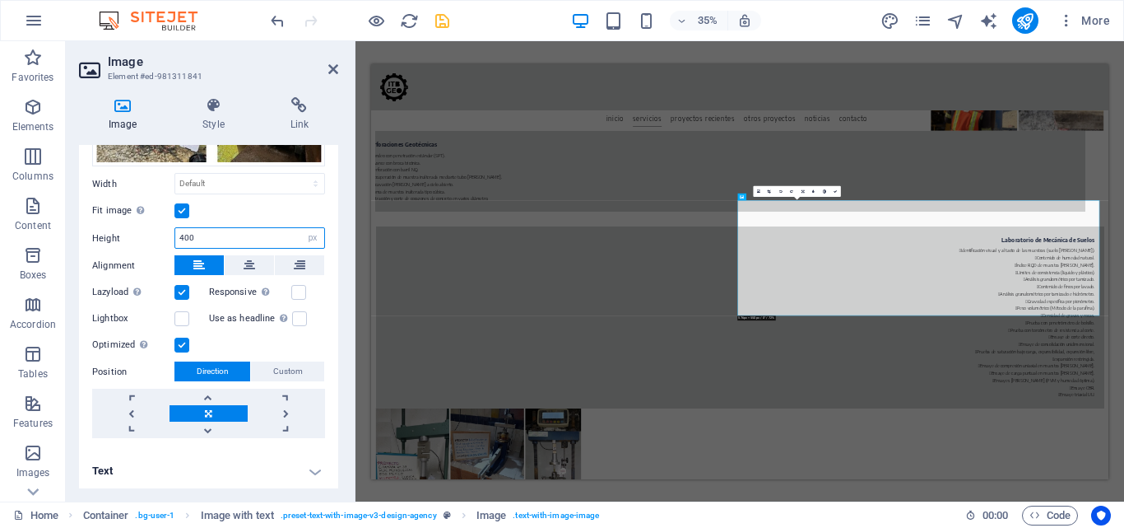
click at [184, 240] on input "400" at bounding box center [249, 238] width 149 height 20
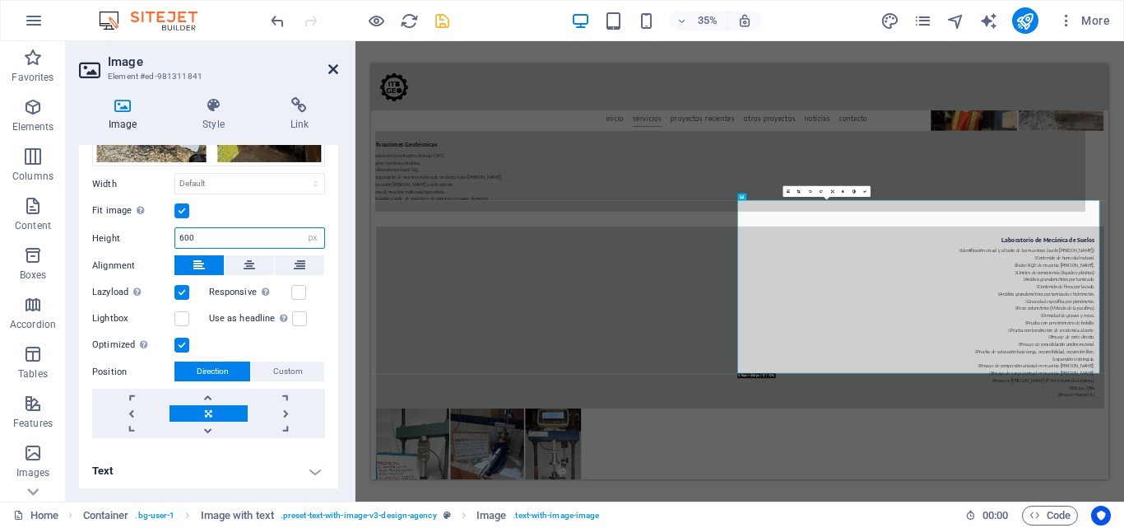
type input "600"
click at [328, 63] on icon at bounding box center [333, 69] width 10 height 13
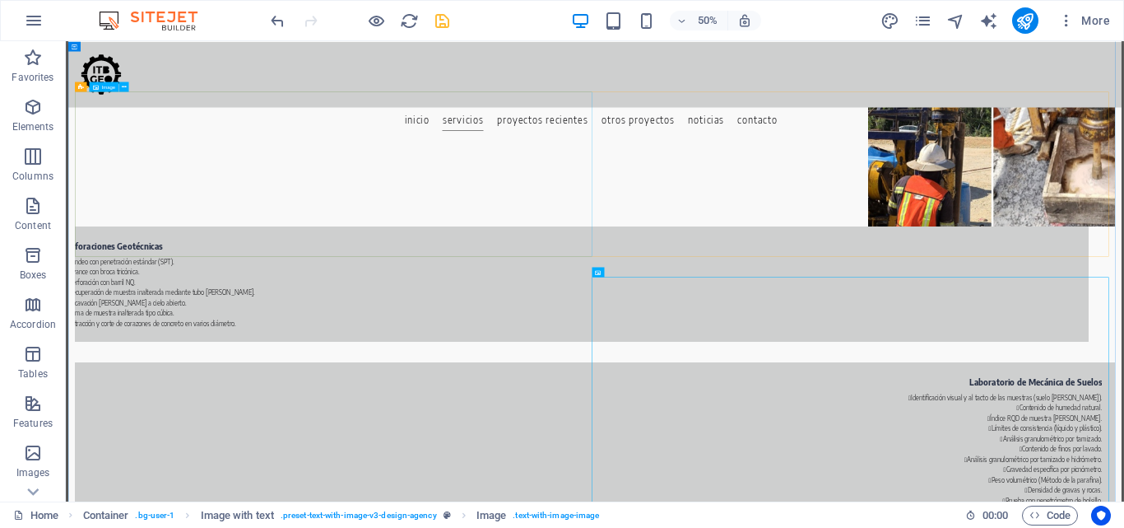
scroll to position [2288, 0]
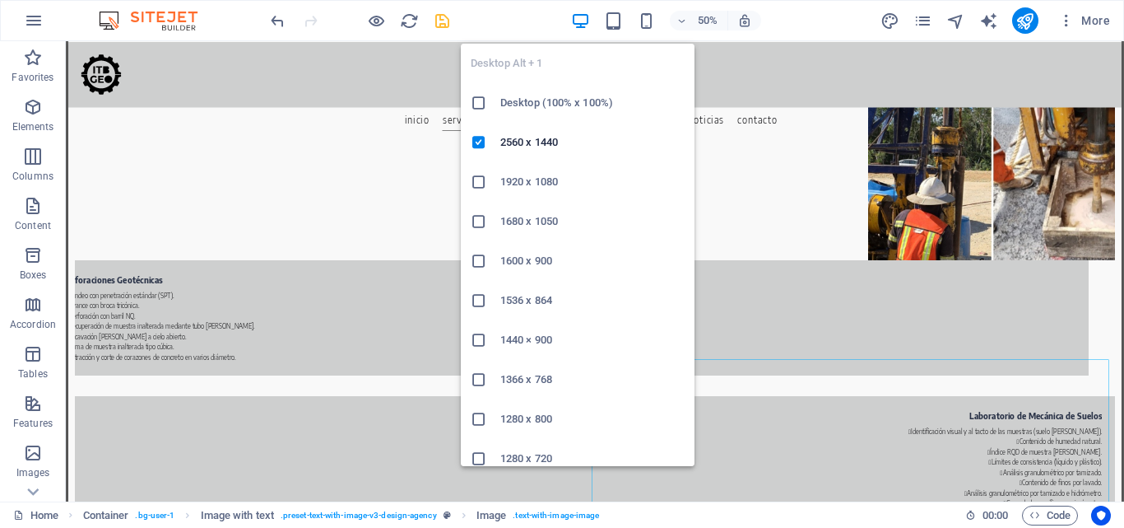
click at [569, 103] on h6 "Desktop (100% x 100%)" at bounding box center [592, 103] width 184 height 20
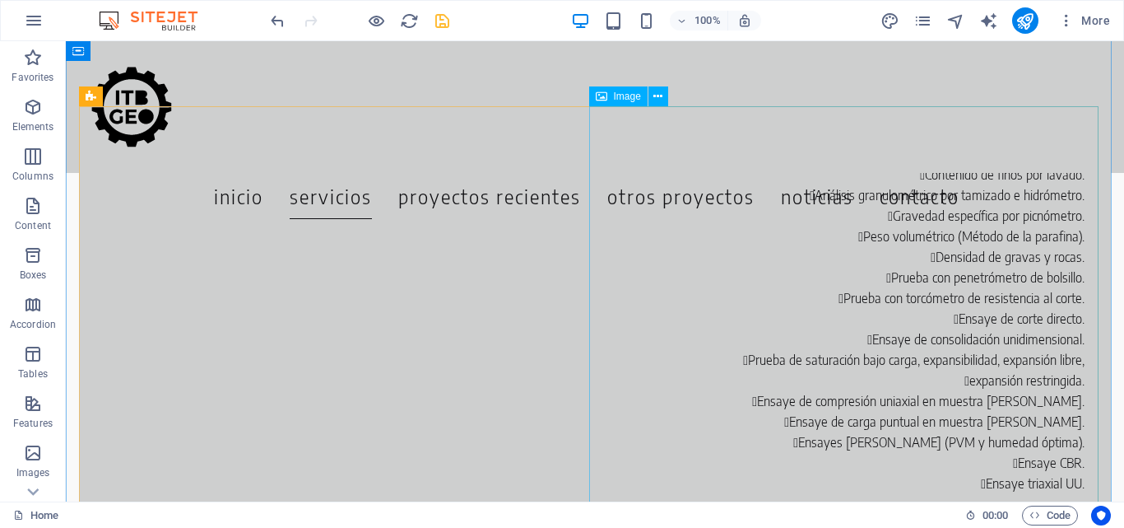
scroll to position [2741, 0]
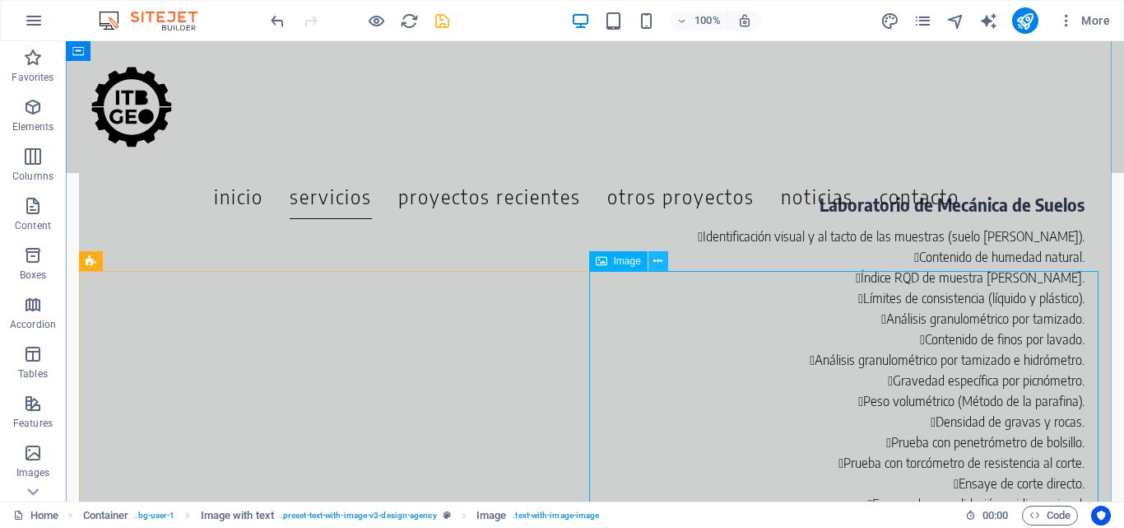
click at [655, 263] on icon at bounding box center [658, 261] width 9 height 17
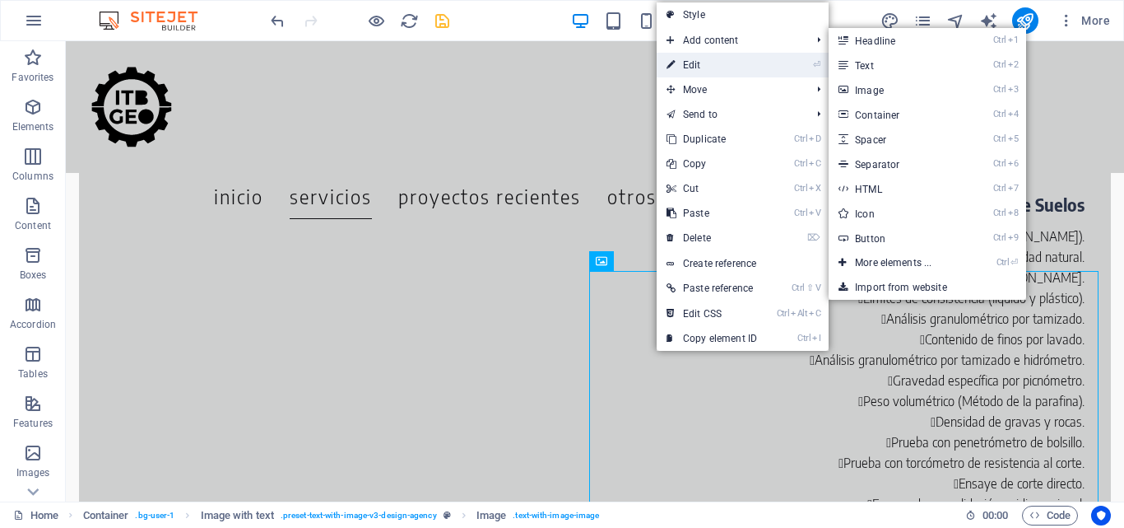
click at [709, 58] on link "⏎ Edit" at bounding box center [712, 65] width 110 height 25
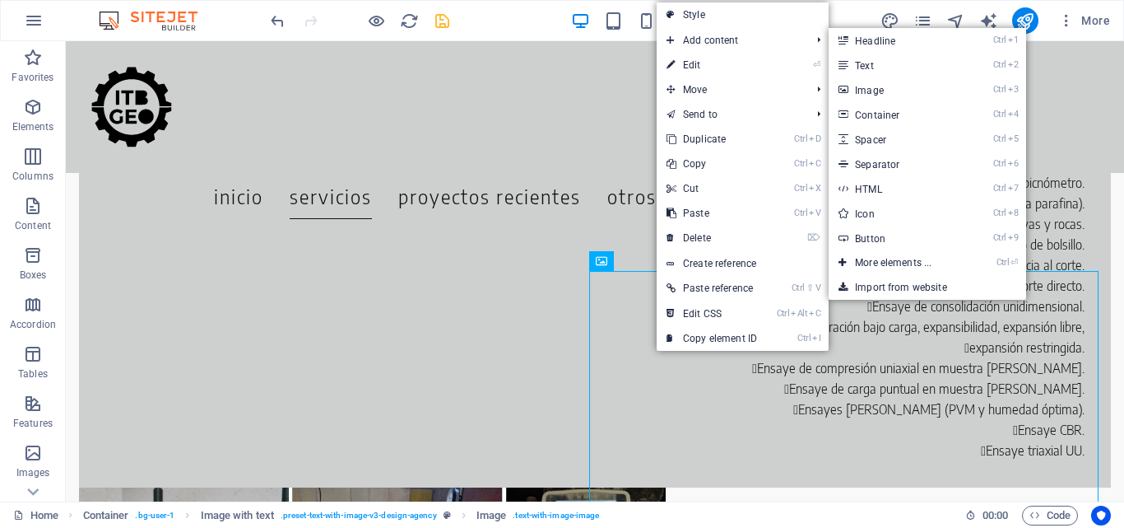
select select "px"
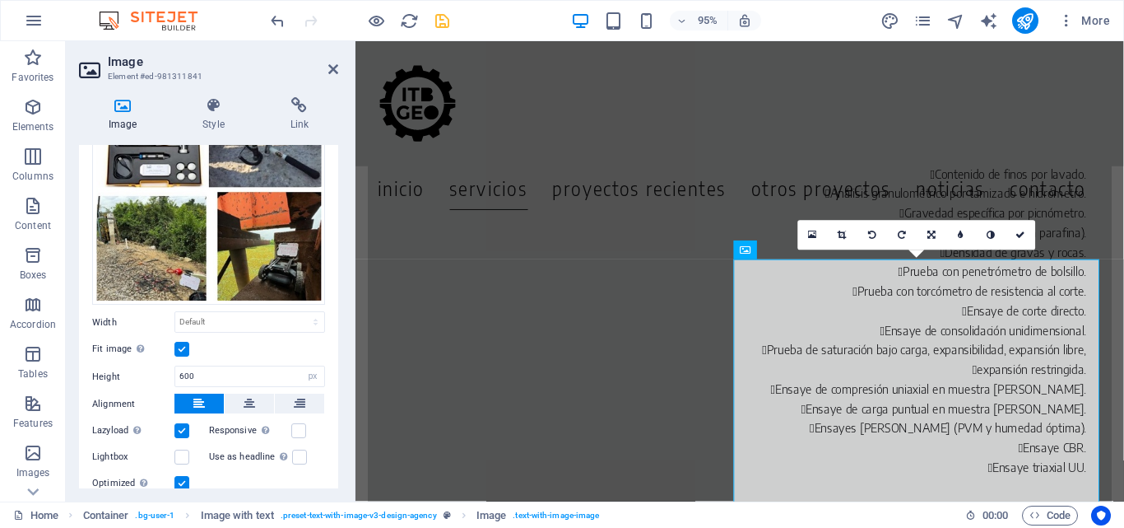
scroll to position [165, 0]
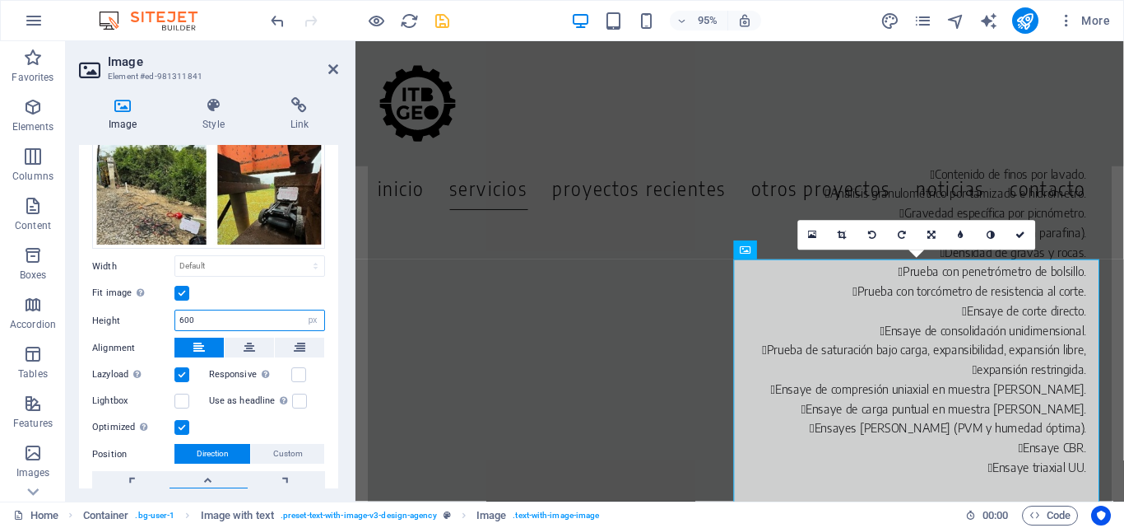
click at [186, 317] on input "600" at bounding box center [249, 320] width 149 height 20
type input "500"
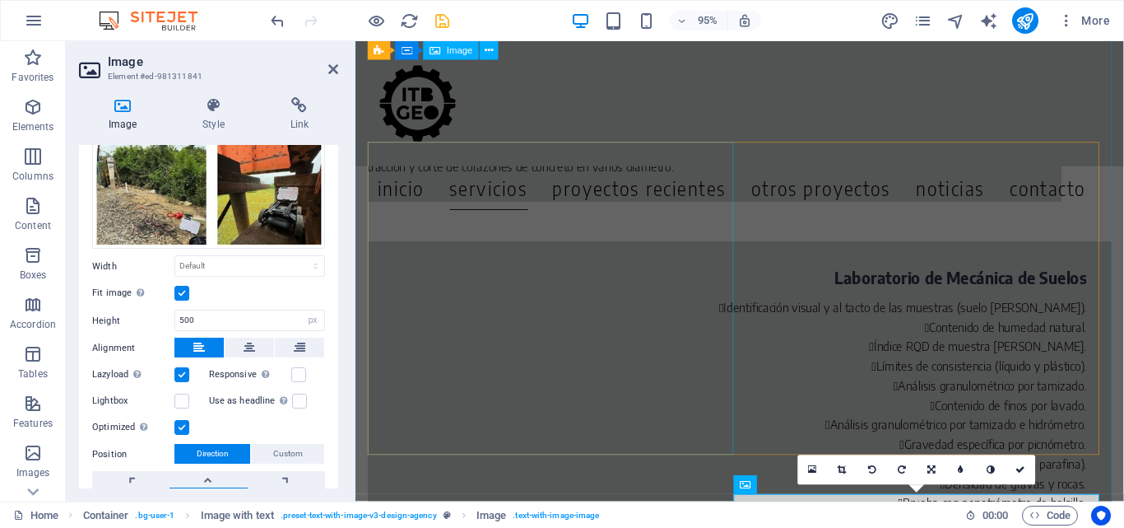
scroll to position [2692, 0]
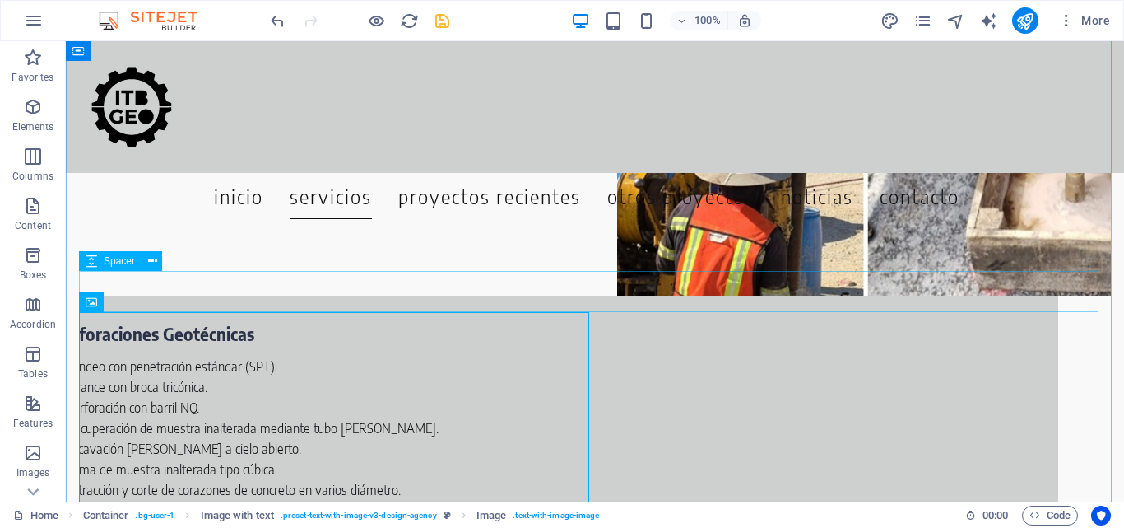
scroll to position [2330, 0]
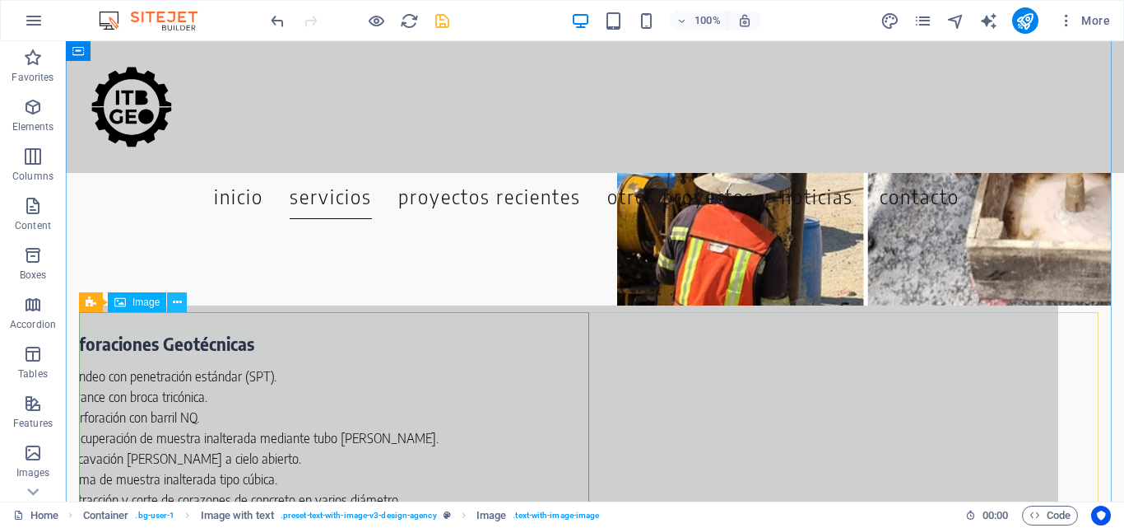
click at [180, 303] on icon at bounding box center [177, 302] width 9 height 17
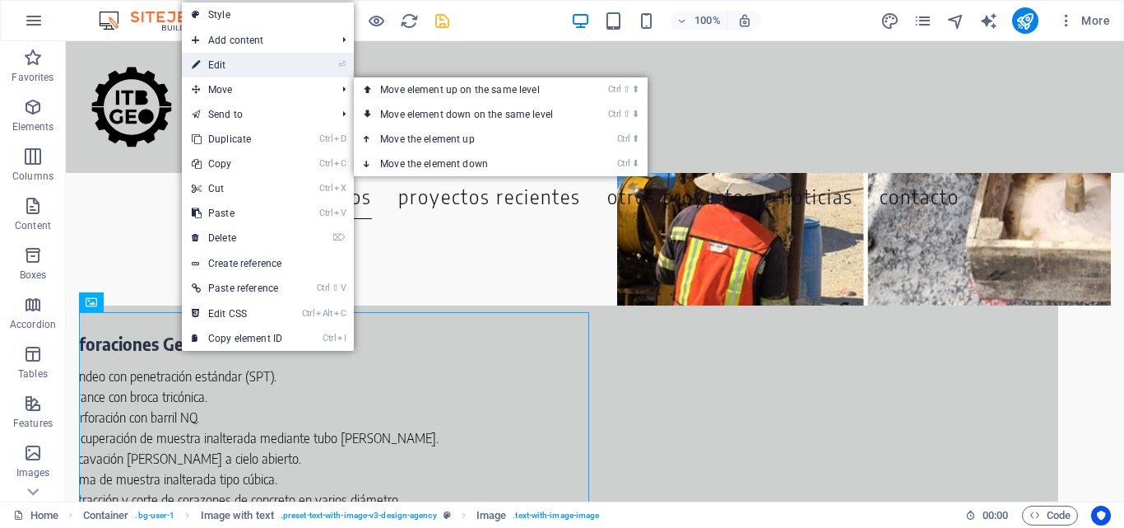
click at [244, 64] on link "⏎ Edit" at bounding box center [237, 65] width 110 height 25
select select "px"
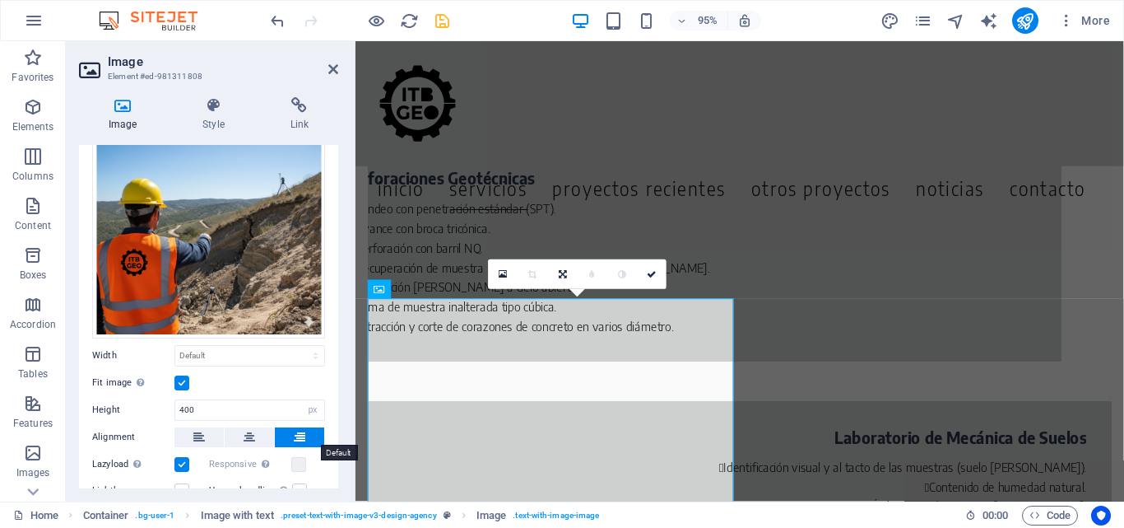
scroll to position [165, 0]
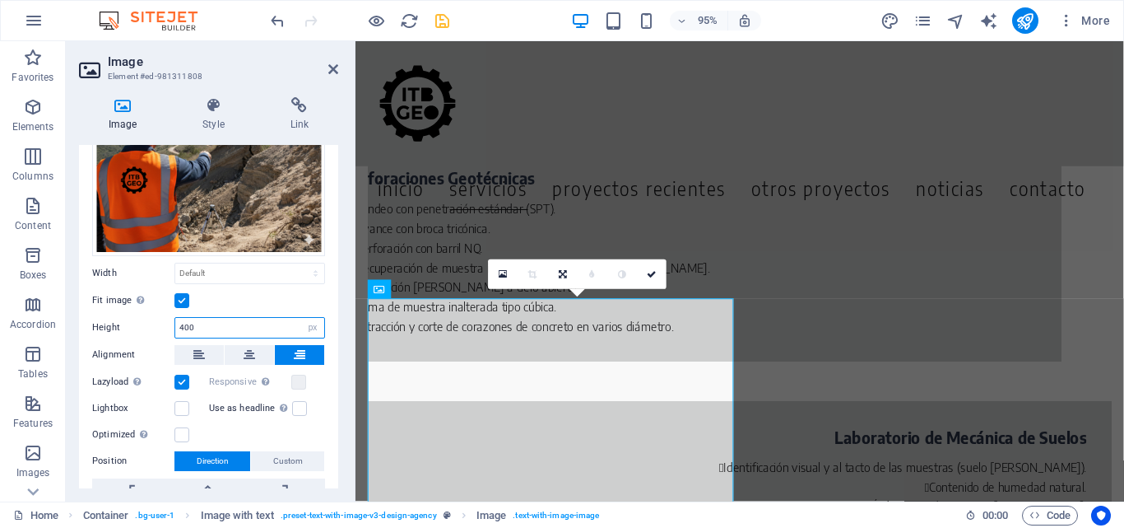
click at [184, 322] on input "400" at bounding box center [249, 328] width 149 height 20
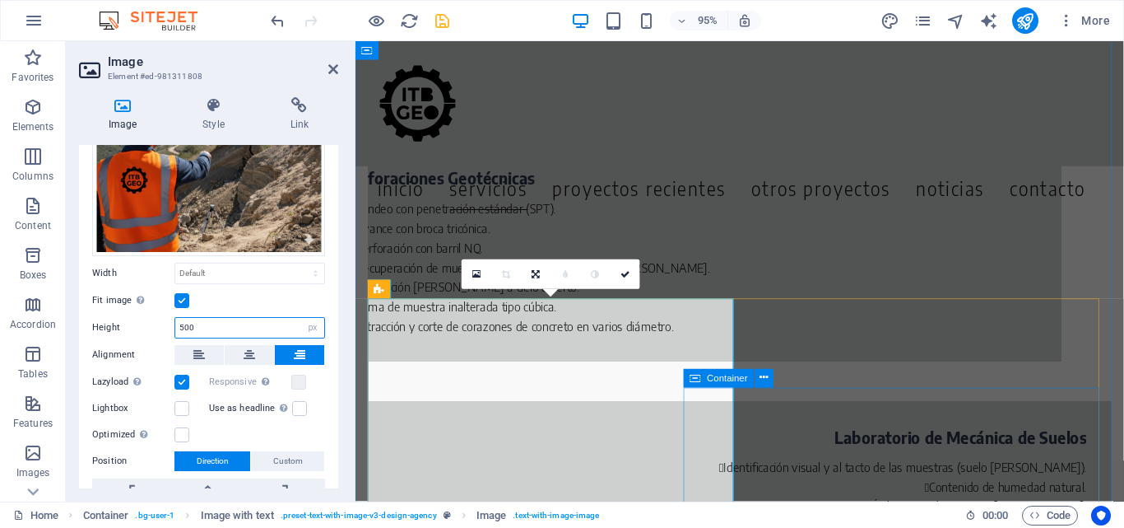
type input "500"
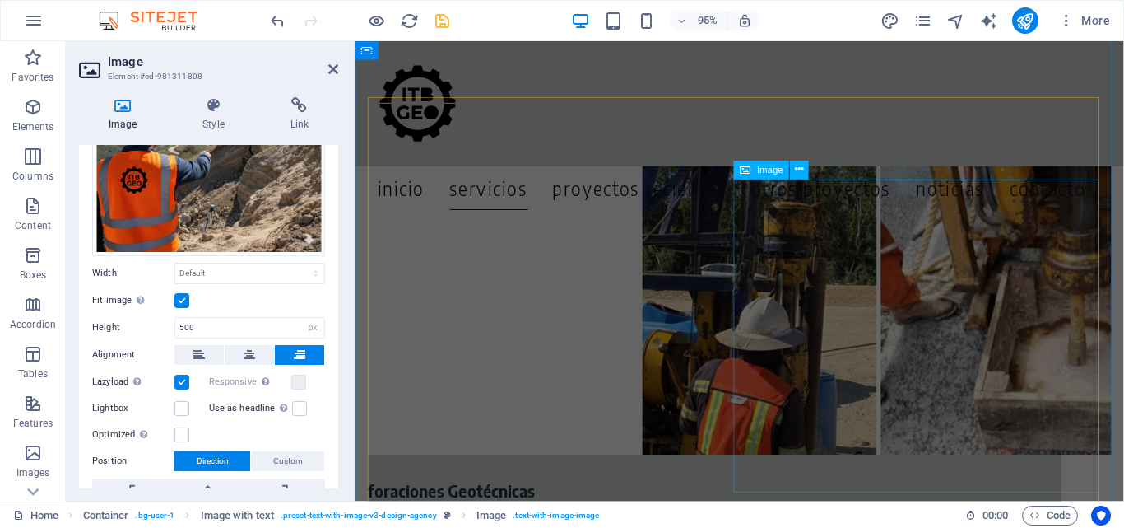
scroll to position [2033, 0]
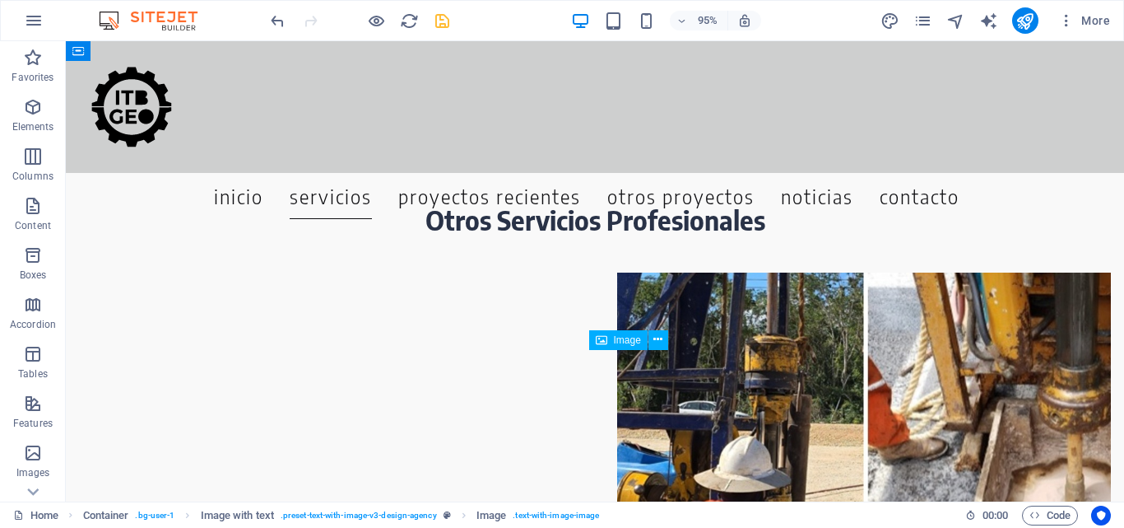
scroll to position [1836, 0]
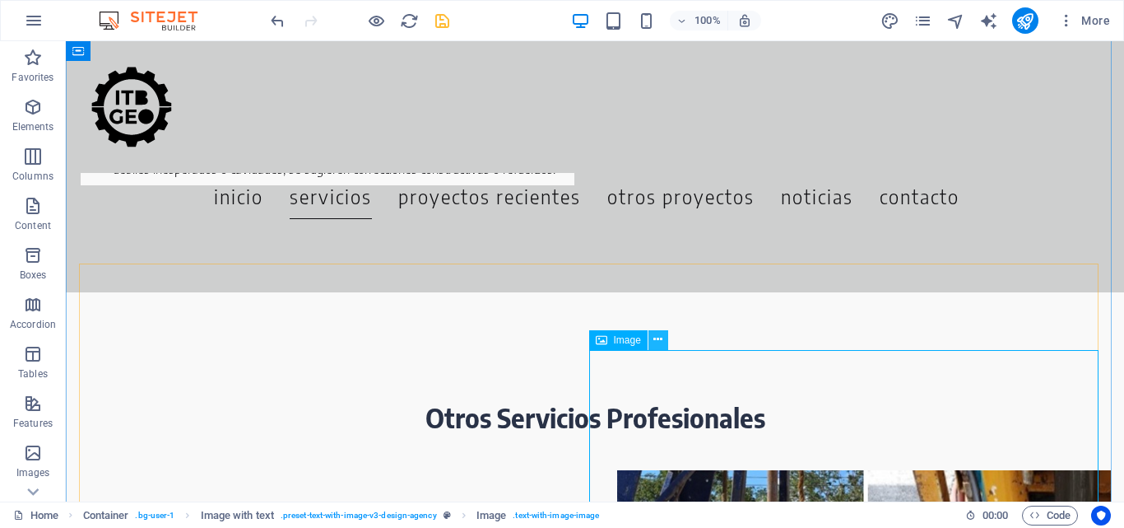
click at [657, 339] on icon at bounding box center [658, 339] width 9 height 17
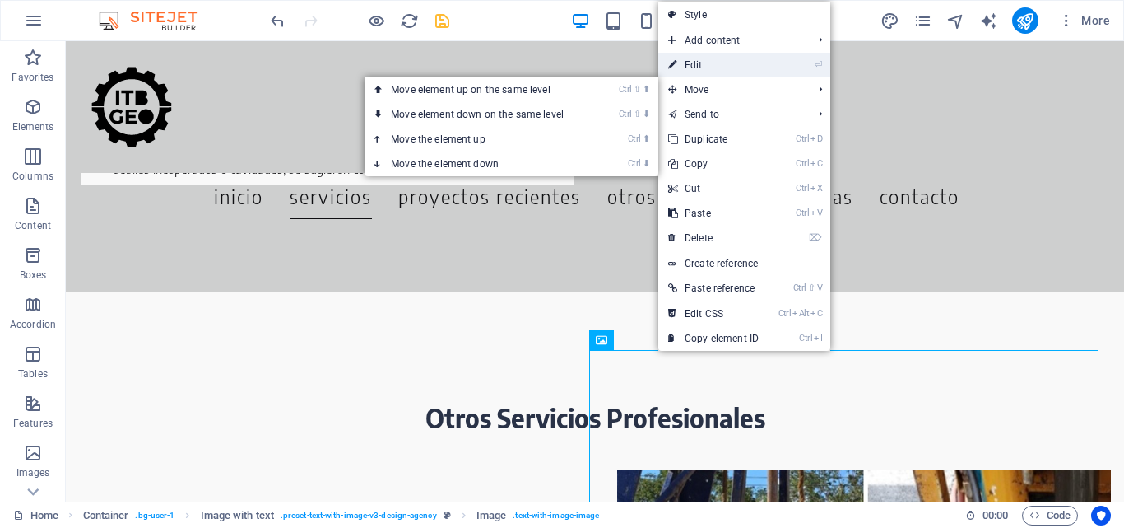
click at [698, 67] on link "⏎ Edit" at bounding box center [714, 65] width 110 height 25
select select "px"
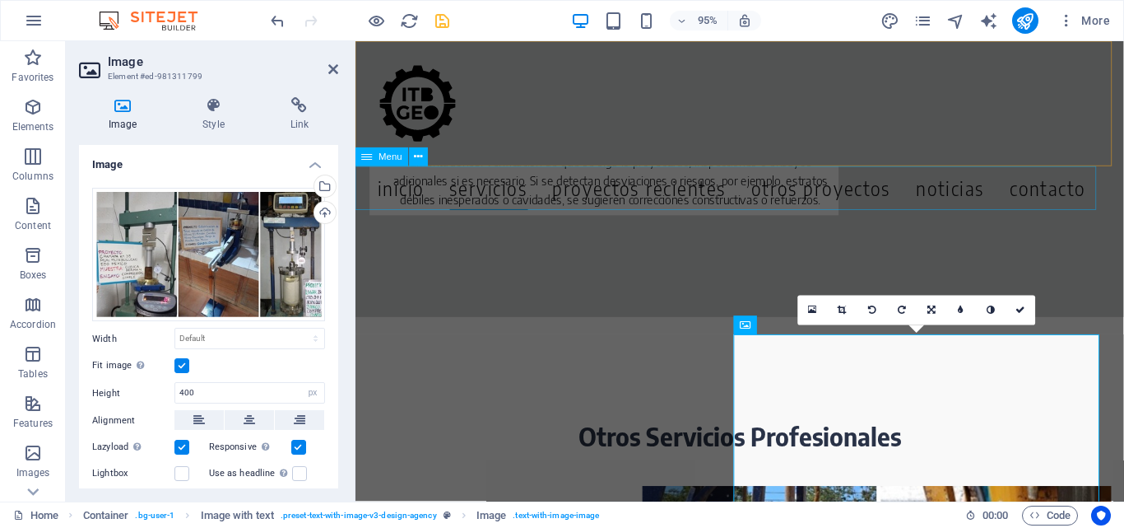
scroll to position [2033, 0]
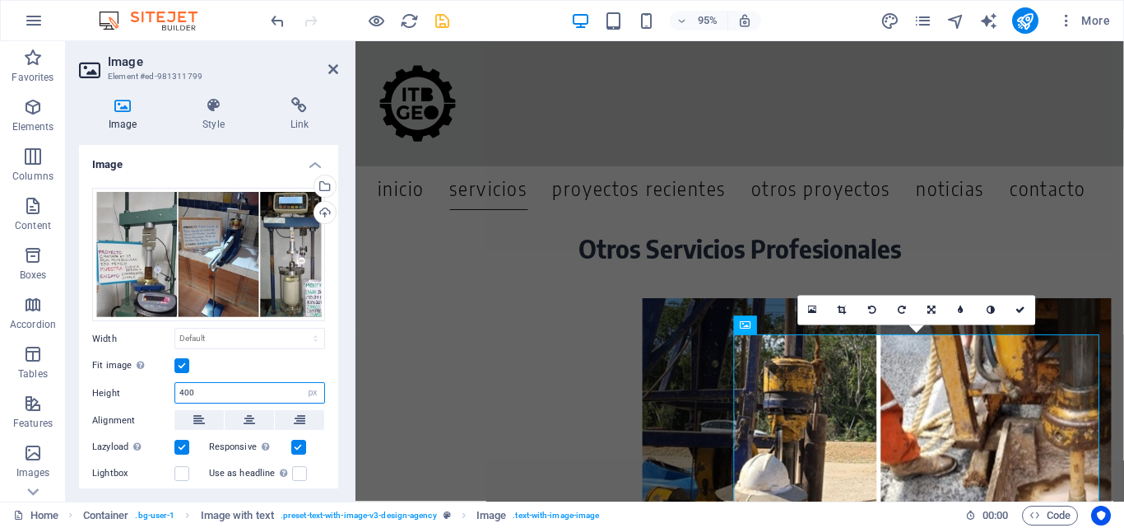
click at [184, 383] on input "400" at bounding box center [249, 393] width 149 height 20
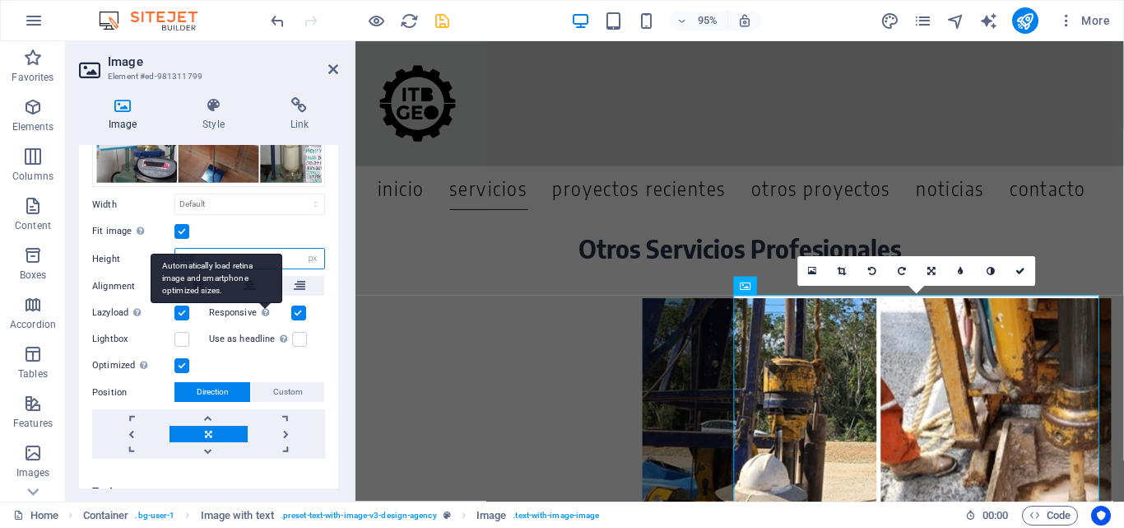
scroll to position [156, 0]
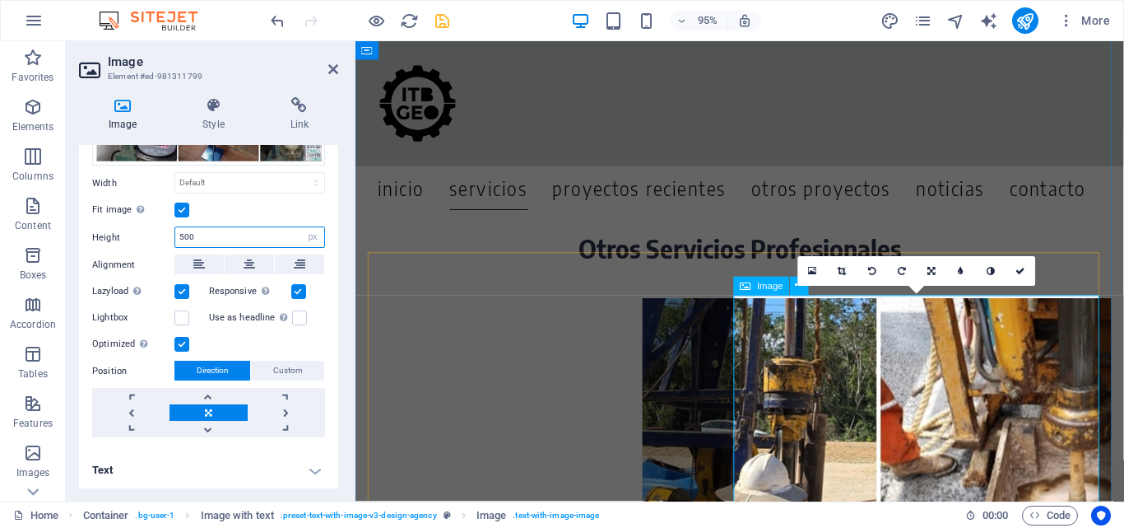
type input "500"
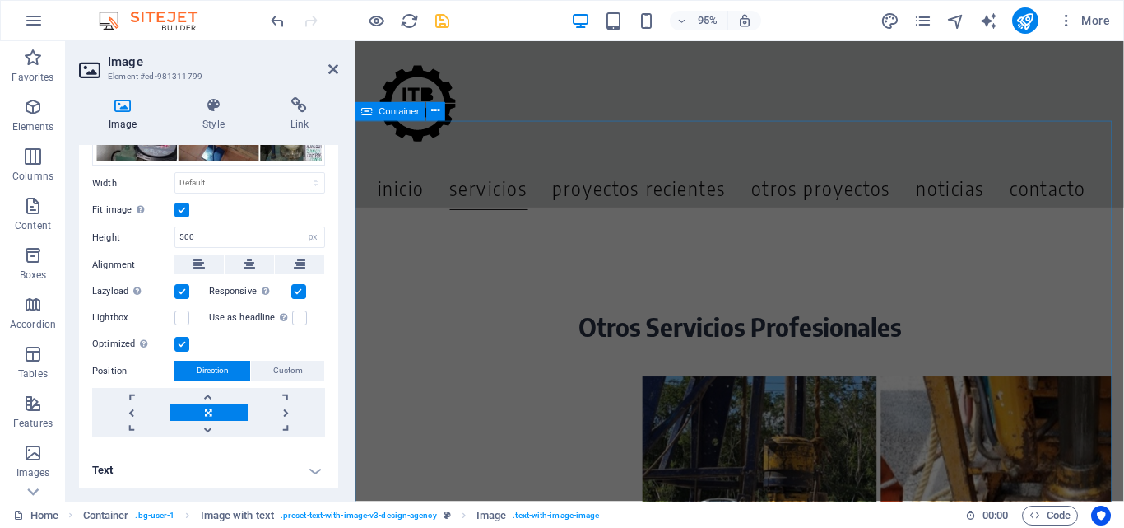
scroll to position [1622, 0]
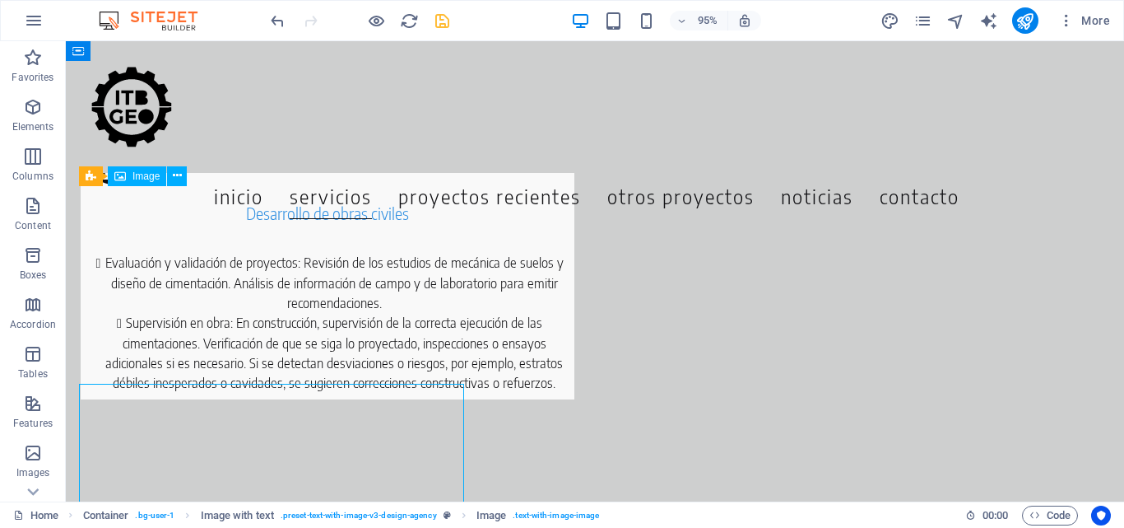
scroll to position [1543, 0]
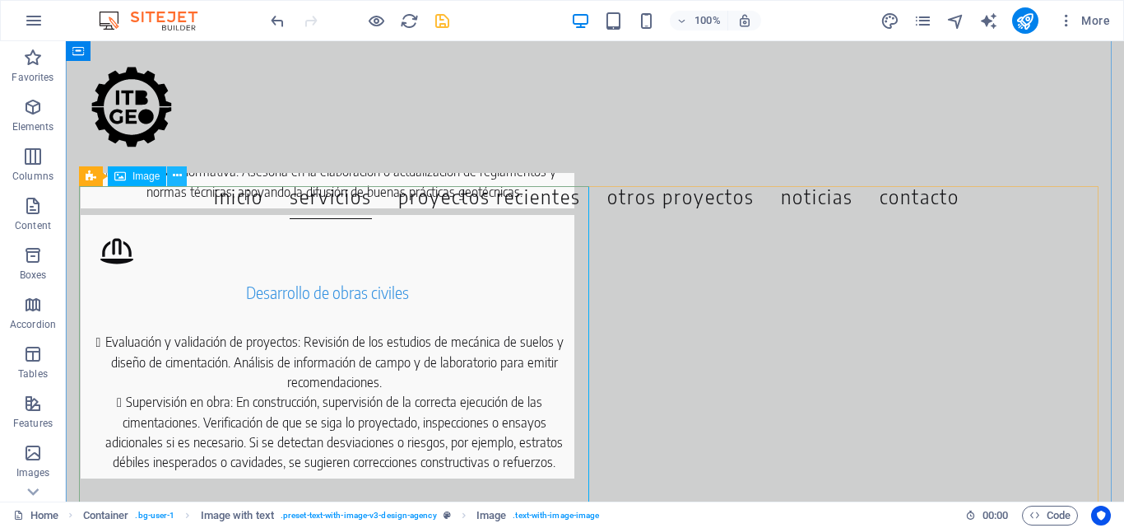
click at [179, 176] on icon at bounding box center [177, 175] width 9 height 17
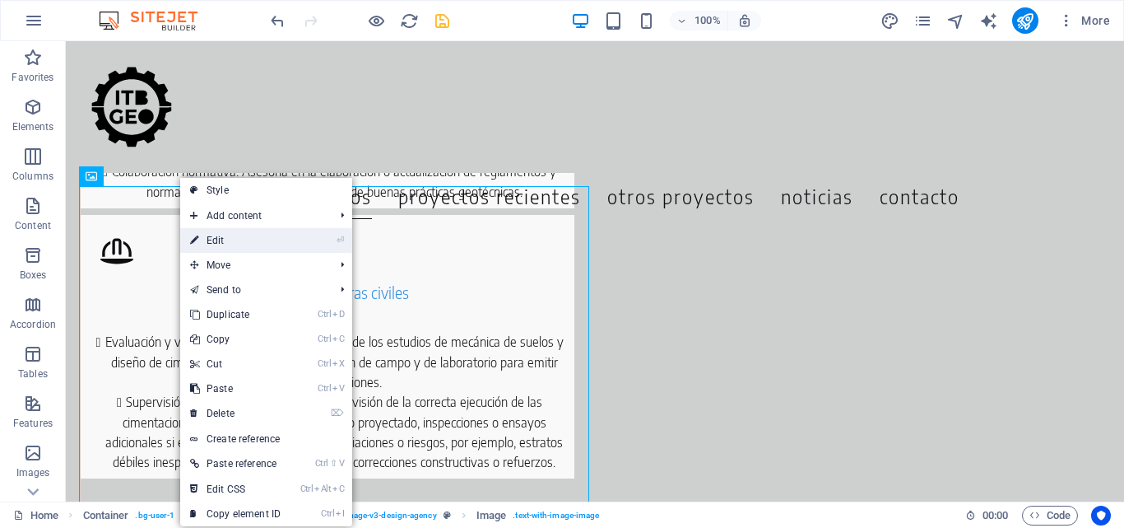
click at [214, 241] on link "⏎ Edit" at bounding box center [235, 240] width 110 height 25
select select "px"
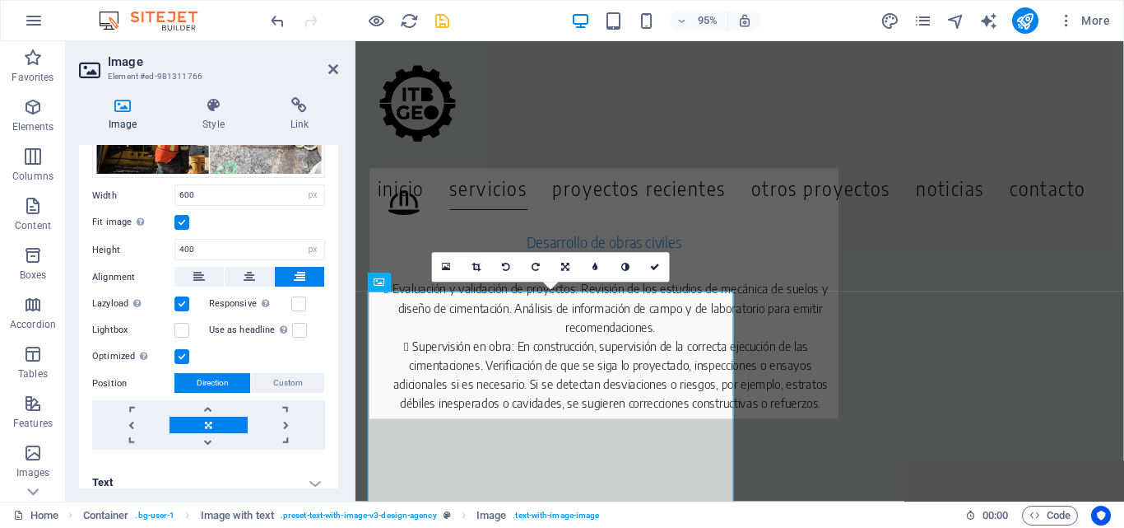
scroll to position [165, 0]
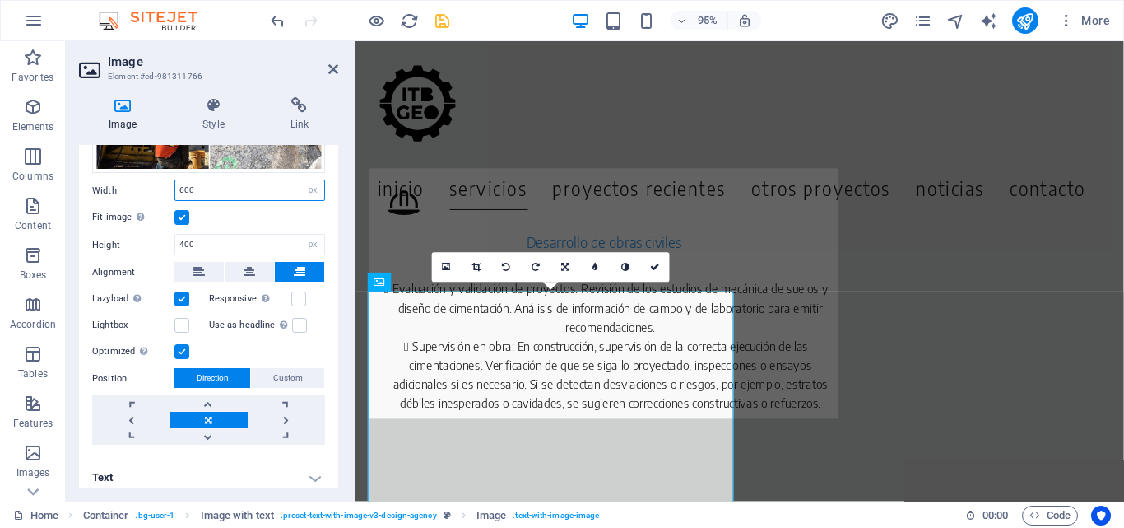
click at [184, 185] on input "600" at bounding box center [249, 190] width 149 height 20
drag, startPoint x: 205, startPoint y: 185, endPoint x: 158, endPoint y: 185, distance: 46.9
click at [158, 185] on div "Width 600 Default auto px rem % em vh vw" at bounding box center [208, 189] width 233 height 21
click at [181, 243] on input "400" at bounding box center [249, 245] width 149 height 20
type input "500"
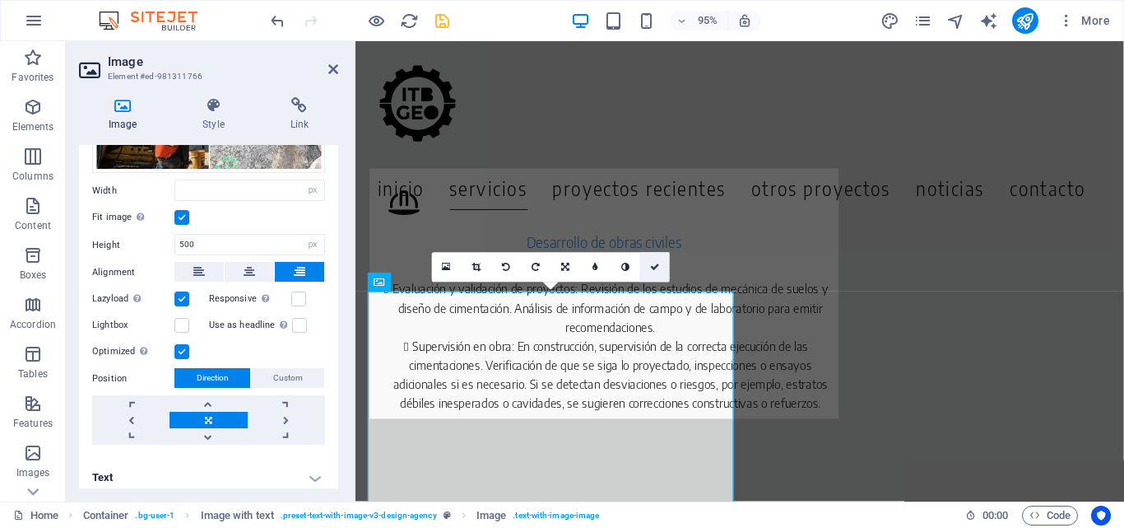
drag, startPoint x: 659, startPoint y: 266, endPoint x: 655, endPoint y: 276, distance: 10.4
click at [659, 266] on icon at bounding box center [655, 267] width 10 height 9
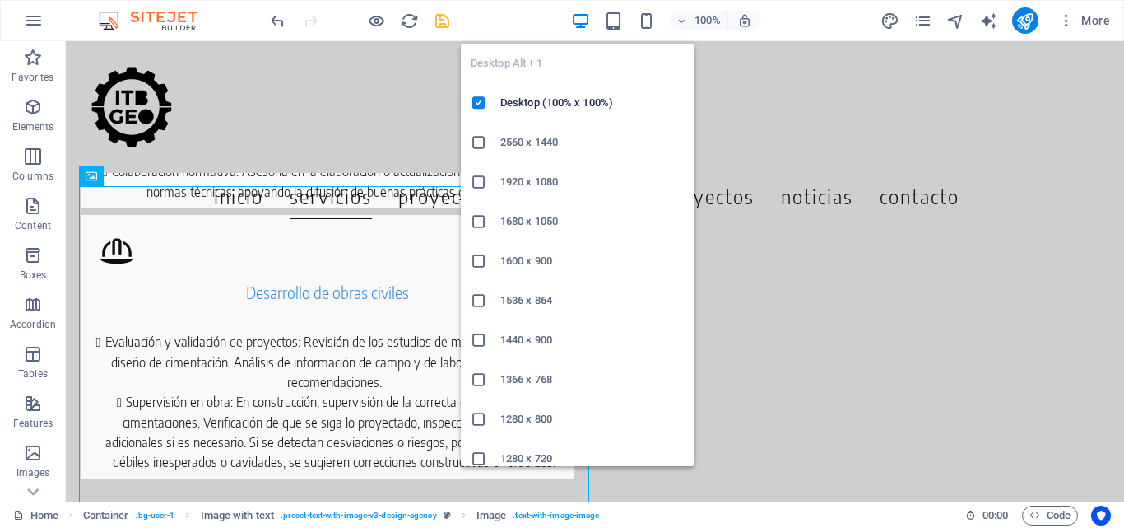
click at [583, 14] on icon "button" at bounding box center [580, 21] width 19 height 19
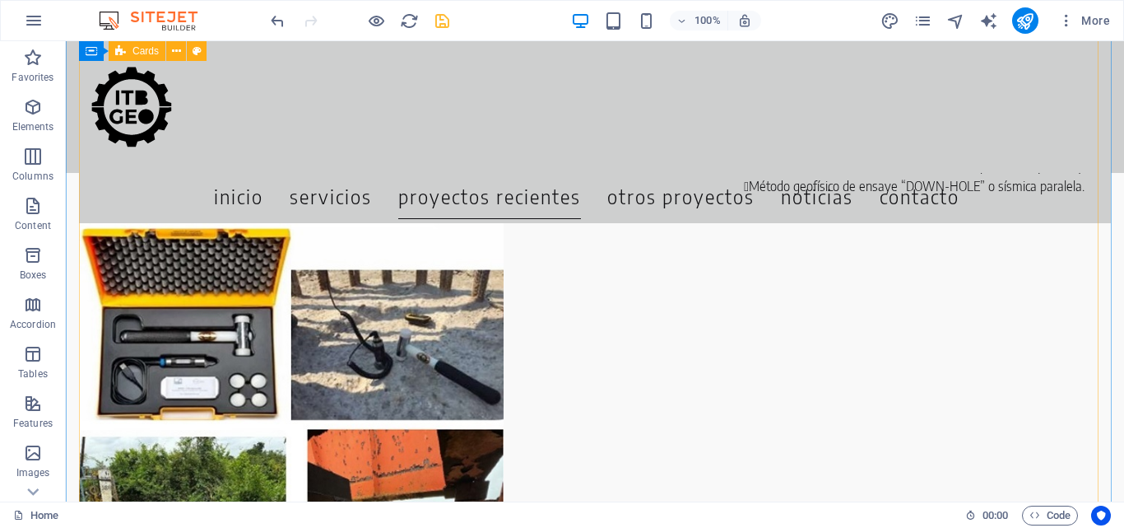
scroll to position [4671, 0]
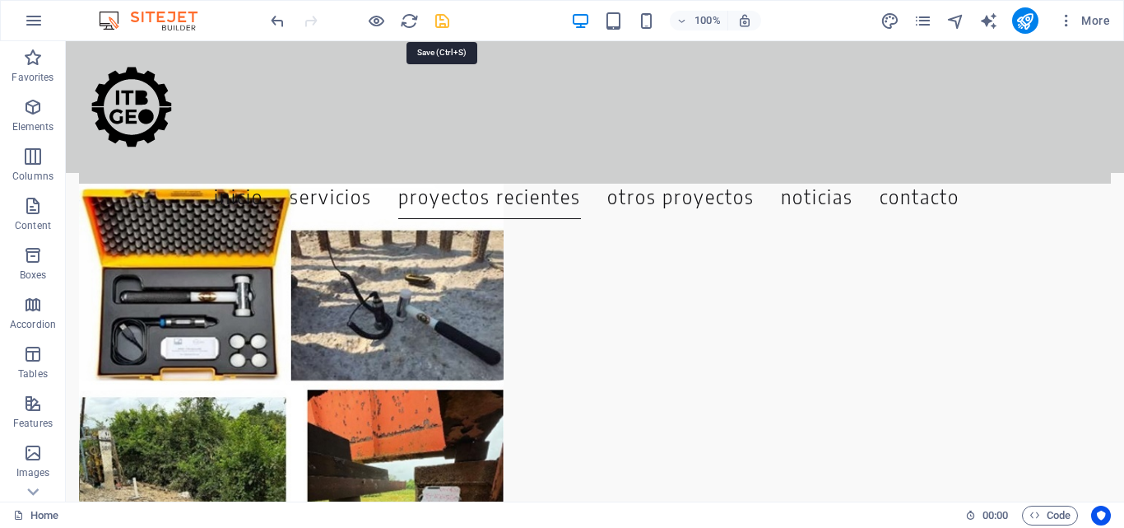
click at [444, 17] on icon "save" at bounding box center [442, 21] width 19 height 19
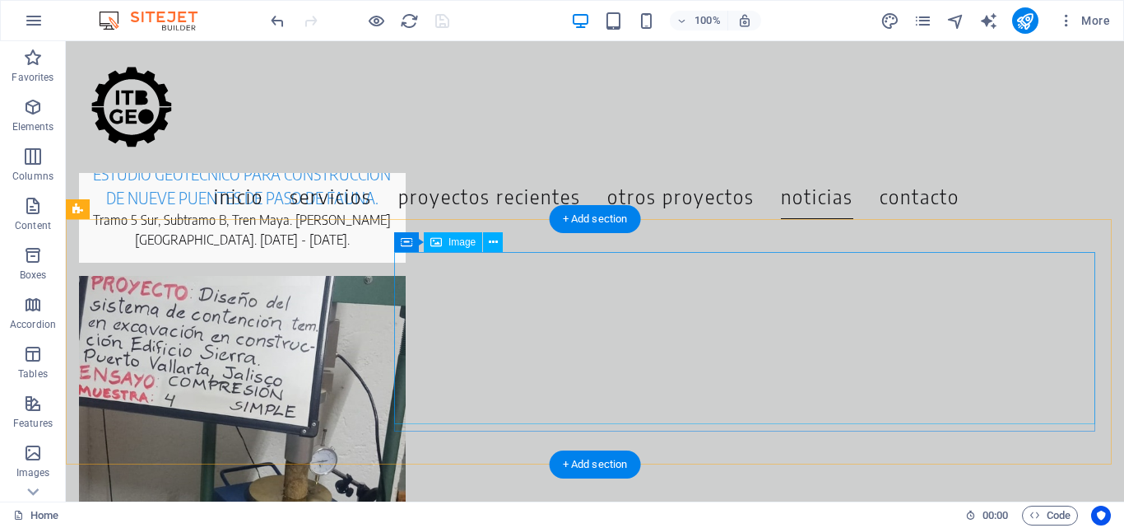
scroll to position [7093, 0]
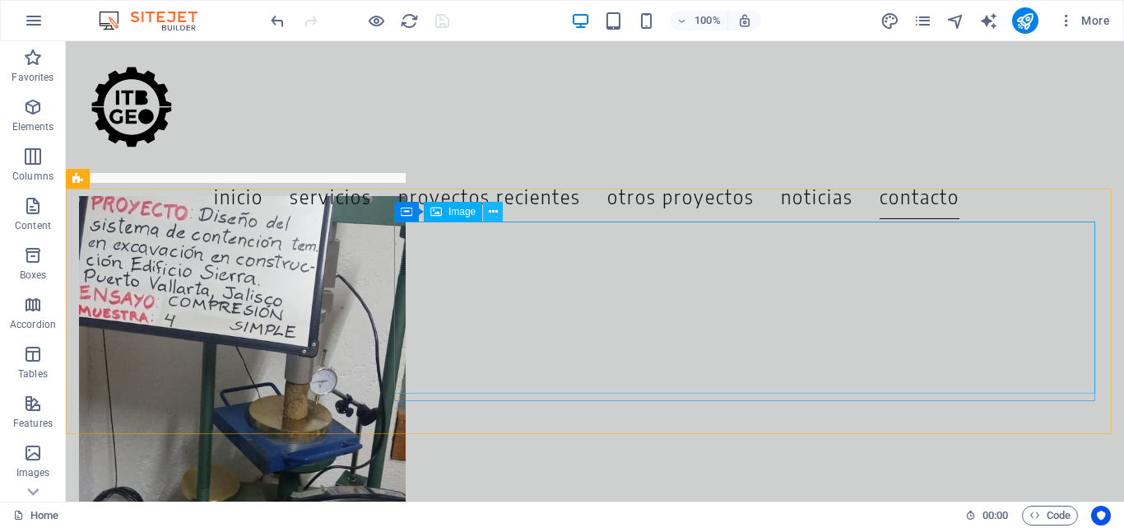
click at [493, 207] on icon at bounding box center [493, 211] width 9 height 17
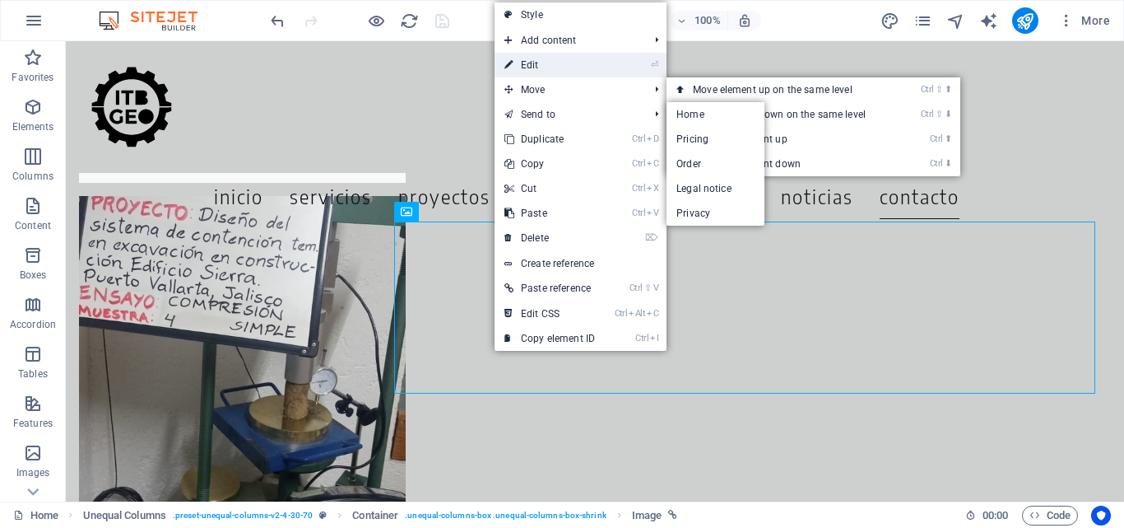
click at [524, 66] on link "⏎ Edit" at bounding box center [550, 65] width 110 height 25
select select "px"
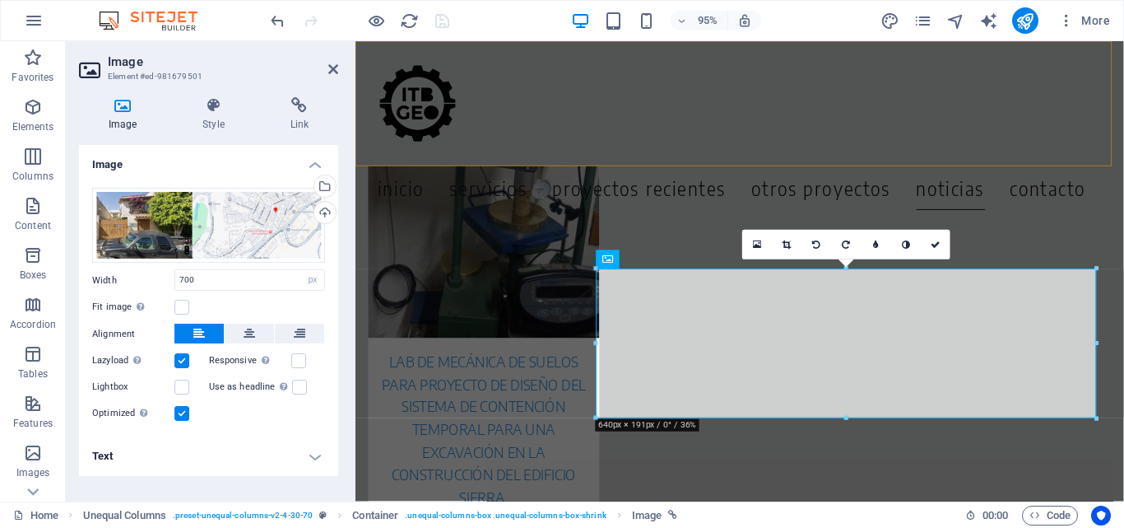
scroll to position [7141, 0]
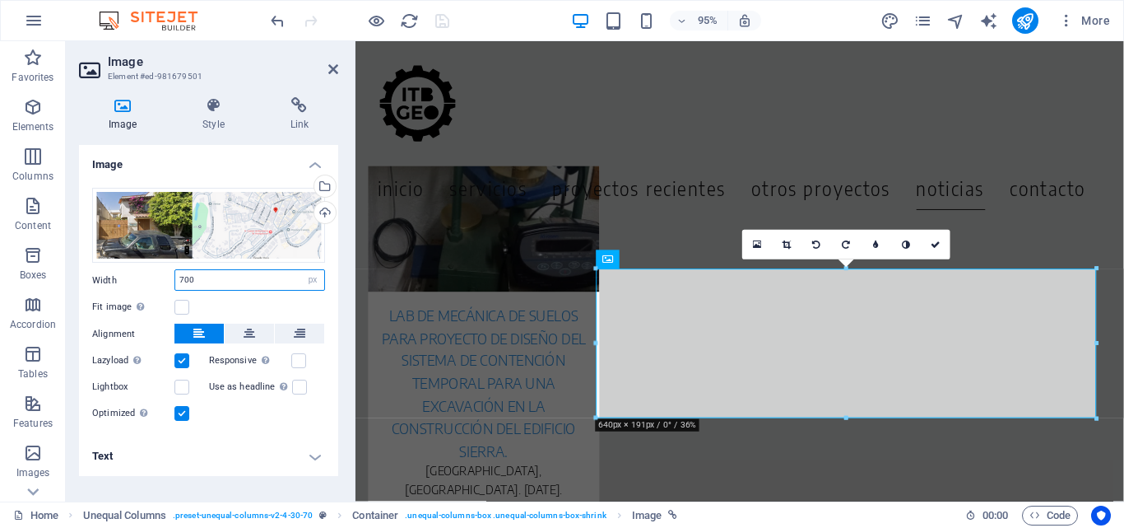
drag, startPoint x: 211, startPoint y: 276, endPoint x: 145, endPoint y: 286, distance: 66.6
click at [145, 286] on div "Width 700 Default auto px rem % em vh vw" at bounding box center [208, 279] width 233 height 21
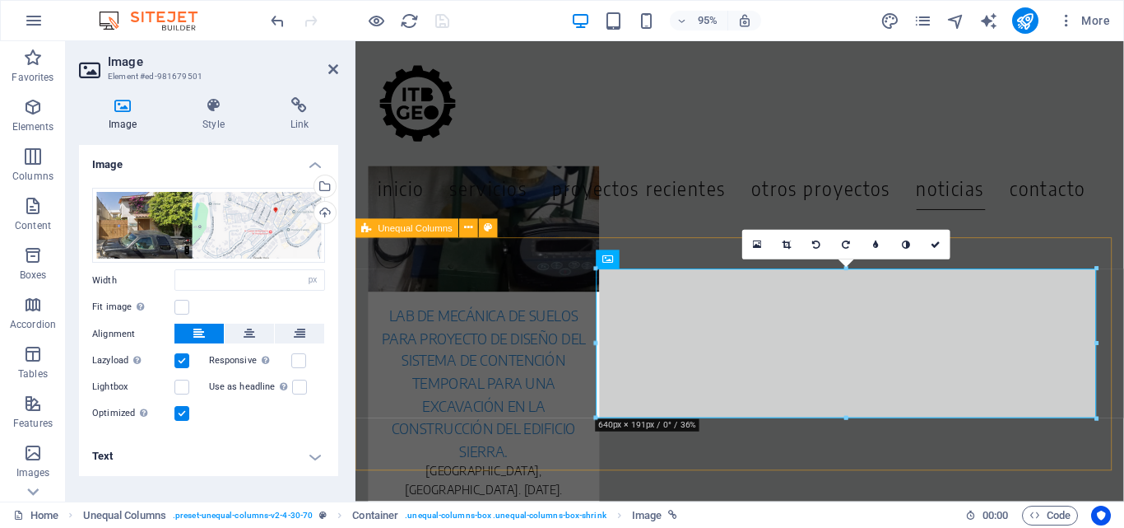
drag, startPoint x: 468, startPoint y: 485, endPoint x: 753, endPoint y: 462, distance: 286.6
click at [753, 462] on div "Menu Inicio Servicios Proyectos Recientes Otros Proyectos noticias contacto Ser…" at bounding box center [760, 239] width 809 height 14679
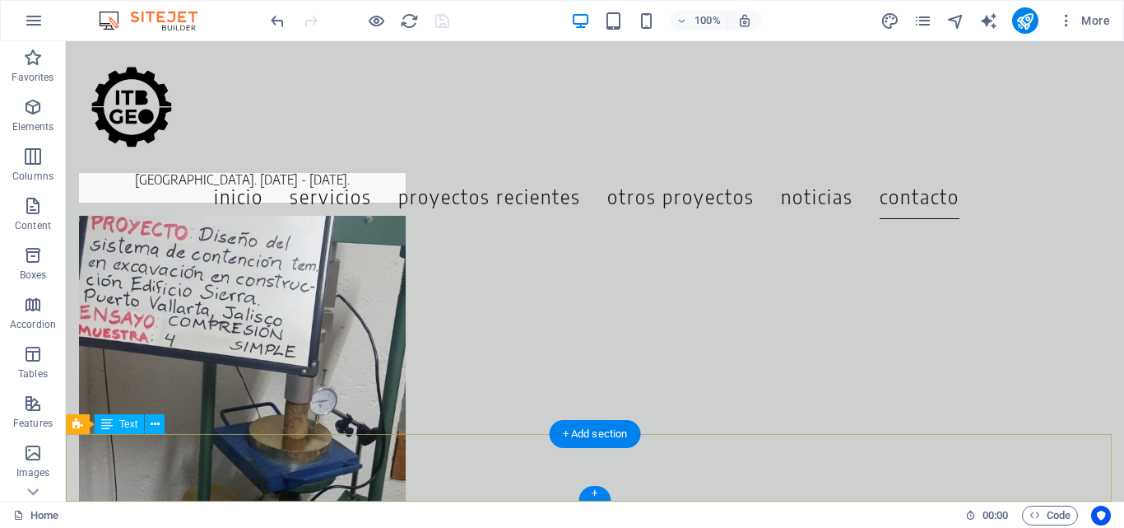
scroll to position [7093, 0]
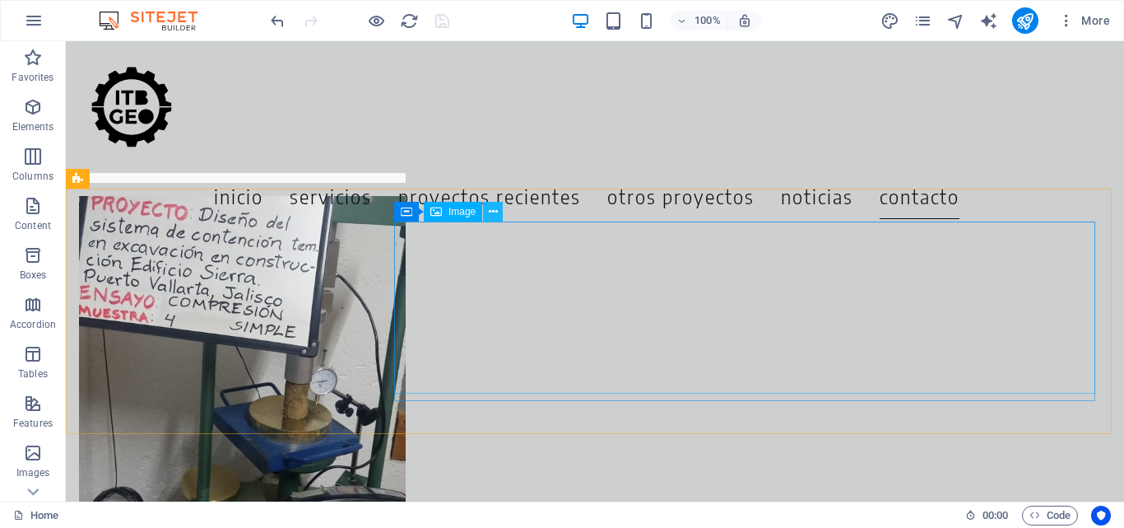
click at [492, 207] on icon at bounding box center [493, 211] width 9 height 17
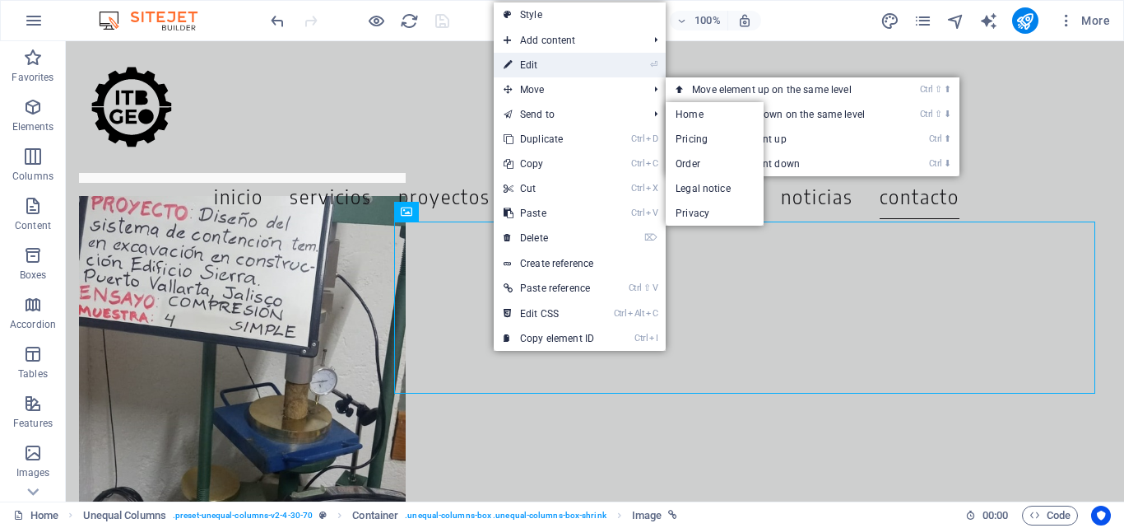
click at [520, 68] on link "⏎ Edit" at bounding box center [549, 65] width 110 height 25
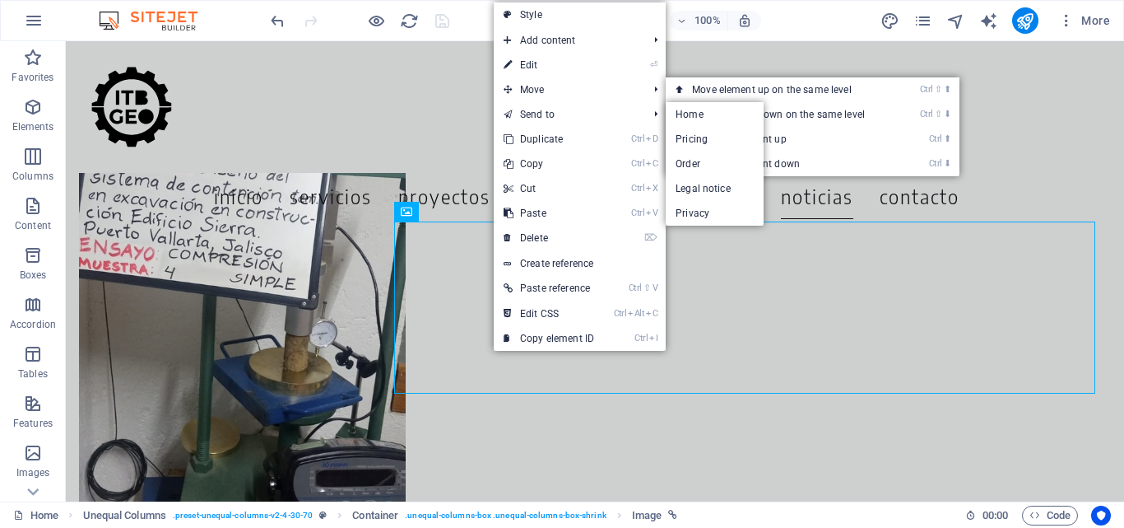
select select "px"
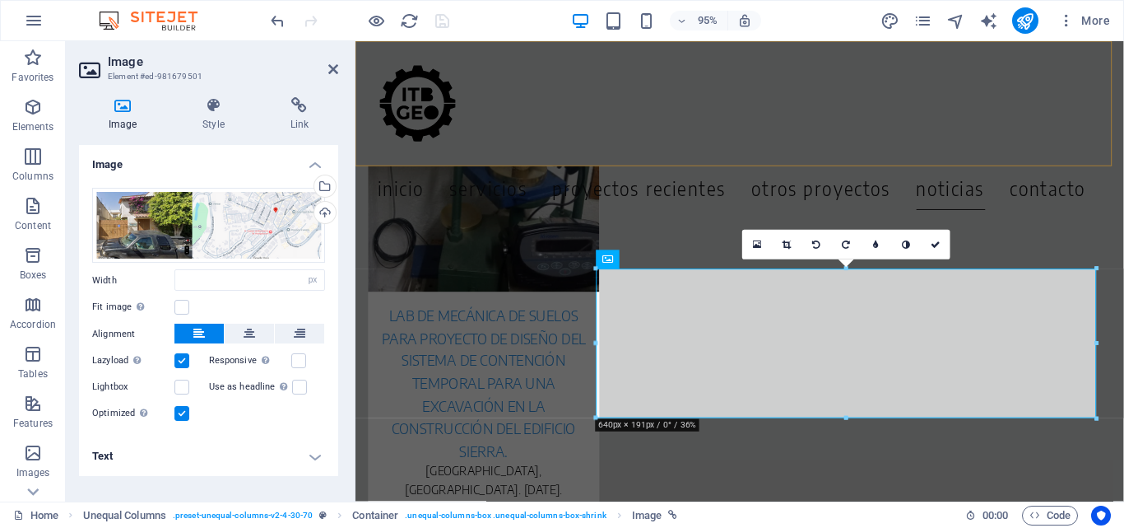
type input "700"
click at [207, 108] on icon at bounding box center [213, 105] width 81 height 16
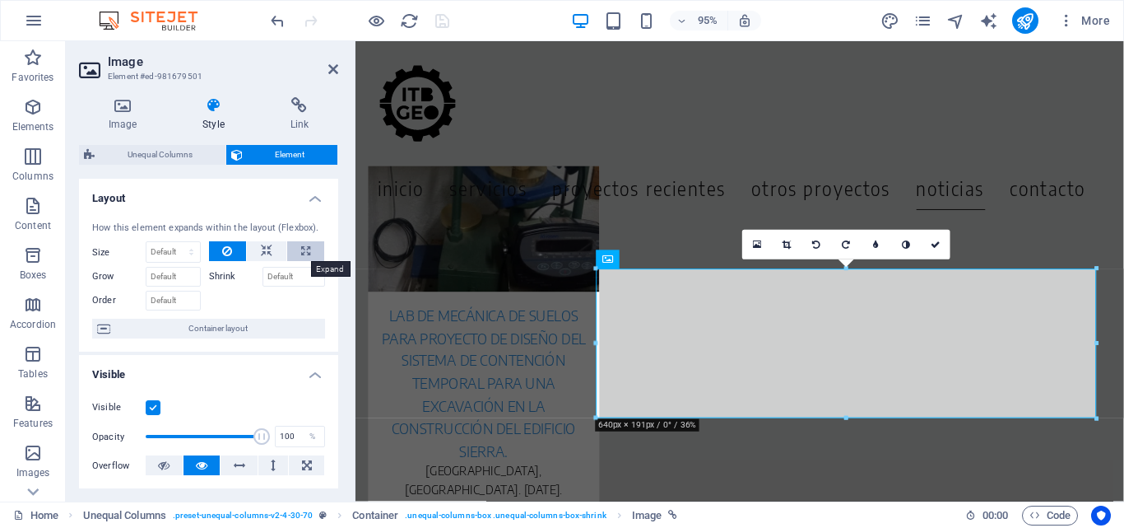
click at [313, 250] on button at bounding box center [305, 251] width 37 height 20
type input "100"
select select "%"
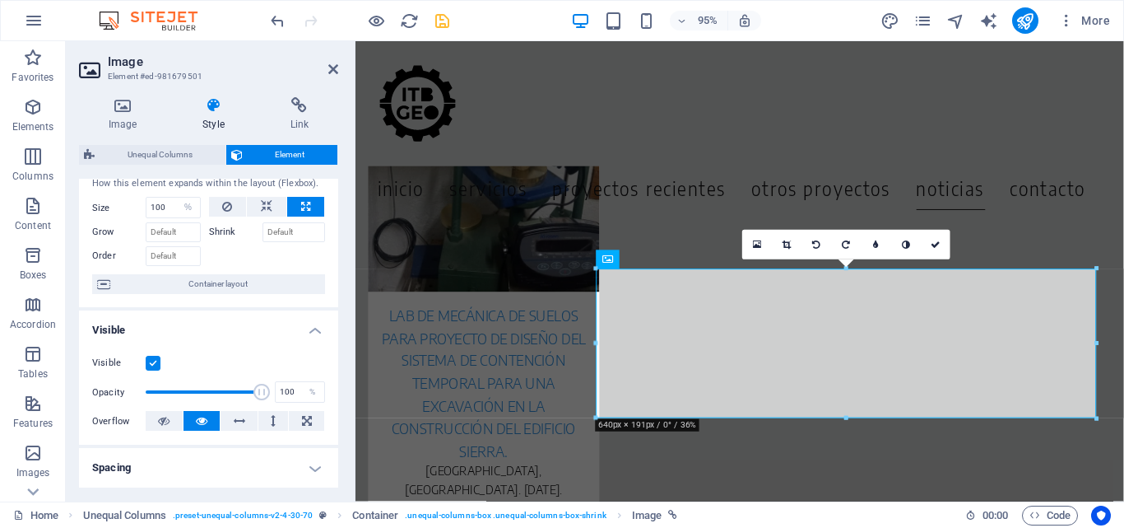
scroll to position [0, 0]
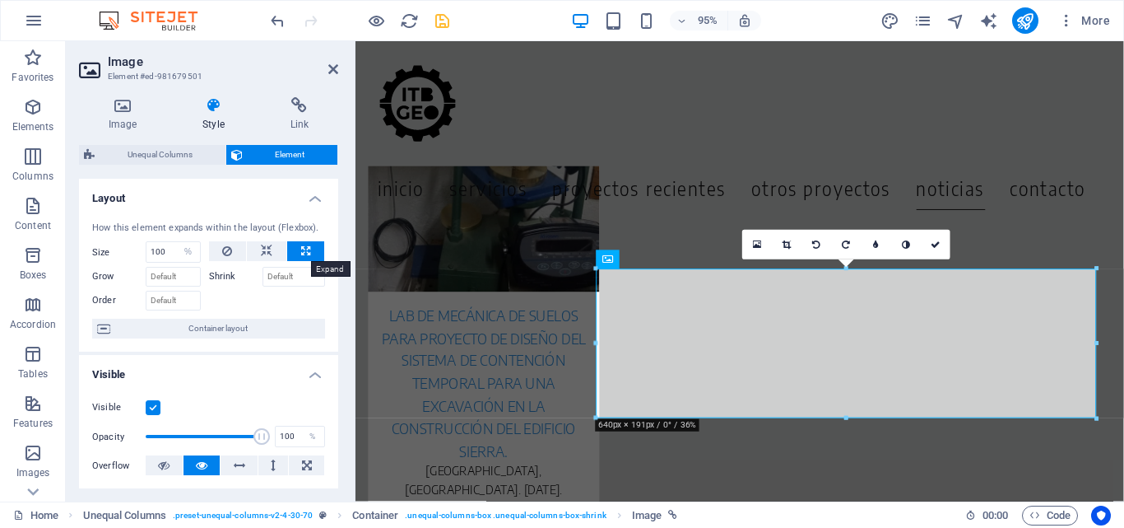
click at [301, 249] on icon at bounding box center [305, 251] width 9 height 20
click at [123, 112] on icon at bounding box center [122, 105] width 87 height 16
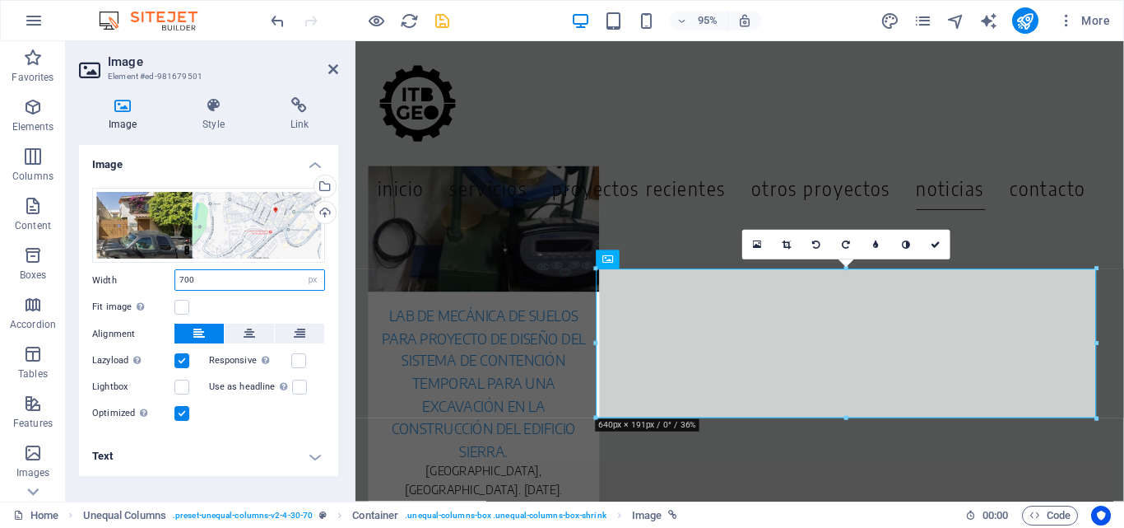
click at [183, 283] on input "700" at bounding box center [249, 280] width 149 height 20
type input "800"
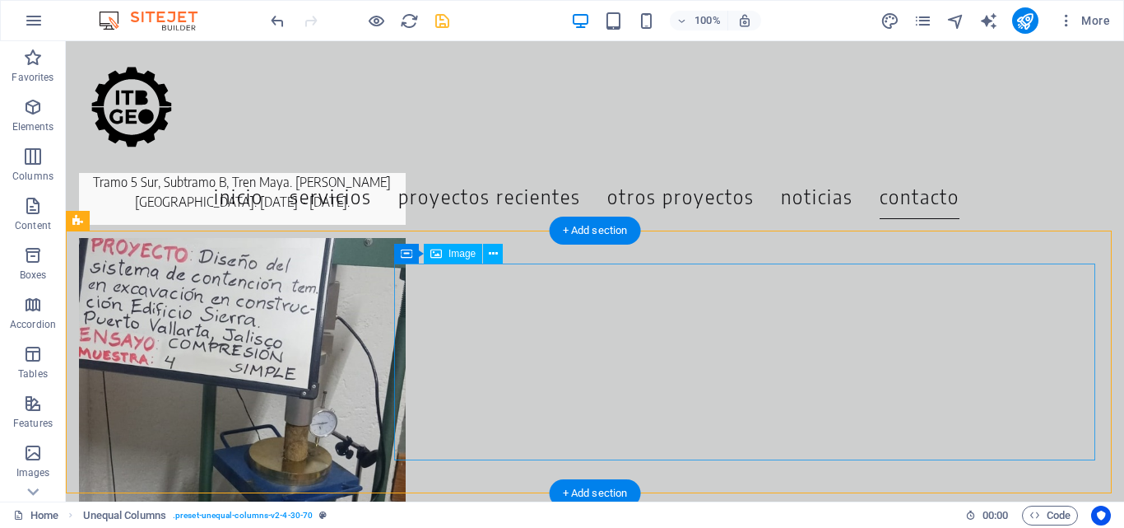
scroll to position [7110, 0]
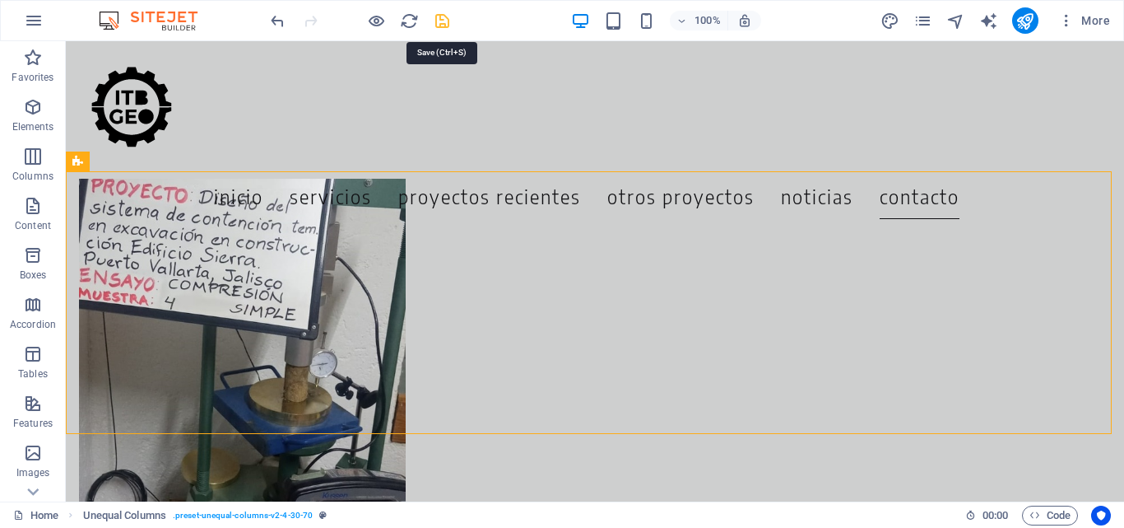
click at [438, 17] on icon "save" at bounding box center [442, 21] width 19 height 19
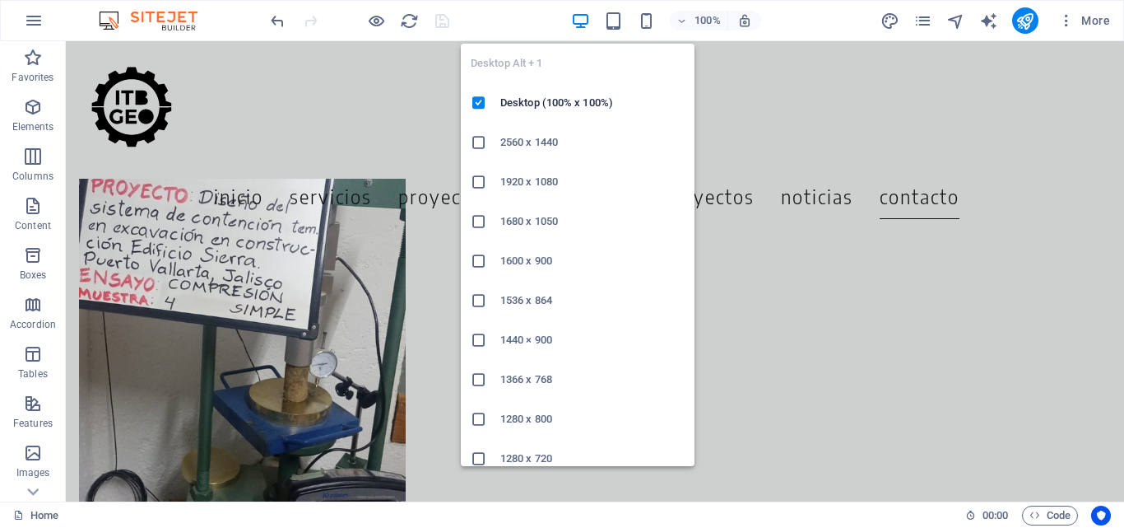
click at [546, 134] on h6 "2560 x 1440" at bounding box center [592, 143] width 184 height 20
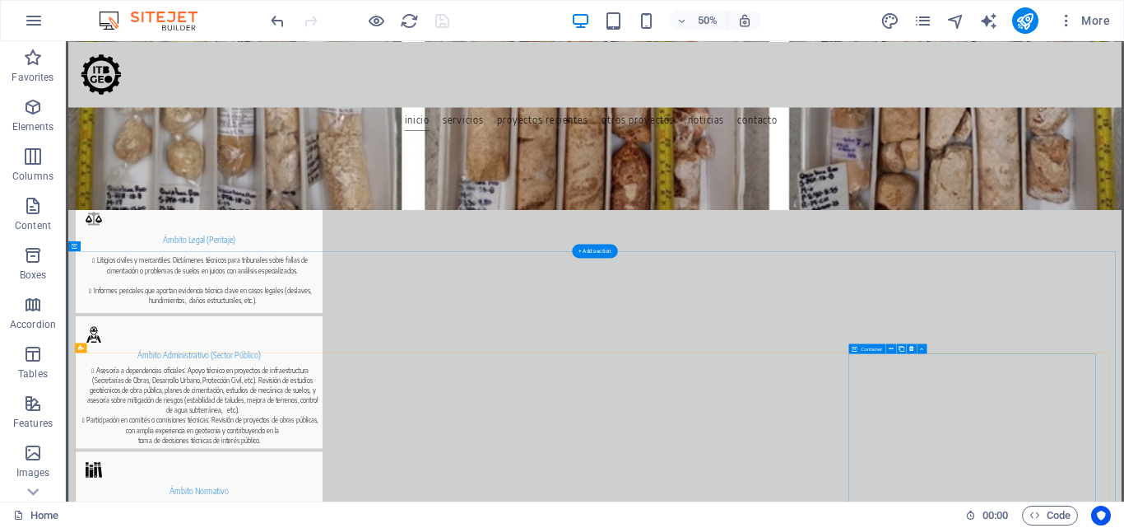
scroll to position [385, 0]
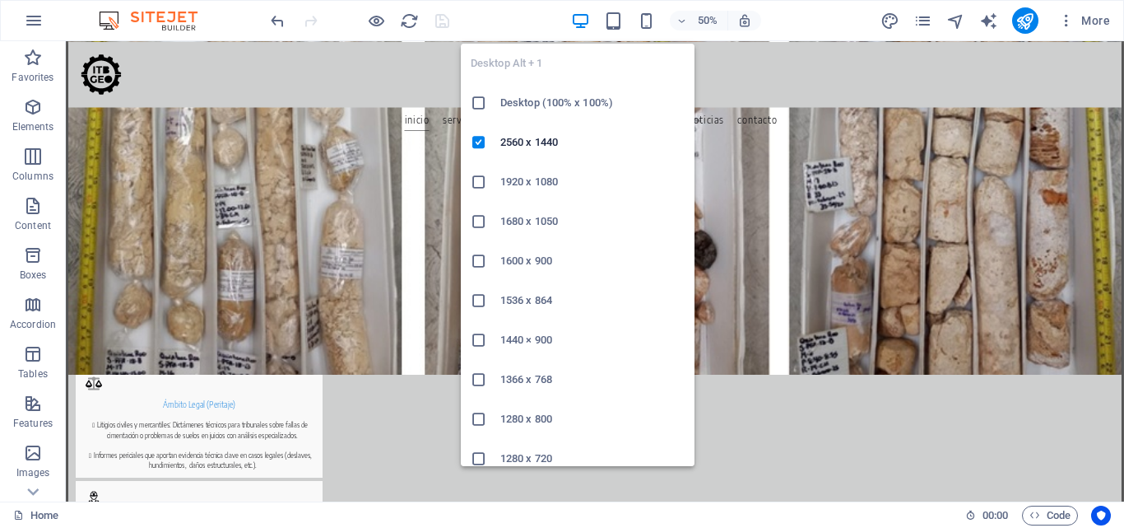
drag, startPoint x: 575, startPoint y: 102, endPoint x: 608, endPoint y: 202, distance: 105.9
click at [575, 102] on h6 "Desktop (100% x 100%)" at bounding box center [592, 103] width 184 height 20
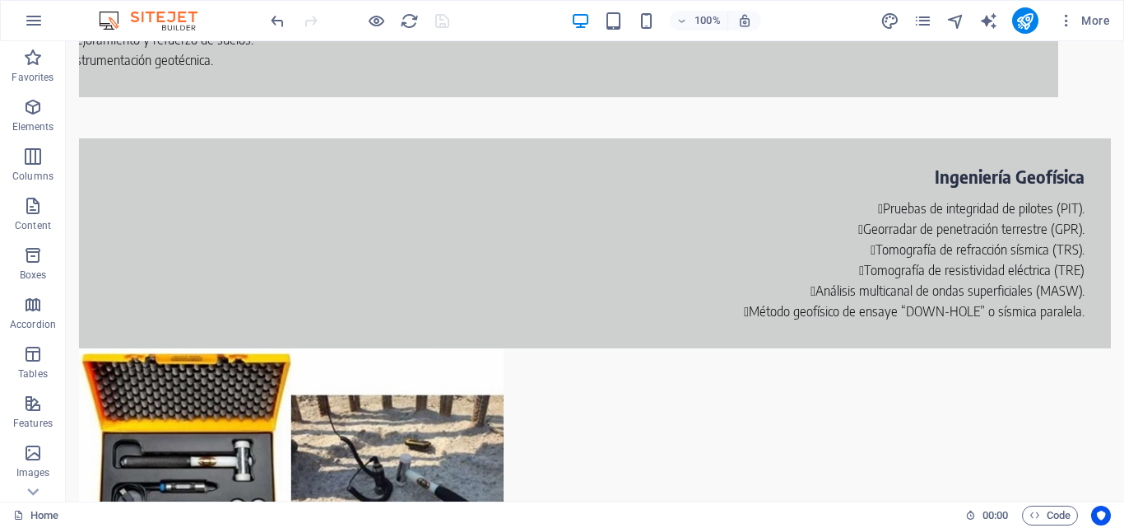
scroll to position [0, 0]
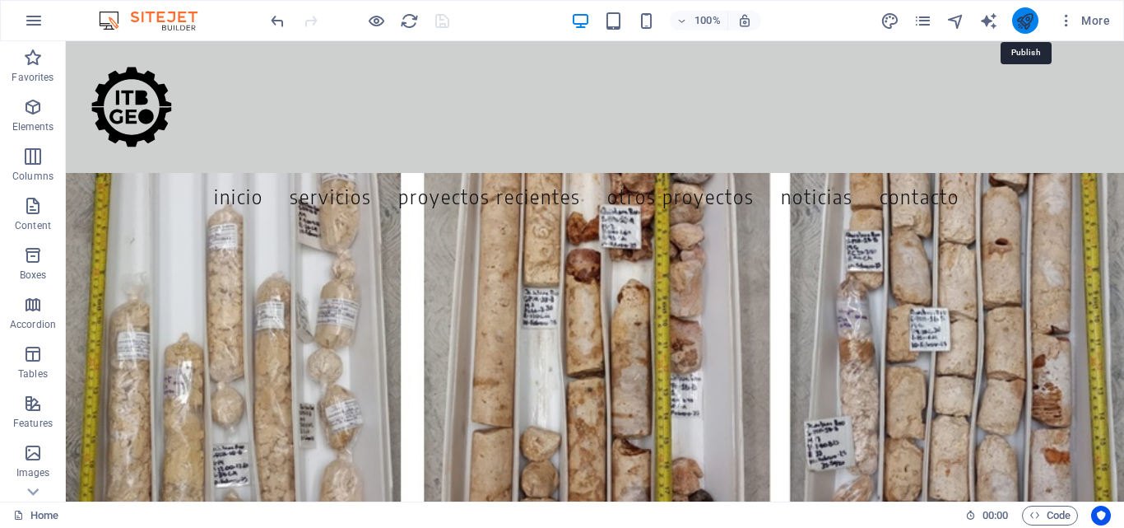
click at [1028, 15] on icon "publish" at bounding box center [1025, 21] width 19 height 19
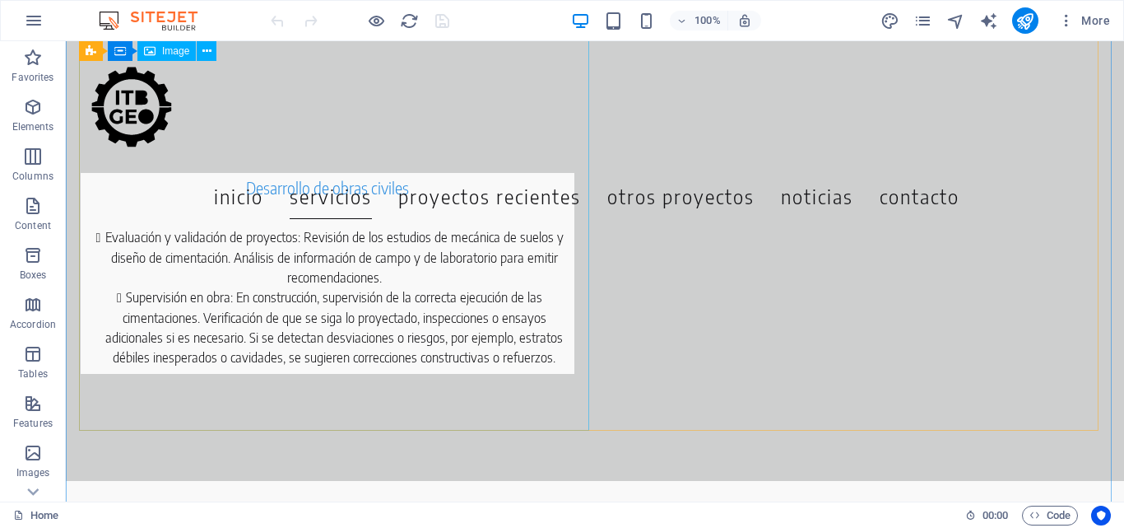
scroll to position [1640, 0]
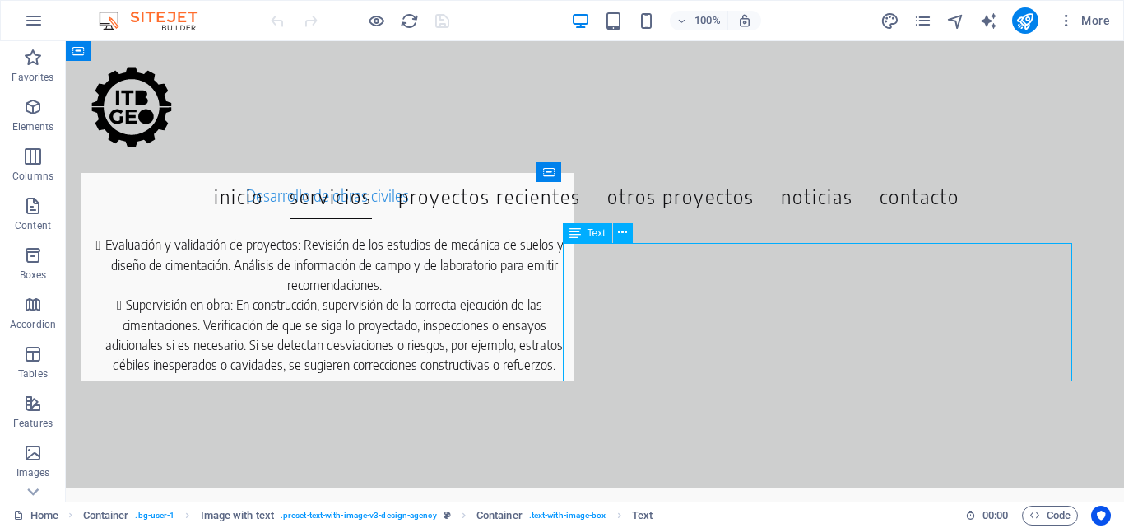
drag, startPoint x: 863, startPoint y: 365, endPoint x: 601, endPoint y: 382, distance: 263.1
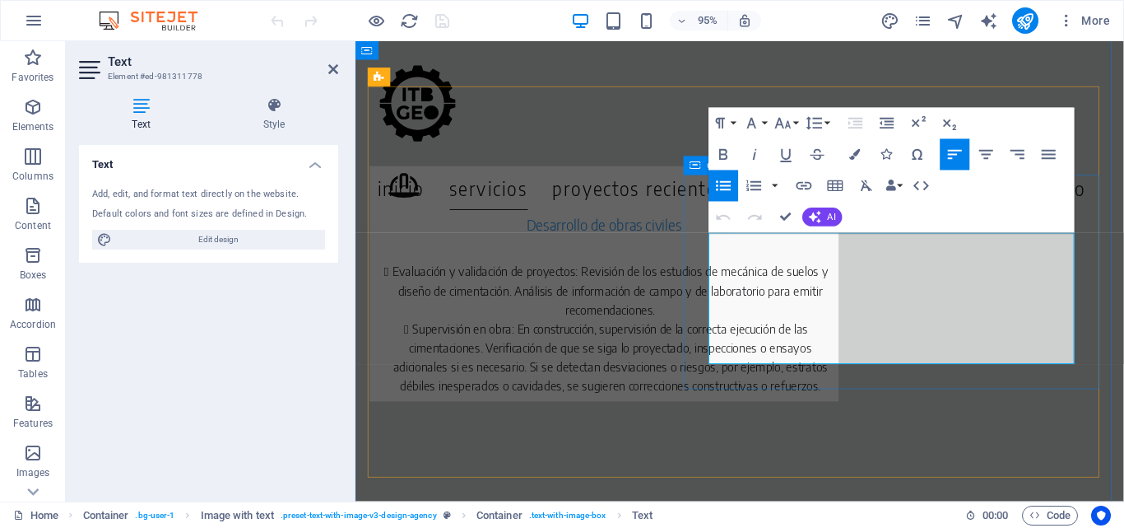
scroll to position [1837, 0]
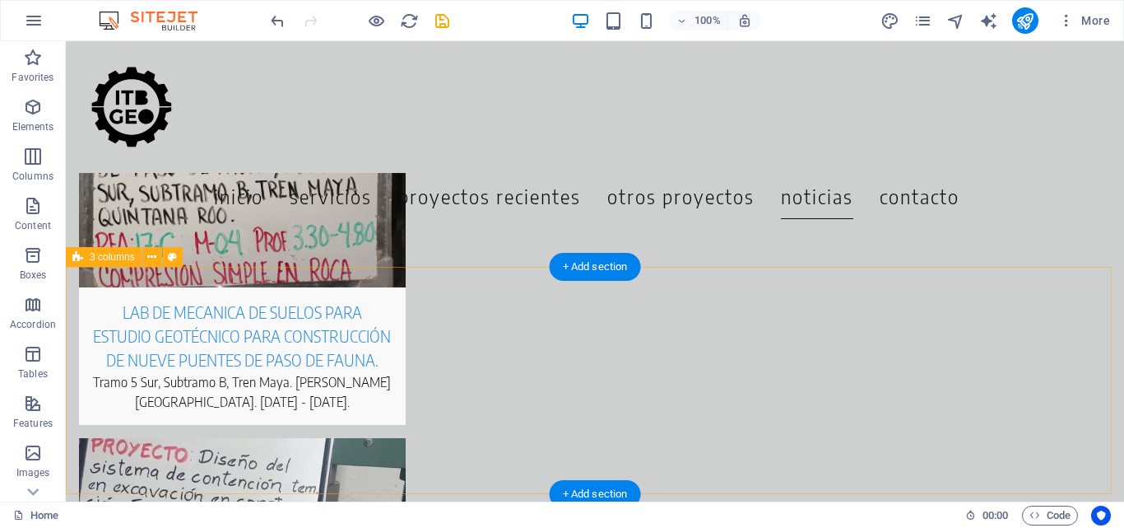
scroll to position [7073, 0]
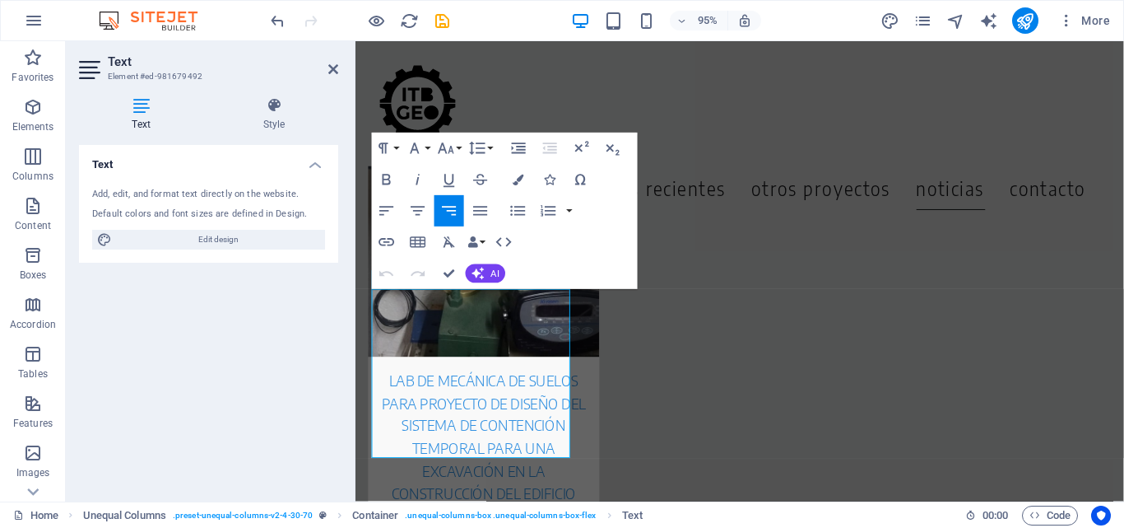
scroll to position [7120, 0]
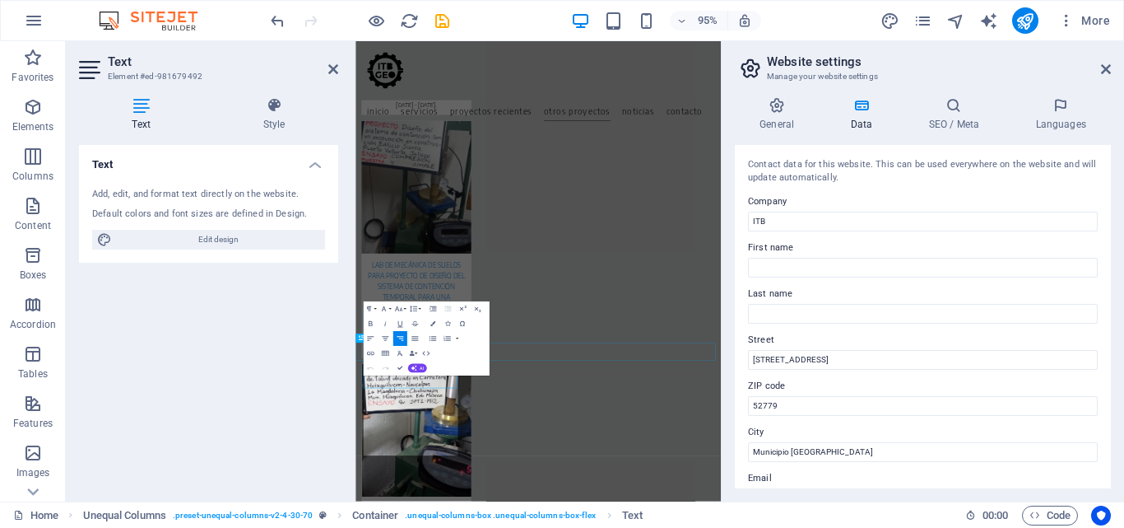
scroll to position [6788, 0]
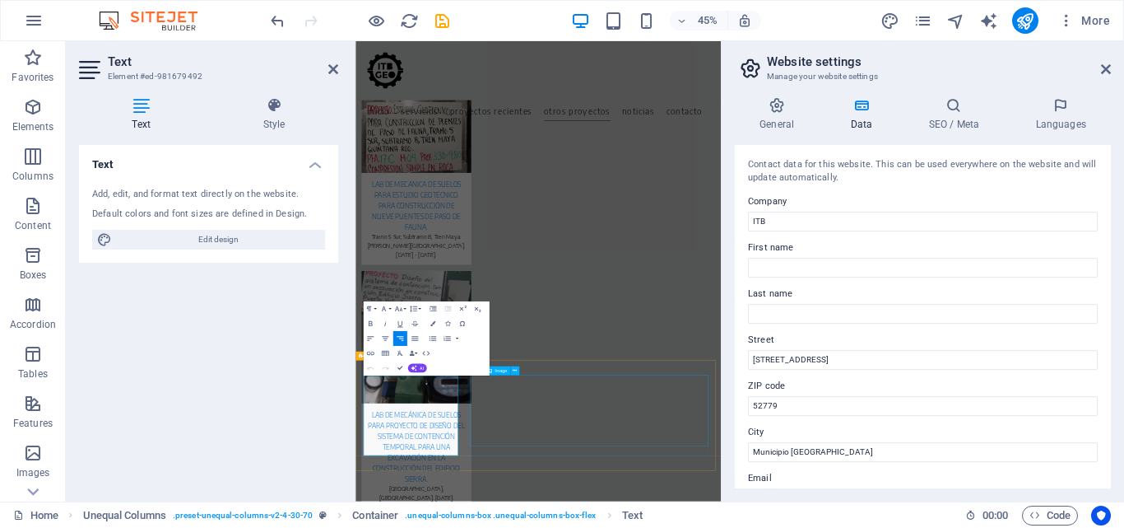
drag, startPoint x: 456, startPoint y: 805, endPoint x: 628, endPoint y: 809, distance: 172.1
click at [368, 350] on icon "button" at bounding box center [370, 353] width 9 height 9
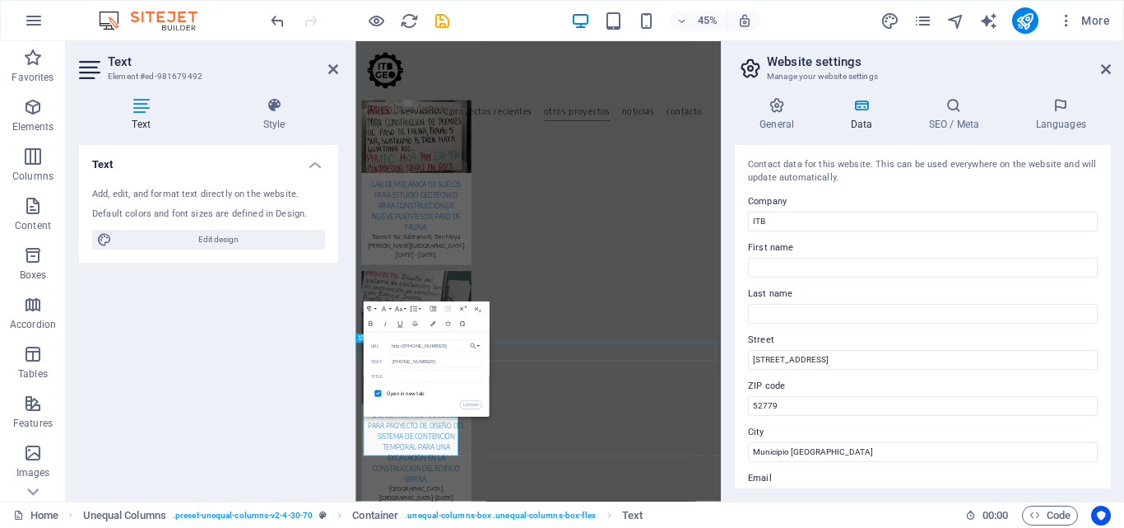
drag, startPoint x: 453, startPoint y: 347, endPoint x: 350, endPoint y: 357, distance: 103.4
click at [350, 357] on div "Text Element #ed-981679492 Text Style Text Add, edit, and format text directly …" at bounding box center [393, 271] width 655 height 460
drag, startPoint x: 450, startPoint y: 343, endPoint x: 325, endPoint y: 342, distance: 125.1
click at [325, 342] on div "Text Element #ed-981679492 Text Style Text Add, edit, and format text directly …" at bounding box center [393, 271] width 655 height 460
drag, startPoint x: 450, startPoint y: 346, endPoint x: 378, endPoint y: 351, distance: 72.6
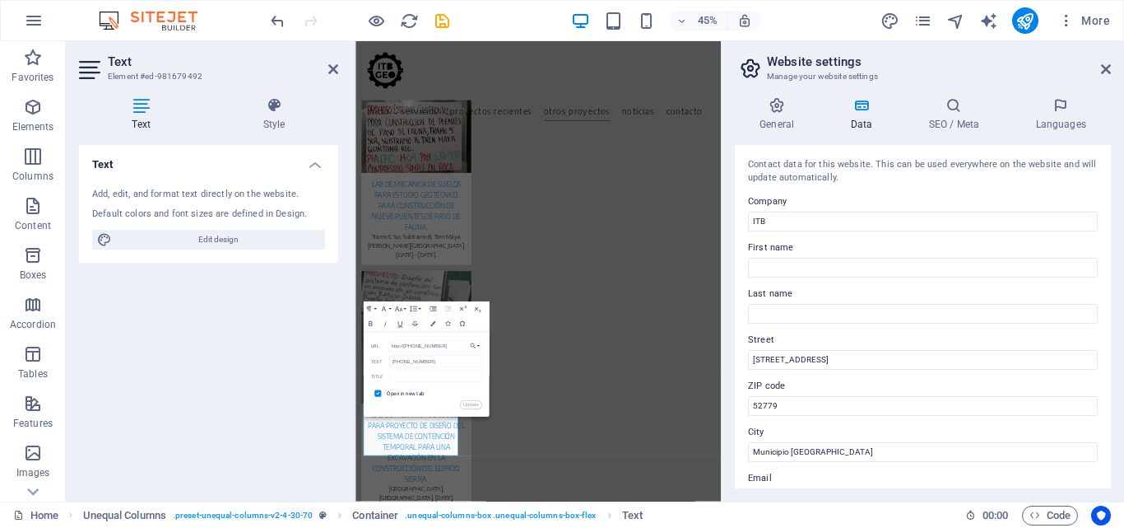
click at [378, 351] on div "http://+52 55 43825702 URL" at bounding box center [425, 346] width 111 height 12
click at [375, 392] on input "checkbox" at bounding box center [377, 392] width 7 height 7
checkbox input "false"
click at [468, 402] on button "Update" at bounding box center [470, 405] width 22 height 9
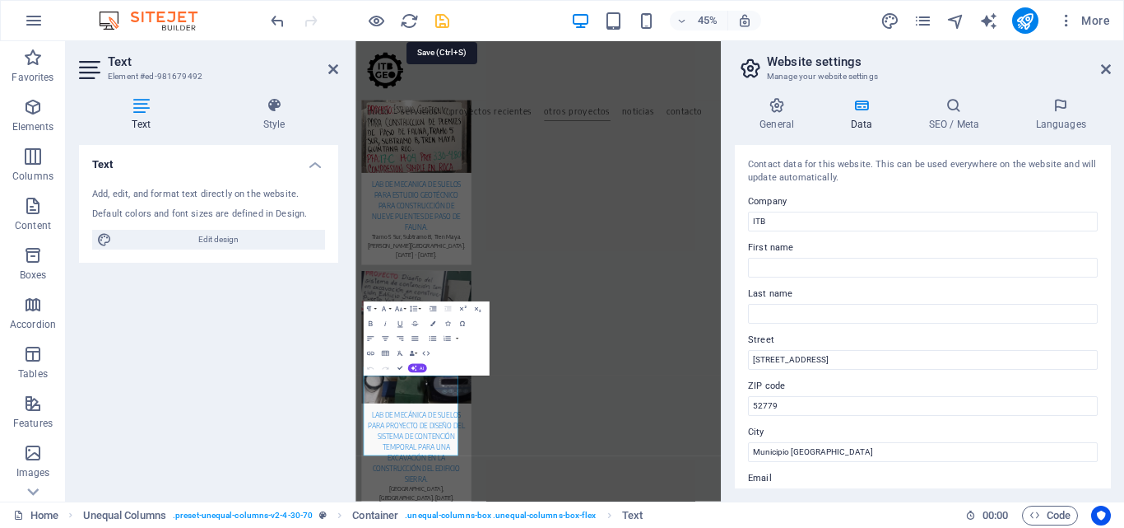
click at [441, 24] on icon "save" at bounding box center [442, 21] width 19 height 19
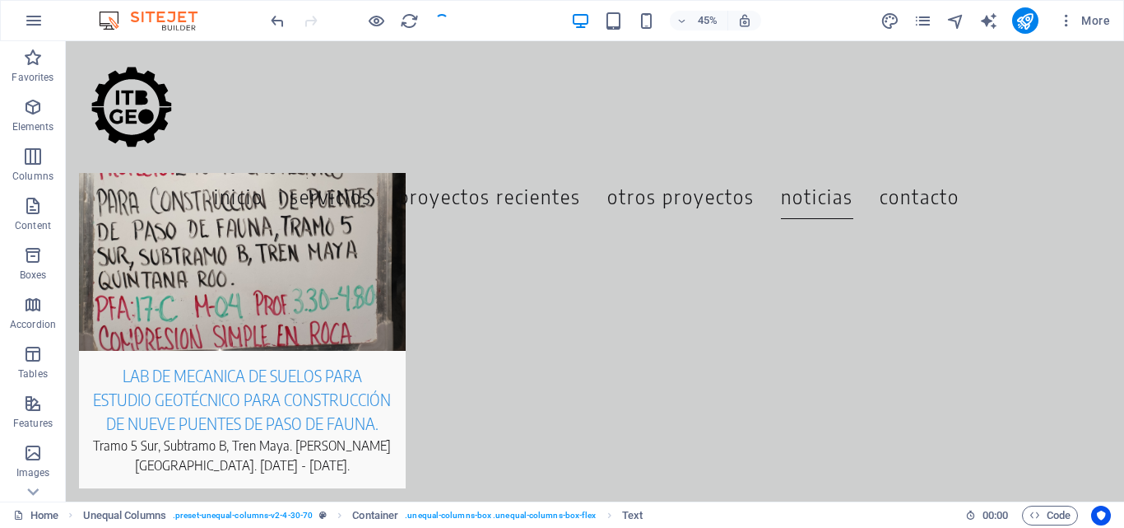
scroll to position [7037, 0]
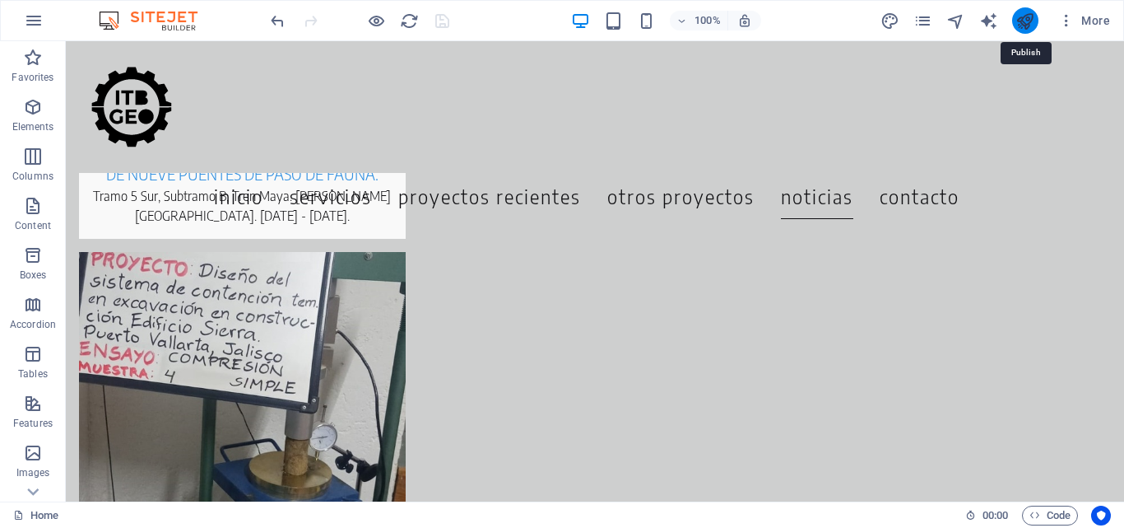
click at [1020, 21] on icon "publish" at bounding box center [1025, 21] width 19 height 19
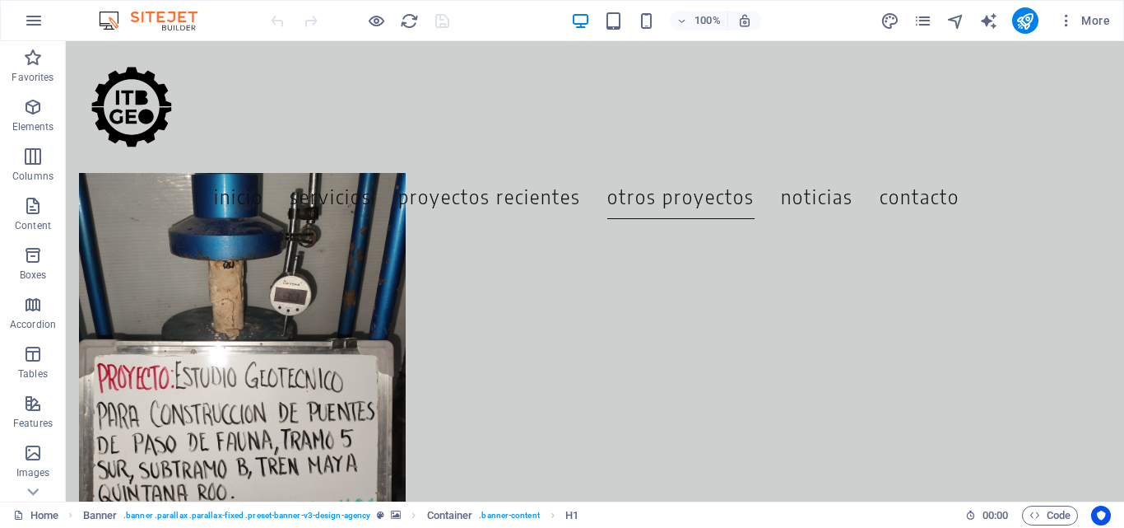
scroll to position [7110, 0]
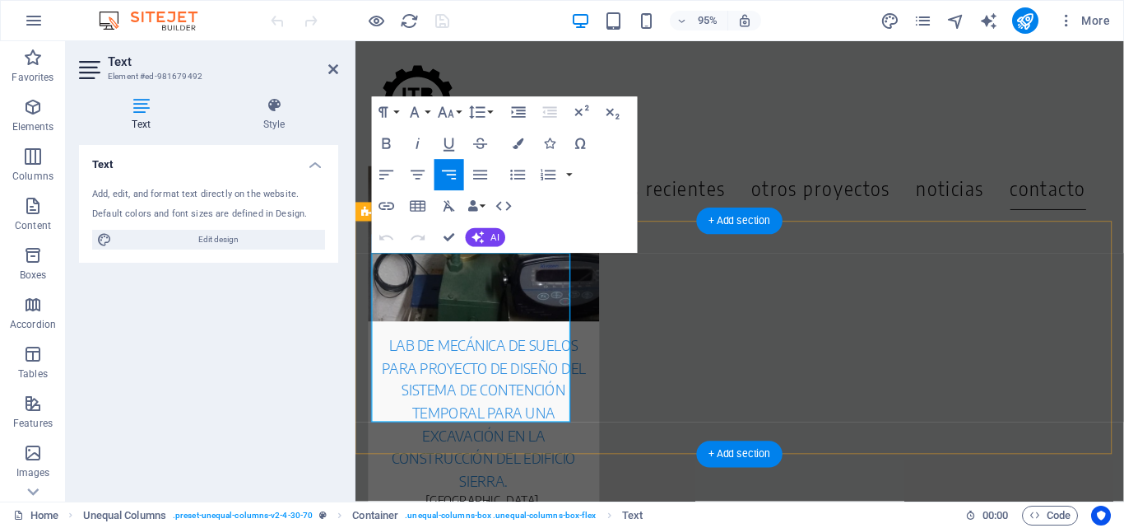
scroll to position [7158, 0]
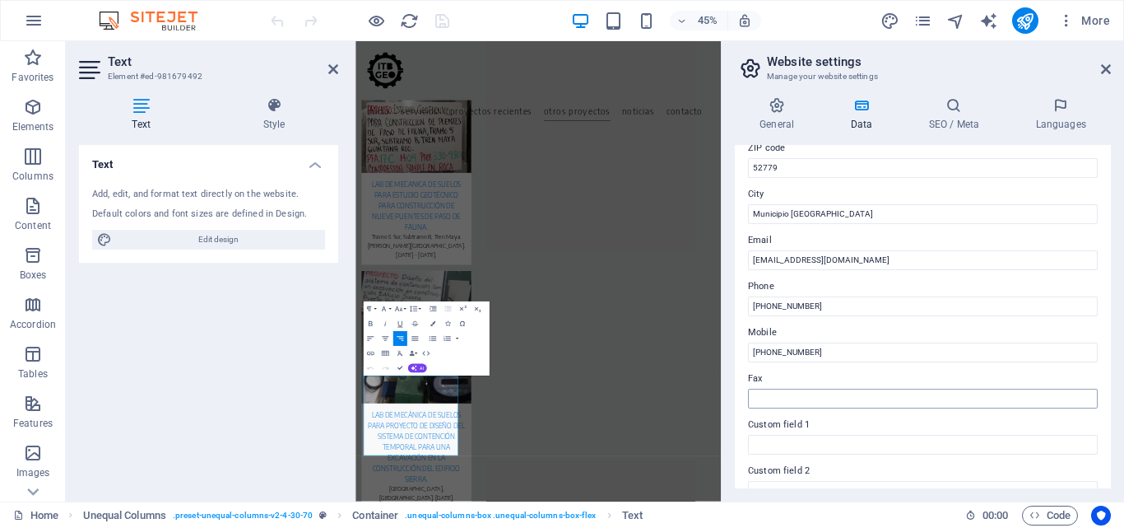
scroll to position [247, 0]
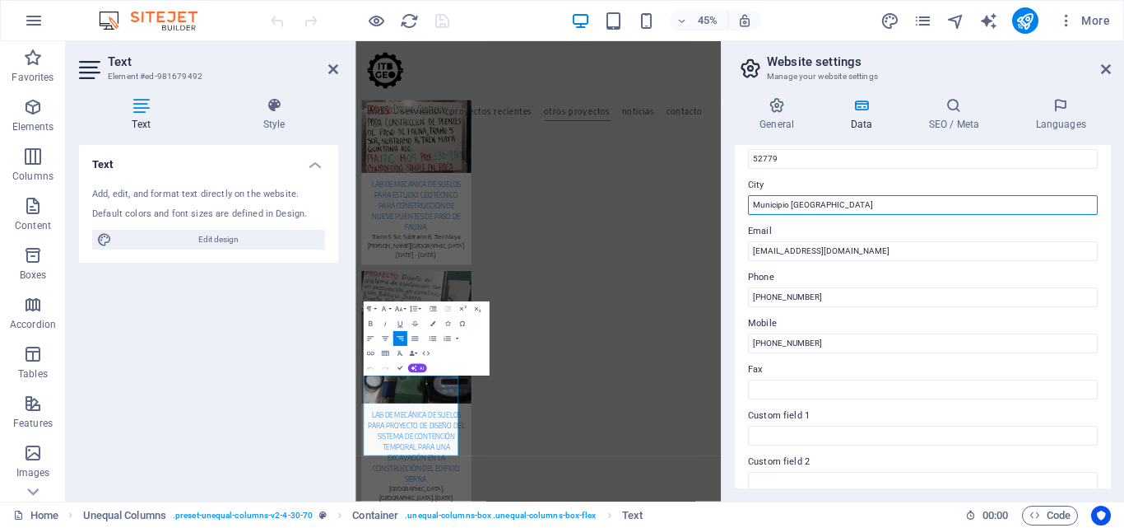
click at [794, 204] on input "Municipio [GEOGRAPHIC_DATA]" at bounding box center [923, 205] width 350 height 20
type input "Municipio de Huixquilucan"
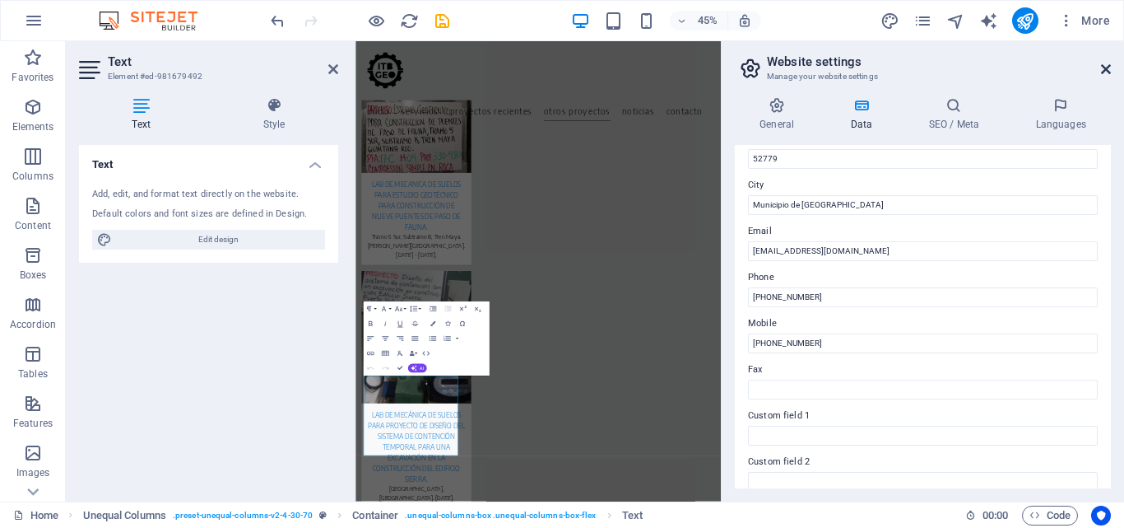
click at [1106, 67] on icon at bounding box center [1106, 69] width 10 height 13
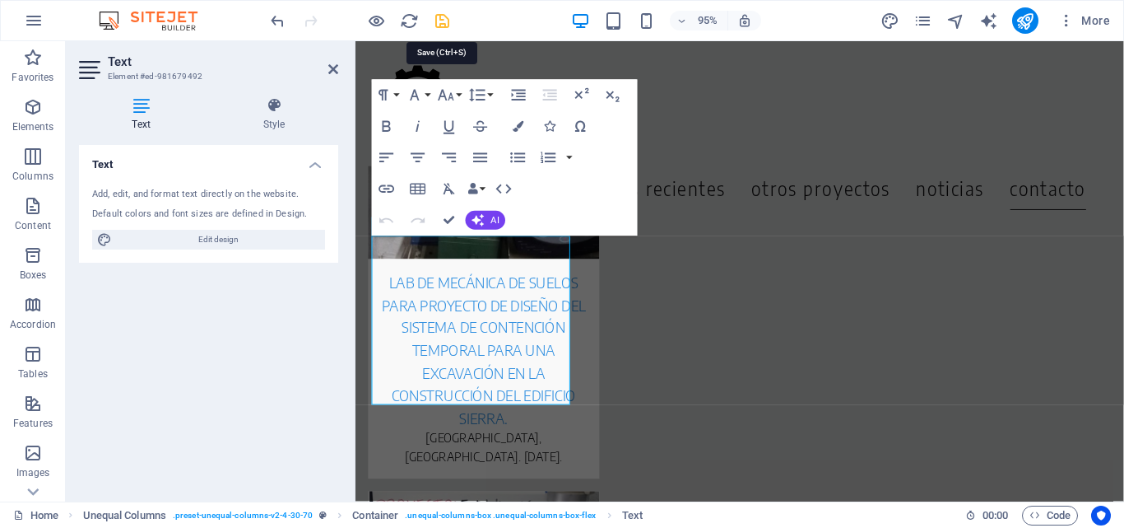
click at [441, 25] on icon "save" at bounding box center [442, 21] width 19 height 19
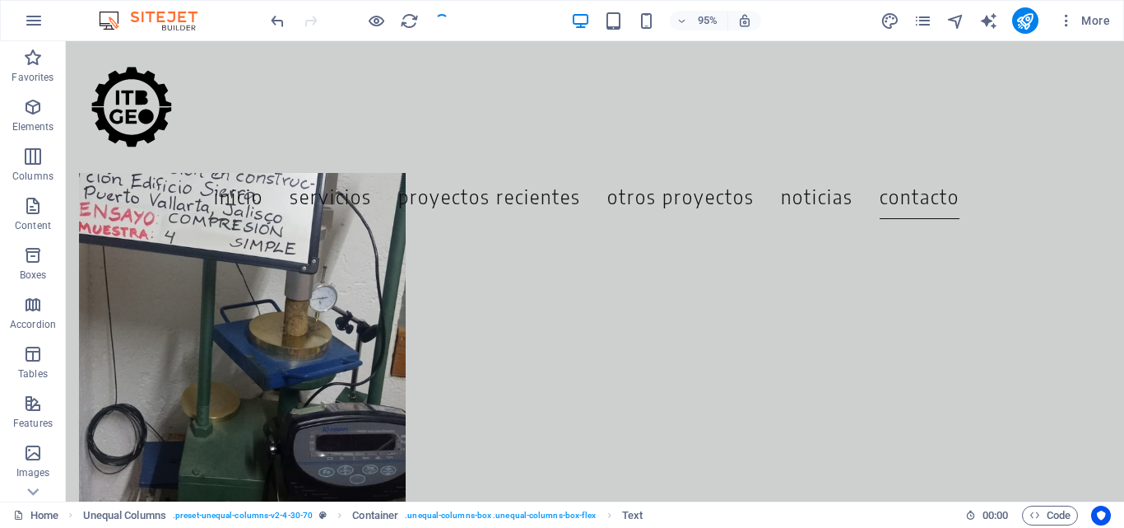
scroll to position [7110, 0]
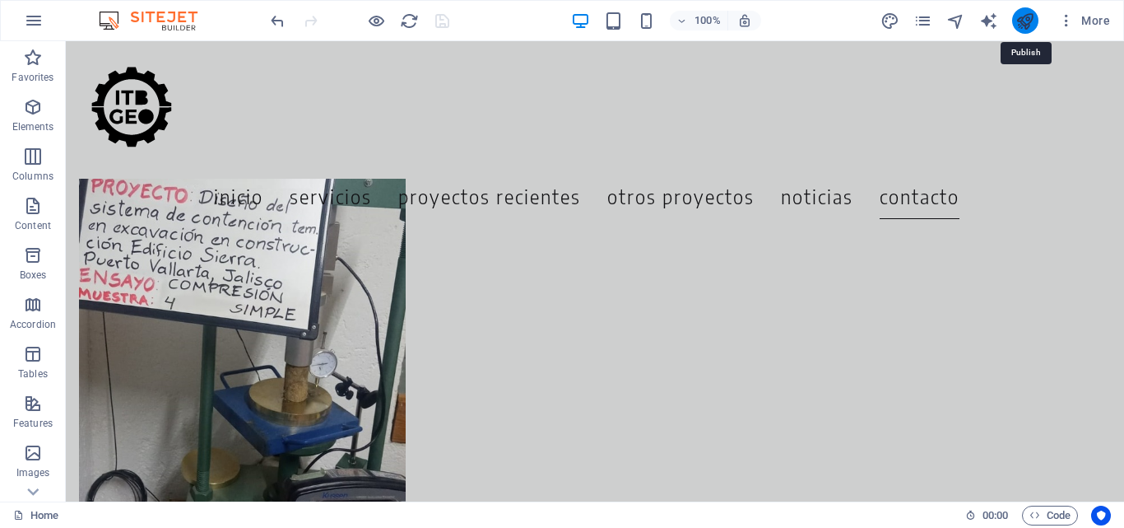
click at [1019, 20] on icon "publish" at bounding box center [1025, 21] width 19 height 19
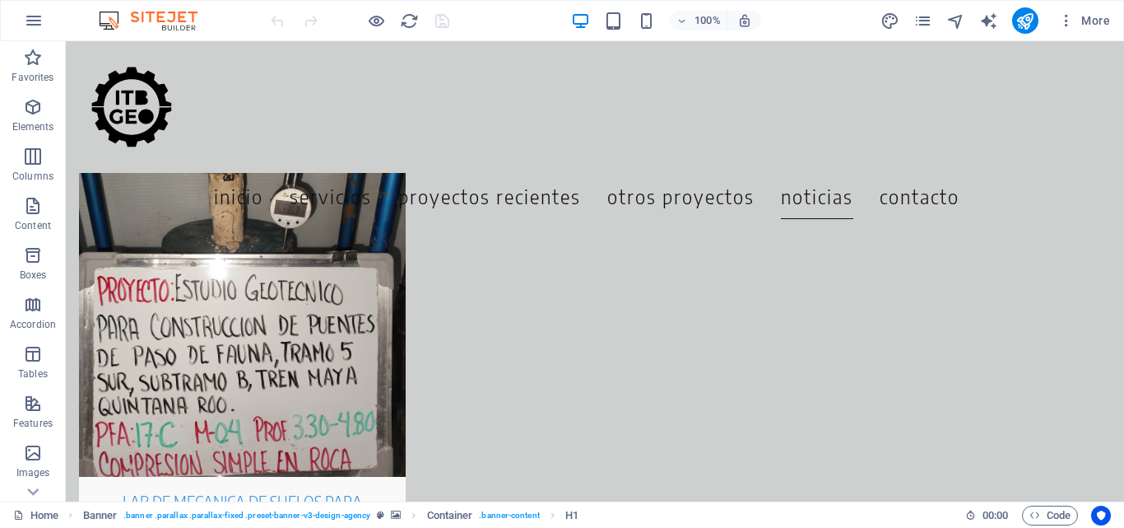
scroll to position [7110, 0]
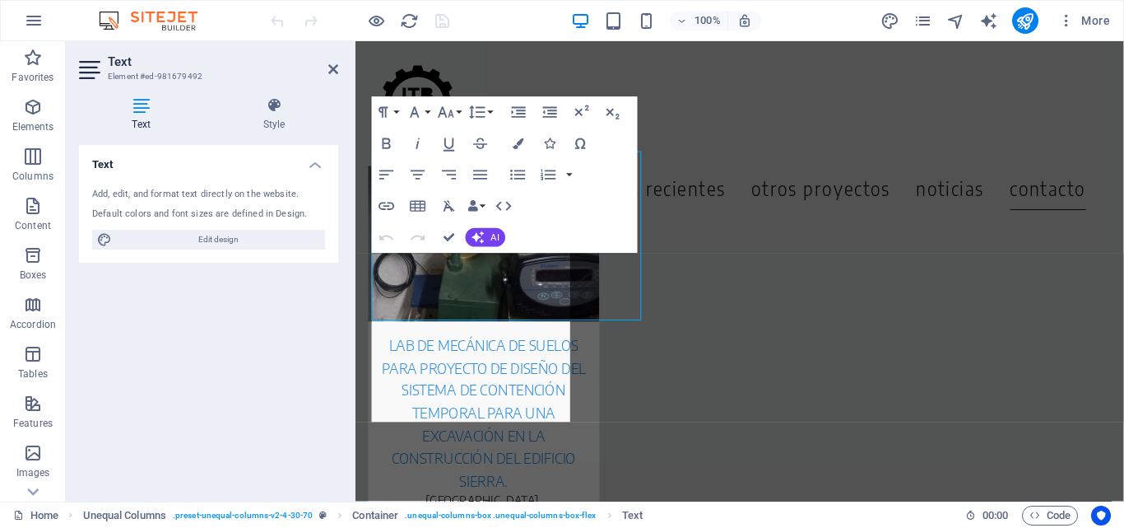
scroll to position [7158, 0]
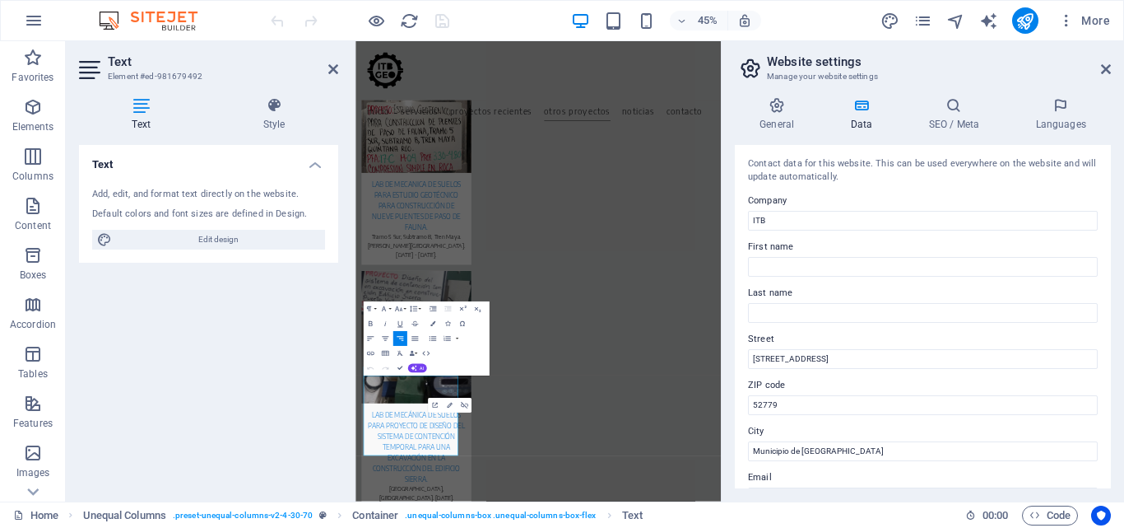
scroll to position [0, 0]
click at [784, 226] on input "ITB" at bounding box center [923, 222] width 350 height 20
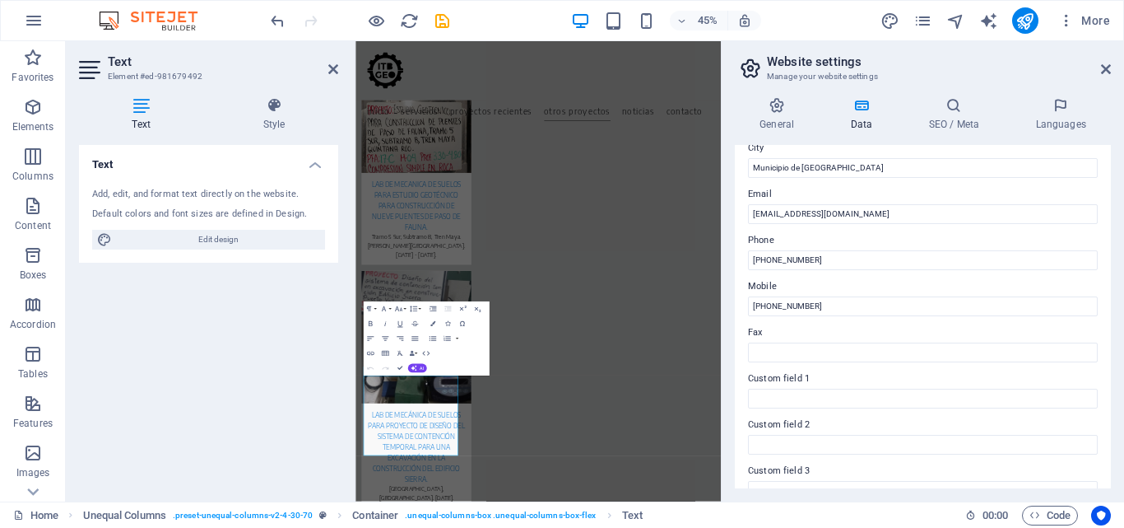
scroll to position [283, 0]
type input "ITB GEO"
click at [811, 371] on label "Custom field 1" at bounding box center [923, 380] width 350 height 20
click at [811, 389] on input "Custom field 1" at bounding box center [923, 399] width 350 height 20
click at [792, 394] on input "Custom field 1" at bounding box center [923, 399] width 350 height 20
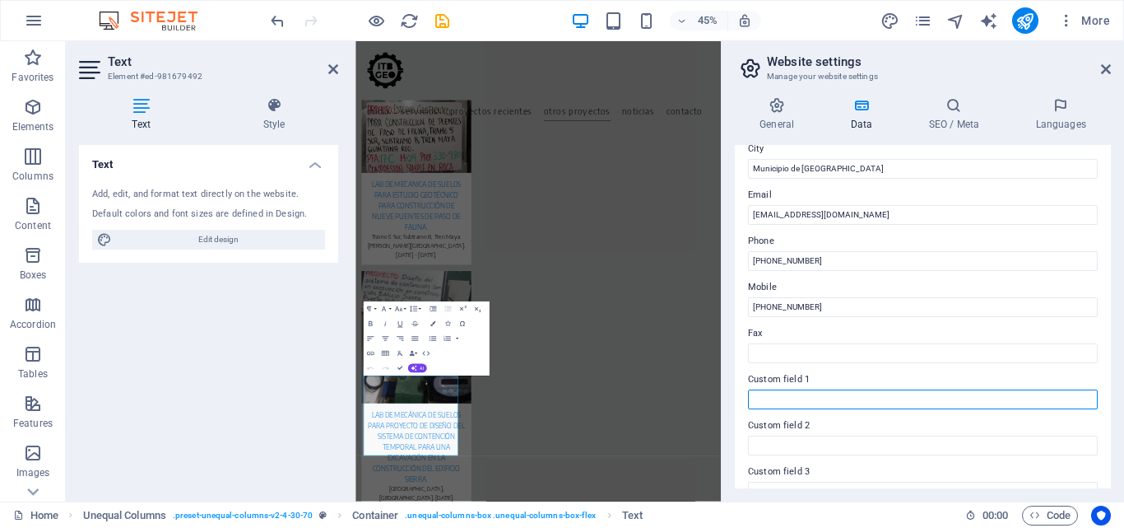
click at [789, 404] on input "Custom field 1" at bounding box center [923, 399] width 350 height 20
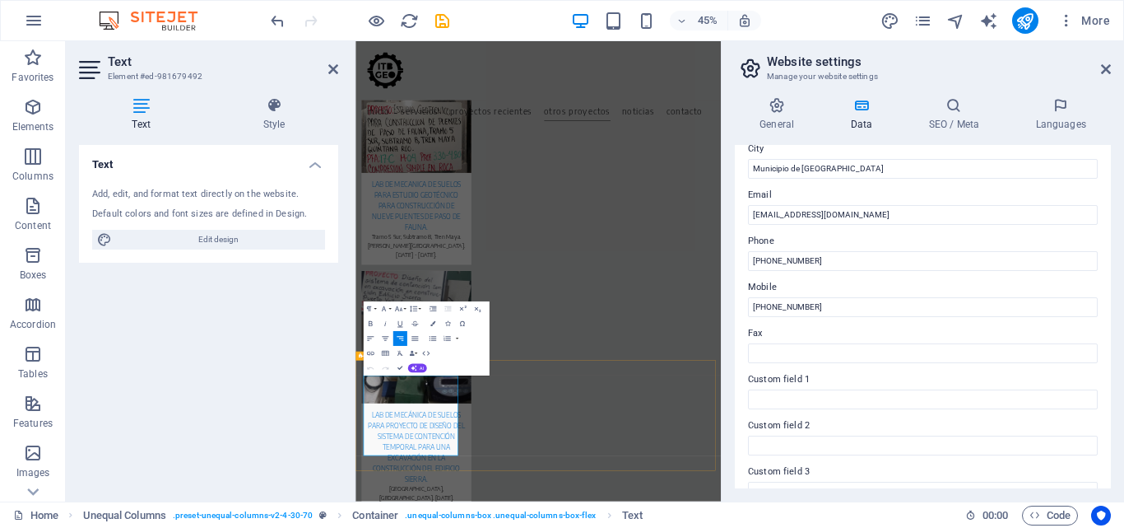
click at [961, 108] on icon at bounding box center [954, 105] width 100 height 16
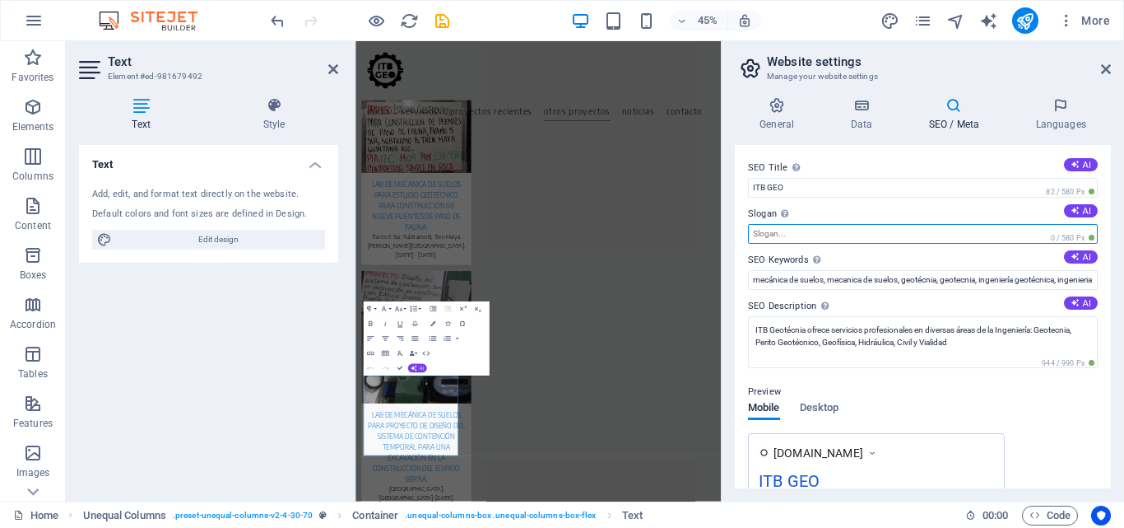
click at [969, 236] on input "Slogan The slogan of your website. AI" at bounding box center [923, 234] width 350 height 20
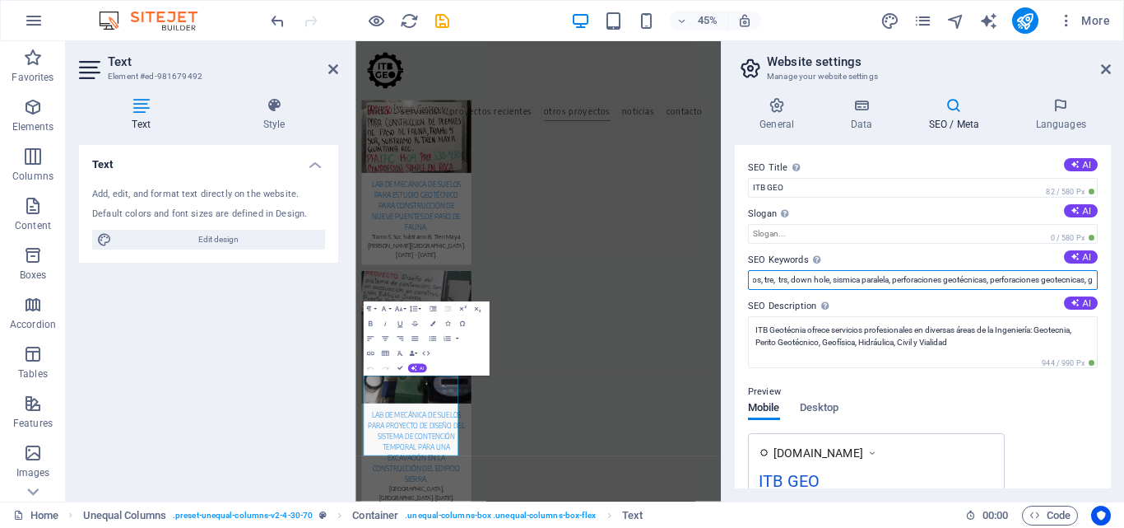
scroll to position [0, 1040]
drag, startPoint x: 970, startPoint y: 276, endPoint x: 1124, endPoint y: 274, distance: 153.9
click at [1124, 274] on div "General Data SEO / Meta Languages Website name ITBGEO Logo Drag files here, cli…" at bounding box center [923, 292] width 403 height 417
click at [1018, 277] on input "mecánica de suelos, mecanica de suelos, geotécnia, geotecnia, ingeniería geotéc…" at bounding box center [923, 280] width 350 height 20
type input "mecánica de suelos, mecanica de suelos, geotécnia, geotecnia, ingeniería geotéc…"
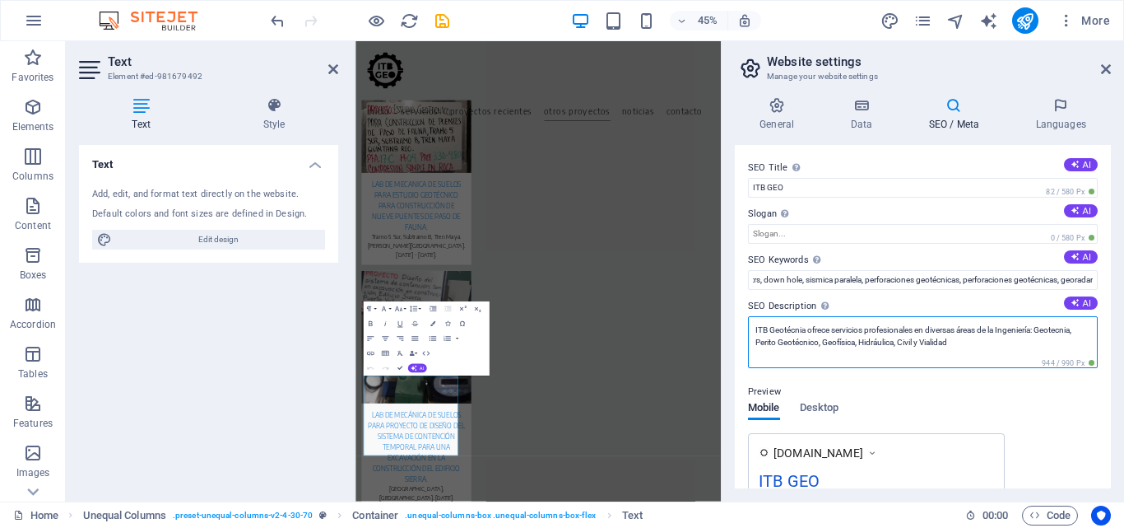
click at [808, 330] on textarea "ITB Geotécnia ofrece servicios profesionales en diversas áreas de la Ingeniería…" at bounding box center [923, 342] width 350 height 52
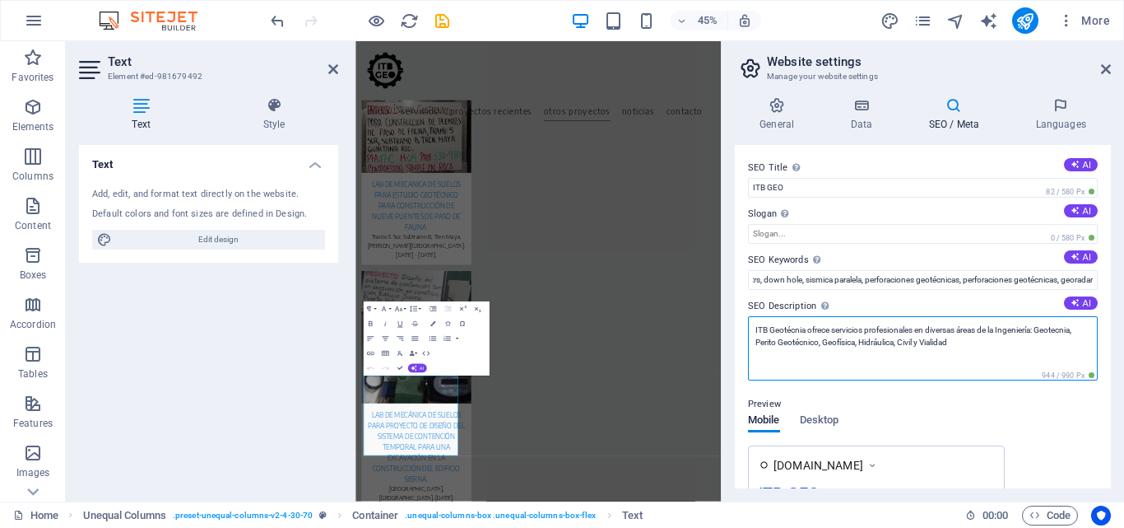
scroll to position [0, 0]
drag, startPoint x: 808, startPoint y: 330, endPoint x: 777, endPoint y: 330, distance: 30.5
click at [777, 330] on textarea "ITB Geotécnia ofrece servicios profesionales en diversas áreas de la Ingeniería…" at bounding box center [923, 348] width 350 height 64
click at [901, 331] on textarea "ITB GEO ofrece servicios profesionales en diversas áreas de la Ingeniería: Geot…" at bounding box center [923, 348] width 350 height 64
click at [968, 342] on textarea "ITB GEO ofrece servicios profesionales en diversas áreas de la Ingeniería: Geot…" at bounding box center [923, 348] width 350 height 64
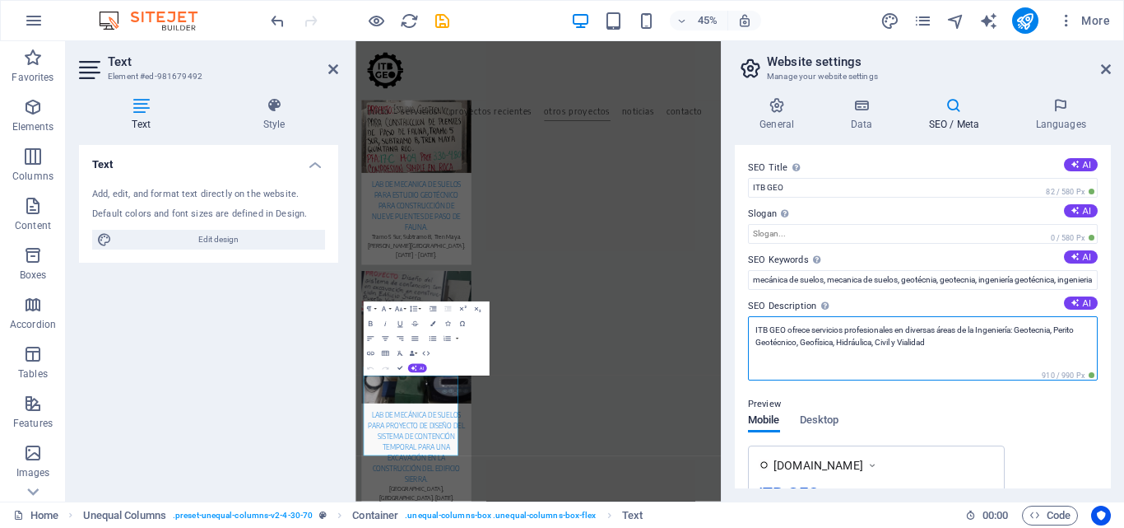
click at [826, 344] on textarea "ITB GEO ofrece servicios profesionales en diversas áreas de la Ingeniería: Geot…" at bounding box center [923, 348] width 350 height 64
click at [821, 347] on textarea "ITB GEO ofrece servicios profesionales en diversas áreas de la Ingeniería: Geot…" at bounding box center [923, 348] width 350 height 64
click at [869, 342] on textarea "ITB GEO ofrece servicios profesionales en diversas áreas de la Ingeniería: Geot…" at bounding box center [923, 348] width 350 height 64
click at [1032, 351] on textarea "ITB GEO ofrece servicios profesionales en diversas áreas de la Ingeniería: Geot…" at bounding box center [923, 348] width 350 height 64
drag, startPoint x: 813, startPoint y: 328, endPoint x: 1064, endPoint y: 320, distance: 250.4
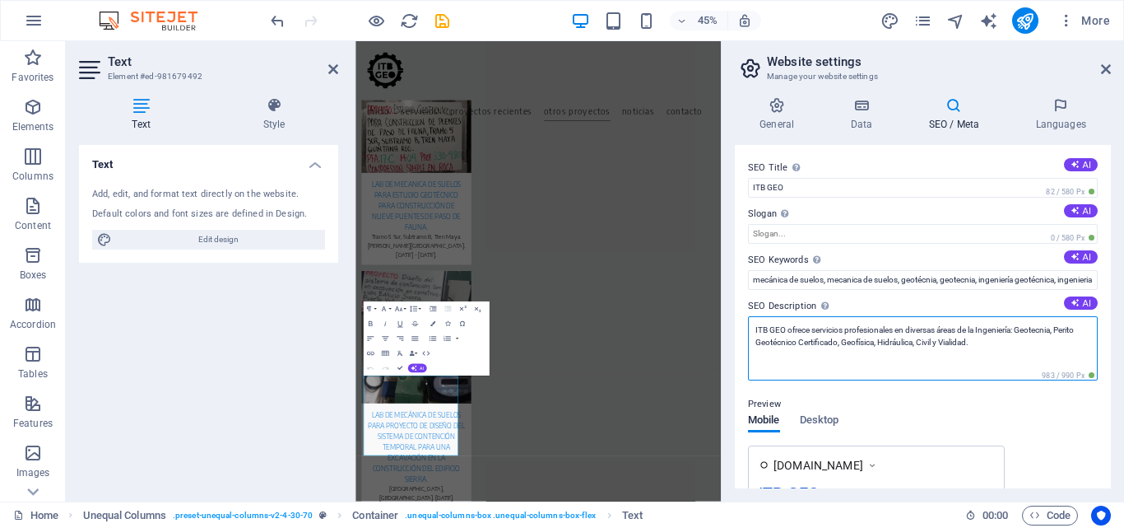
click at [1064, 320] on textarea "ITB GEO ofrece servicios profesionales en diversas áreas de la Ingeniería: Geot…" at bounding box center [923, 348] width 350 height 64
type textarea "ITB GEO ofrece servicios profesionales en diversas áreas de la Ingeniería: Geot…"
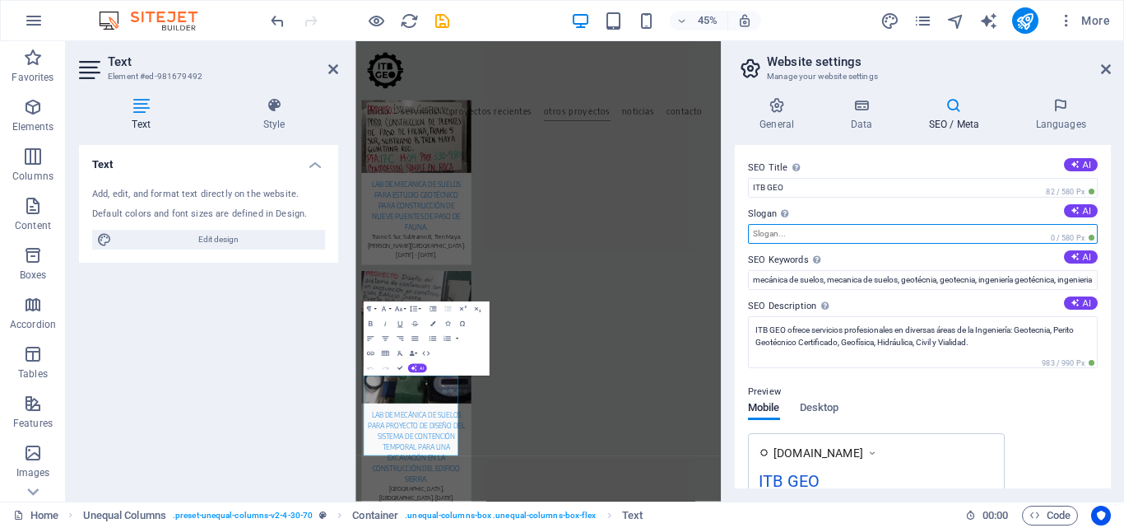
click at [782, 226] on input "Slogan The slogan of your website. AI" at bounding box center [923, 234] width 350 height 20
paste input "servicios profesionales en diversas áreas de la Ingeniería: Geotecnia,"
click at [757, 237] on input "servicios profesionales en diversas áreas de la Ingeniería: Geotecnia," at bounding box center [923, 234] width 350 height 20
click at [908, 238] on input "Servicios profesionales en diversas áreas de la Ingeniería: Geotecnia," at bounding box center [923, 234] width 350 height 20
click at [858, 231] on input "Servicios profesionales de la Ingeniería: Geotecnia," at bounding box center [923, 234] width 350 height 20
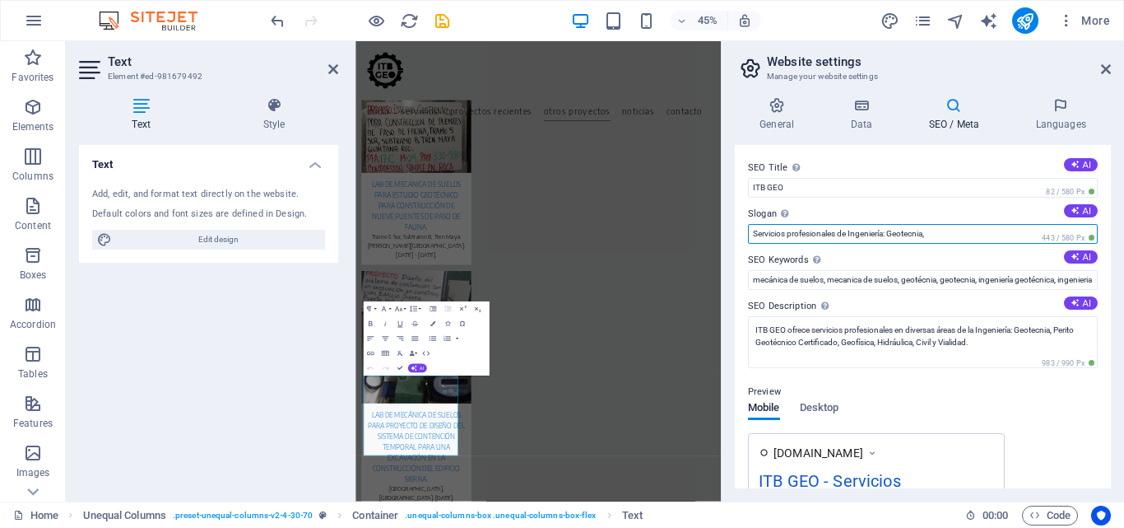
click at [962, 236] on input "Servicios profesionales de Ingeniería: Geotecnia," at bounding box center [923, 234] width 350 height 20
click at [891, 233] on input "Servicios profesionales de Ingeniería: Geotecnia" at bounding box center [923, 234] width 350 height 20
click at [970, 233] on input "Servicios profesionales de Ingeniería Geotecnia" at bounding box center [923, 234] width 350 height 20
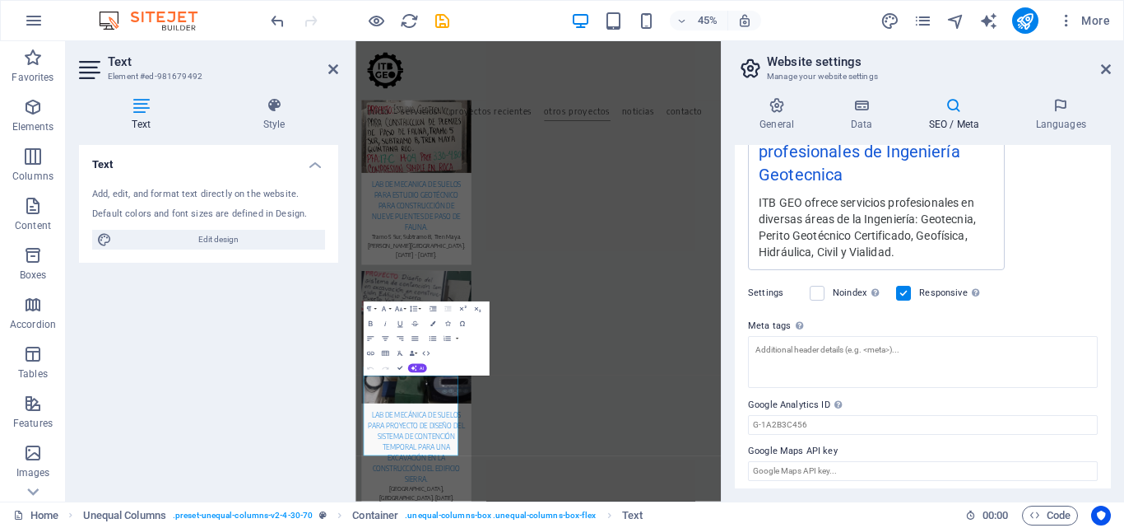
scroll to position [358, 0]
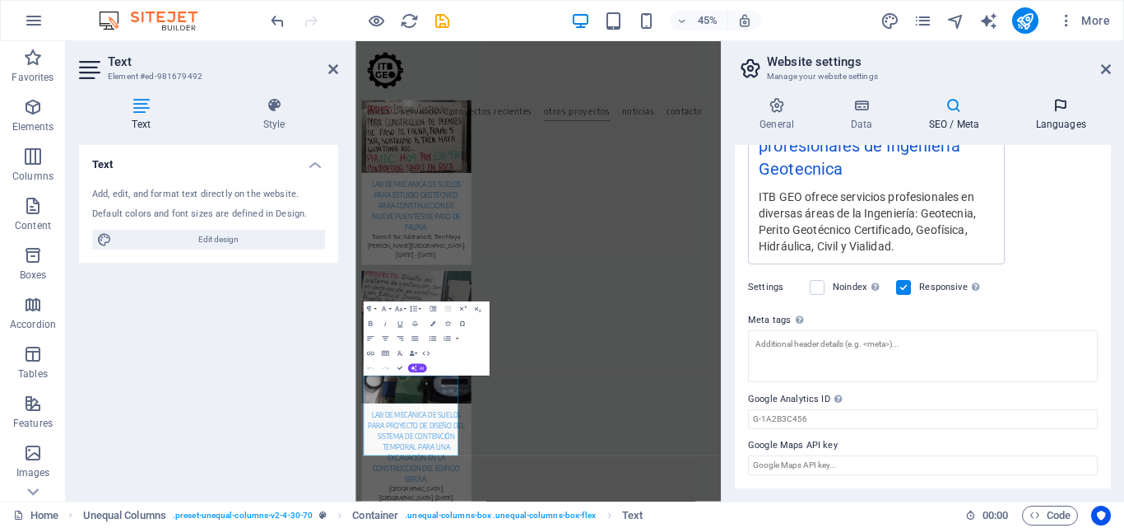
type input "Servicios profesionales de Ingeniería Geotécnica"
click at [1056, 109] on icon at bounding box center [1061, 105] width 100 height 16
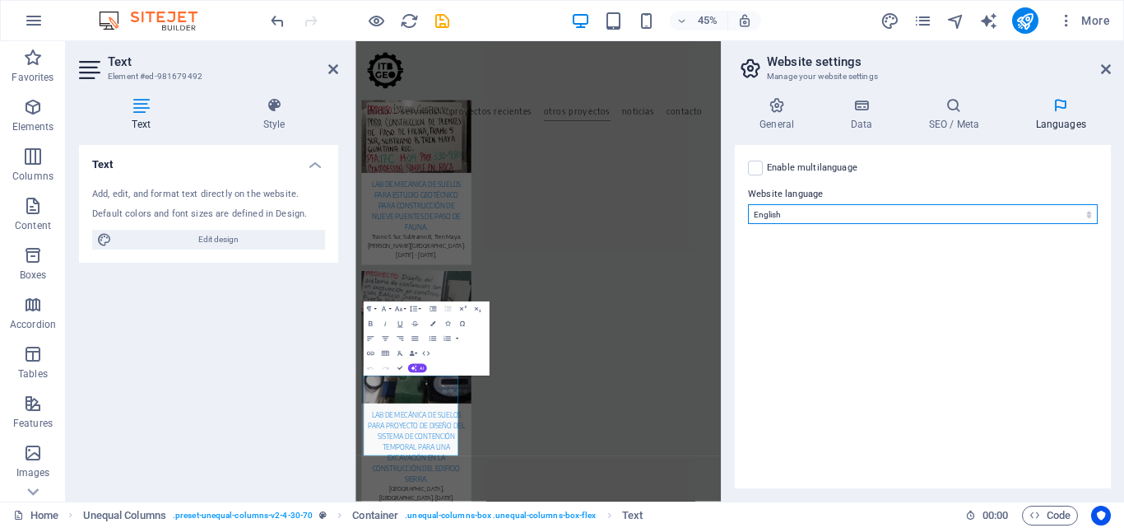
click at [808, 220] on select "Abkhazian Afar Afrikaans Akan Albanian Amharic Arabic Aragonese Armenian Assame…" at bounding box center [923, 214] width 350 height 20
select select "148"
click at [748, 204] on select "Abkhazian Afar Afrikaans Akan Albanian Amharic Arabic Aragonese Armenian Assame…" at bounding box center [923, 214] width 350 height 20
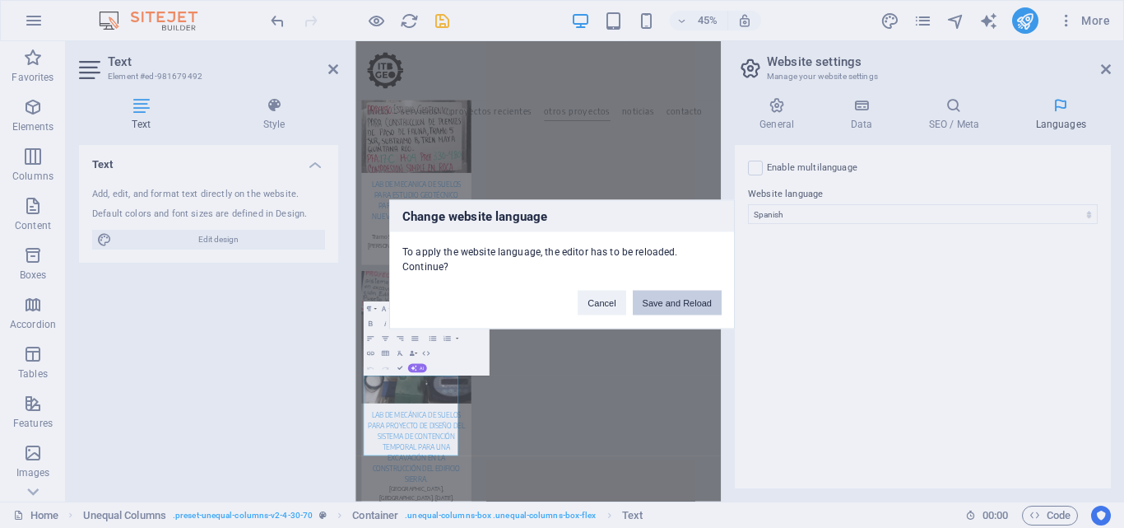
click at [679, 300] on button "Save and Reload" at bounding box center [677, 302] width 89 height 25
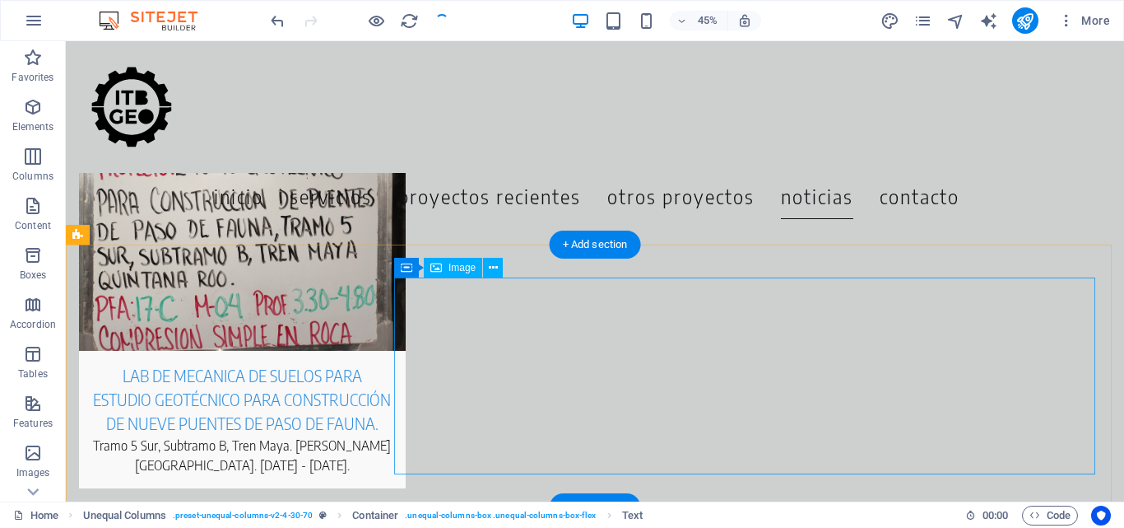
scroll to position [7037, 0]
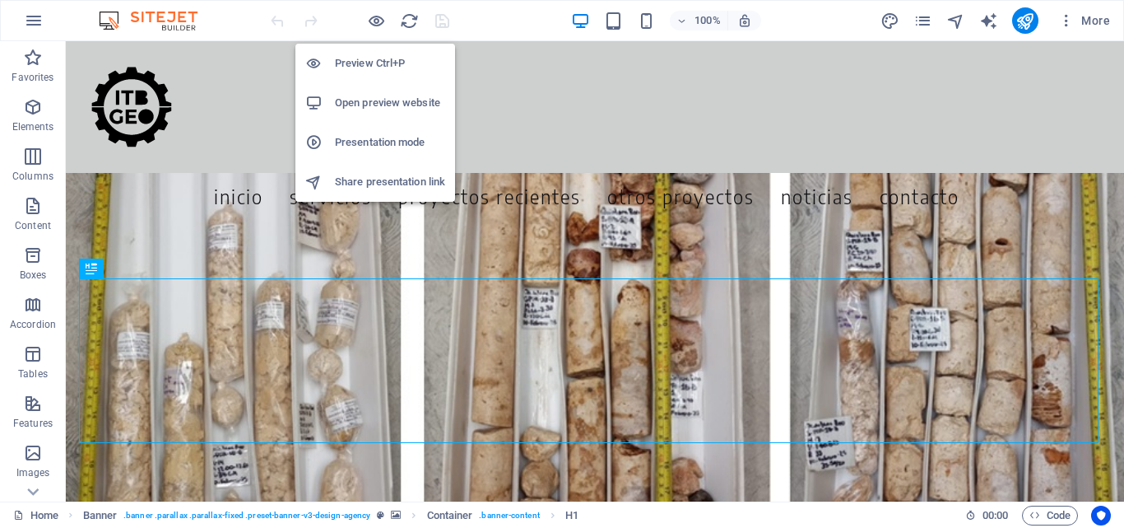
click at [376, 63] on h6 "Preview Ctrl+P" at bounding box center [390, 64] width 110 height 20
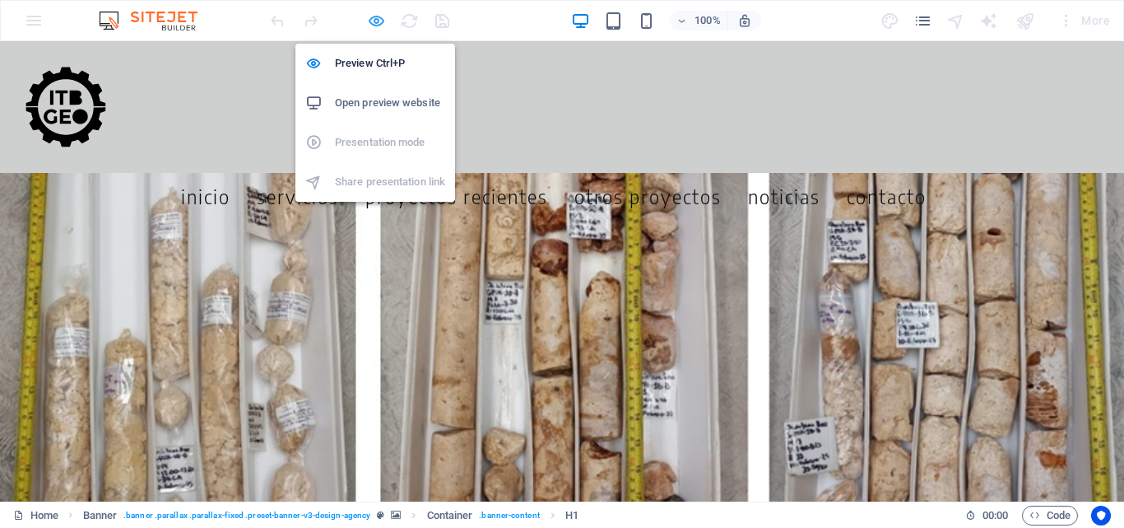
click at [378, 17] on icon "button" at bounding box center [376, 21] width 19 height 19
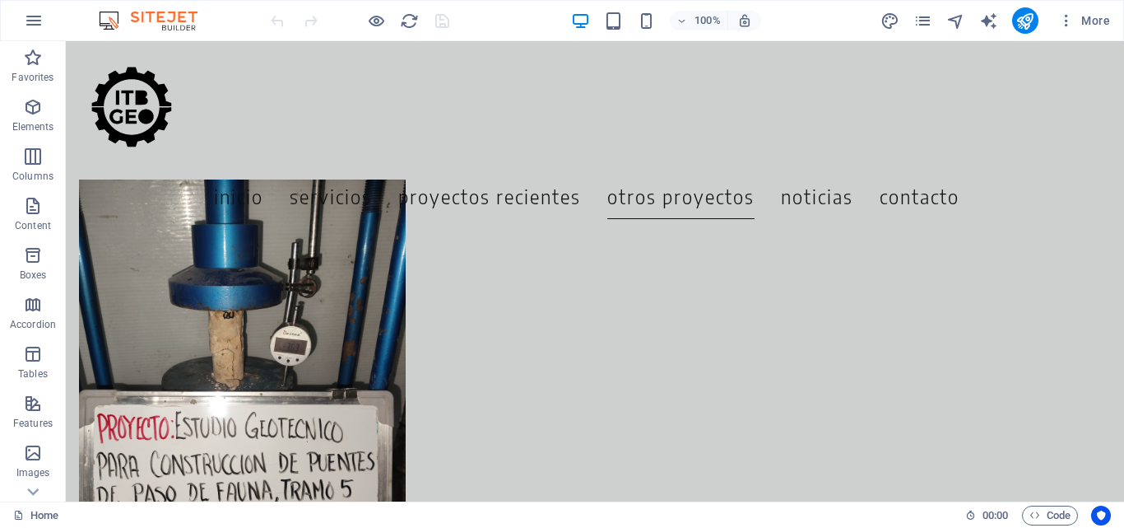
scroll to position [7110, 0]
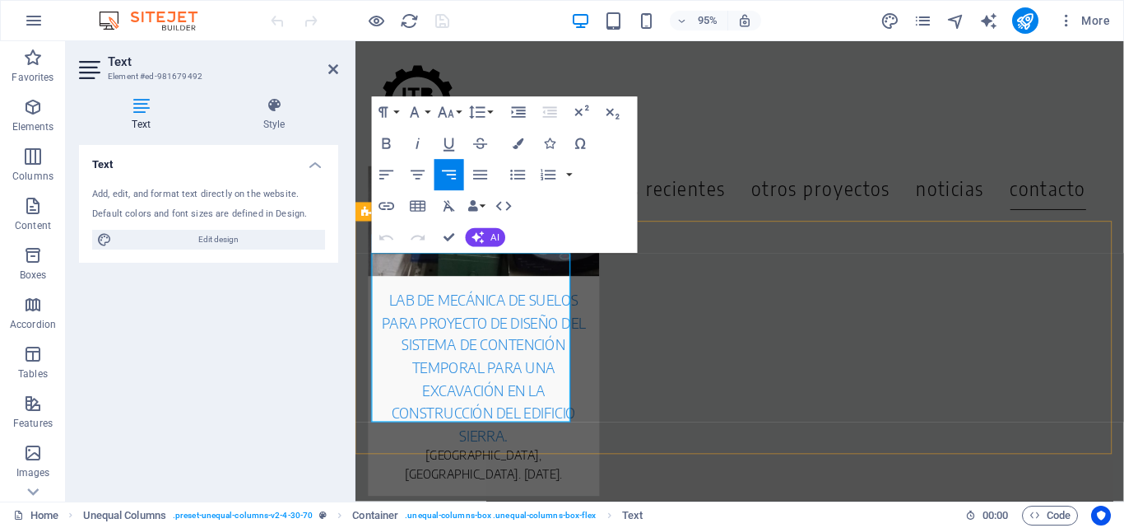
click at [482, 204] on button "Data Bindings" at bounding box center [477, 205] width 22 height 31
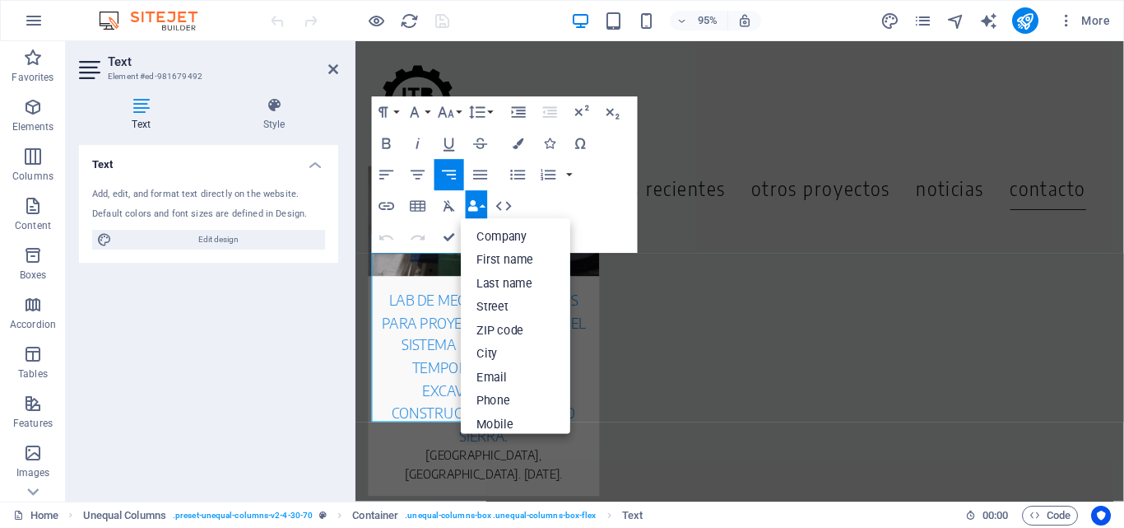
click at [473, 206] on icon "button" at bounding box center [473, 205] width 11 height 11
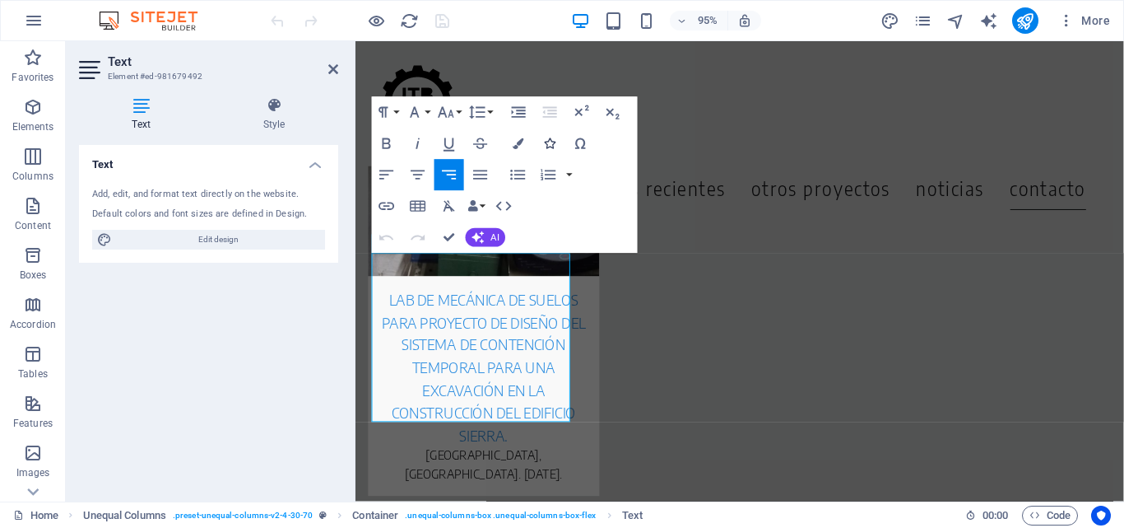
click at [552, 142] on icon "button" at bounding box center [549, 142] width 11 height 11
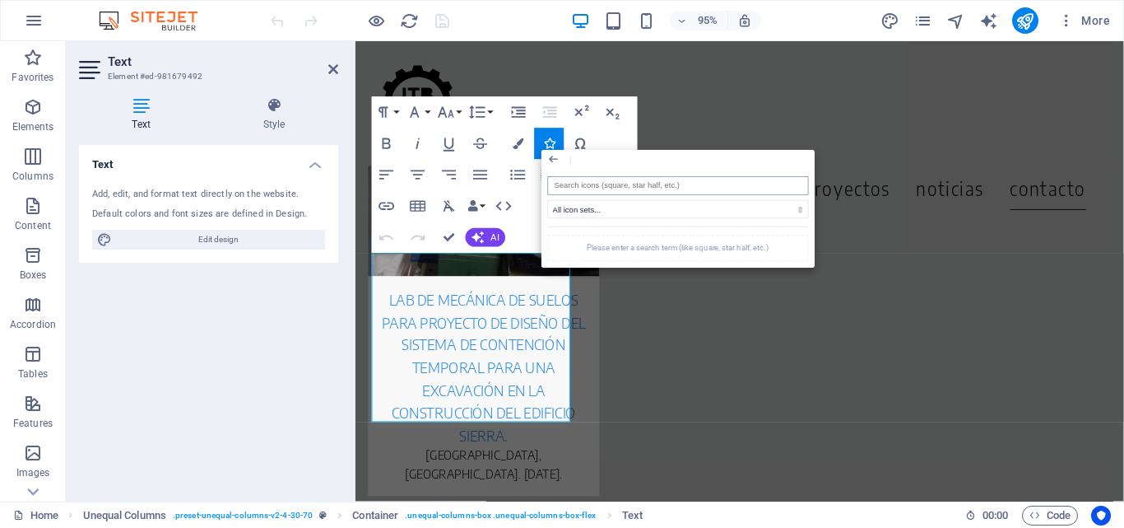
click at [640, 183] on input "search" at bounding box center [677, 185] width 261 height 19
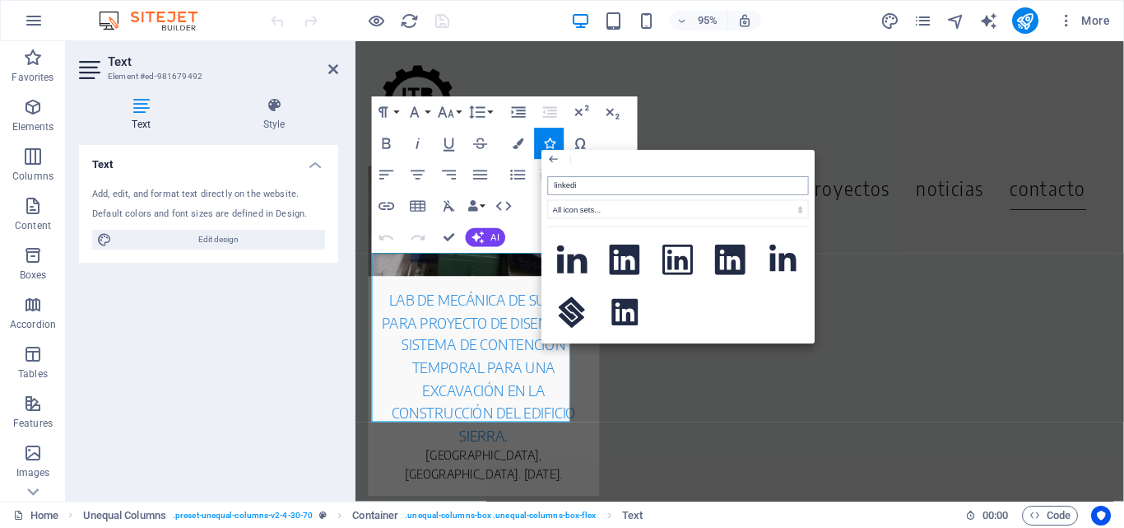
type input "linkedin"
click at [627, 259] on icon at bounding box center [625, 259] width 30 height 31
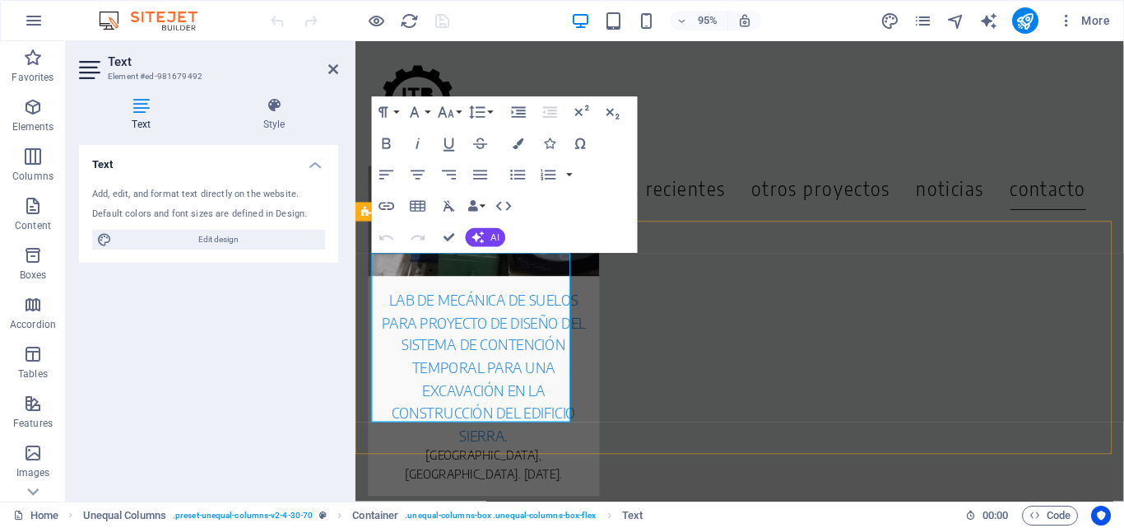
drag, startPoint x: 542, startPoint y: 371, endPoint x: 583, endPoint y: 371, distance: 40.3
click at [417, 142] on icon "button" at bounding box center [418, 143] width 19 height 19
click at [422, 142] on icon "button" at bounding box center [418, 143] width 19 height 19
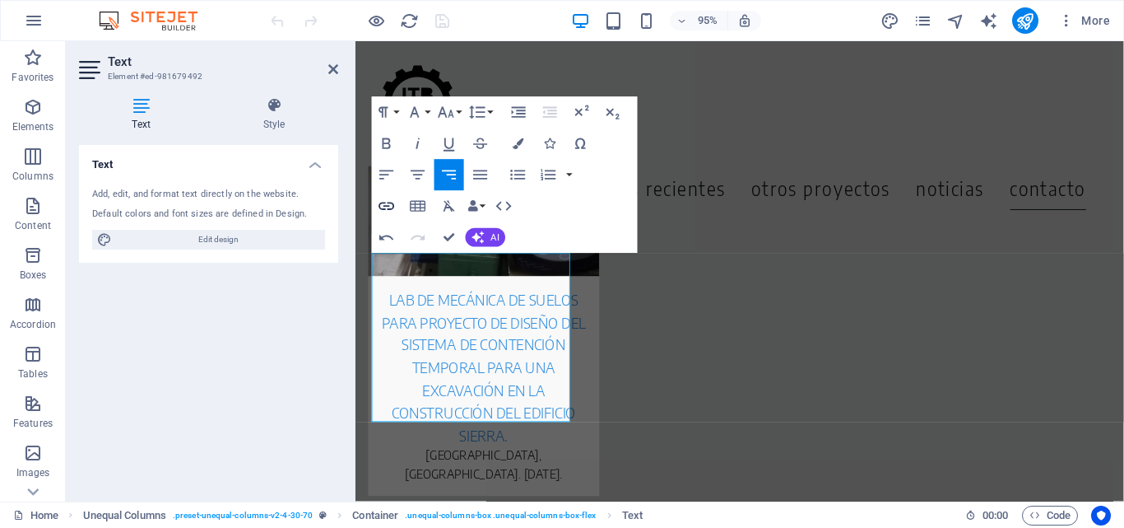
click at [388, 208] on icon "button" at bounding box center [387, 206] width 16 height 8
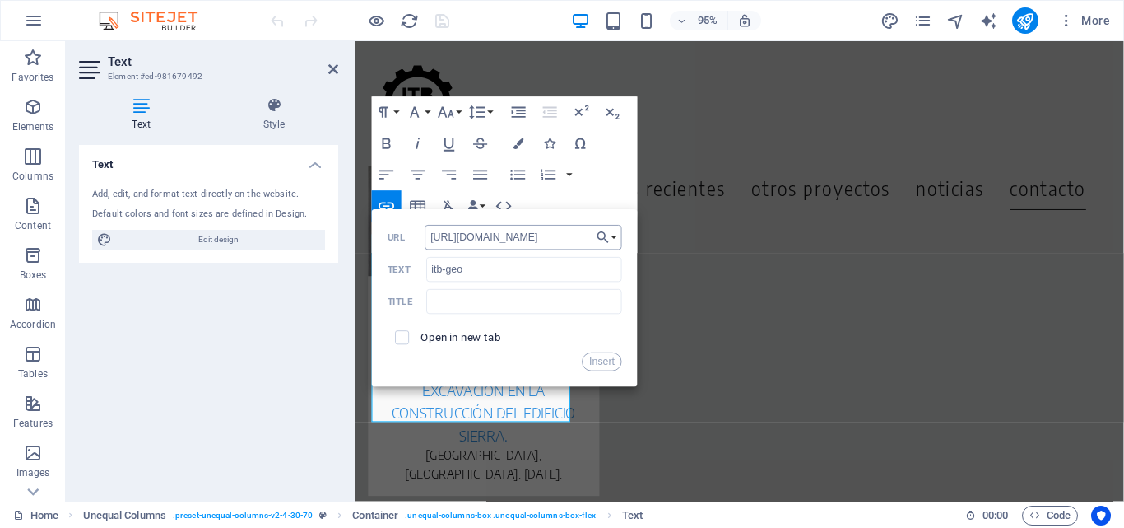
scroll to position [0, 33]
type input "[URL][DOMAIN_NAME]"
click at [400, 339] on input "checkbox" at bounding box center [400, 335] width 14 height 14
checkbox input "true"
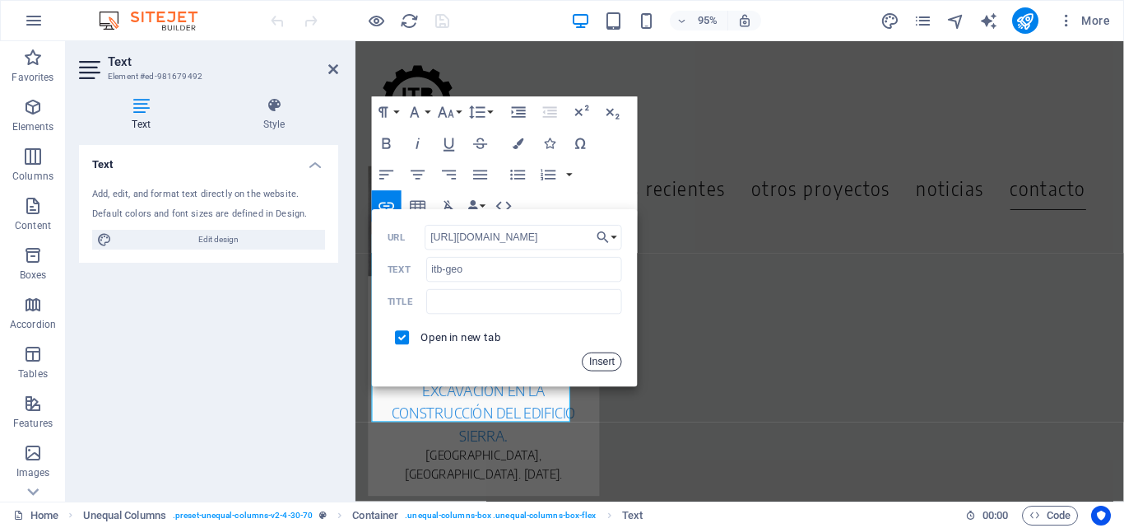
click at [610, 363] on button "Insert" at bounding box center [603, 361] width 40 height 19
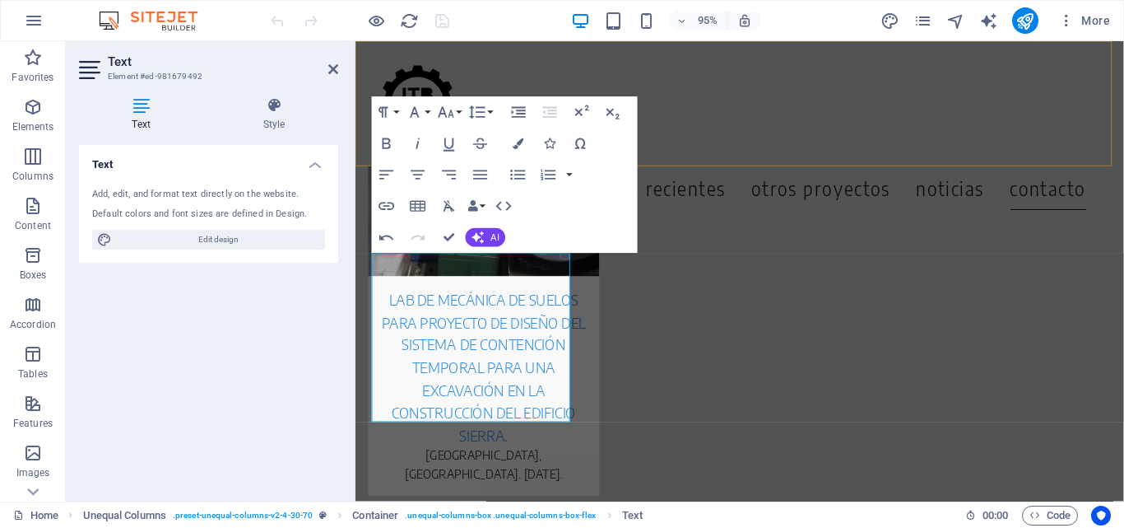
click at [678, 72] on div "Menu Inicio Servicios Proyectos Recientes Otros Proyectos noticias contacto" at bounding box center [760, 107] width 809 height 132
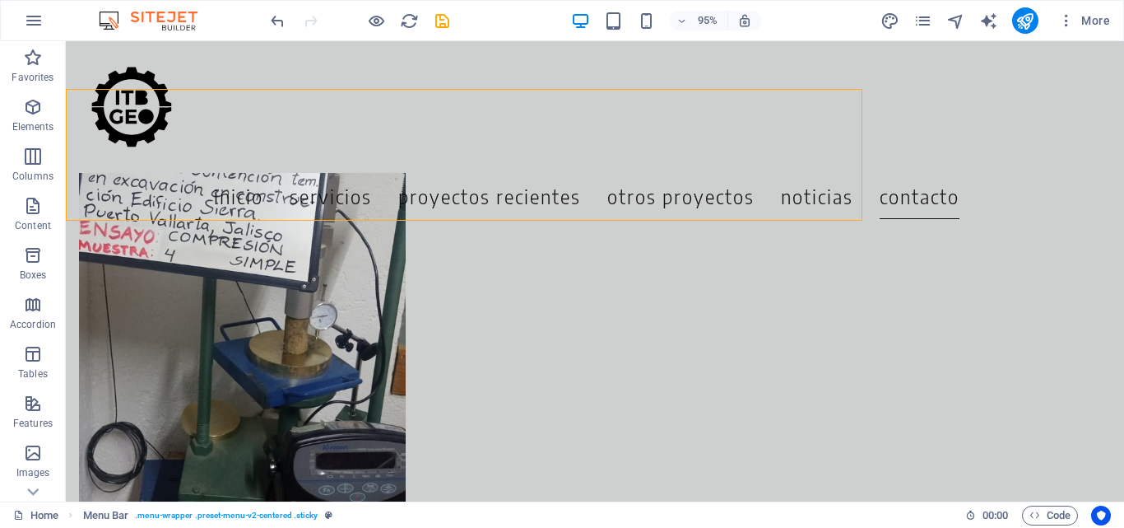
scroll to position [7110, 0]
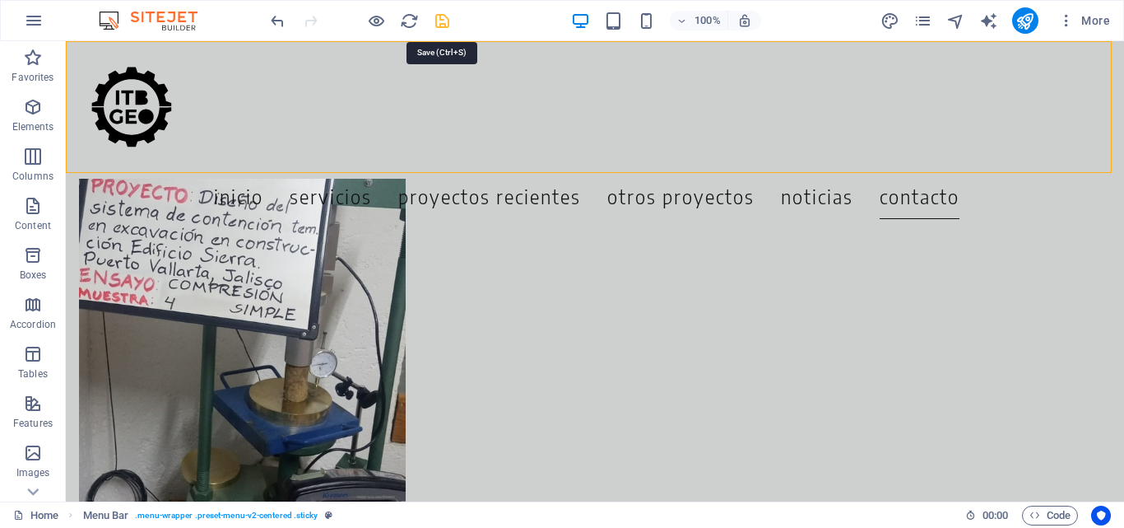
click at [436, 21] on icon "save" at bounding box center [442, 21] width 19 height 19
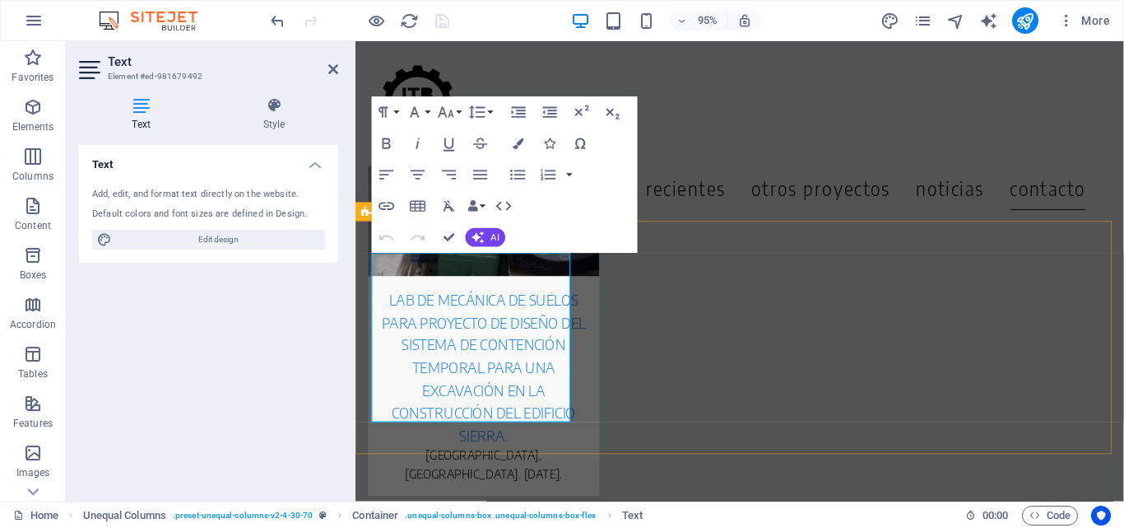
click at [563, 243] on icon "button" at bounding box center [562, 243] width 19 height 19
drag, startPoint x: 499, startPoint y: 295, endPoint x: 593, endPoint y: 295, distance: 94.7
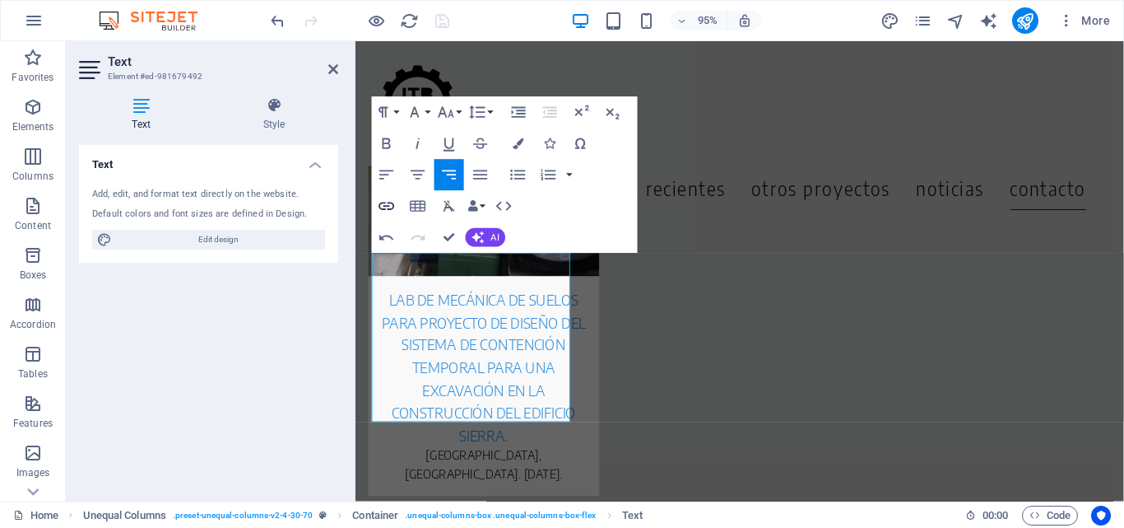
click at [384, 204] on icon "button" at bounding box center [387, 206] width 19 height 19
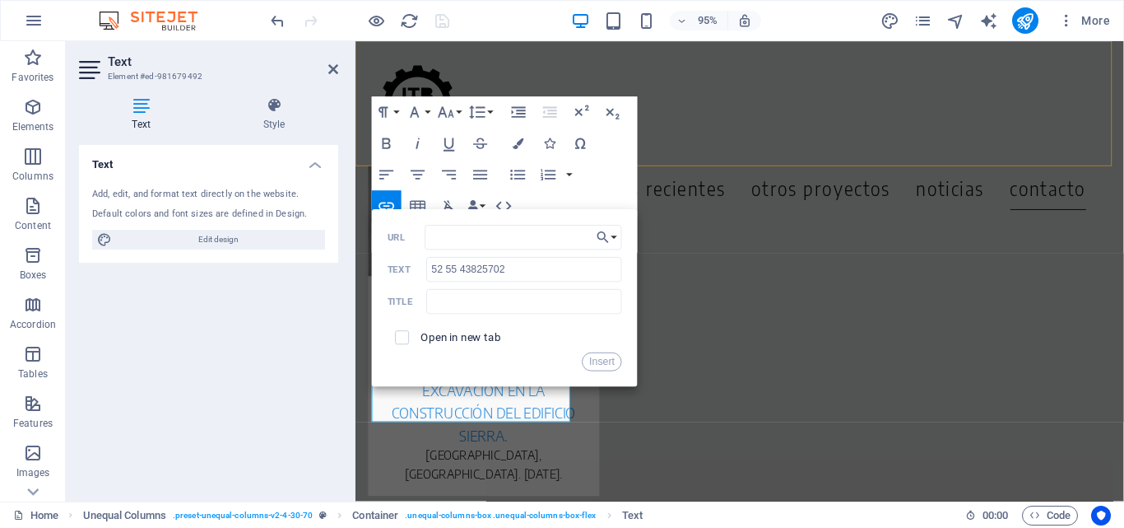
click at [748, 130] on div "Menu Inicio Servicios Proyectos Recientes Otros Proyectos noticias contacto" at bounding box center [760, 107] width 809 height 132
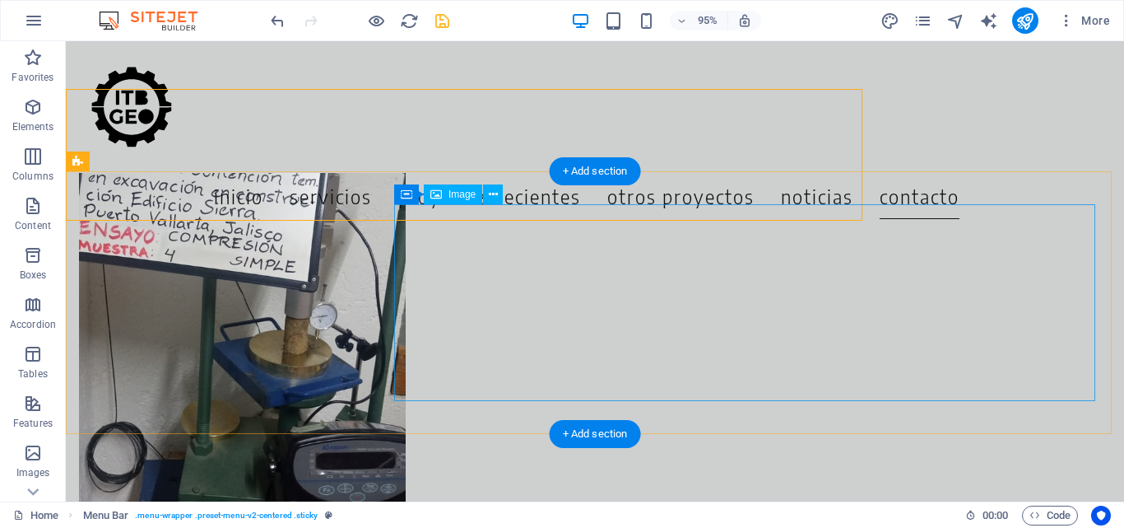
scroll to position [7110, 0]
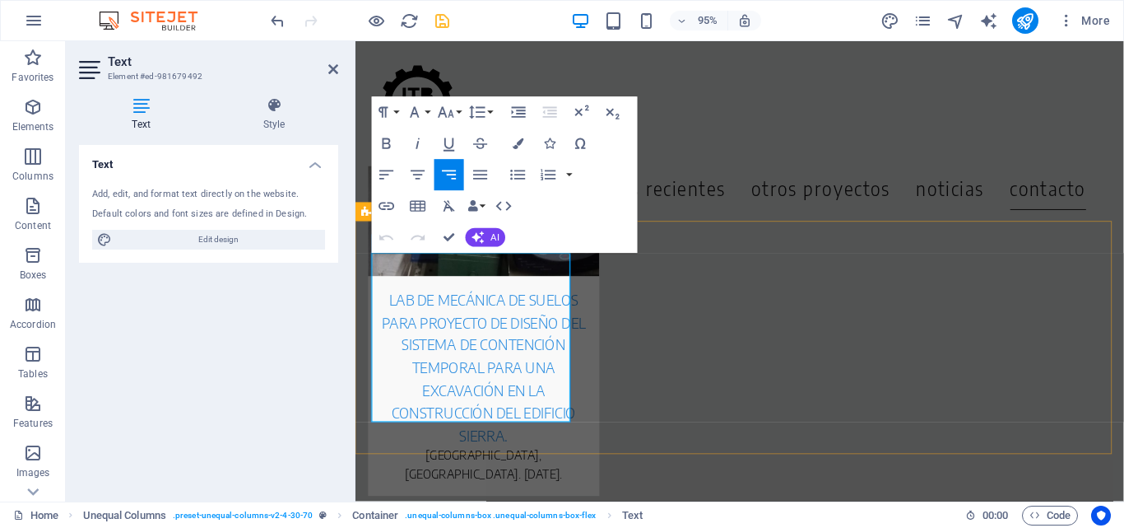
drag, startPoint x: 500, startPoint y: 296, endPoint x: 603, endPoint y: 293, distance: 102.9
click at [386, 207] on icon "button" at bounding box center [387, 206] width 19 height 19
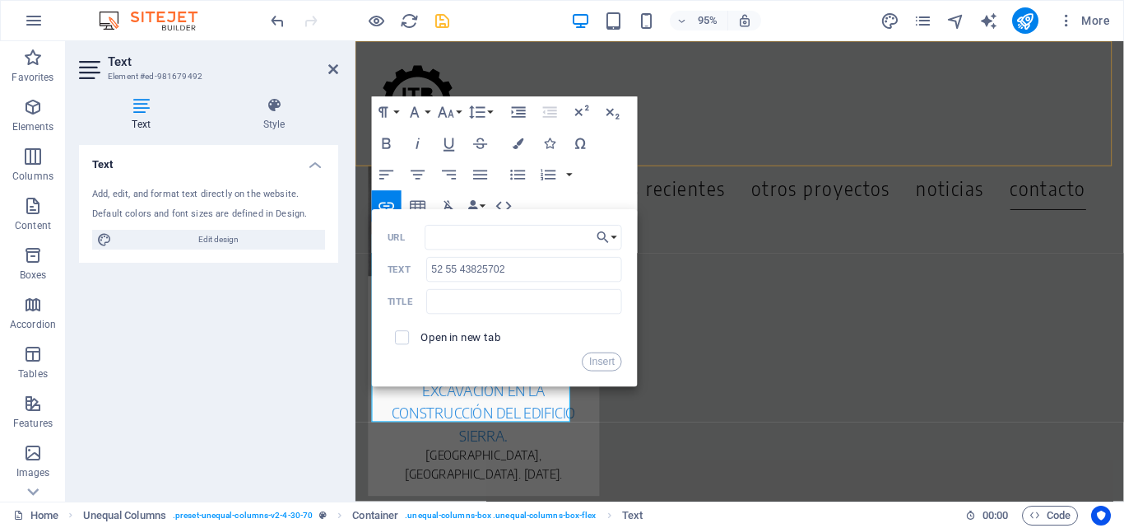
click at [687, 142] on div "Menu Inicio Servicios Proyectos Recientes Otros Proyectos noticias contacto" at bounding box center [760, 107] width 809 height 132
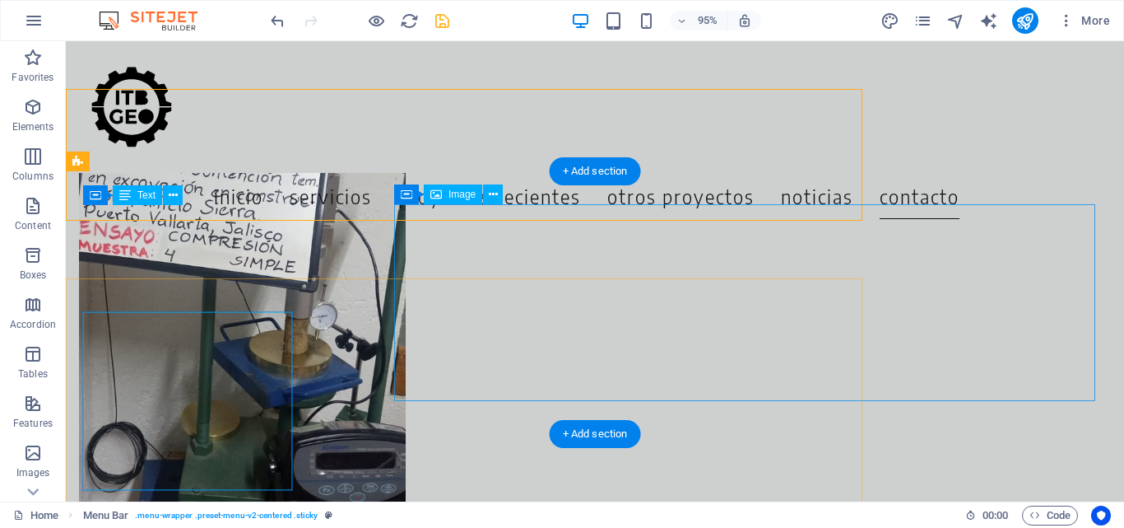
scroll to position [7110, 0]
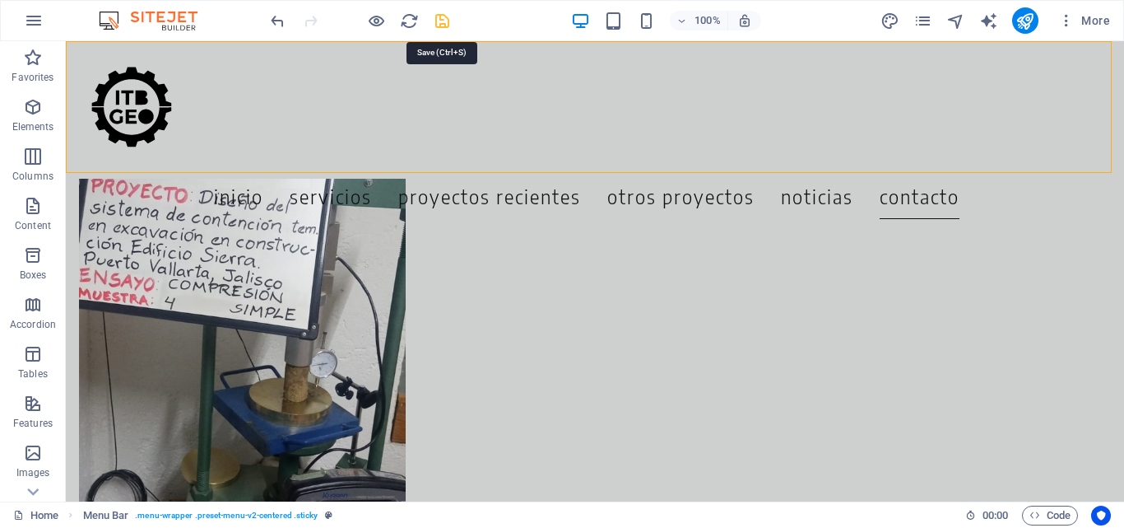
click at [439, 21] on icon "save" at bounding box center [442, 21] width 19 height 19
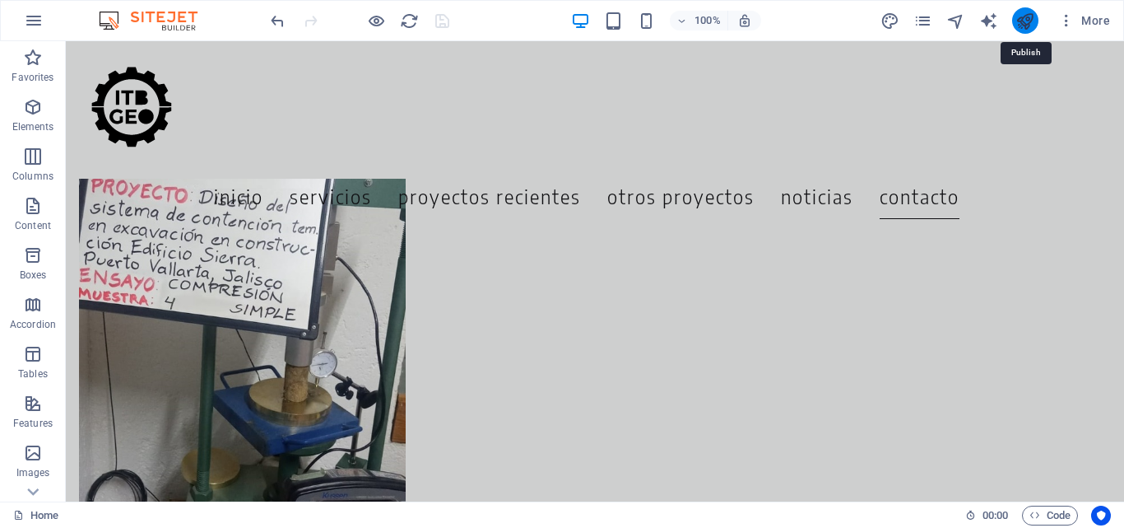
click at [1027, 26] on icon "publish" at bounding box center [1025, 21] width 19 height 19
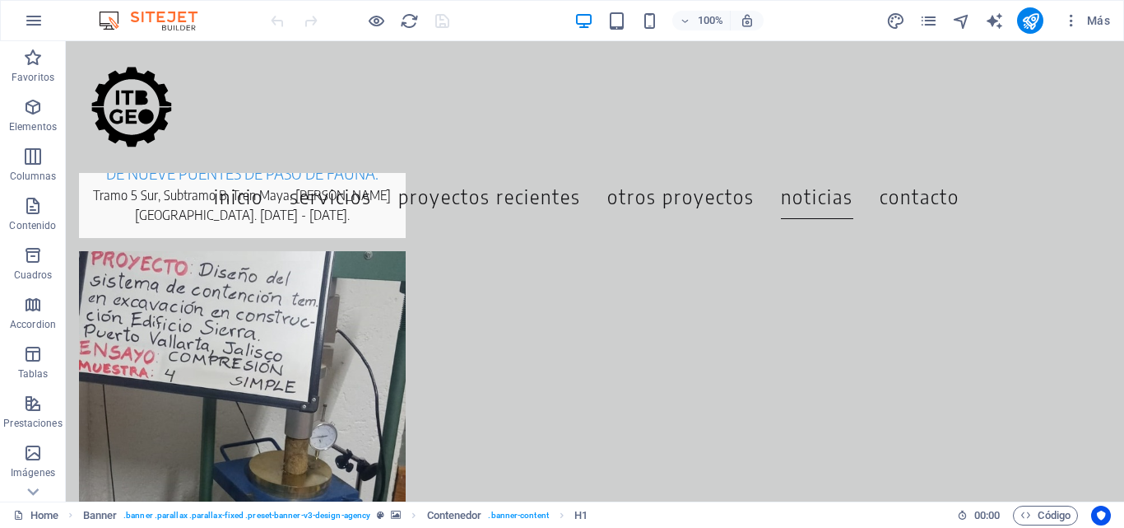
scroll to position [7110, 0]
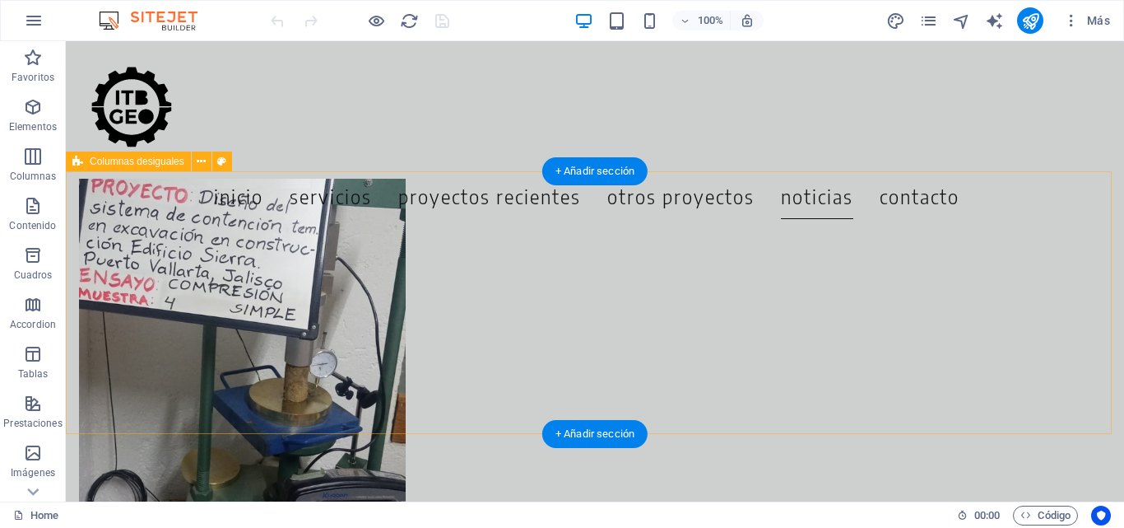
drag, startPoint x: 331, startPoint y: 310, endPoint x: 373, endPoint y: 317, distance: 42.5
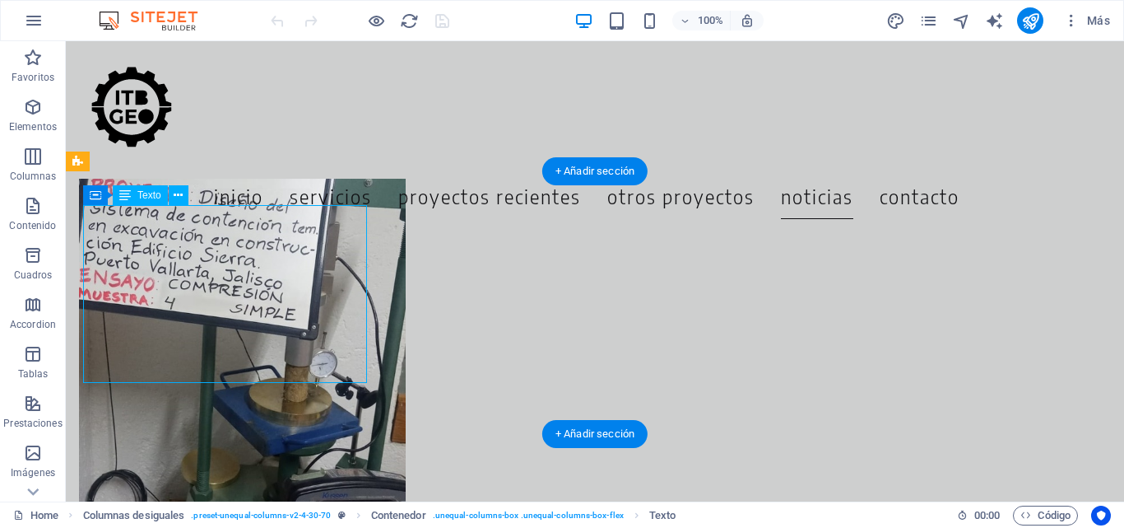
drag, startPoint x: 328, startPoint y: 312, endPoint x: 366, endPoint y: 314, distance: 37.9
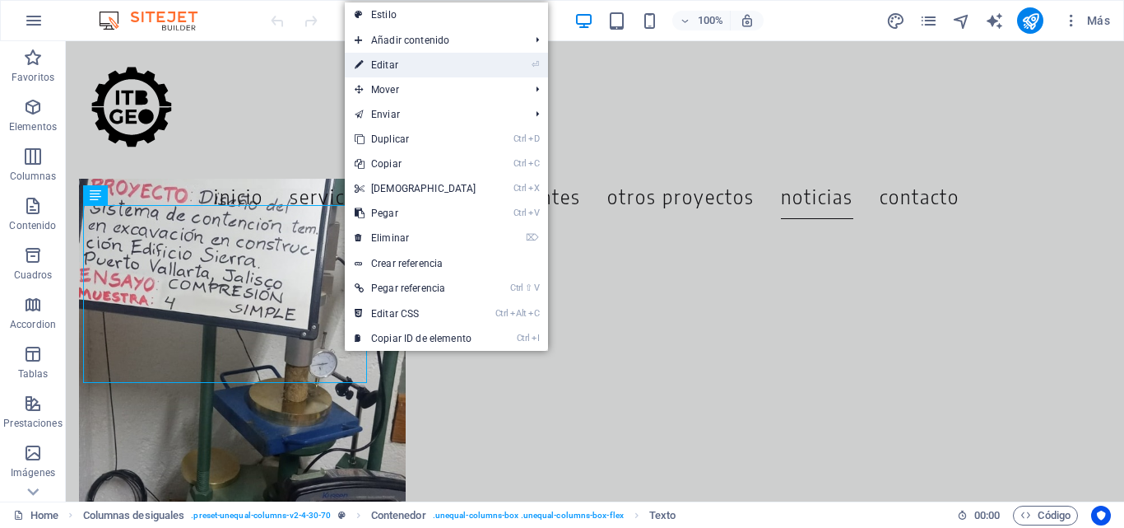
click at [407, 63] on link "⏎ Editar" at bounding box center [416, 65] width 142 height 25
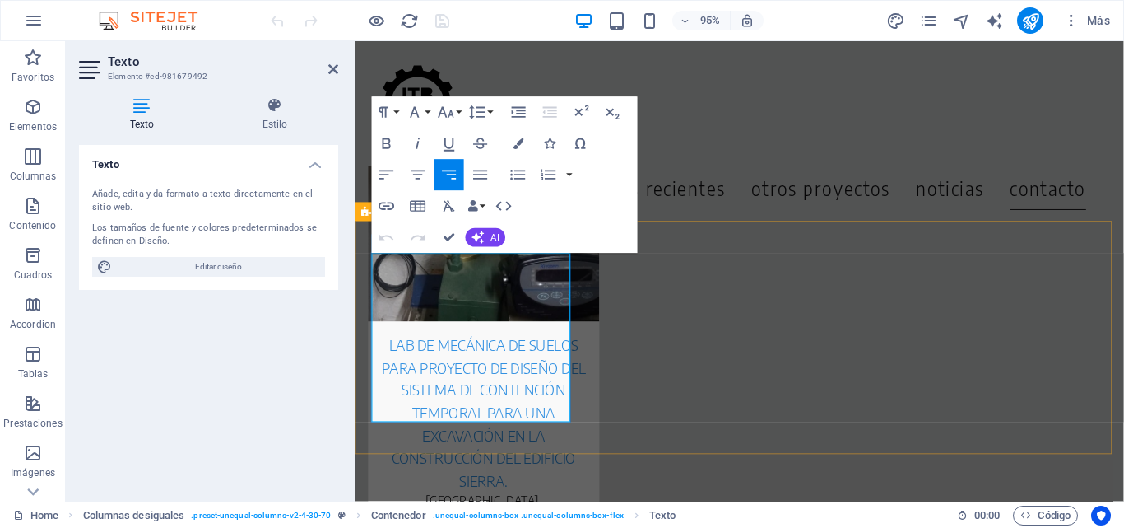
scroll to position [7158, 0]
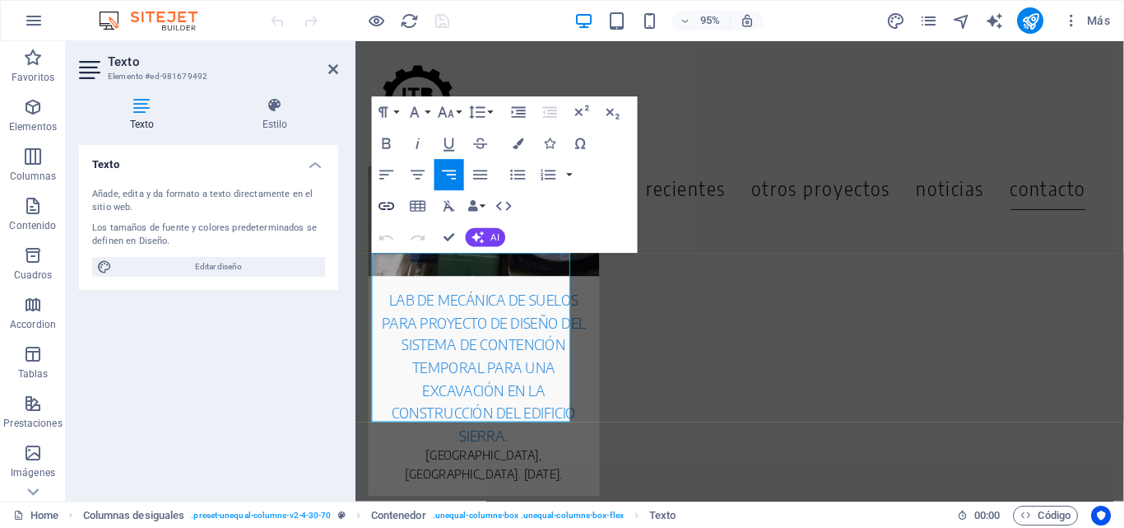
click at [389, 206] on icon "button" at bounding box center [387, 206] width 16 height 8
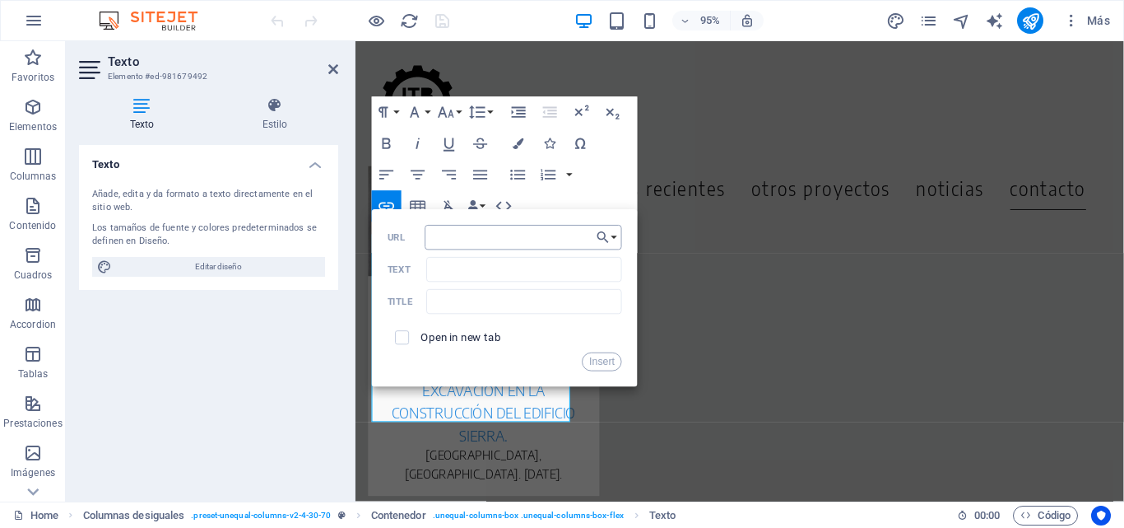
click at [508, 248] on input "URL" at bounding box center [524, 237] width 197 height 25
type input "[URL][DOMAIN_NAME]"
click at [542, 244] on input "[URL][DOMAIN_NAME]" at bounding box center [524, 237] width 197 height 25
drag, startPoint x: 550, startPoint y: 241, endPoint x: 633, endPoint y: 235, distance: 83.3
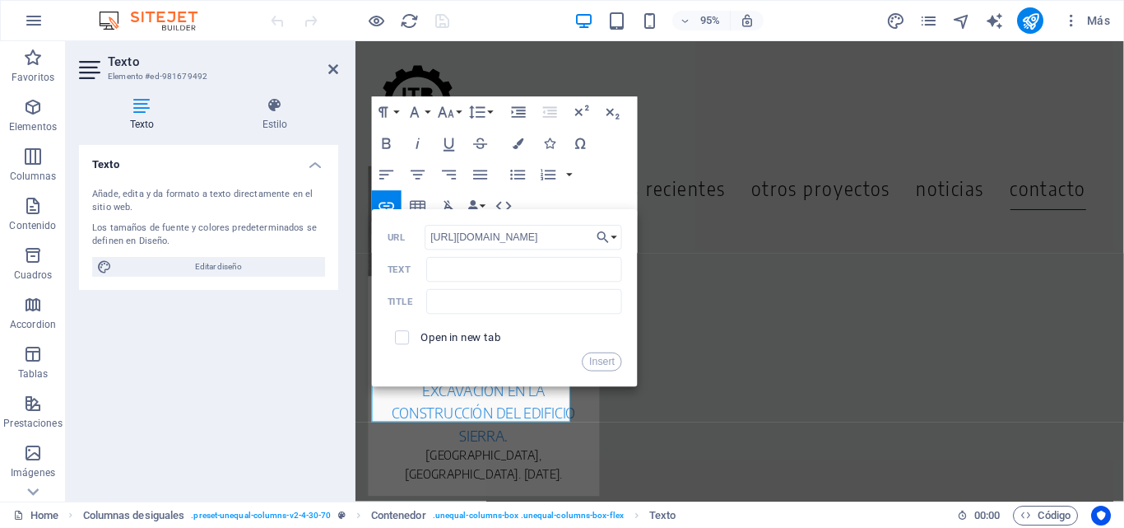
click at [633, 235] on div "Back Choose Link Home Pricing Order Legal notice Privacy Seleccionar archivo ..…" at bounding box center [505, 298] width 266 height 178
click at [549, 238] on input "https://www.linkedin.com/company/itb-geo" at bounding box center [524, 237] width 197 height 25
click at [400, 336] on input "checkbox" at bounding box center [400, 335] width 14 height 14
checkbox input "true"
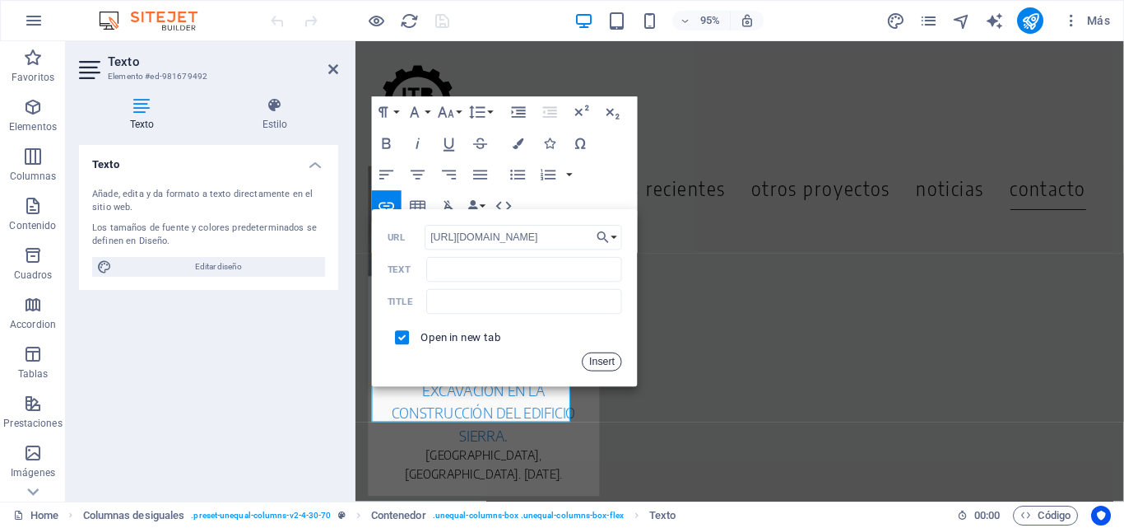
click at [603, 361] on button "Insert" at bounding box center [603, 361] width 40 height 19
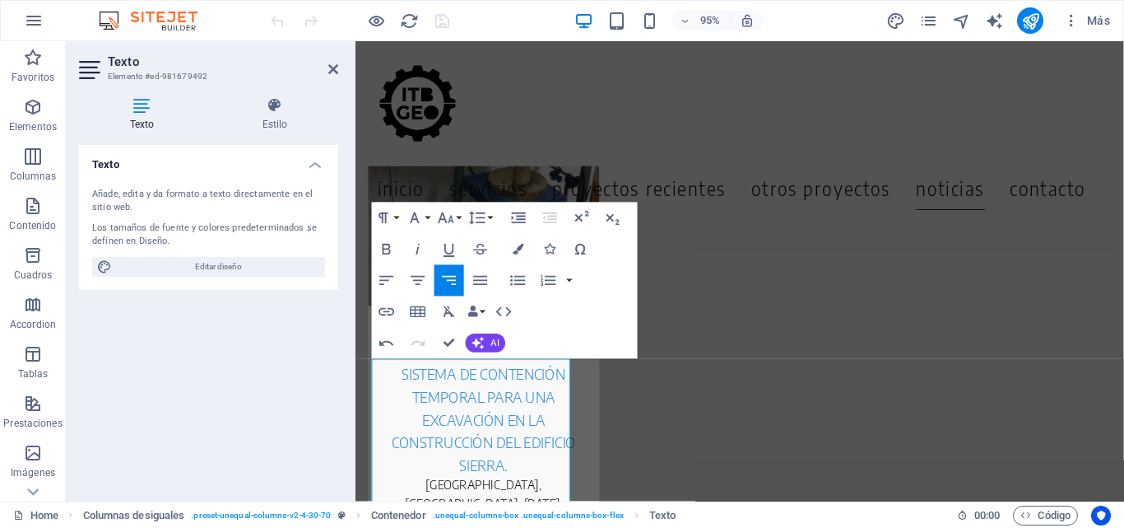
scroll to position [7158, 0]
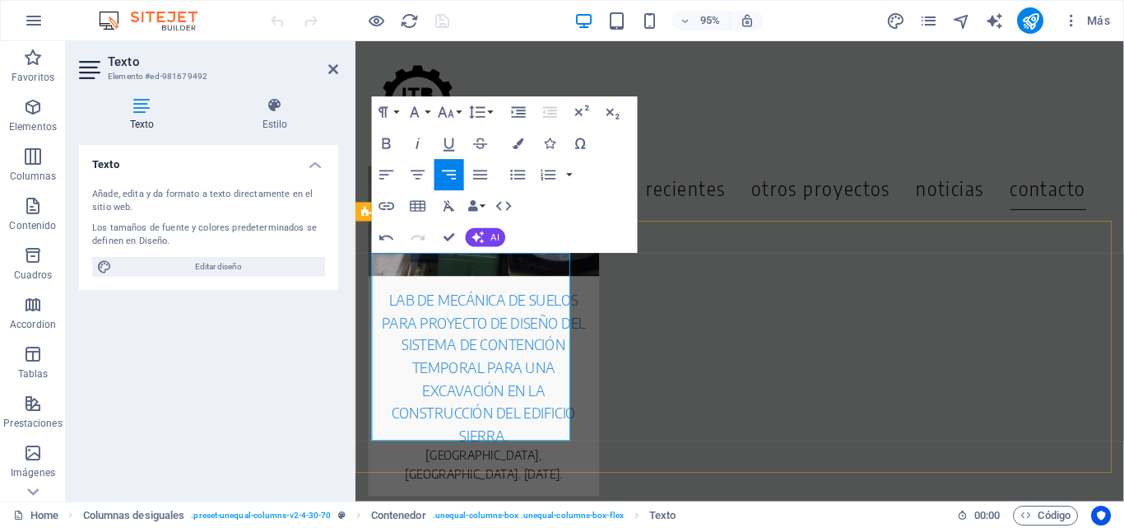
drag, startPoint x: 523, startPoint y: 290, endPoint x: 340, endPoint y: 268, distance: 184.0
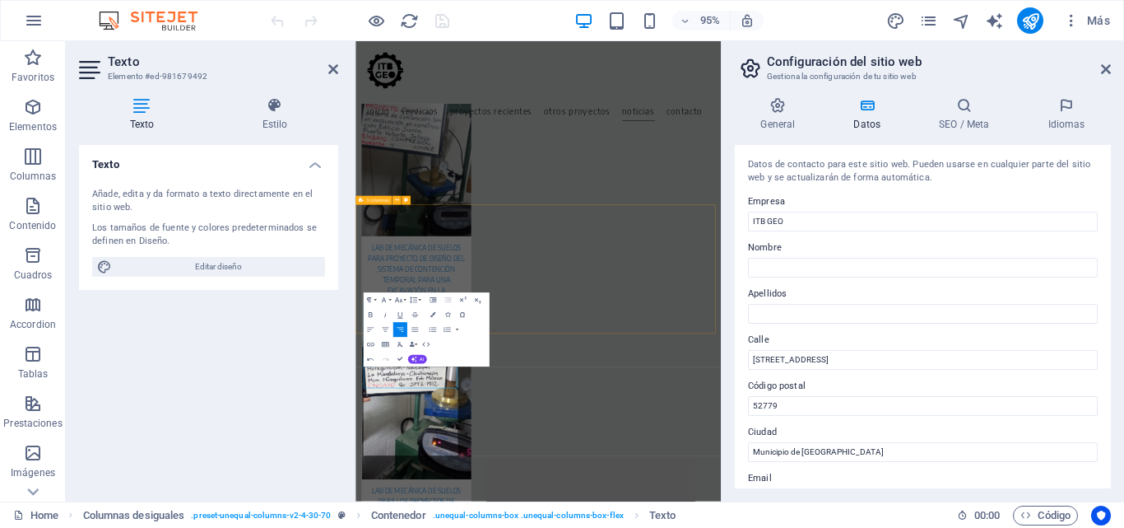
scroll to position [6808, 0]
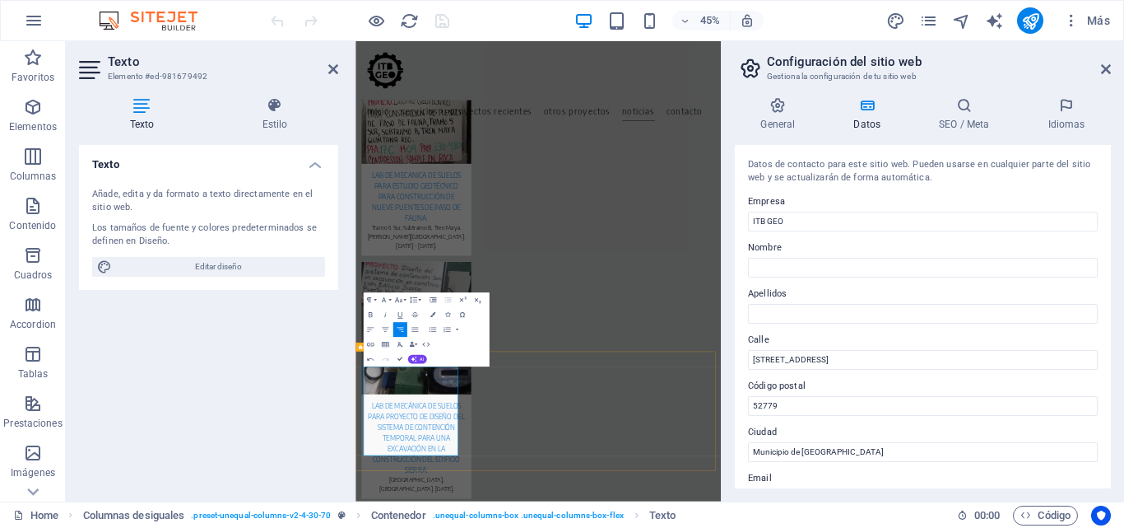
drag, startPoint x: 1104, startPoint y: 72, endPoint x: 786, endPoint y: 36, distance: 319.7
click at [1104, 72] on icon at bounding box center [1106, 69] width 10 height 13
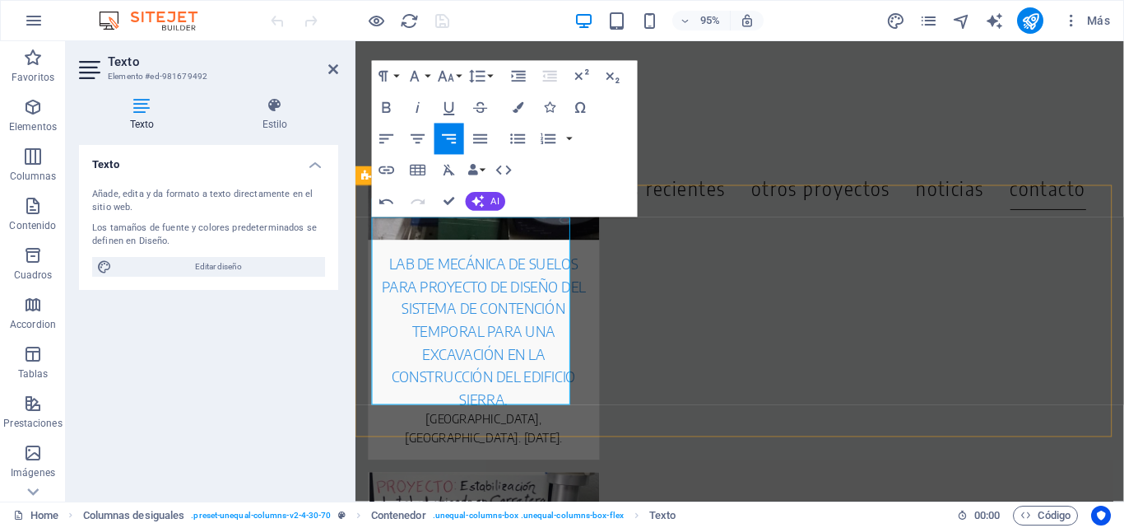
drag, startPoint x: 523, startPoint y: 258, endPoint x: 363, endPoint y: 227, distance: 162.7
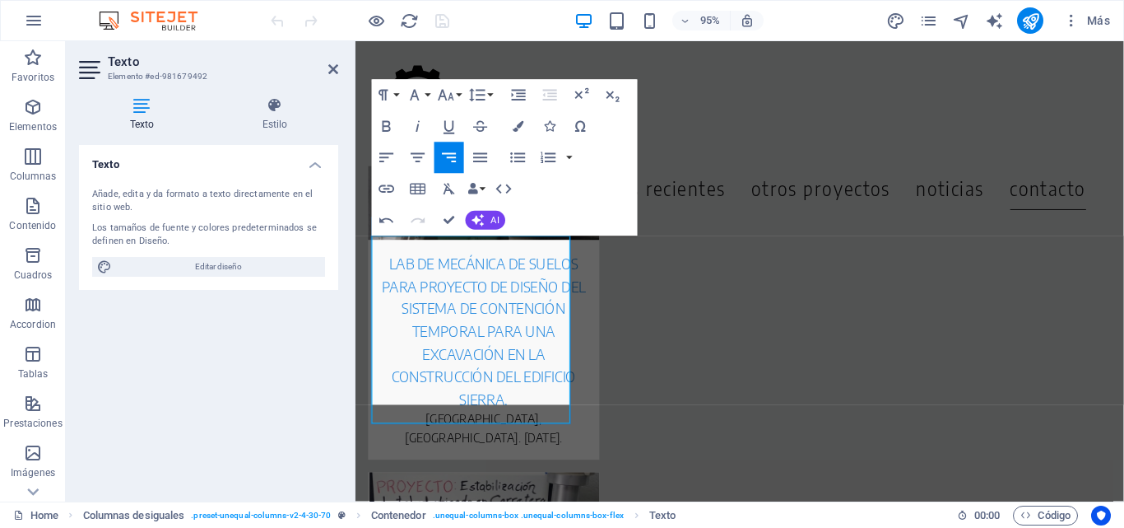
scroll to position [7176, 0]
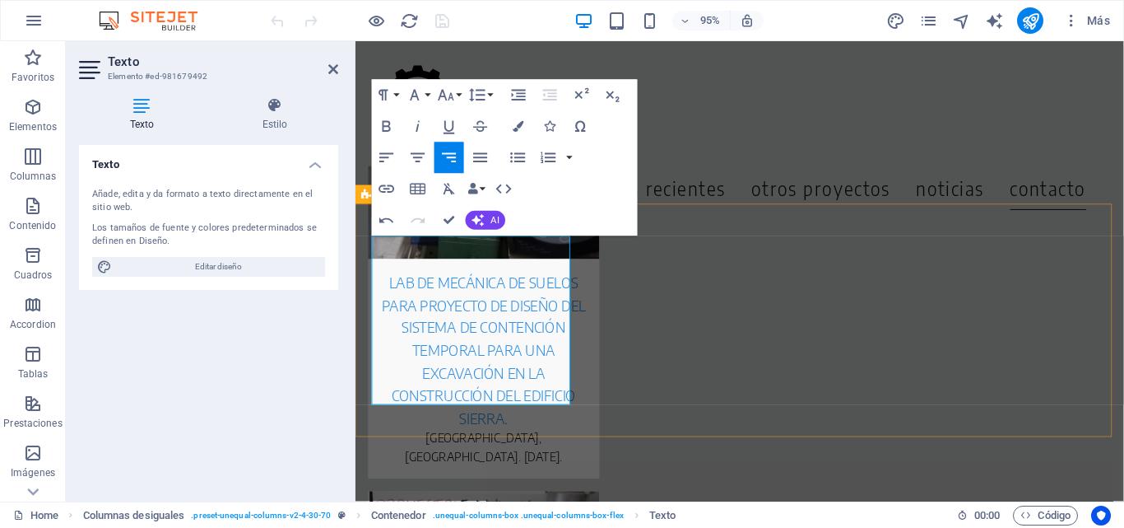
drag, startPoint x: 542, startPoint y: 357, endPoint x: 592, endPoint y: 356, distance: 49.4
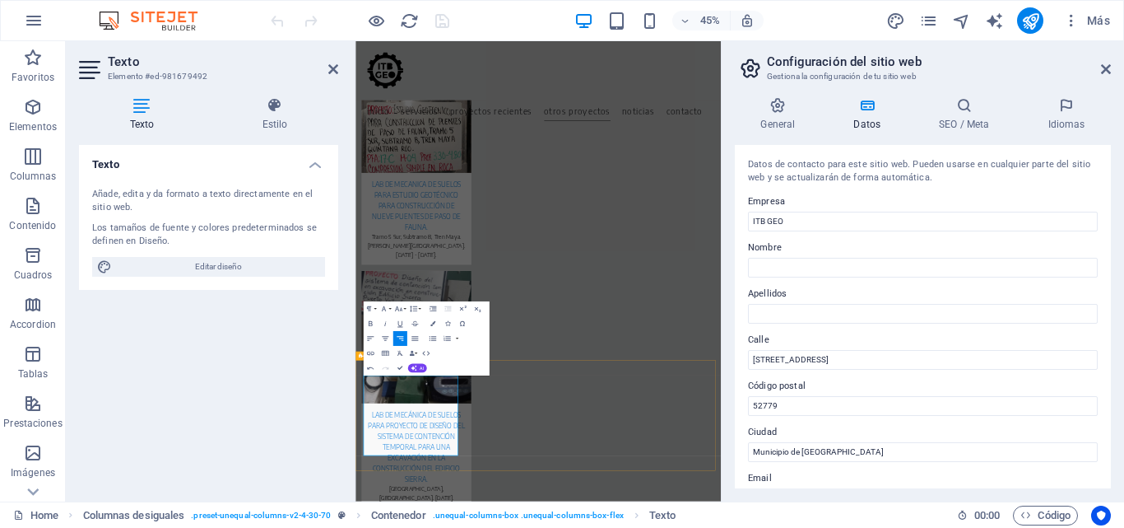
click at [1103, 69] on icon at bounding box center [1106, 69] width 10 height 13
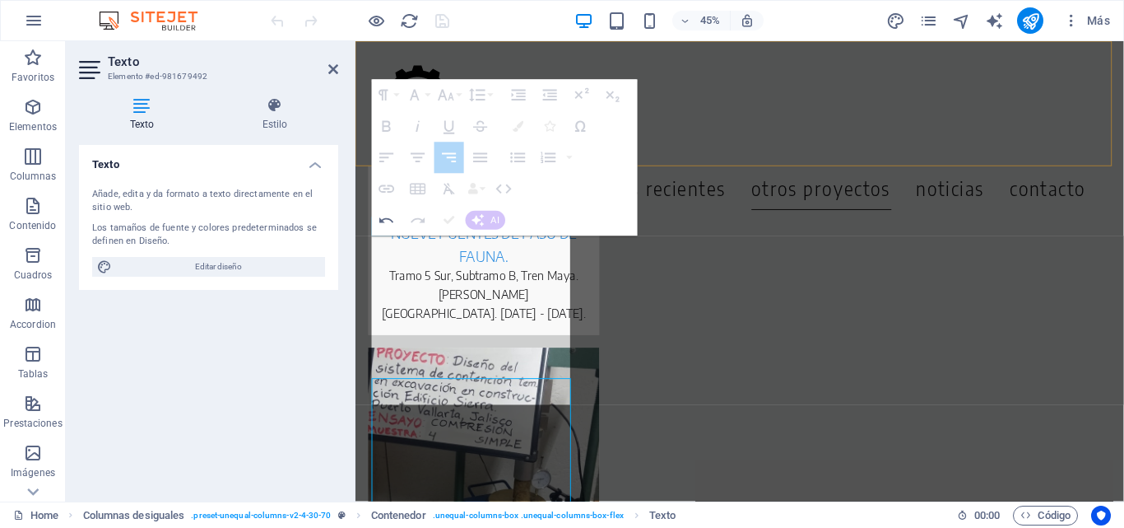
scroll to position [7176, 0]
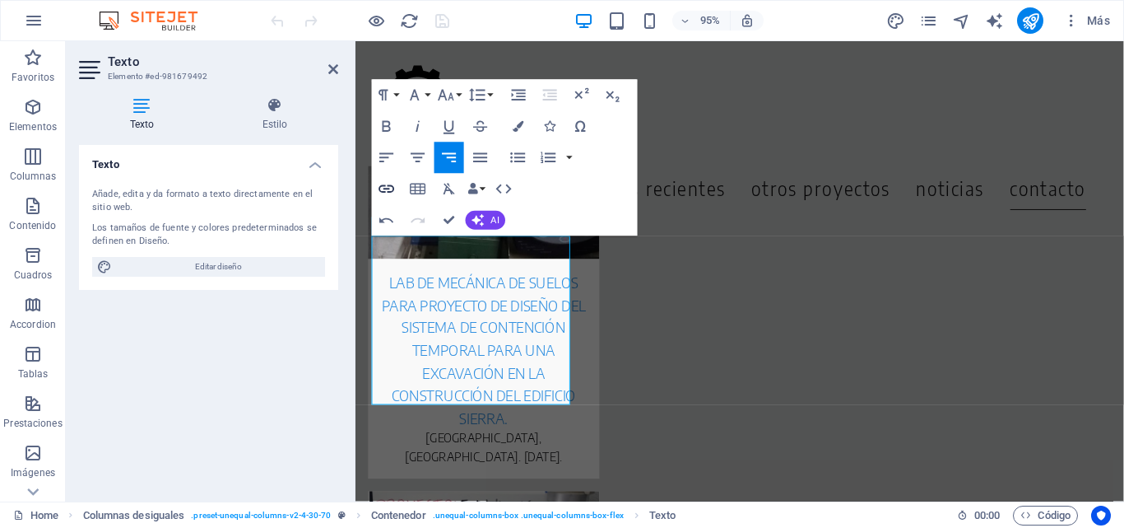
checkbox input "false"
click at [389, 187] on icon "button" at bounding box center [387, 188] width 19 height 19
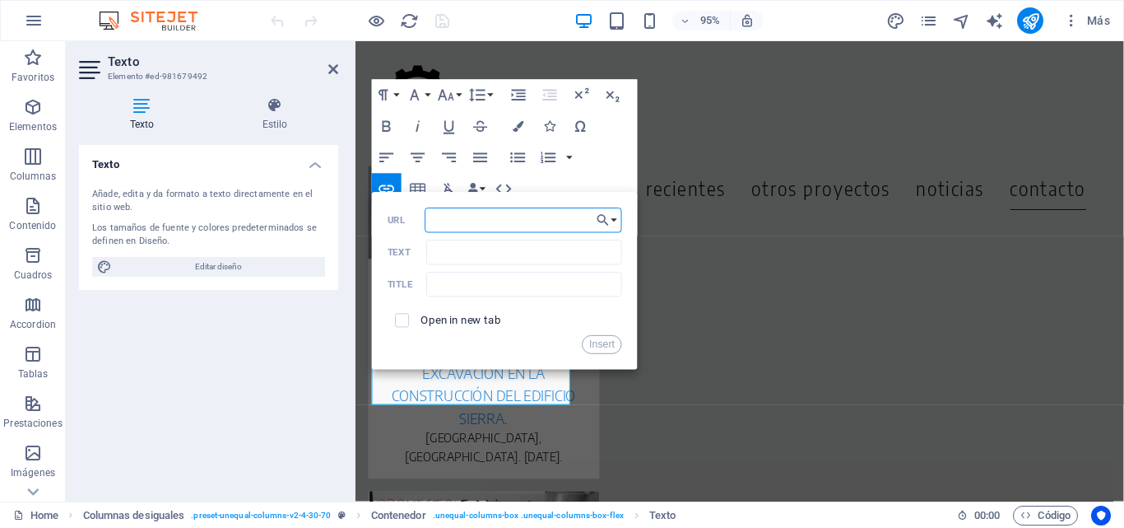
drag, startPoint x: 485, startPoint y: 225, endPoint x: 458, endPoint y: 216, distance: 27.9
click at [458, 216] on input "URL" at bounding box center [524, 219] width 197 height 25
type input "https://www.linkedin.com/company/itb-geo"
drag, startPoint x: 535, startPoint y: 224, endPoint x: 620, endPoint y: 230, distance: 85.0
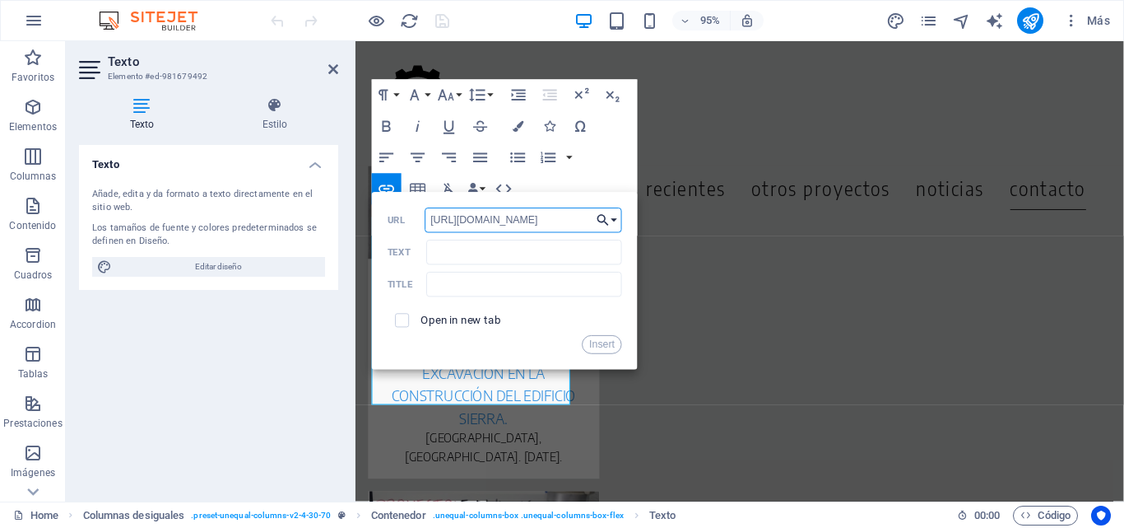
click at [620, 230] on div "Back Choose Link Home Pricing Order Legal notice Privacy Seleccionar archivo ..…" at bounding box center [505, 281] width 266 height 178
click at [533, 224] on input "https://www.linkedin.com/company/itb-geo" at bounding box center [524, 219] width 197 height 25
click at [397, 324] on input "checkbox" at bounding box center [400, 317] width 14 height 14
checkbox input "true"
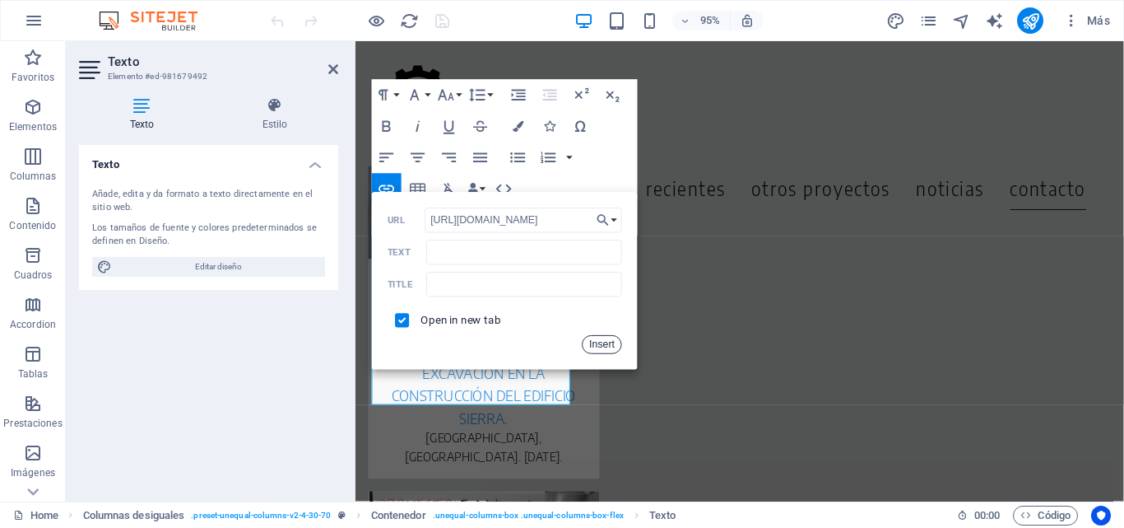
click at [603, 343] on button "Insert" at bounding box center [603, 344] width 40 height 19
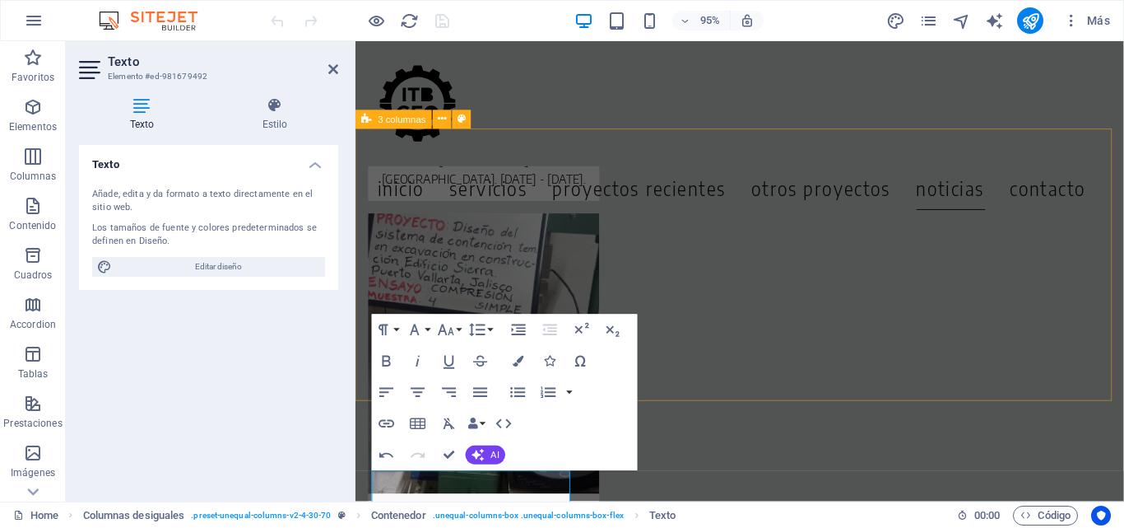
scroll to position [7176, 0]
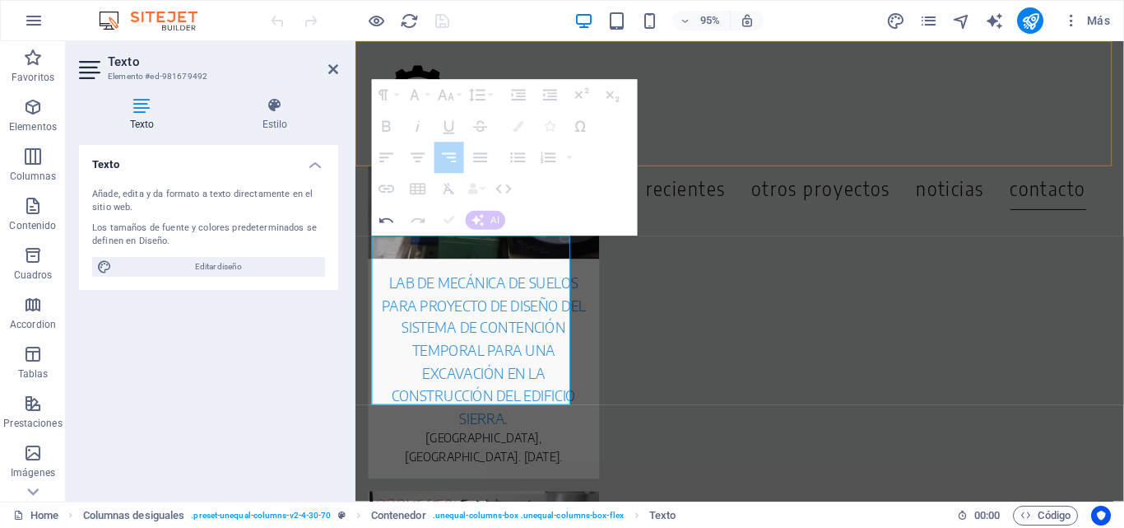
click at [687, 77] on div "Menu Inicio Servicios Proyectos Recientes Otros Proyectos noticias contacto" at bounding box center [760, 107] width 809 height 132
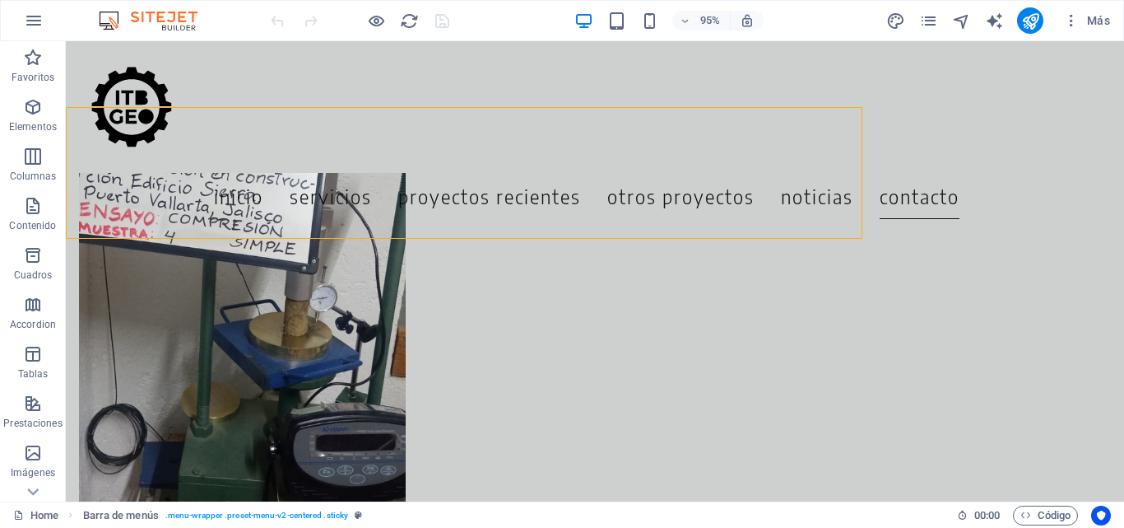
scroll to position [7110, 0]
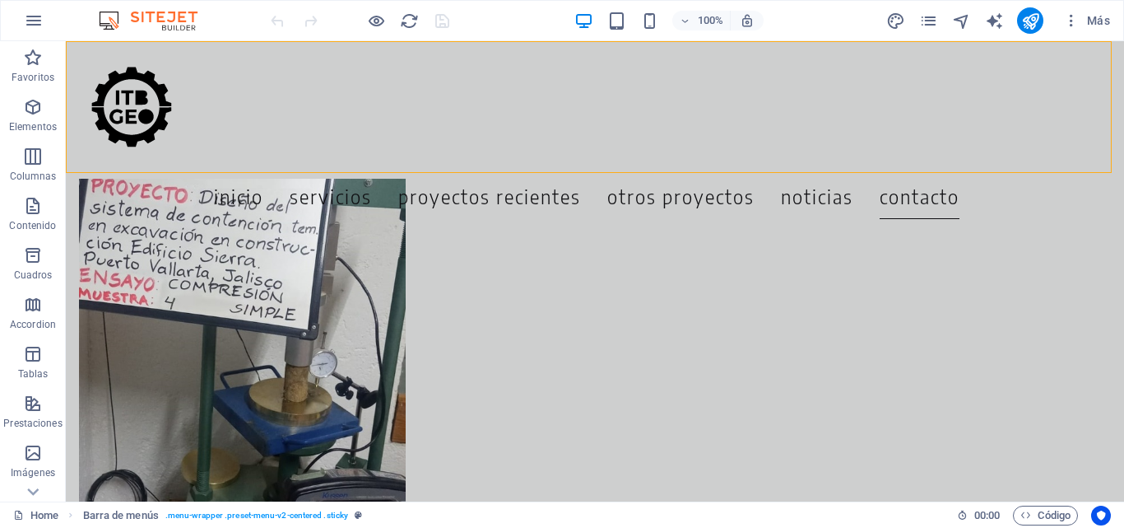
click at [671, 75] on div "Menu Inicio Servicios Proyectos Recientes Otros Proyectos noticias contacto" at bounding box center [595, 107] width 1059 height 132
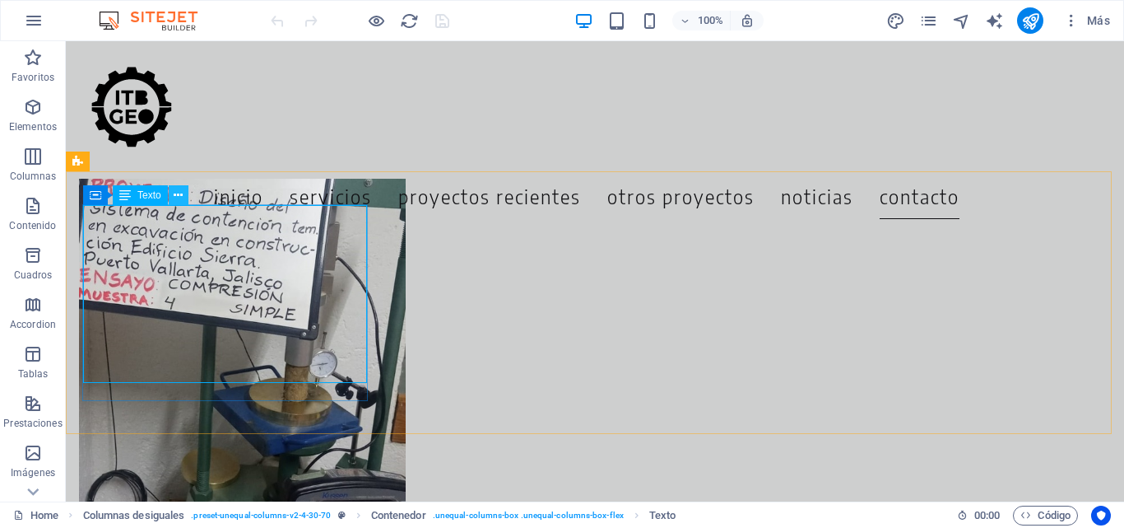
click at [179, 193] on icon at bounding box center [178, 195] width 9 height 17
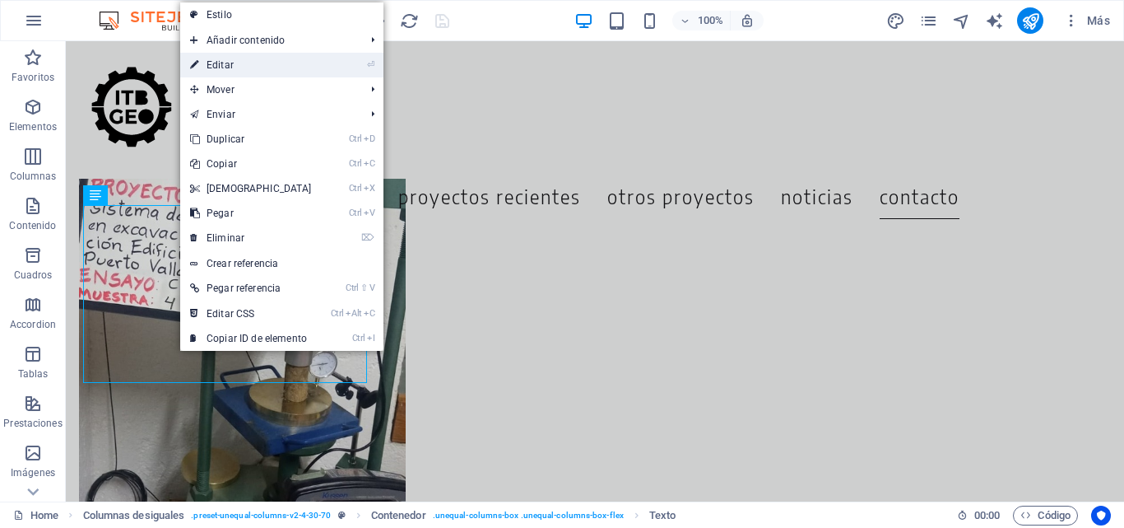
click at [247, 63] on link "⏎ Editar" at bounding box center [251, 65] width 142 height 25
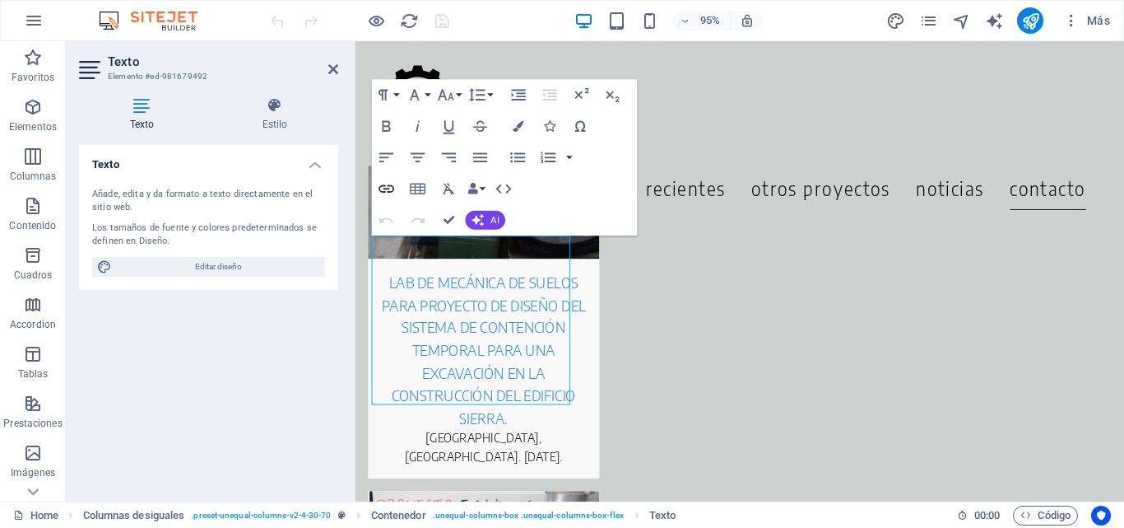
click at [389, 187] on icon "button" at bounding box center [387, 188] width 19 height 19
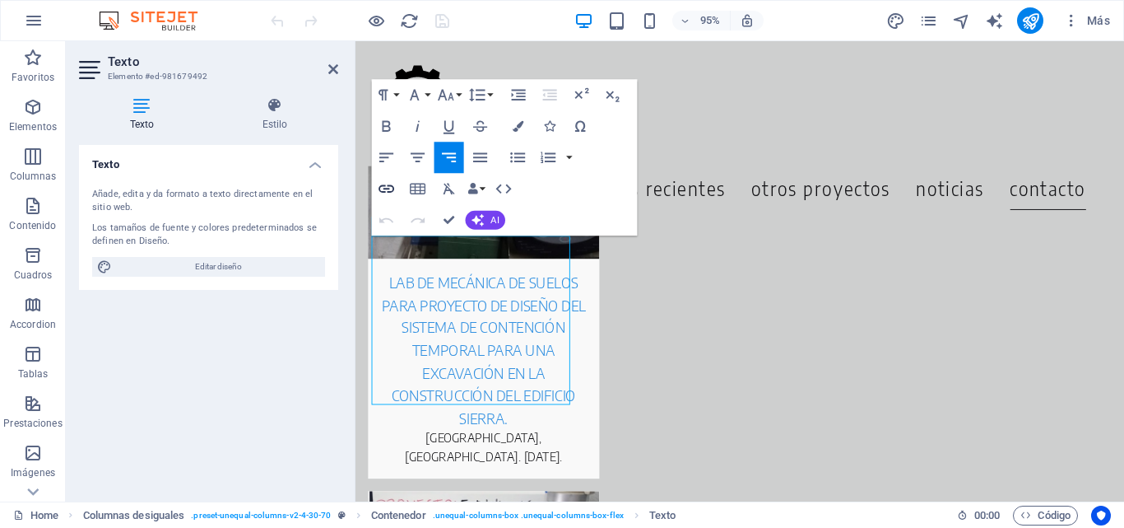
click at [384, 192] on icon "button" at bounding box center [387, 188] width 16 height 8
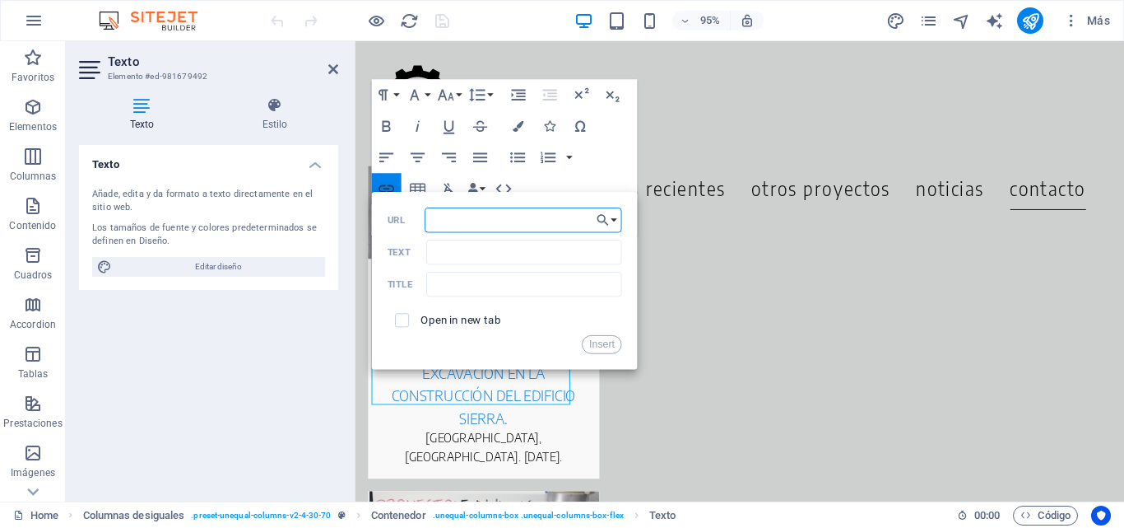
click at [384, 192] on div "Back Choose Link Home Pricing Order Legal notice Privacy Seleccionar archivo ..…" at bounding box center [505, 281] width 266 height 178
click at [382, 187] on icon "button" at bounding box center [387, 188] width 19 height 19
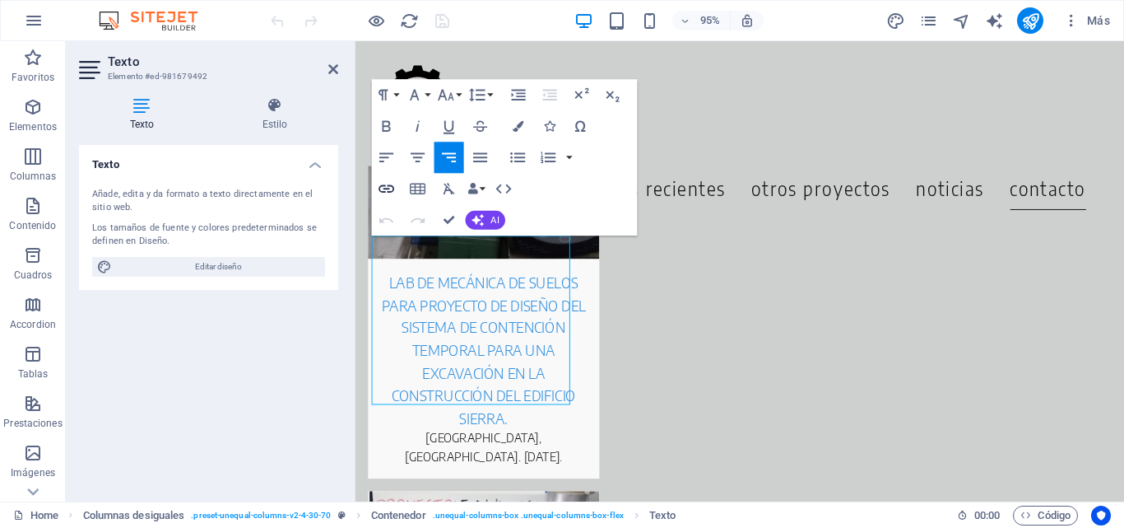
type input "itb-geo"
click at [384, 188] on icon "button" at bounding box center [387, 188] width 16 height 8
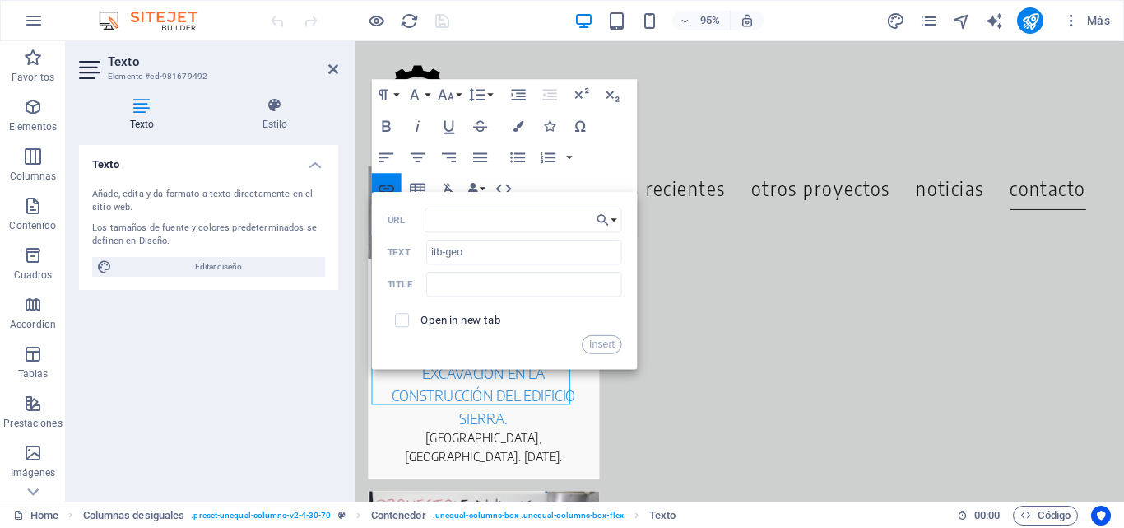
click at [384, 188] on icon "button" at bounding box center [387, 188] width 16 height 8
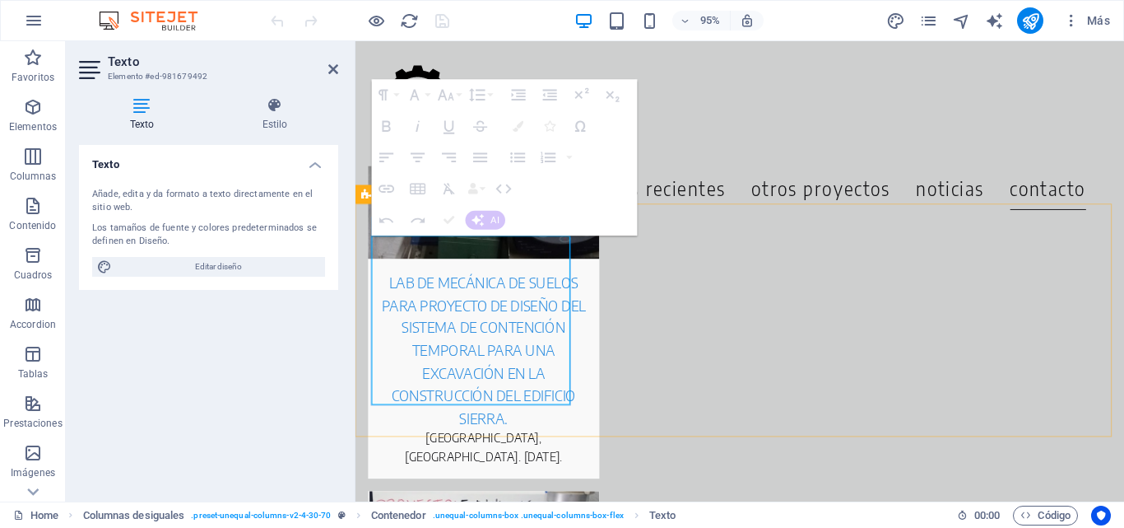
click at [719, 71] on div "Menu Inicio Servicios Proyectos Recientes Otros Proyectos noticias contacto" at bounding box center [760, 107] width 809 height 132
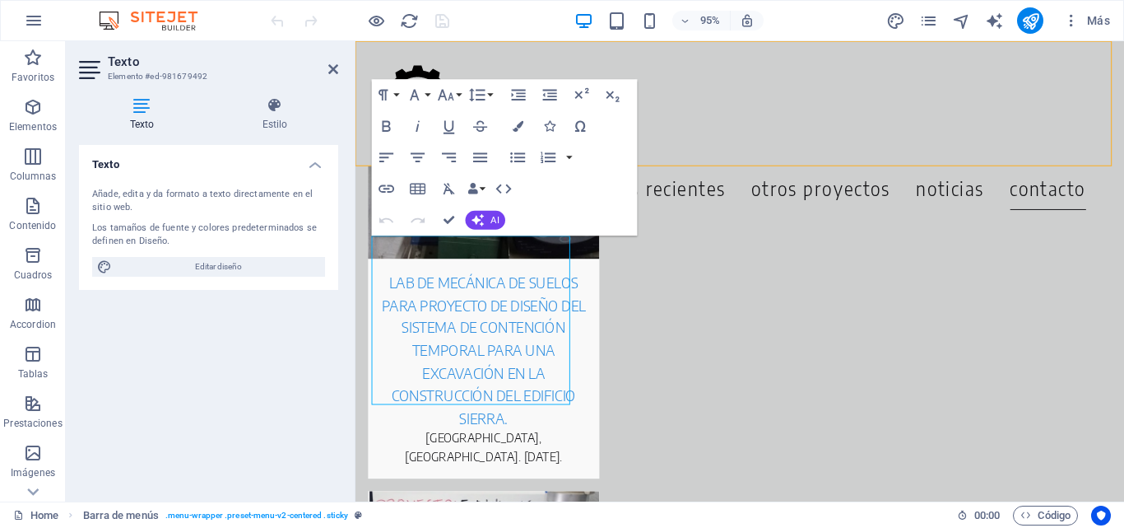
scroll to position [7110, 0]
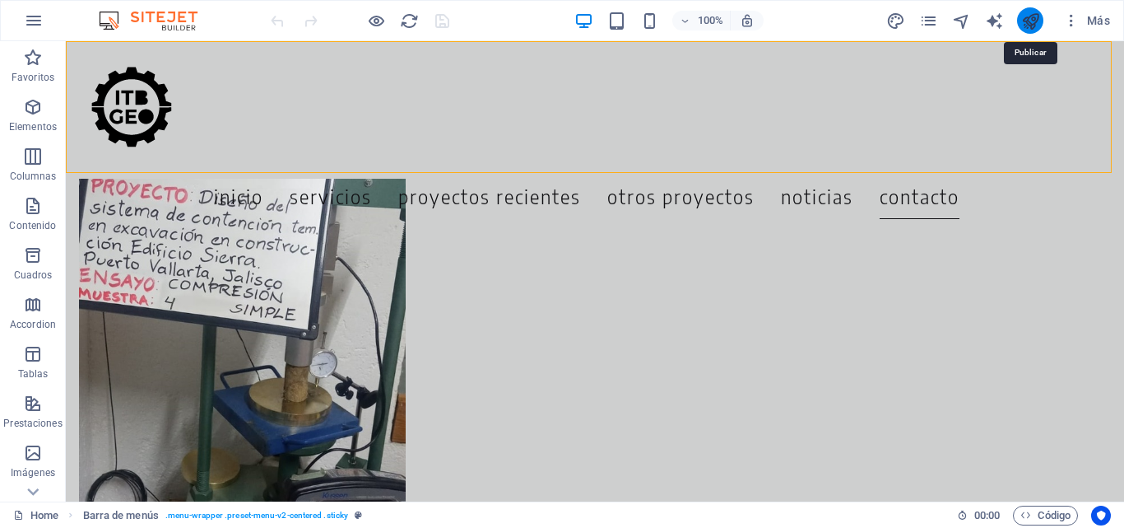
click at [1029, 21] on icon "publish" at bounding box center [1031, 21] width 19 height 19
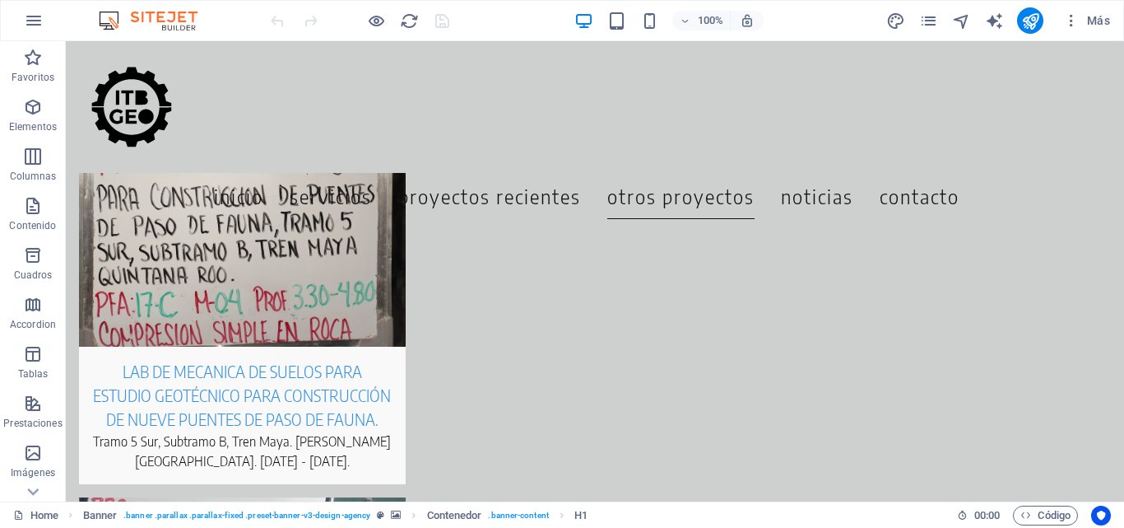
scroll to position [7082, 0]
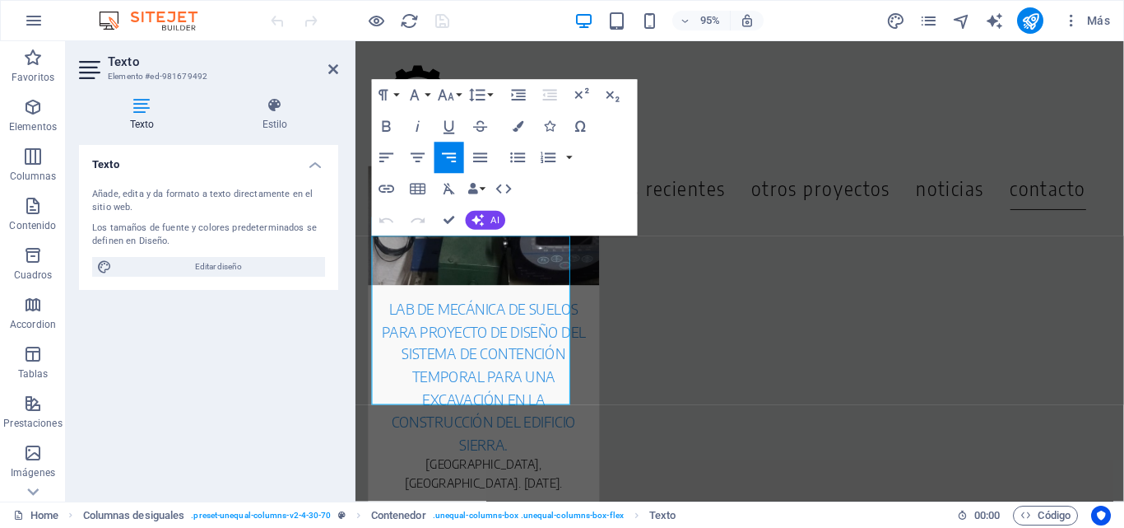
scroll to position [7176, 0]
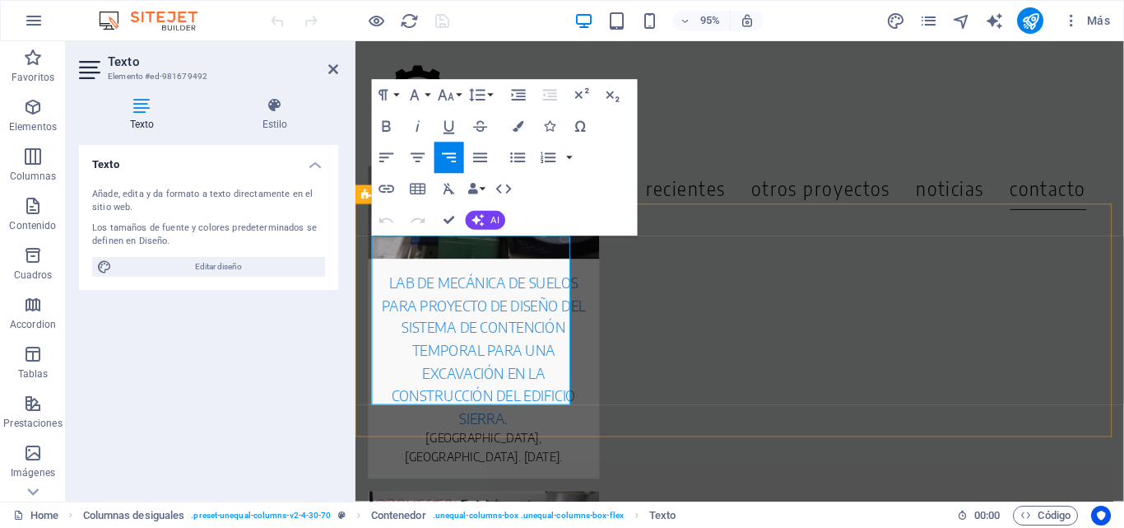
drag, startPoint x: 510, startPoint y: 384, endPoint x: 587, endPoint y: 421, distance: 85.8
click at [458, 94] on button "Font Size" at bounding box center [450, 94] width 30 height 31
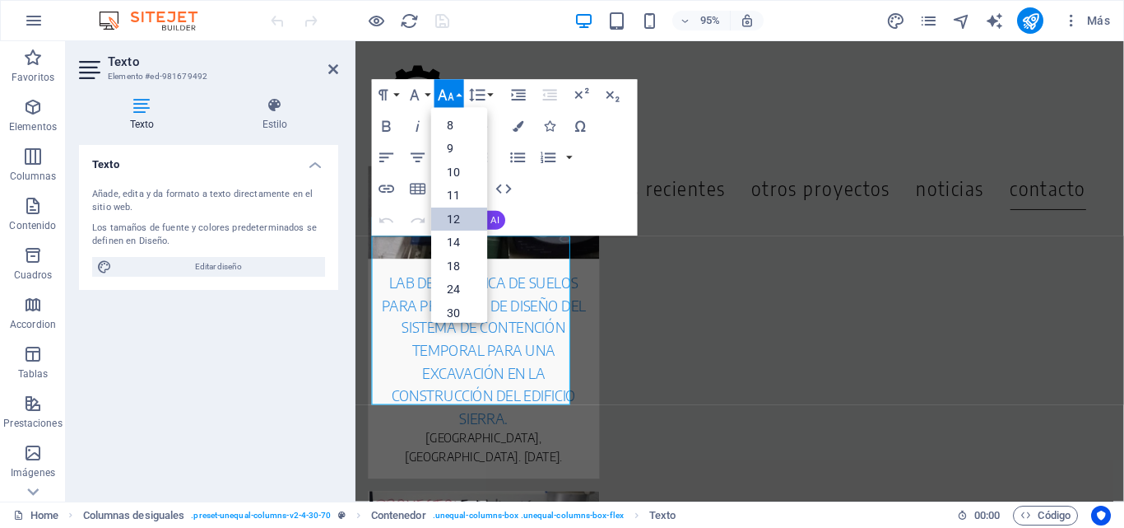
click at [458, 215] on link "12" at bounding box center [459, 219] width 56 height 24
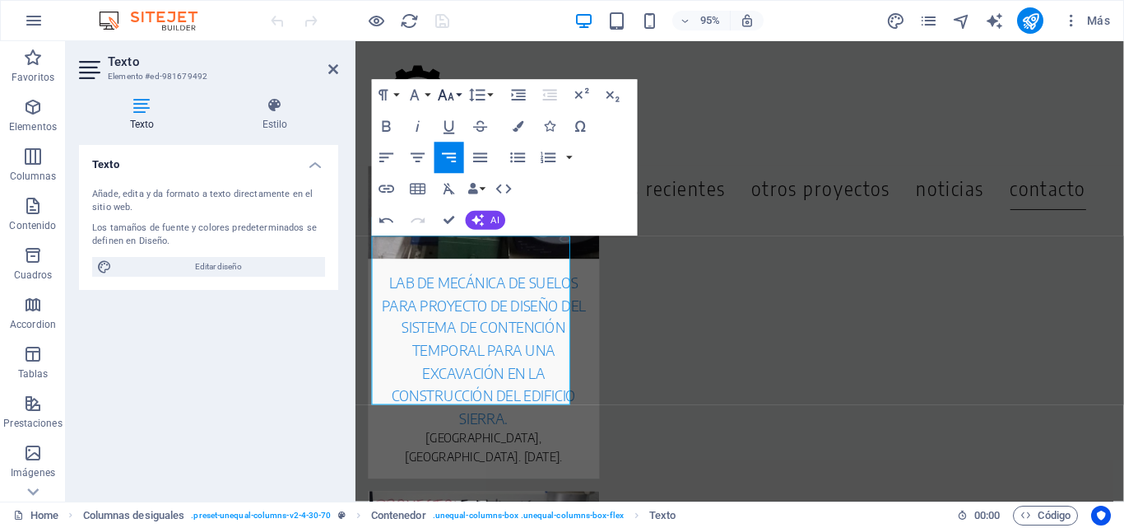
click at [457, 91] on button "Font Size" at bounding box center [450, 94] width 30 height 31
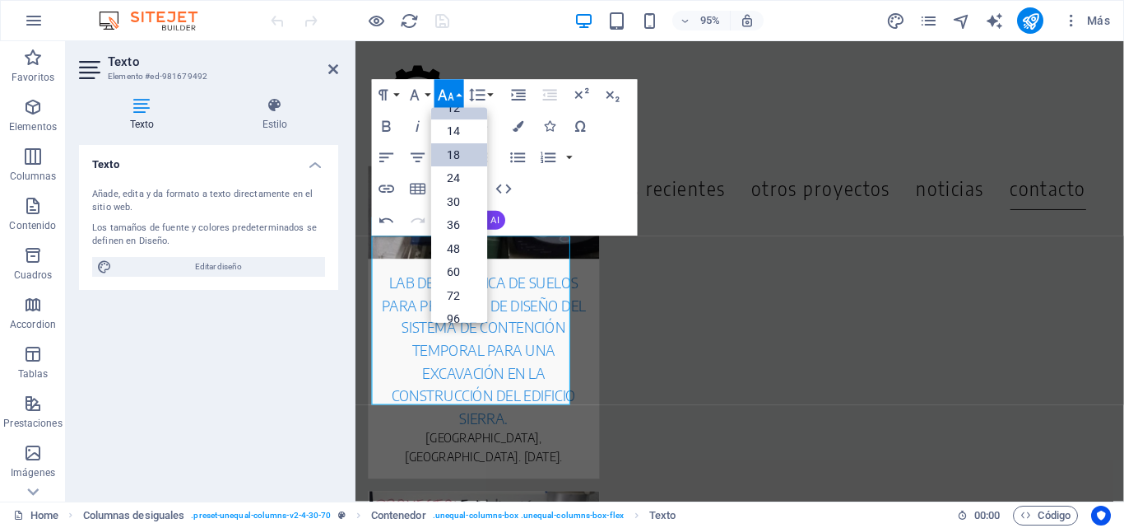
click at [461, 150] on link "18" at bounding box center [459, 154] width 56 height 24
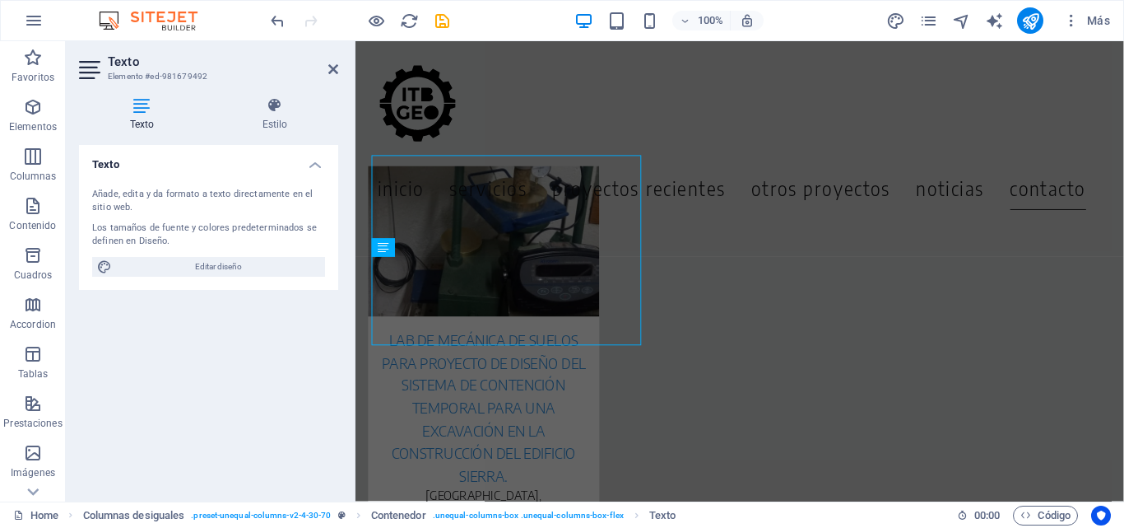
scroll to position [7176, 0]
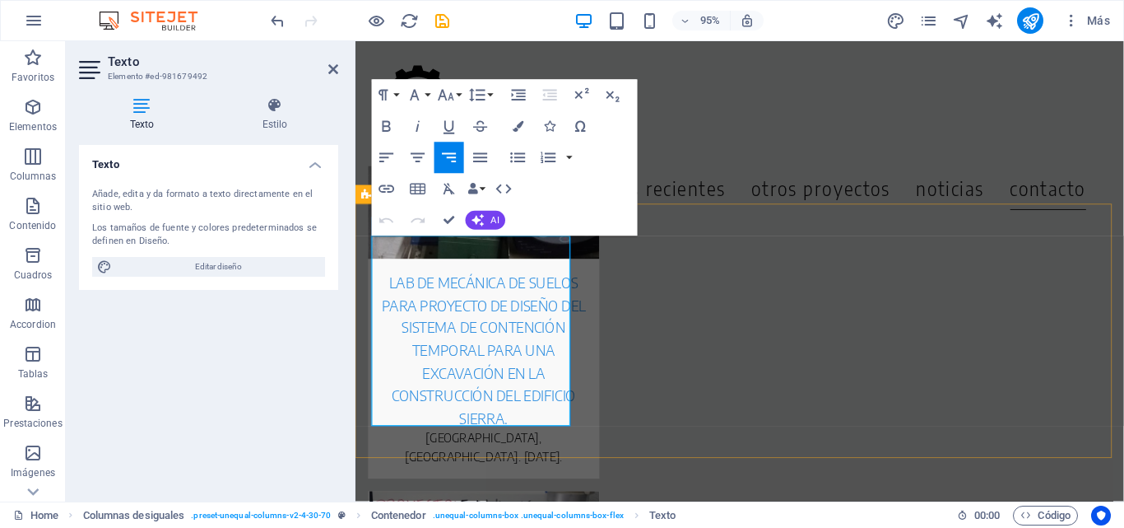
drag, startPoint x: 500, startPoint y: 259, endPoint x: 570, endPoint y: 438, distance: 191.8
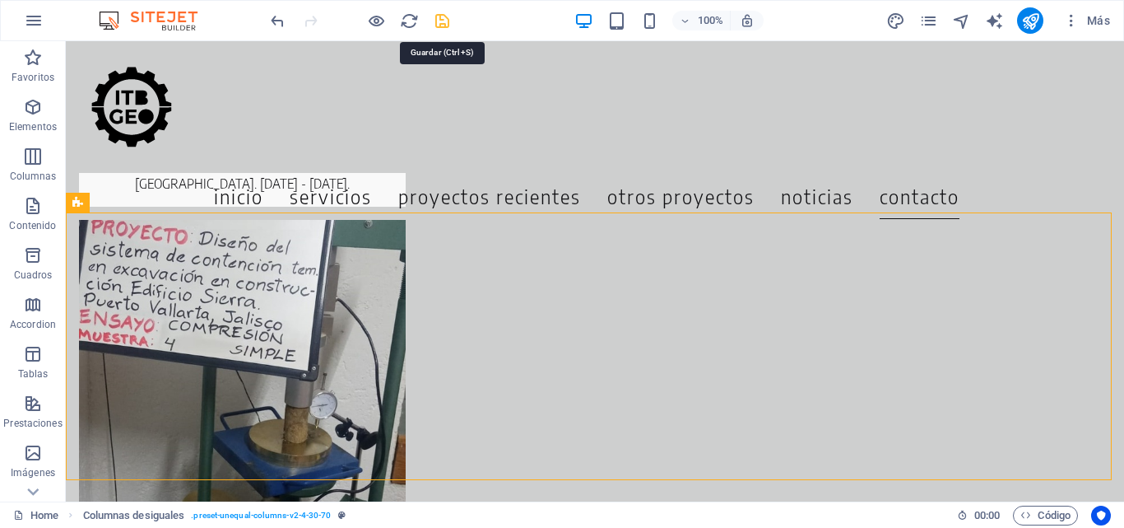
click at [440, 18] on icon "save" at bounding box center [442, 21] width 19 height 19
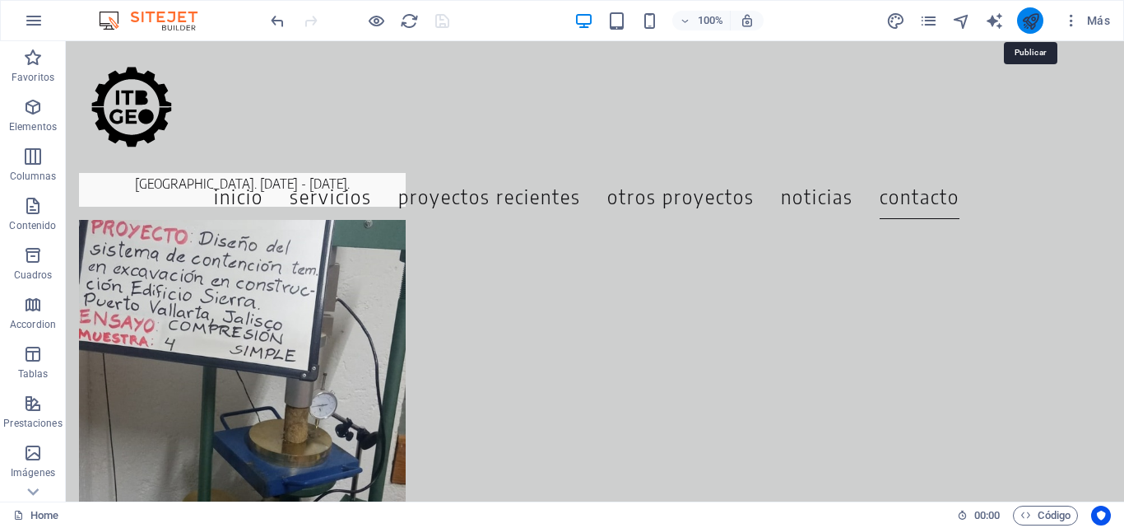
click at [1035, 16] on icon "publish" at bounding box center [1031, 21] width 19 height 19
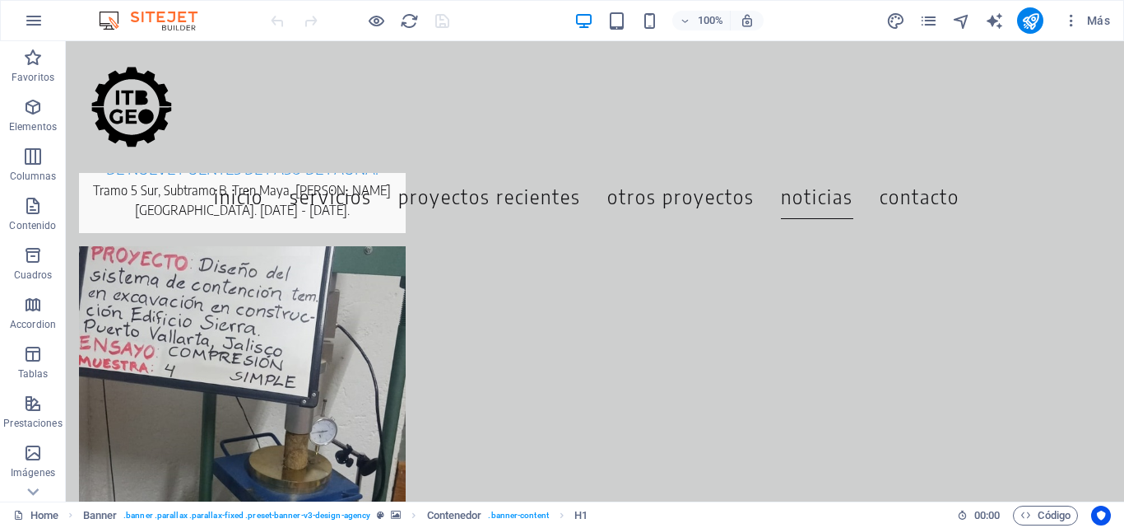
scroll to position [7072, 0]
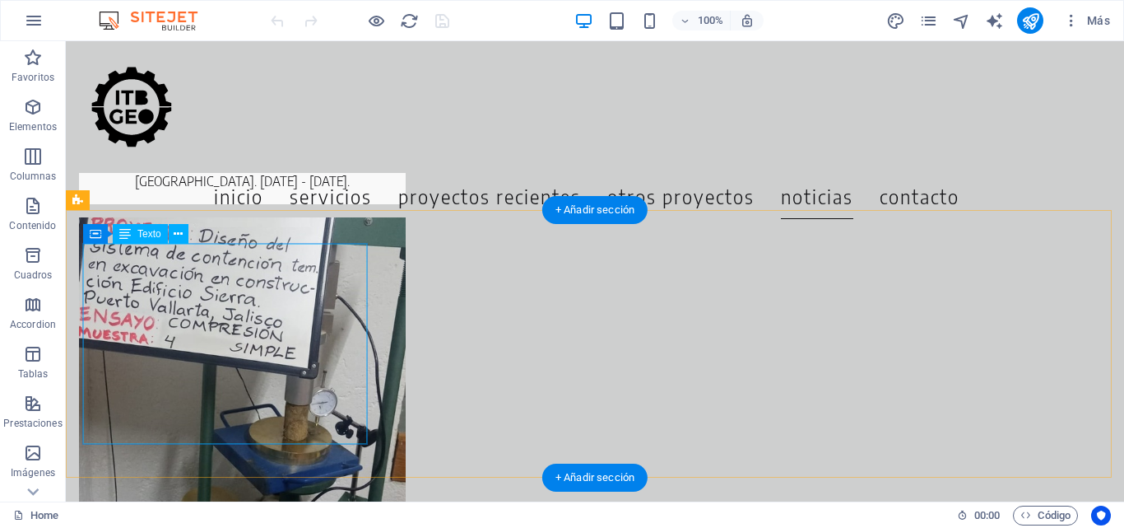
click at [308, 255] on div "Arrastra aquí para reemplazar el contenido existente. Si quieres crear un eleme…" at bounding box center [595, 271] width 1059 height 460
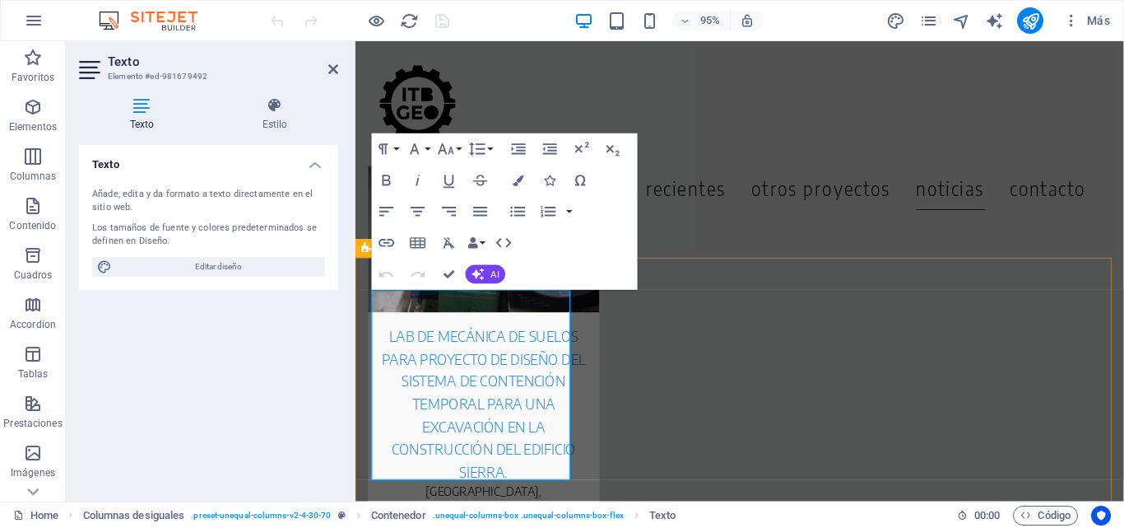
drag, startPoint x: 513, startPoint y: 319, endPoint x: 582, endPoint y: 507, distance: 200.8
click at [460, 147] on button "Font Size" at bounding box center [450, 148] width 30 height 31
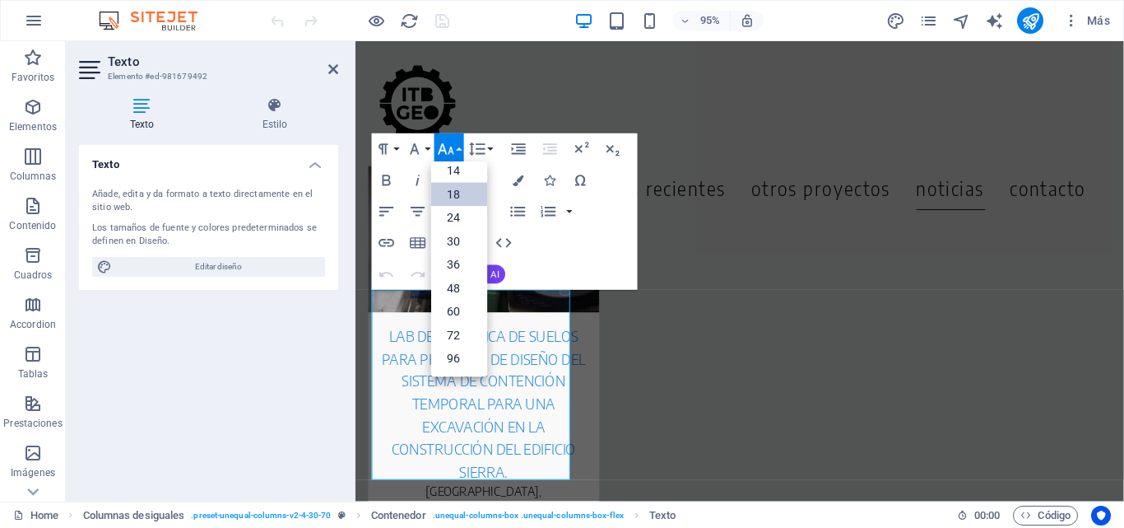
scroll to position [133, 0]
click at [459, 215] on link "24" at bounding box center [459, 218] width 56 height 24
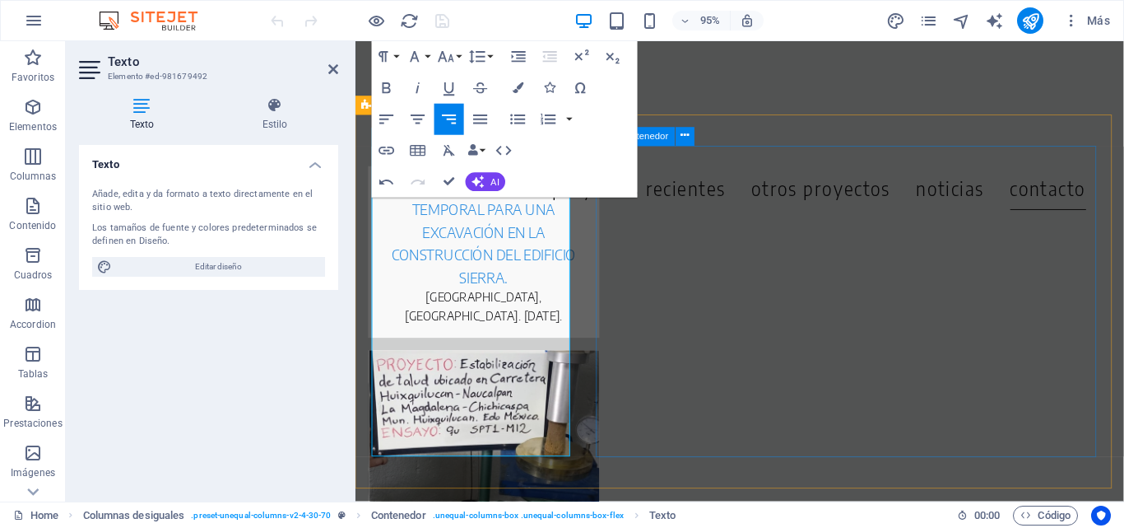
scroll to position [7242, 0]
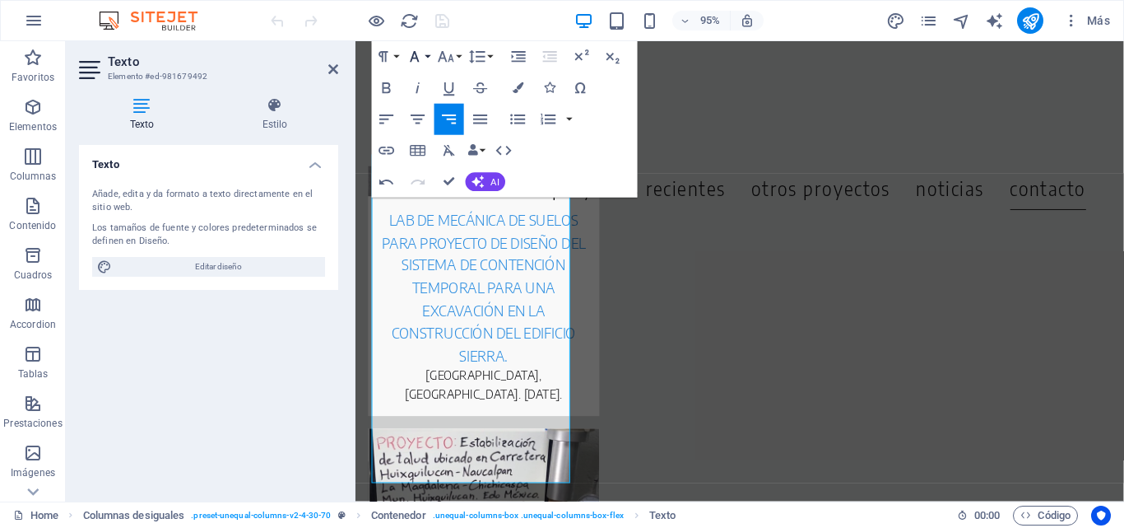
click at [422, 55] on icon "button" at bounding box center [415, 57] width 19 height 19
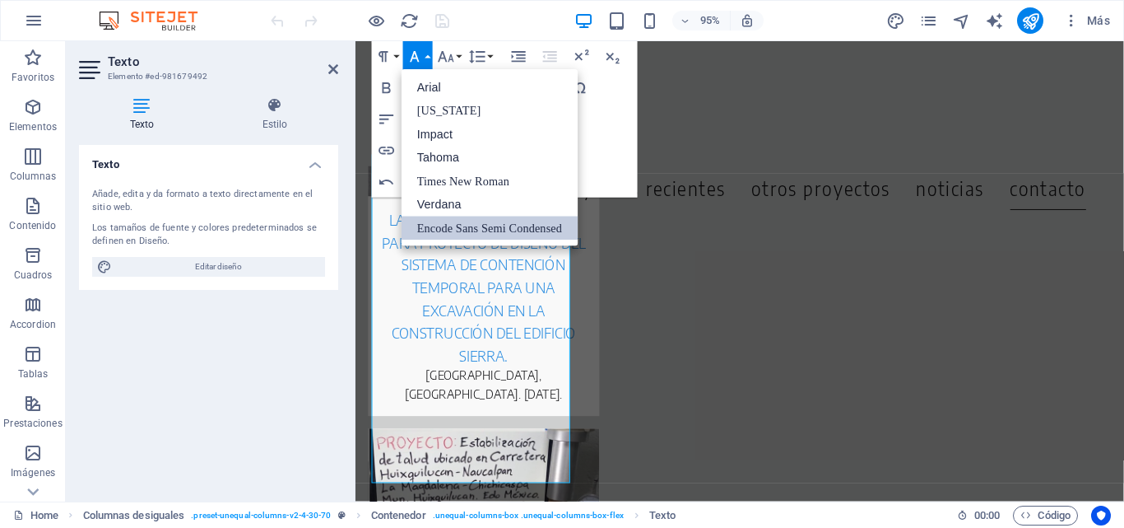
scroll to position [0, 0]
click at [445, 57] on icon "button" at bounding box center [446, 56] width 16 height 11
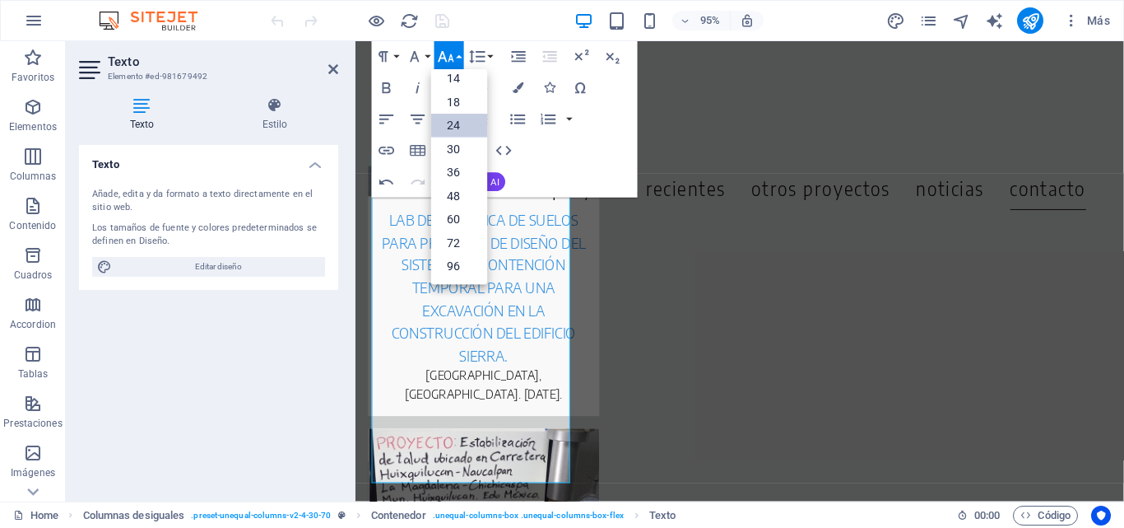
scroll to position [133, 0]
click at [461, 116] on link "24" at bounding box center [459, 126] width 56 height 24
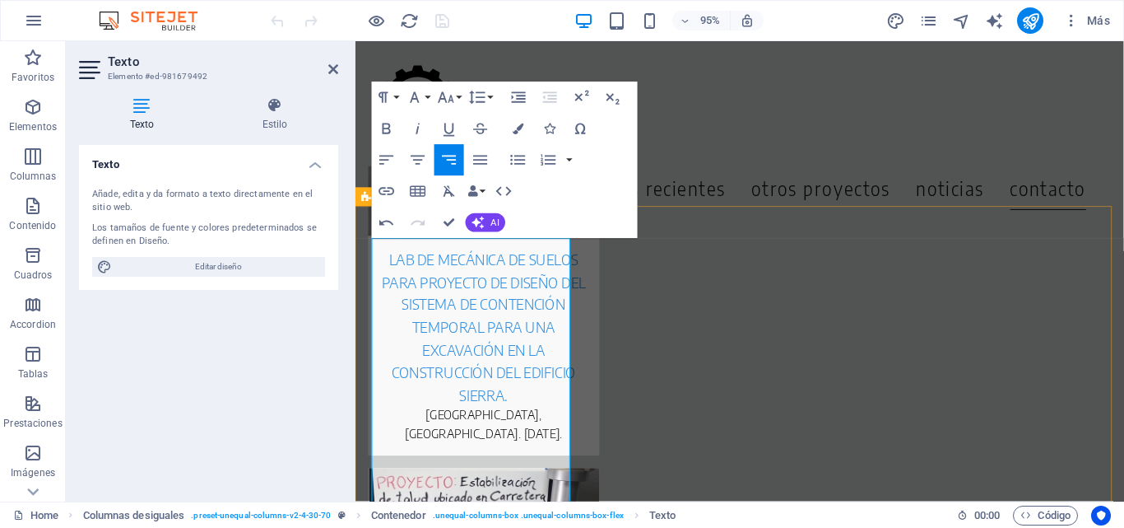
scroll to position [7160, 0]
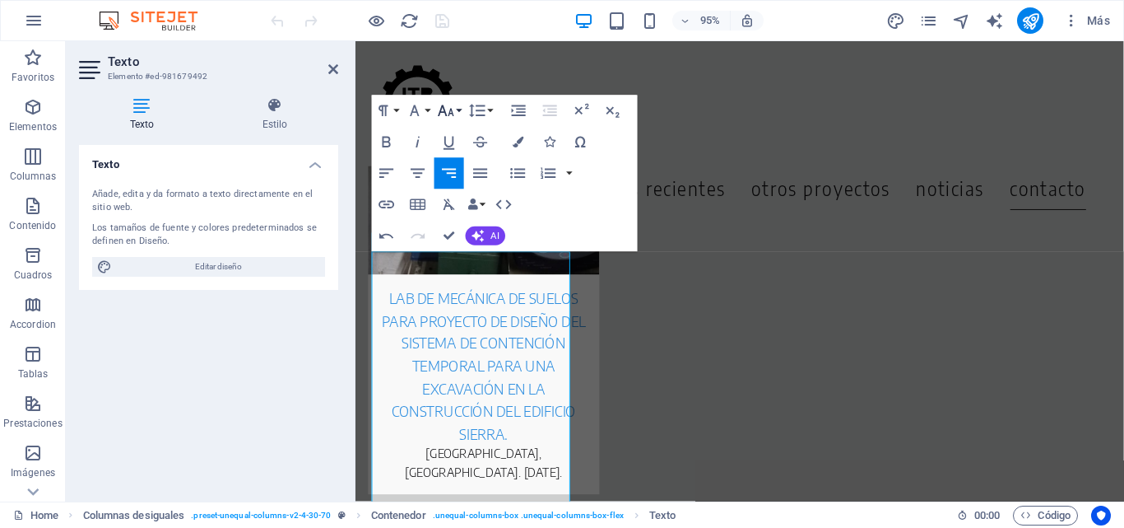
click at [454, 109] on icon "button" at bounding box center [446, 110] width 19 height 19
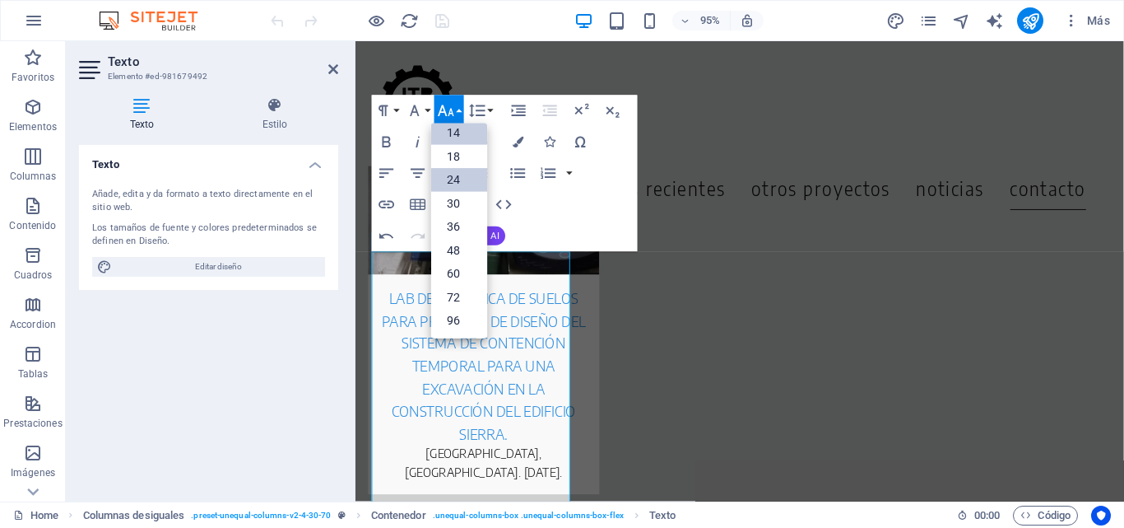
scroll to position [133, 0]
click at [468, 151] on link "18" at bounding box center [459, 156] width 56 height 24
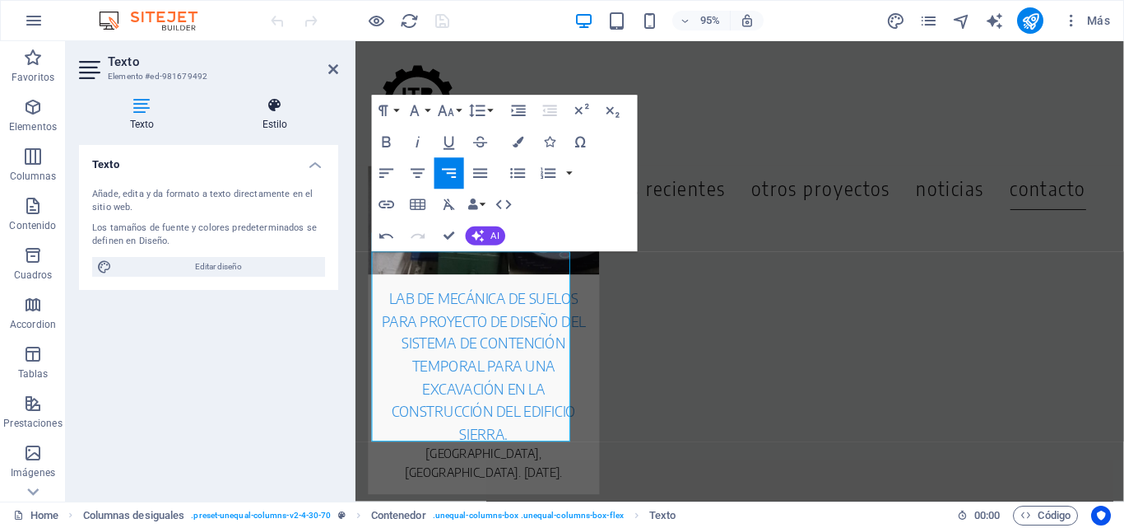
click at [277, 119] on h4 "Estilo" at bounding box center [275, 114] width 127 height 35
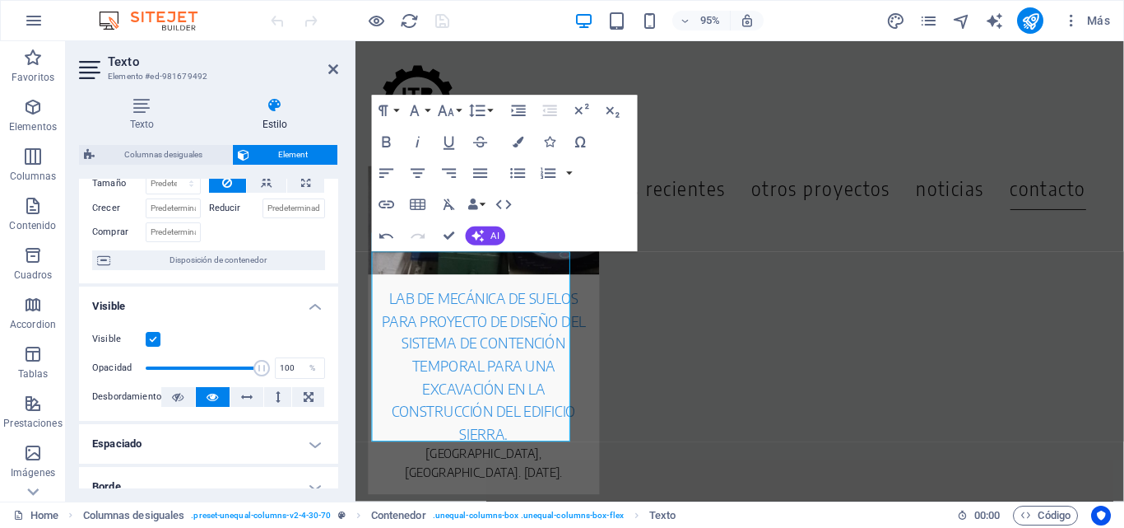
scroll to position [0, 0]
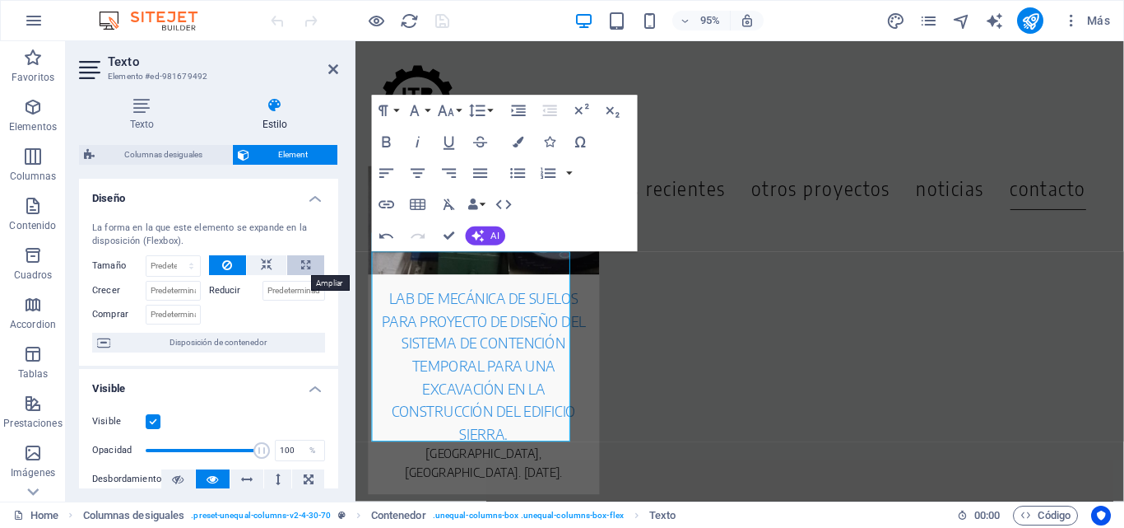
click at [308, 258] on button at bounding box center [305, 265] width 37 height 20
type input "100"
select select "%"
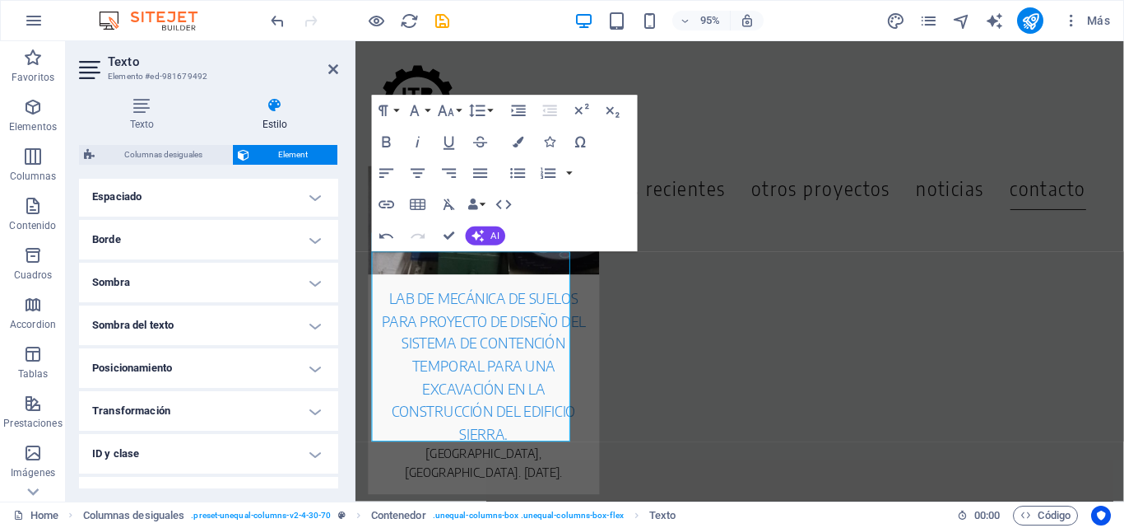
scroll to position [400, 0]
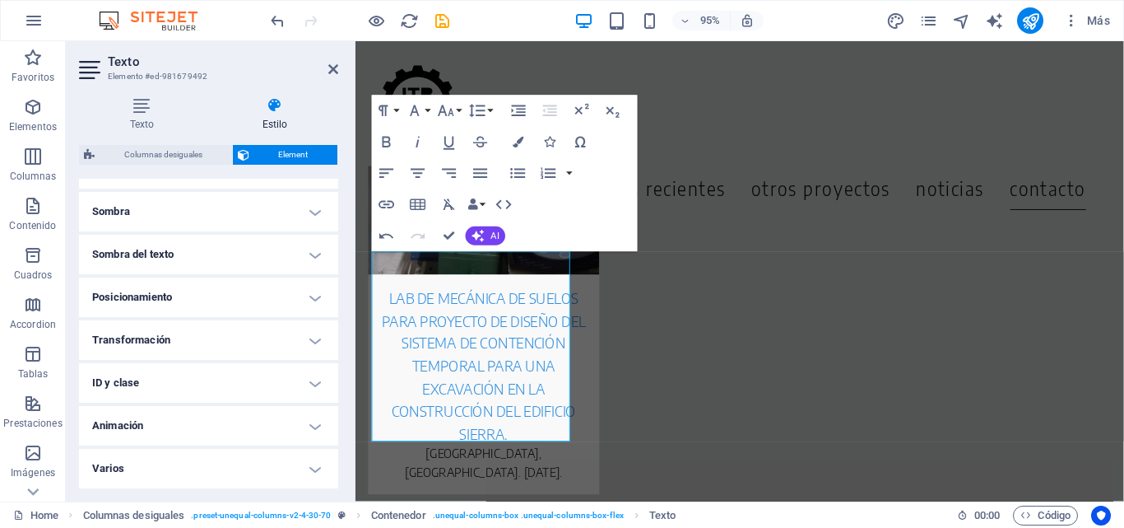
click at [305, 393] on h4 "ID y clase" at bounding box center [208, 383] width 259 height 40
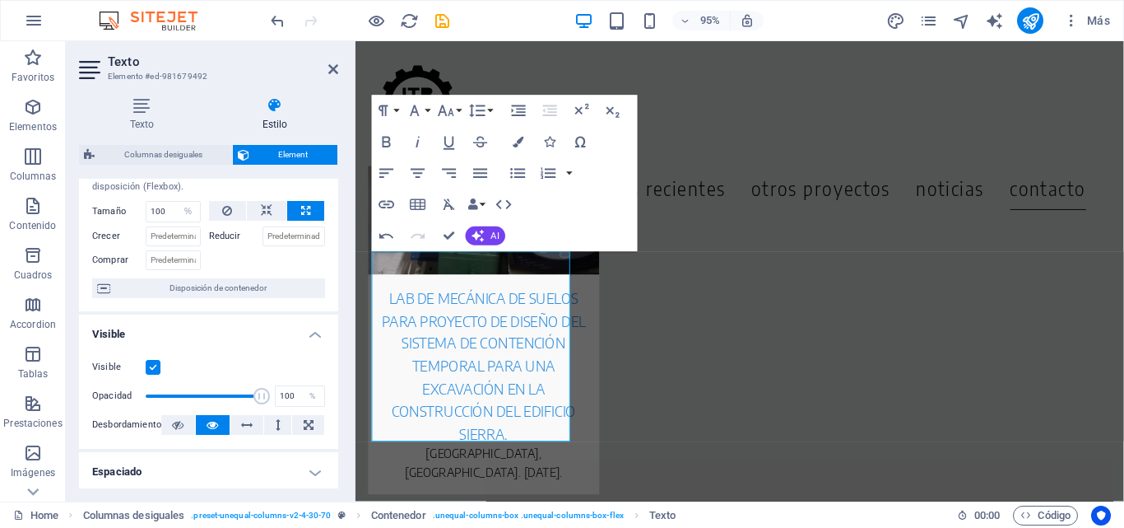
scroll to position [0, 0]
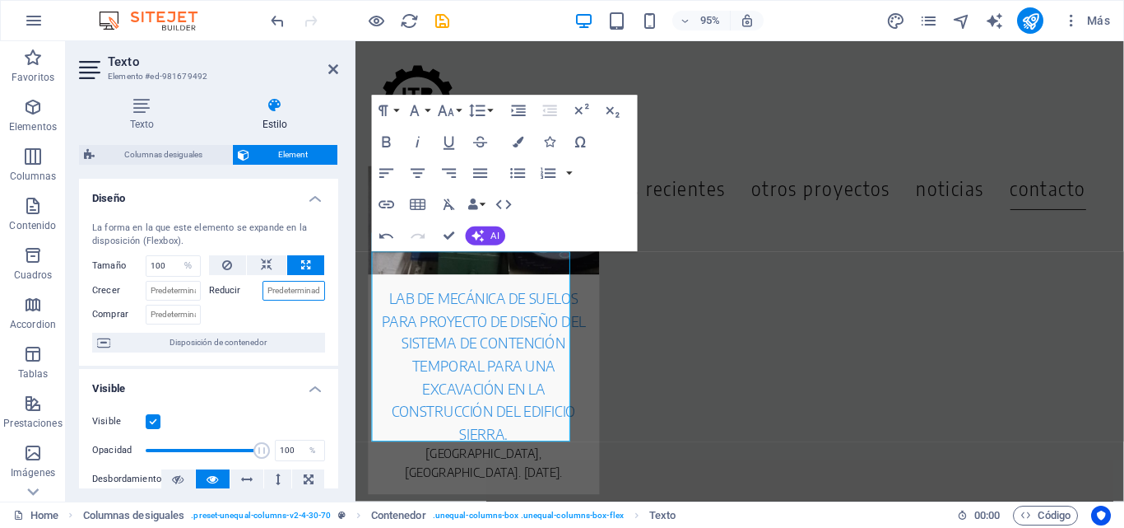
click at [300, 289] on input "Reducir" at bounding box center [294, 291] width 63 height 20
click at [698, 128] on div "Menu Inicio Servicios Proyectos Recientes Otros Proyectos noticias contacto" at bounding box center [760, 107] width 809 height 132
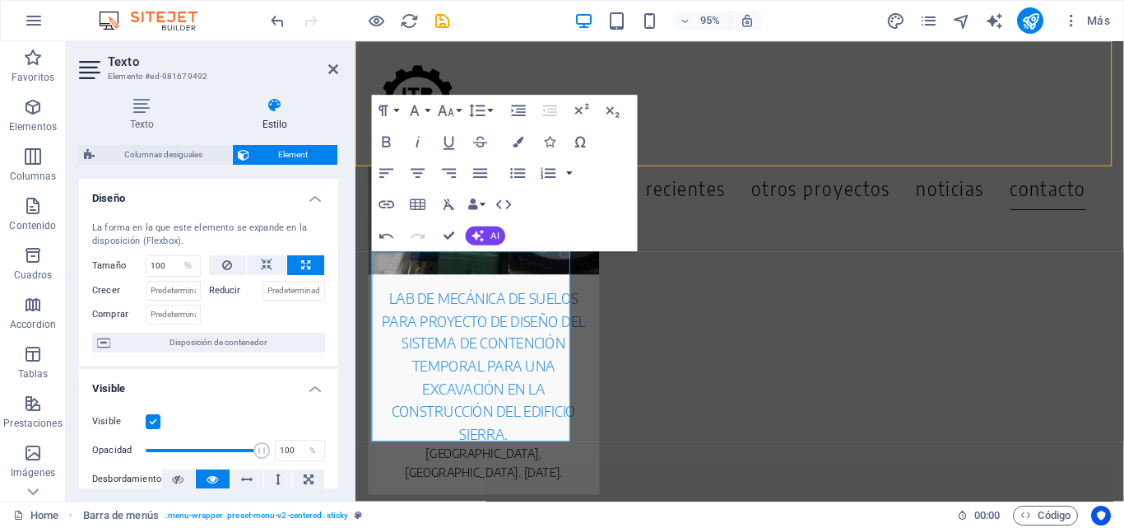
scroll to position [7112, 0]
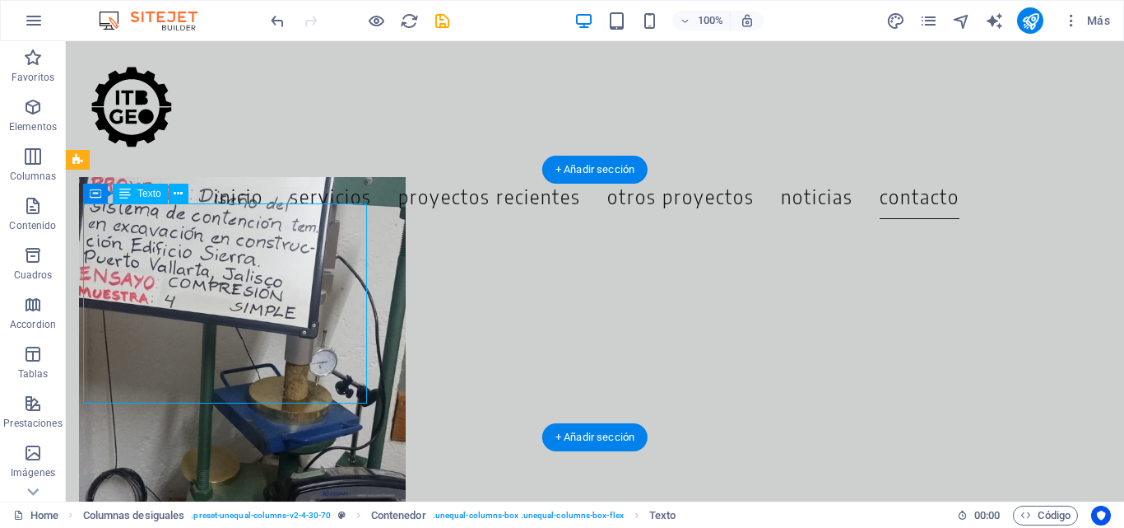
select select "%"
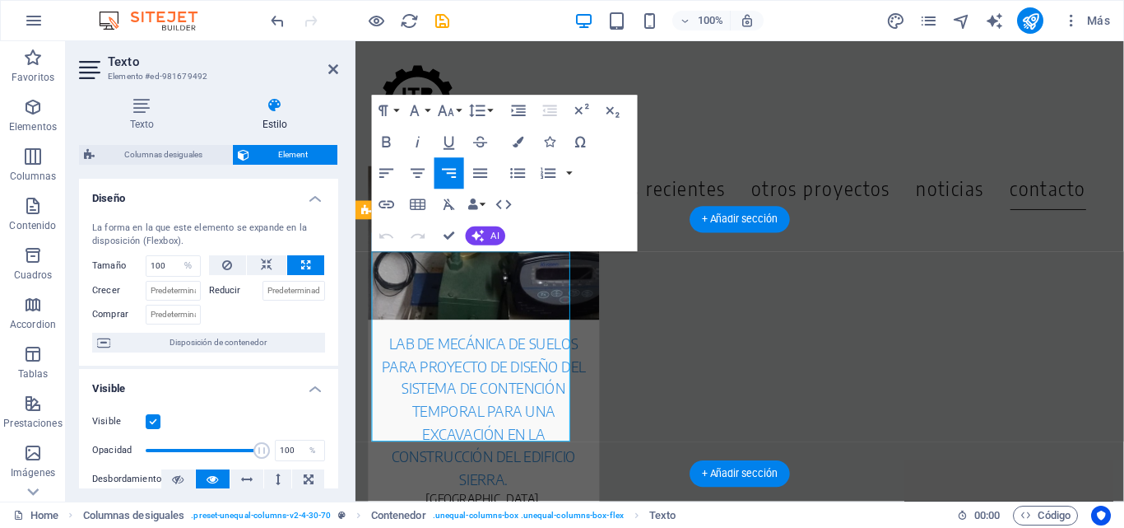
scroll to position [7160, 0]
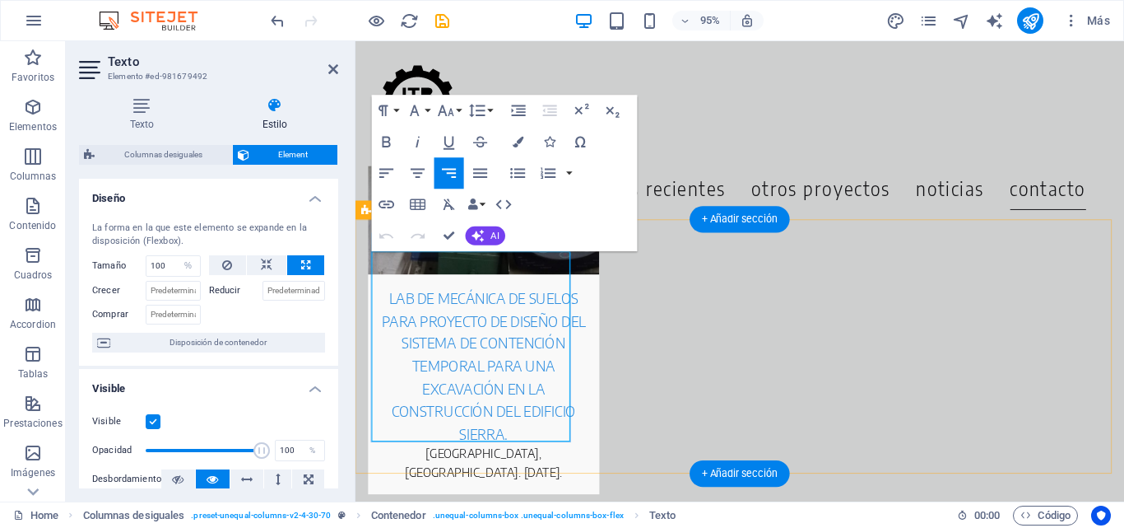
drag, startPoint x: 536, startPoint y: 389, endPoint x: 524, endPoint y: 389, distance: 12.4
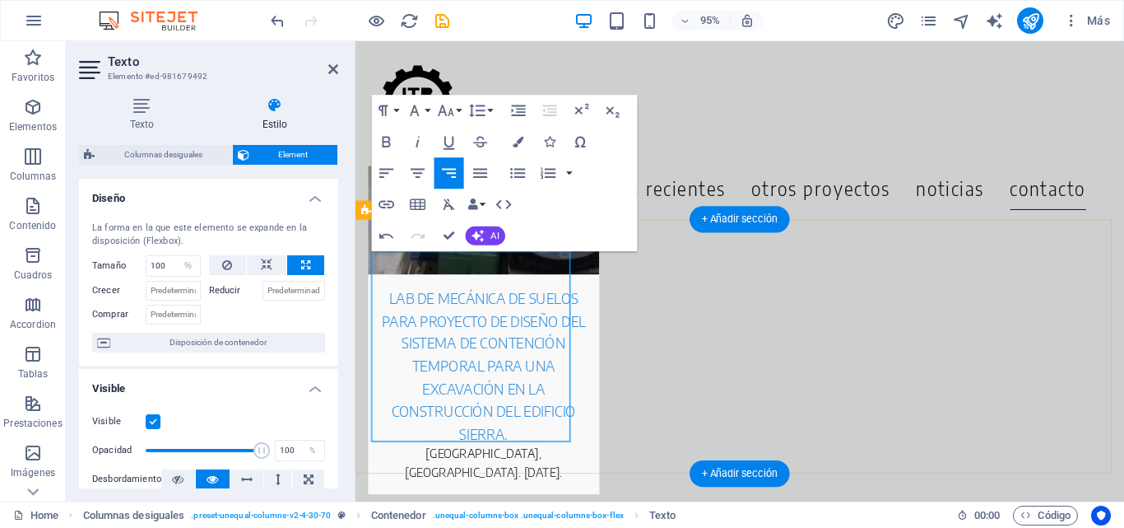
drag, startPoint x: 565, startPoint y: 384, endPoint x: 581, endPoint y: 383, distance: 16.5
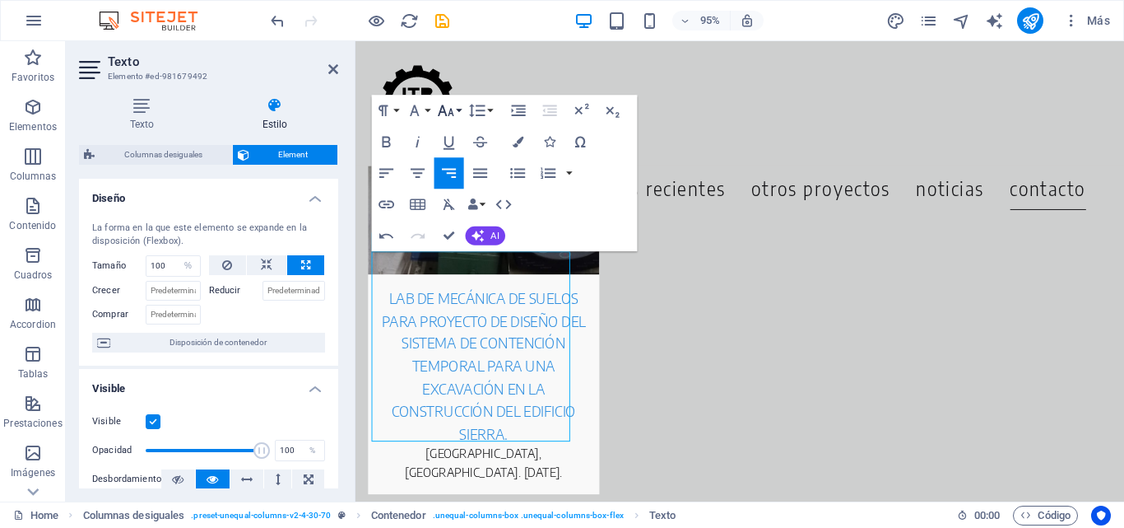
click at [451, 108] on icon "button" at bounding box center [446, 110] width 19 height 19
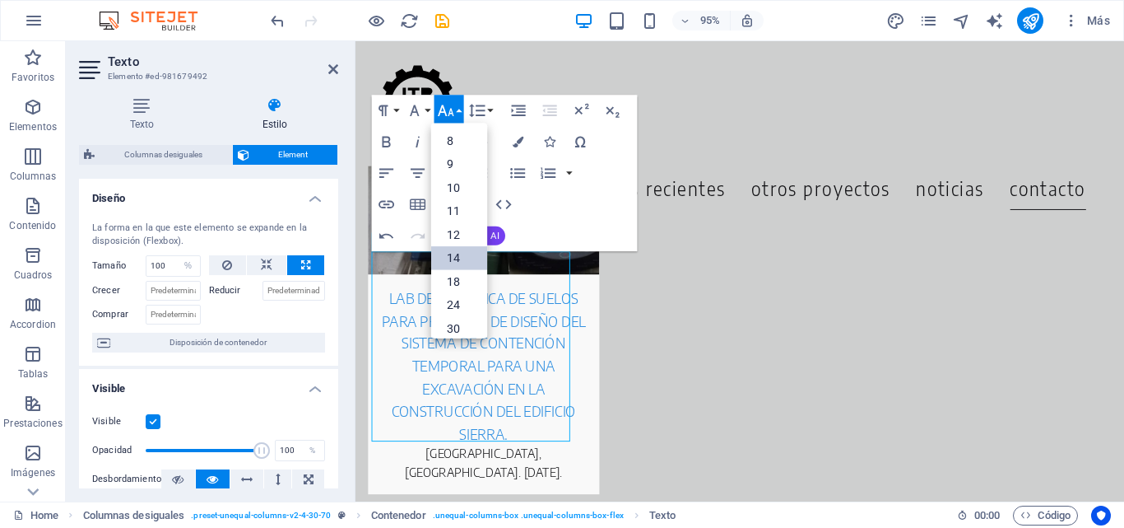
click at [450, 251] on link "14" at bounding box center [459, 259] width 56 height 24
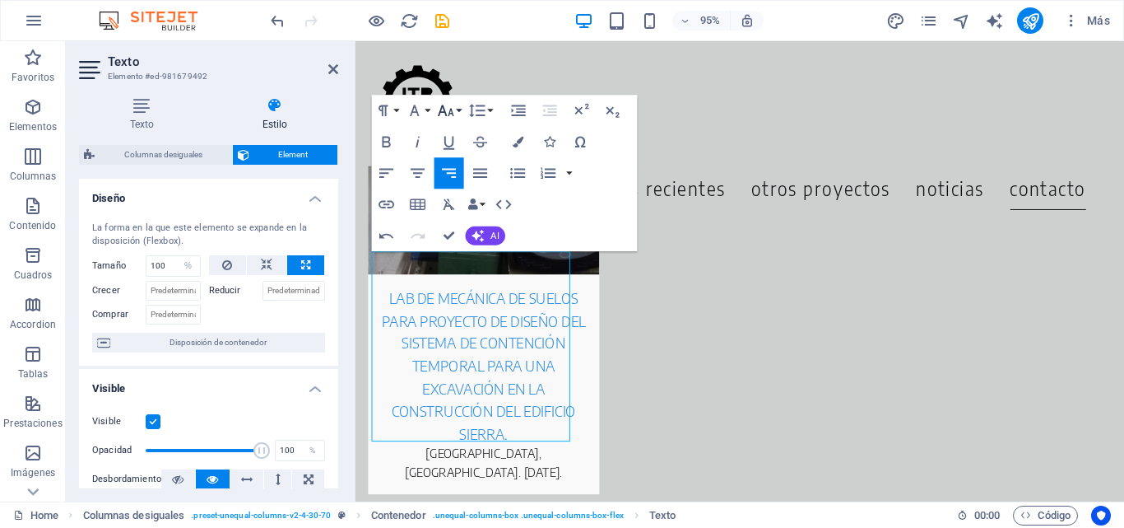
click at [440, 106] on icon "button" at bounding box center [446, 110] width 19 height 19
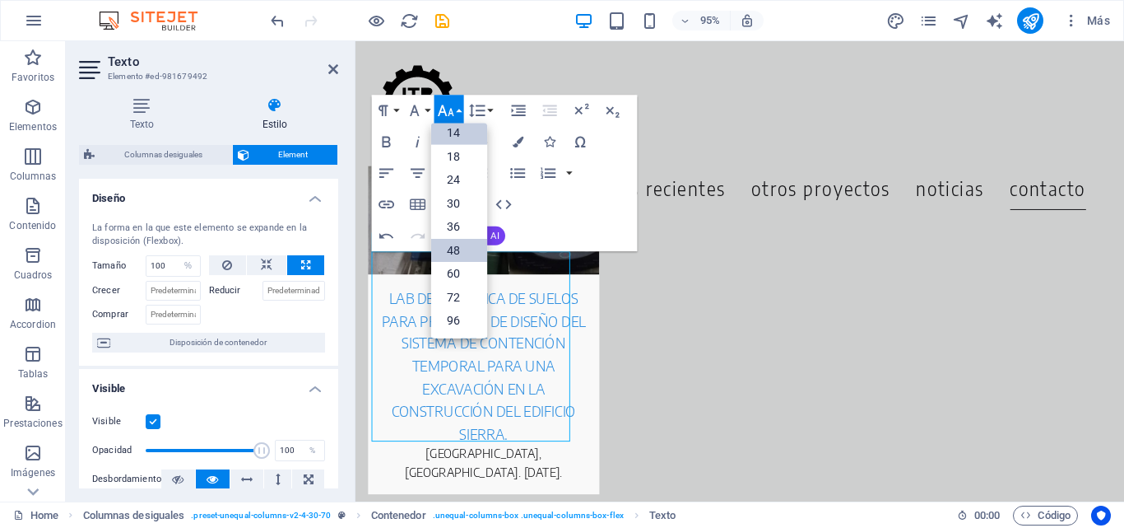
scroll to position [133, 0]
click at [456, 176] on link "24" at bounding box center [459, 180] width 56 height 24
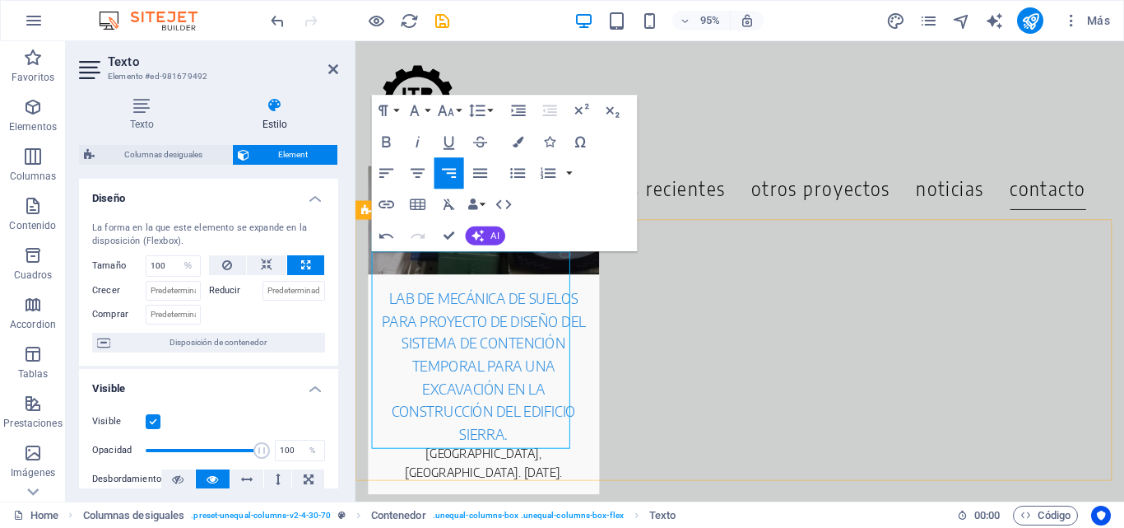
drag, startPoint x: 542, startPoint y: 393, endPoint x: 584, endPoint y: 384, distance: 43.6
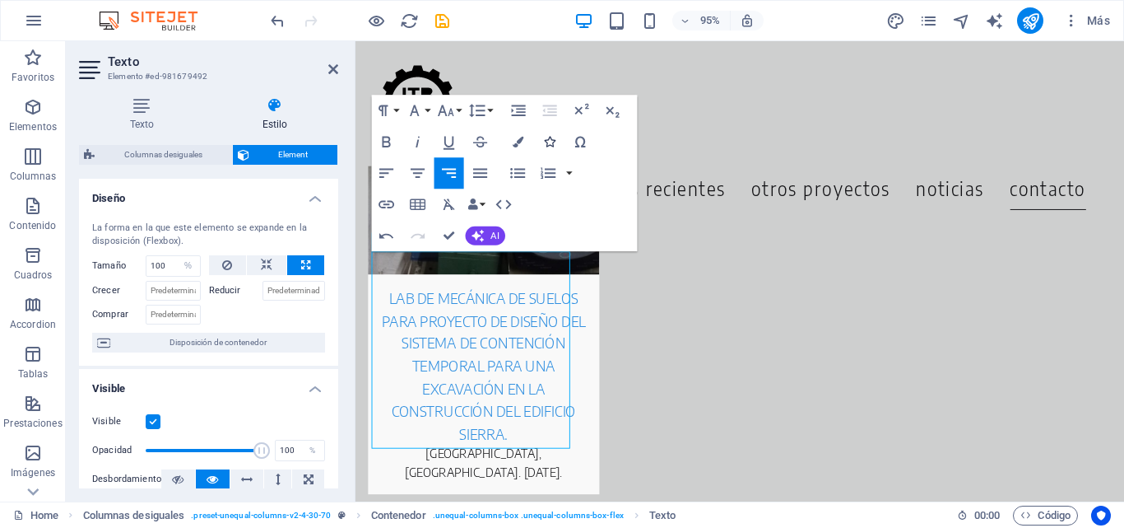
click at [555, 138] on icon "button" at bounding box center [549, 142] width 11 height 11
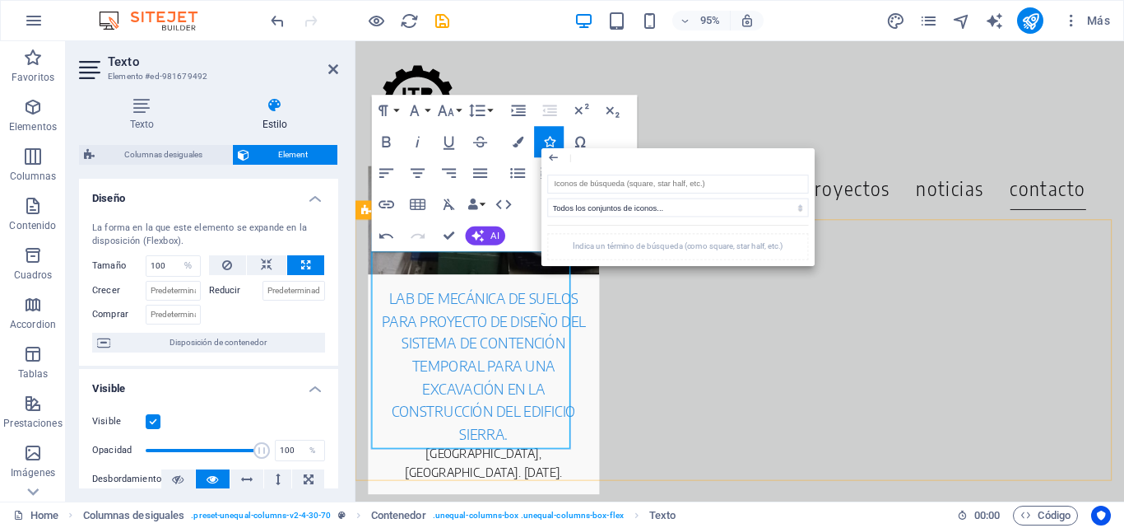
drag, startPoint x: 561, startPoint y: 384, endPoint x: 581, endPoint y: 384, distance: 19.8
